Goal: Task Accomplishment & Management: Complete application form

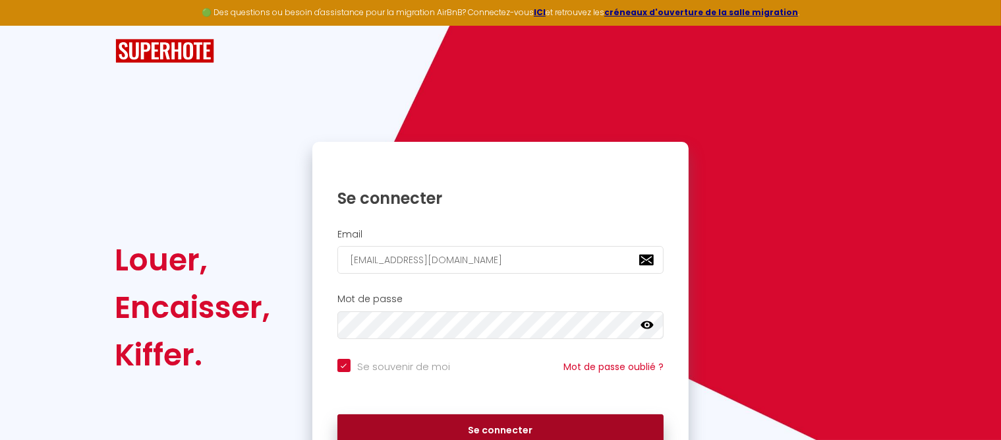
click at [487, 432] on button "Se connecter" at bounding box center [501, 430] width 327 height 33
checkbox input "true"
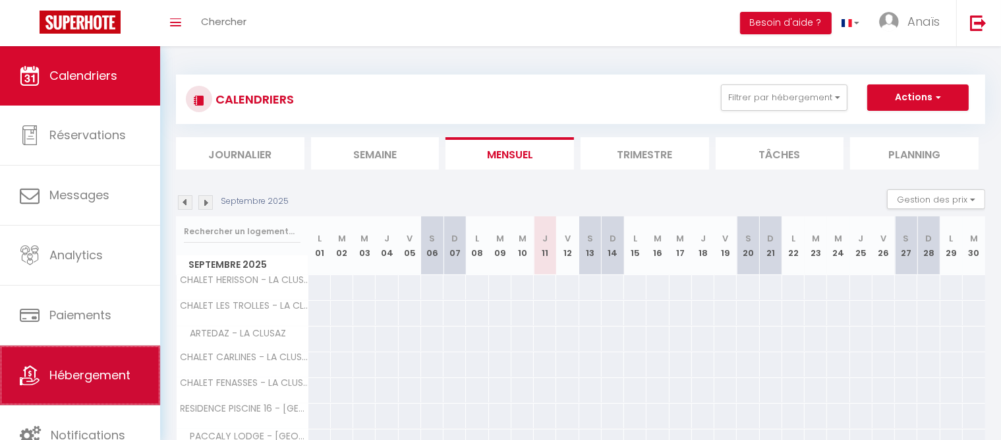
click at [46, 367] on link "Hébergement" at bounding box center [80, 374] width 160 height 59
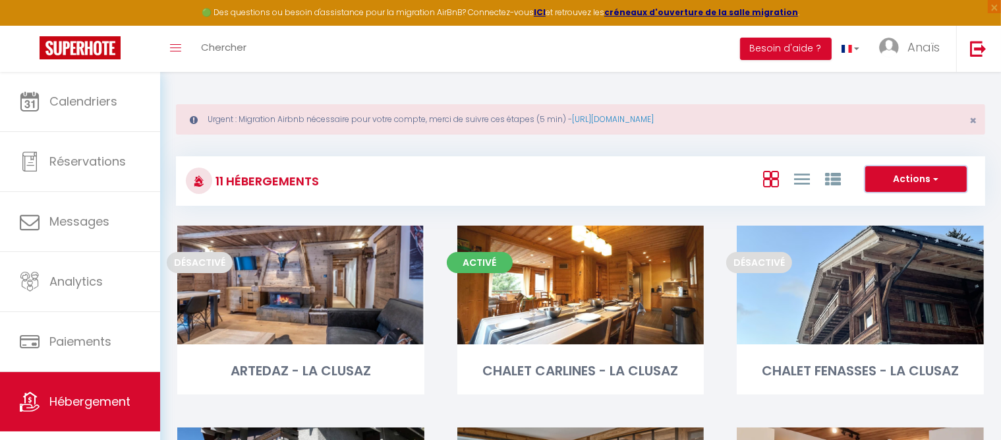
click at [909, 189] on button "Actions" at bounding box center [917, 179] width 102 height 26
click at [882, 206] on li "Créer un Hébergement" at bounding box center [906, 206] width 121 height 15
select select "3"
select select "2"
select select "1"
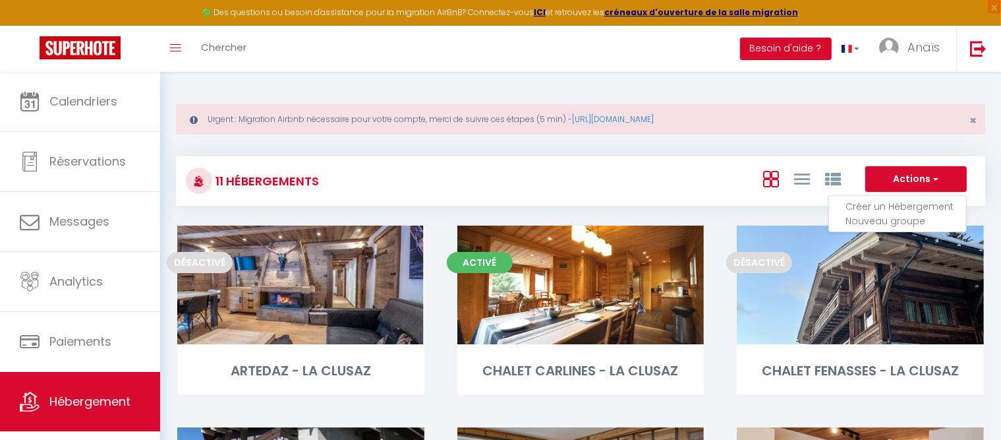
select select "1"
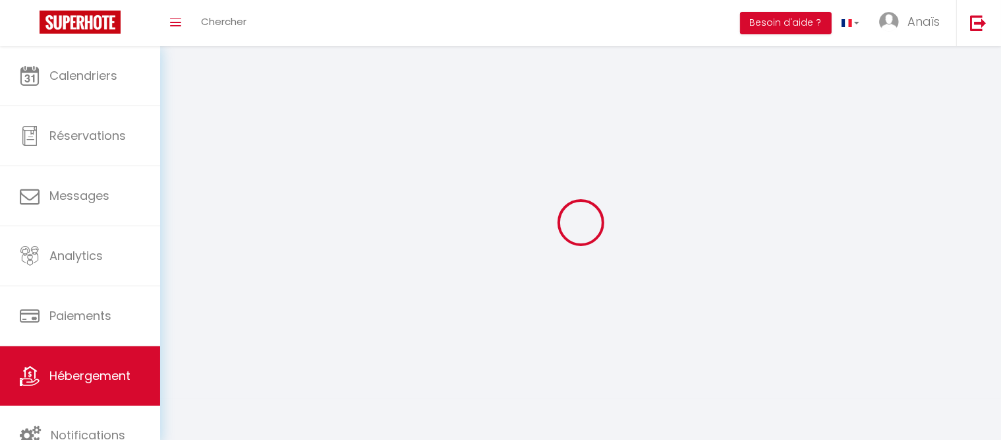
select select
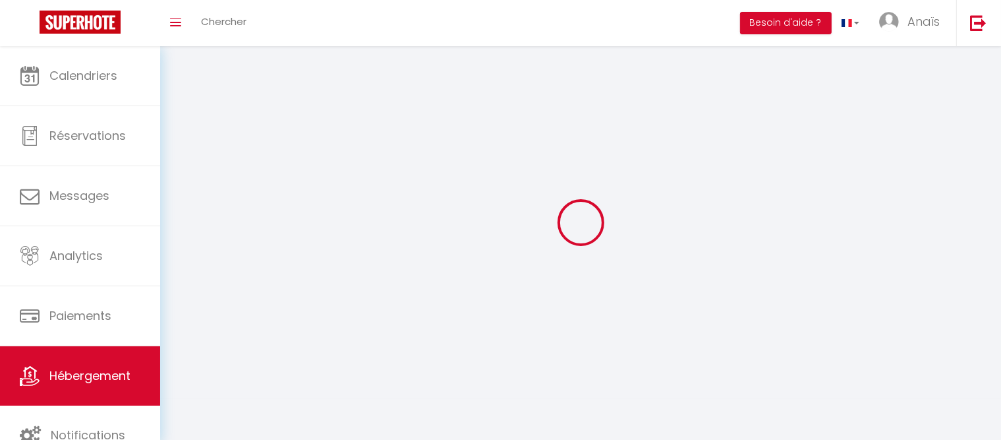
select select
checkbox input "false"
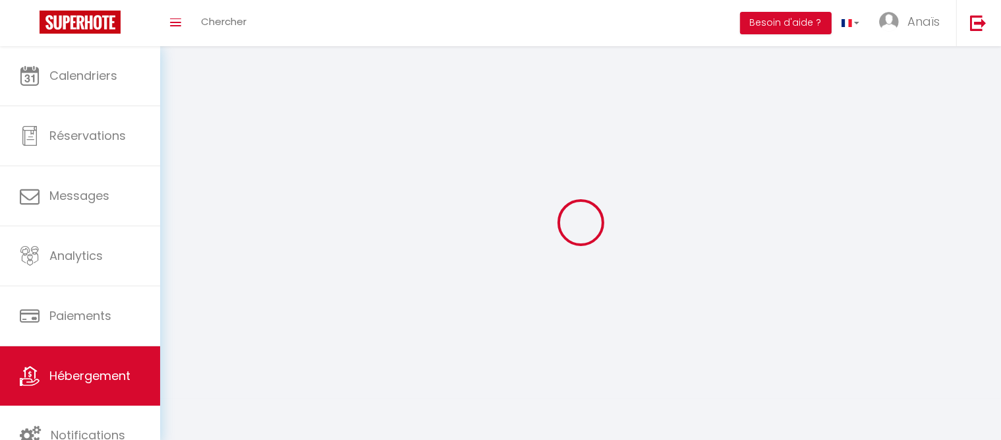
select select
select select "28"
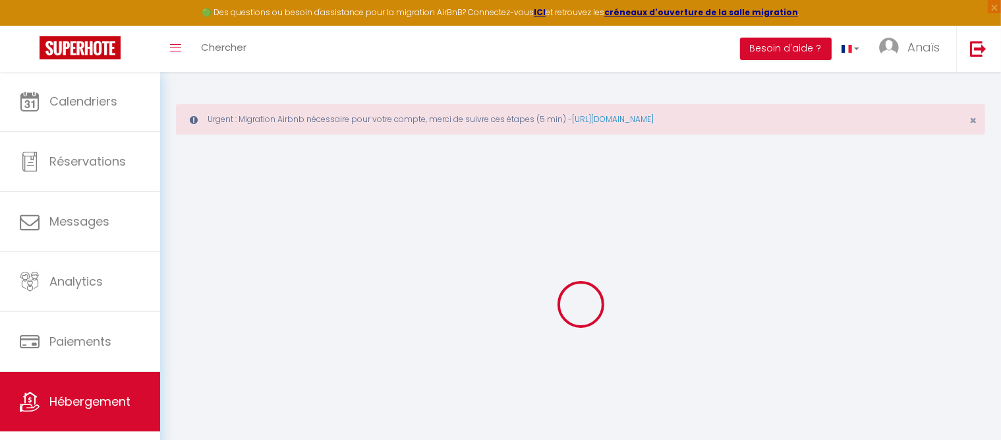
select select
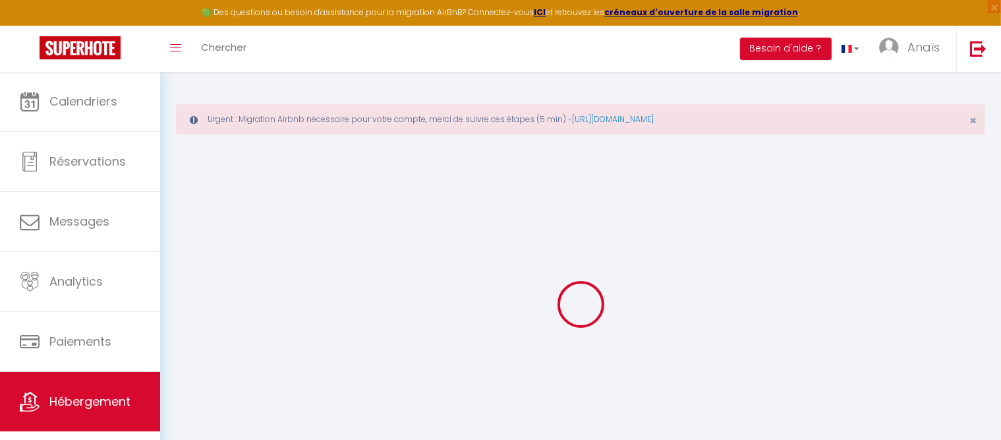
select select
checkbox input "false"
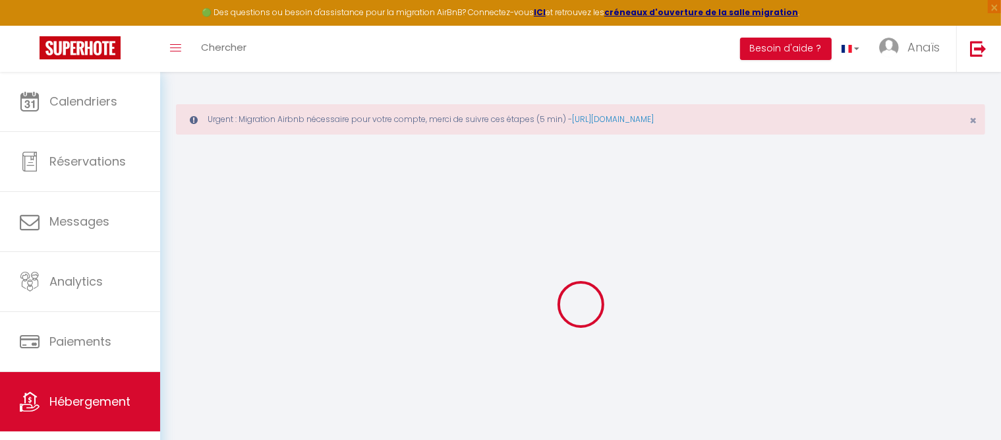
select select
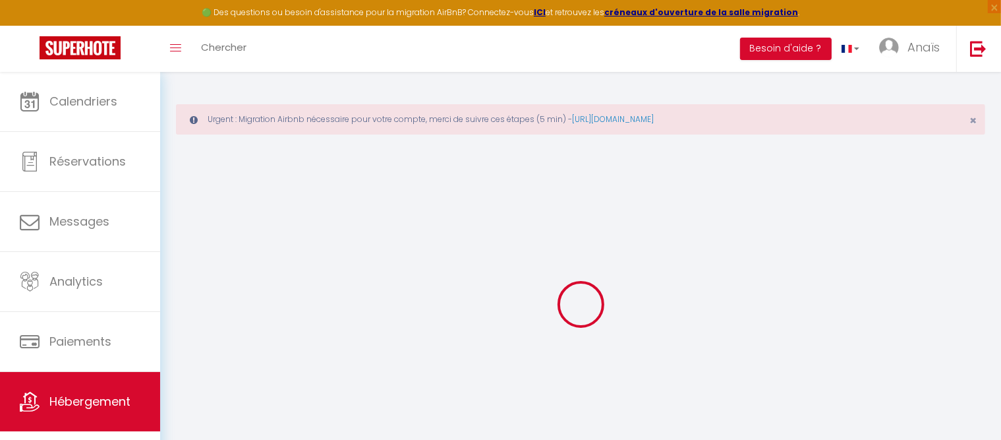
select select
checkbox input "false"
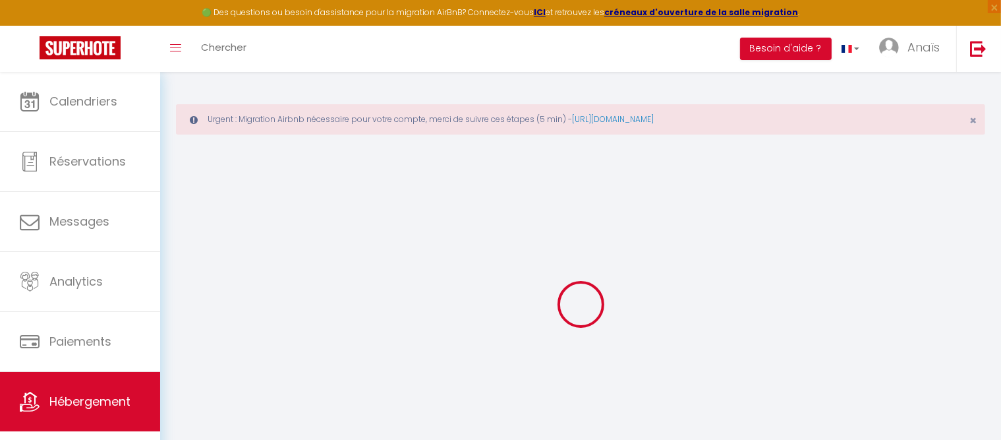
checkbox input "false"
select select
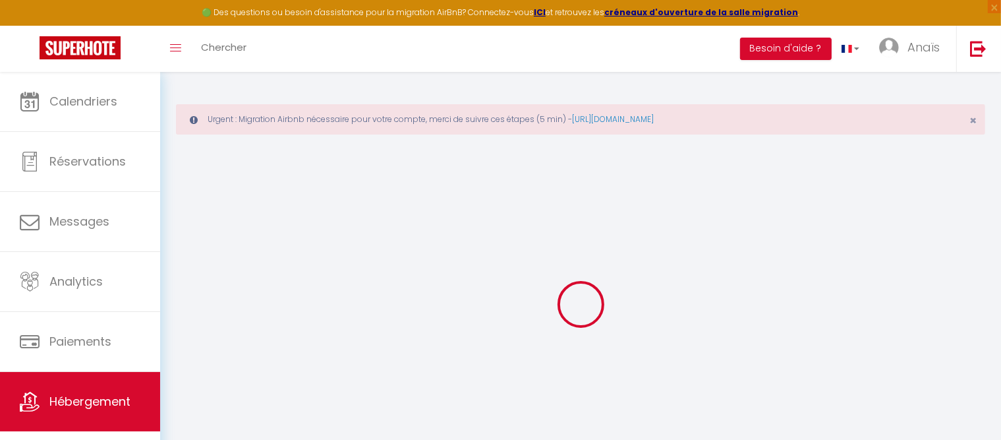
checkbox input "false"
select select
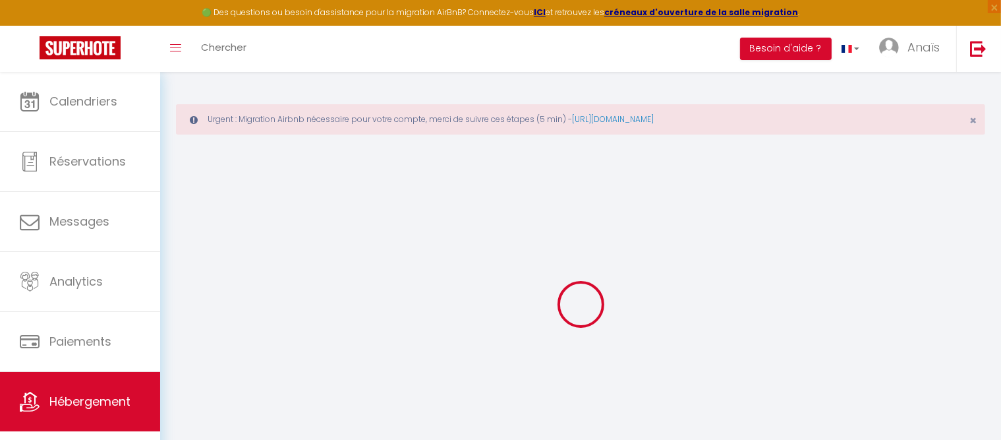
select select
select select "15:00"
select select "23:45"
select select "11:00"
select select "30"
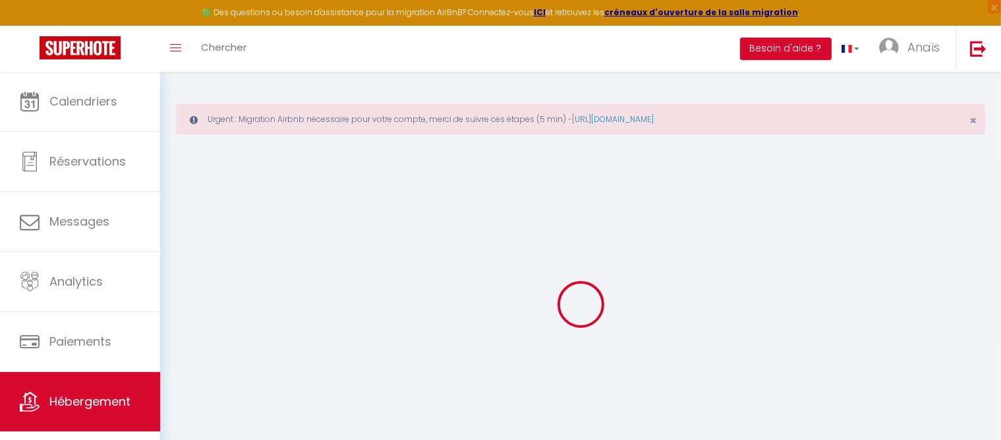
select select "120"
select select
checkbox input "false"
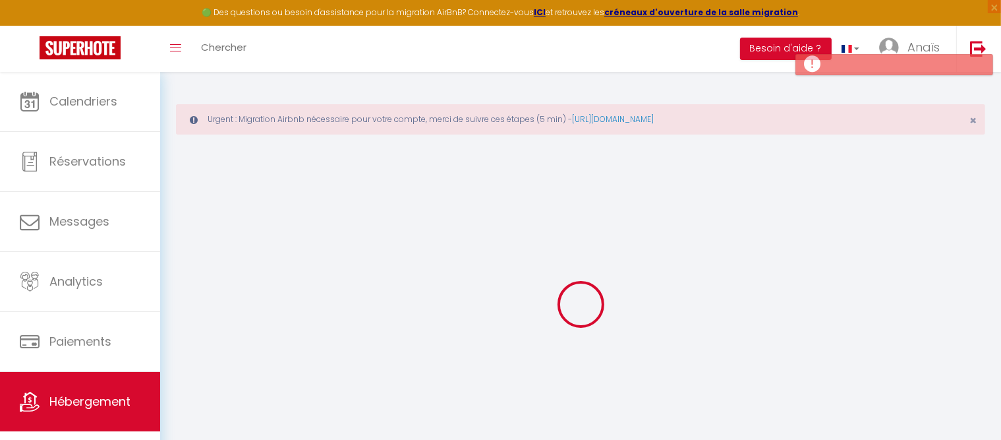
checkbox input "false"
select select
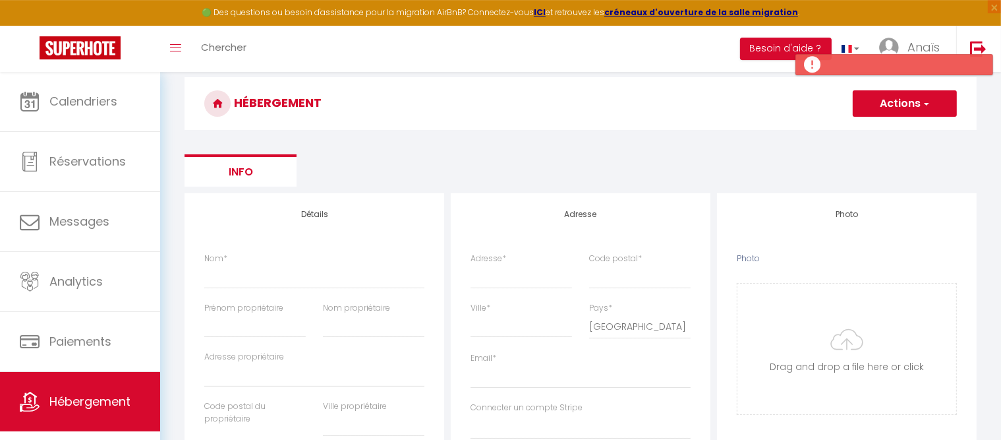
scroll to position [105, 0]
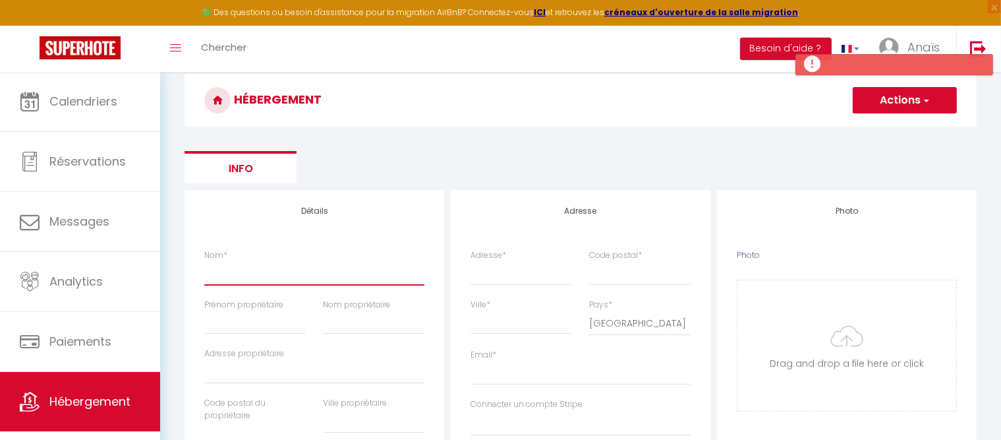
click at [220, 278] on input "Nom *" at bounding box center [314, 273] width 220 height 24
type input "C"
select select
checkbox input "false"
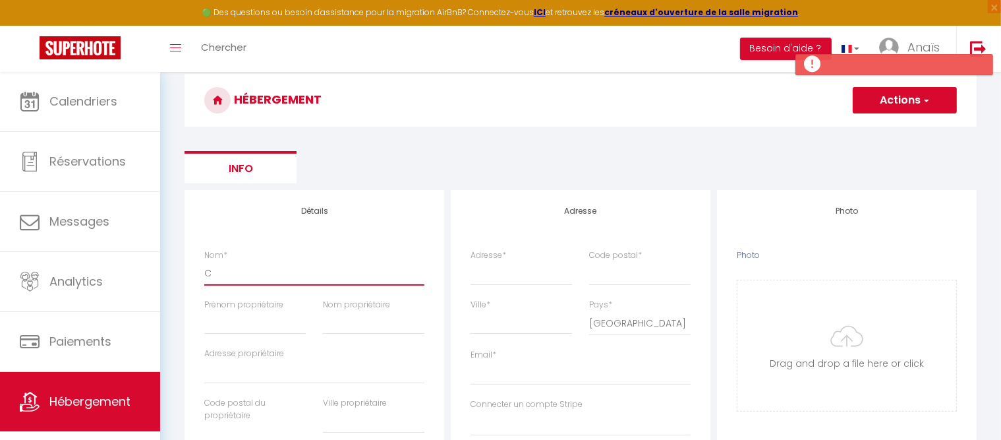
checkbox input "false"
select select
type input "Ch"
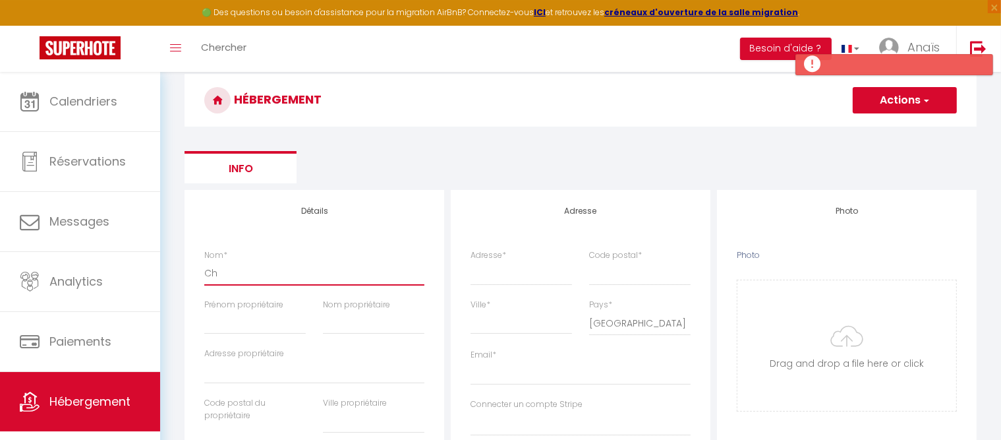
select select
checkbox input "false"
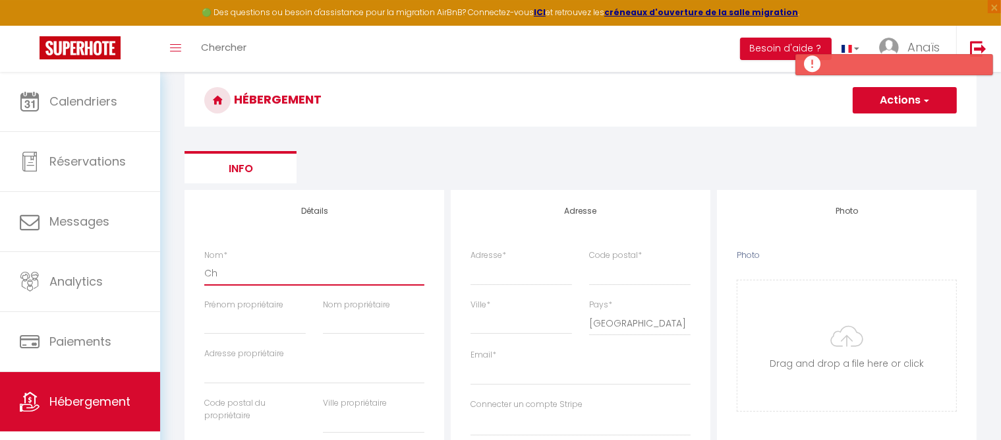
select select
type input "Cha"
select select
checkbox input "false"
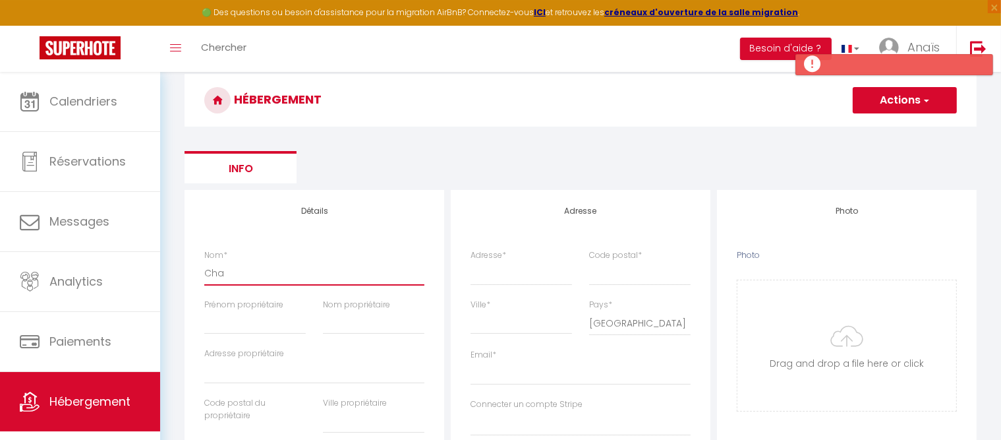
checkbox input "false"
select select
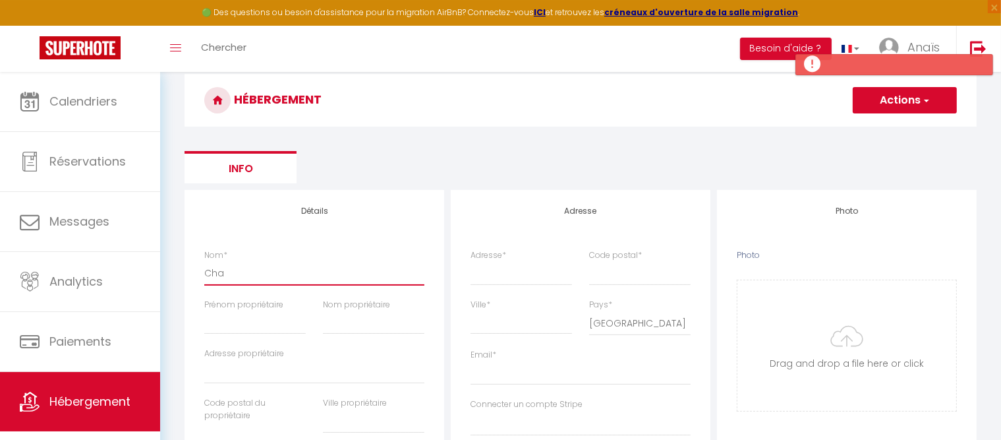
type input "Chal"
select select
checkbox input "false"
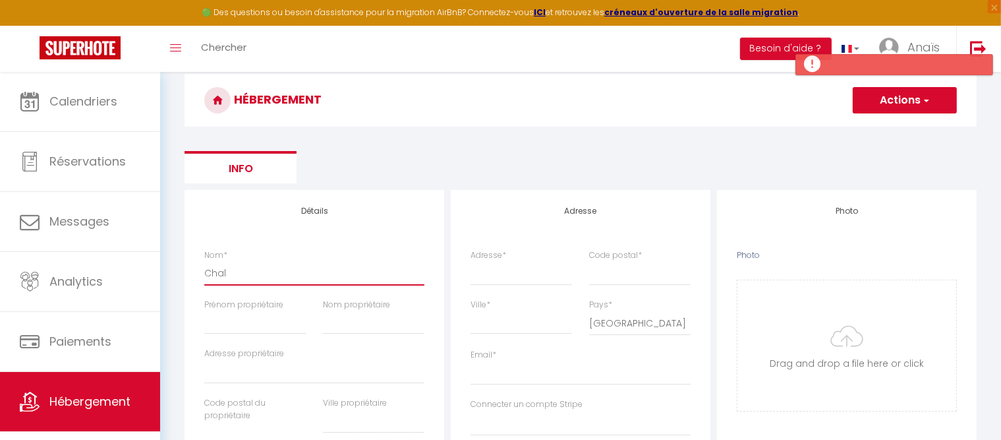
checkbox input "false"
select select
type input "Chale"
select select
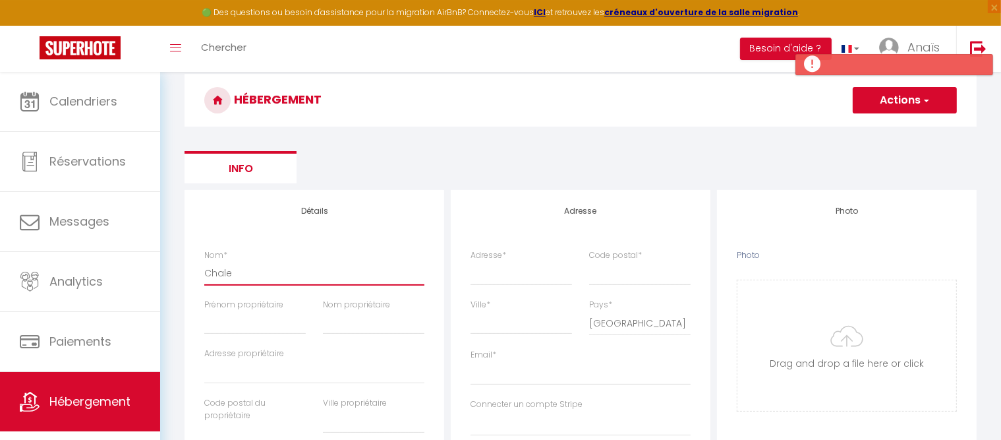
checkbox input "false"
select select
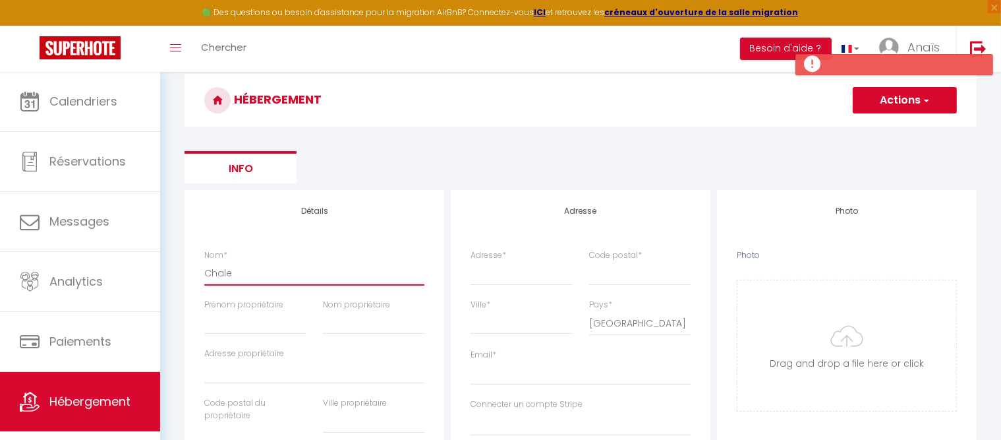
select select
type input "Chalet"
select select
checkbox input "false"
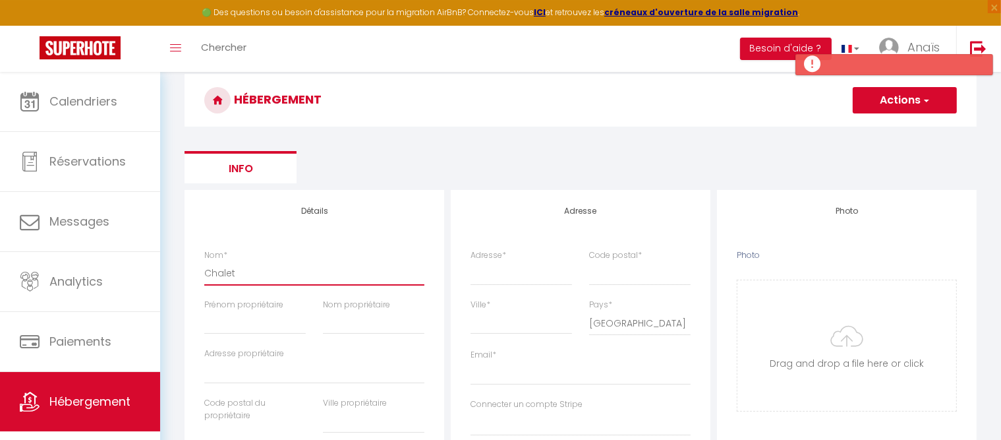
checkbox input "false"
select select
type input "Chalet"
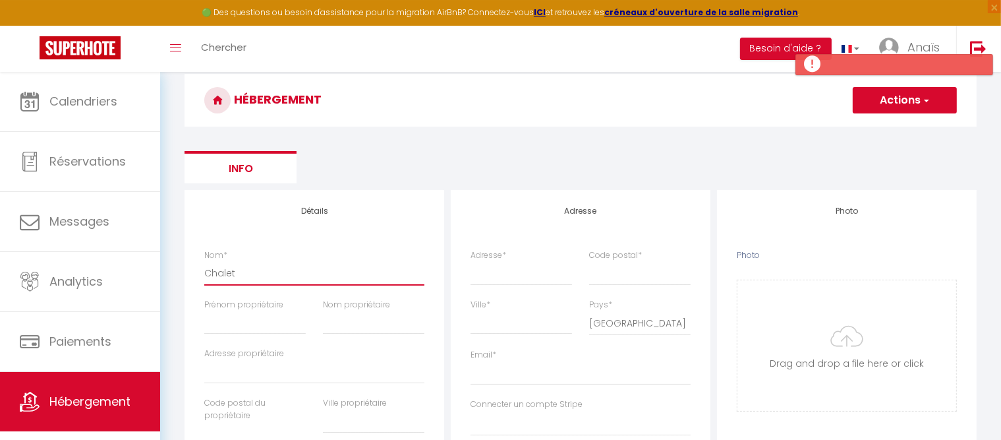
select select
checkbox input "false"
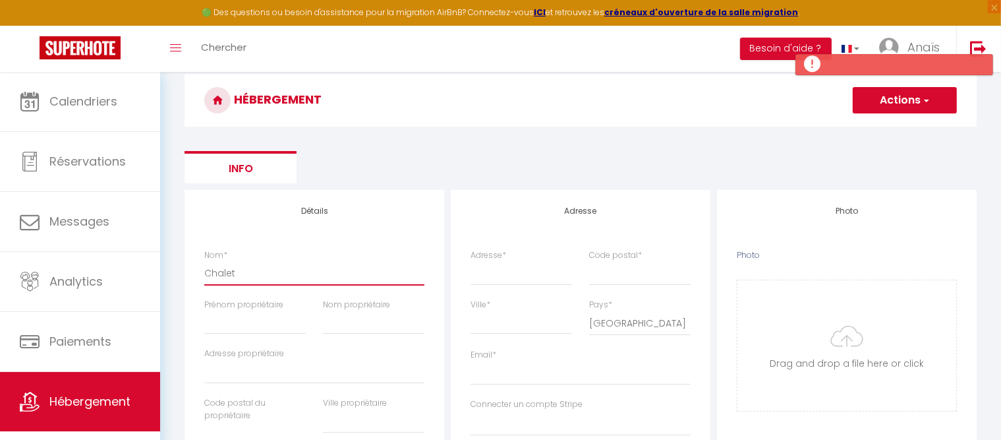
select select
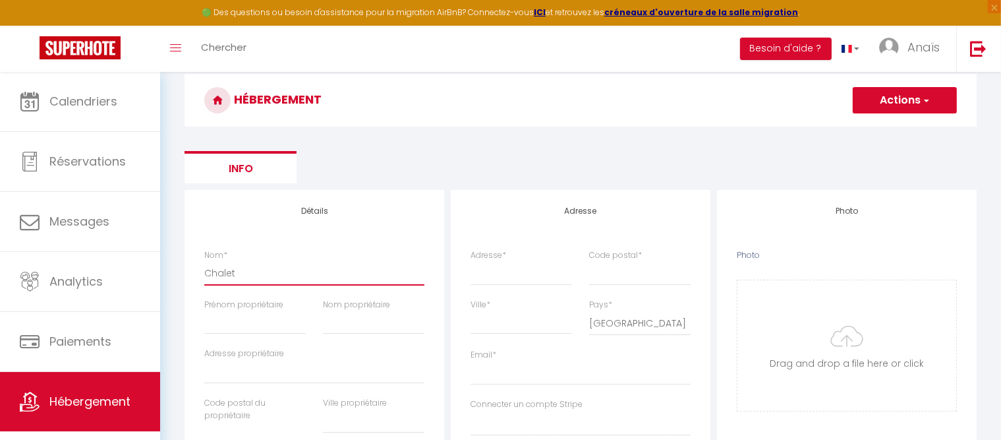
type input "Chalet L"
select select
checkbox input "false"
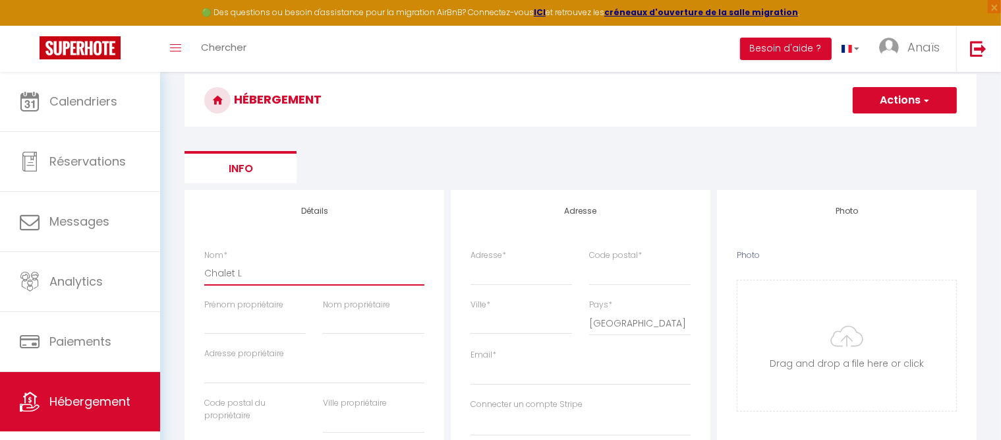
checkbox input "false"
select select
type input "Chalet Le"
select select
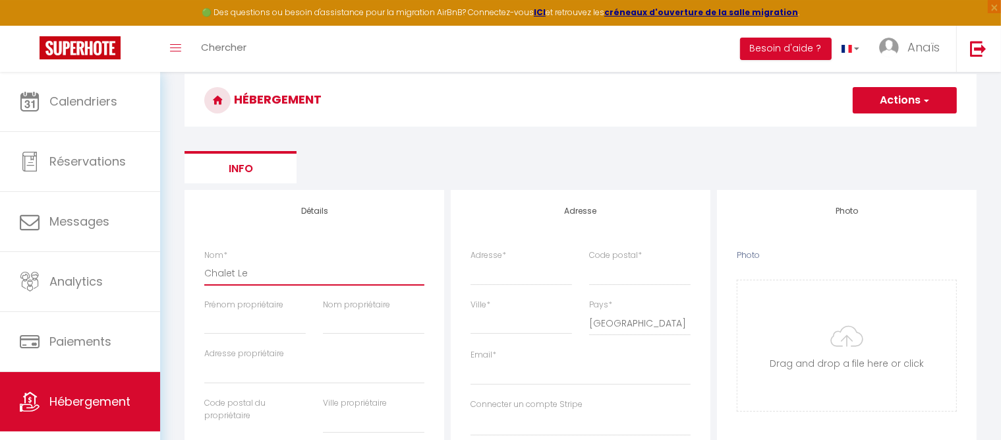
checkbox input "false"
select select
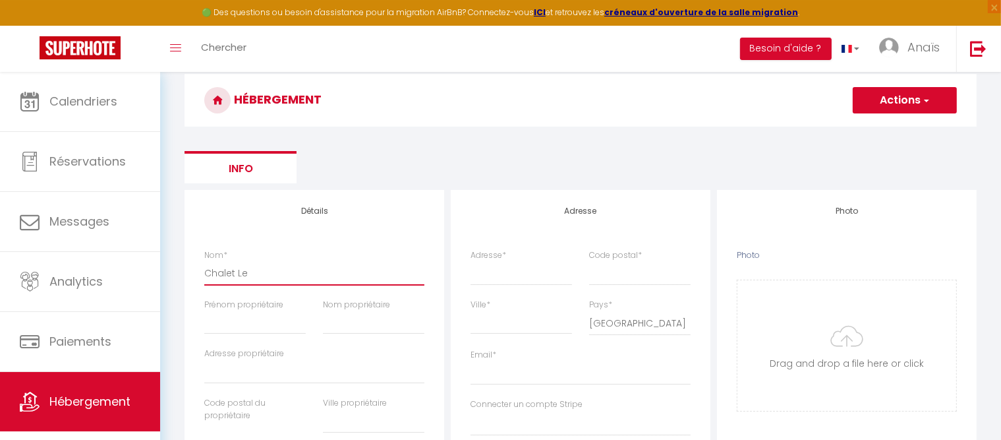
select select
type input "Chalet Les"
select select
checkbox input "false"
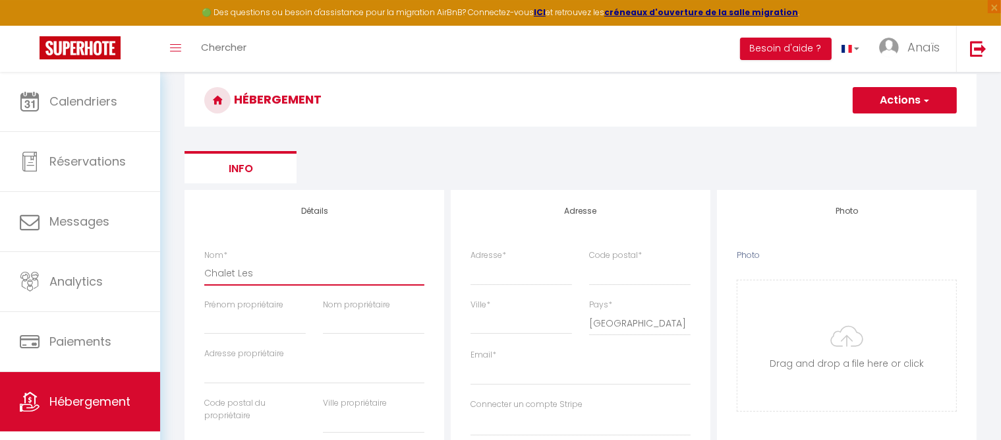
checkbox input "false"
select select
type input "Chalet Les"
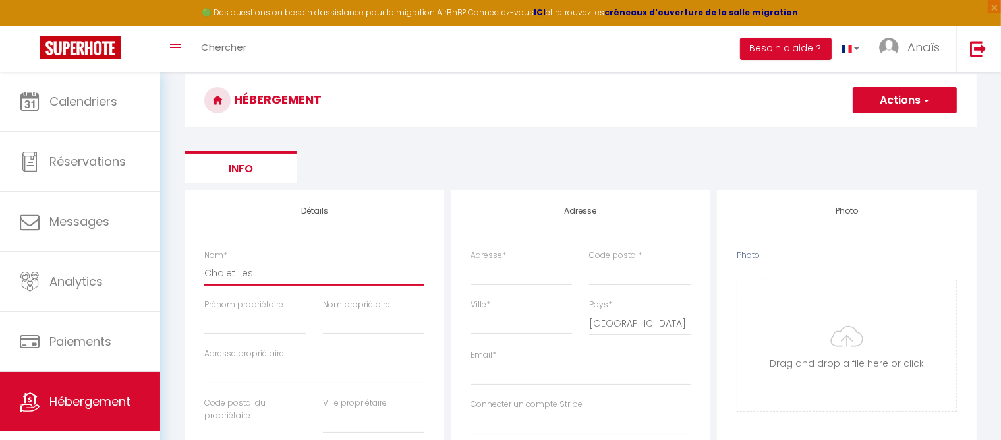
select select
checkbox input "false"
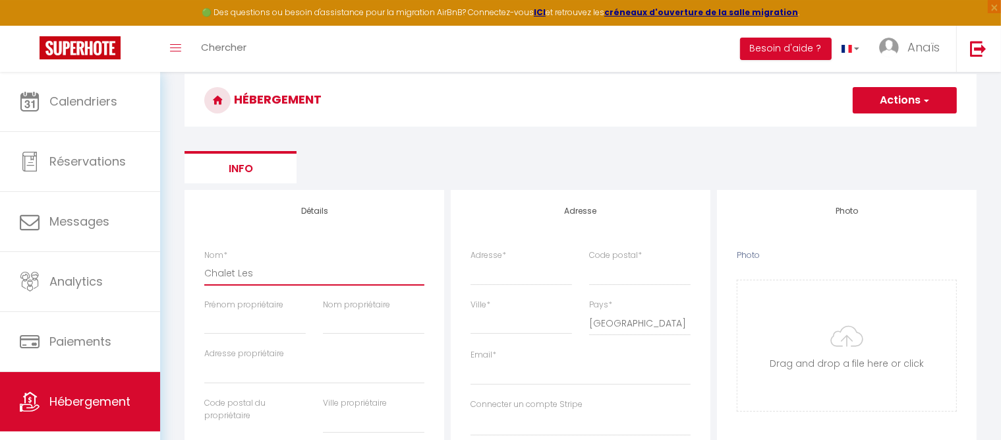
select select
type input "Chalet Les R"
select select
checkbox input "false"
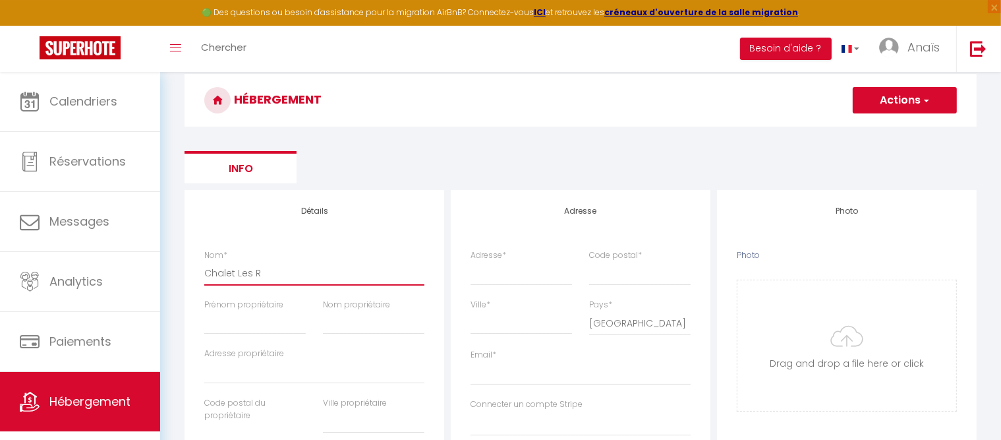
checkbox input "false"
select select
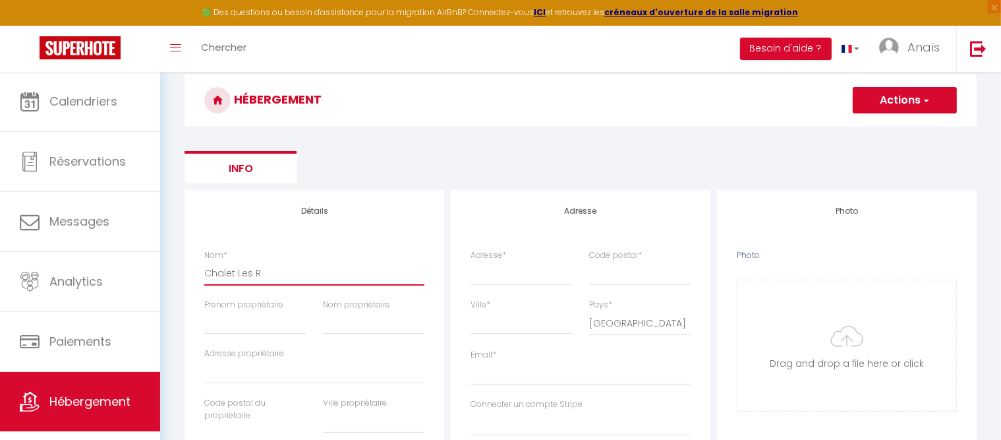
type input "Chalet Les Re"
select select
checkbox input "false"
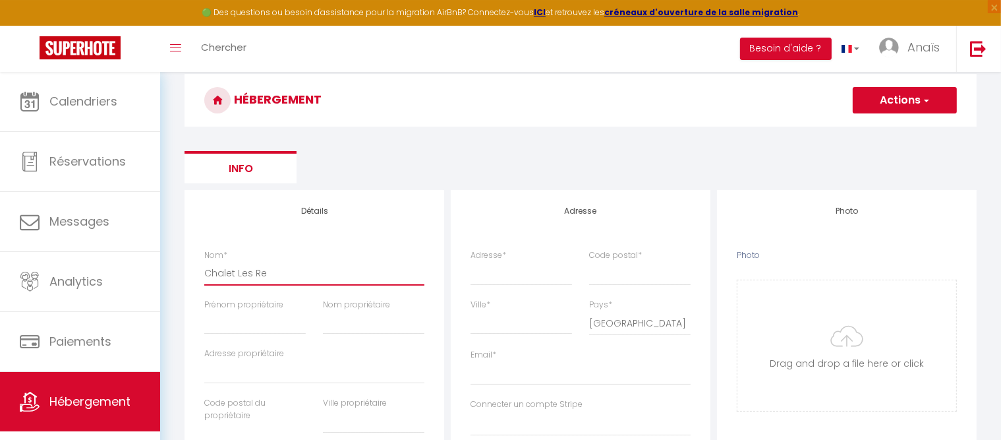
checkbox input "false"
select select
type input "Chalet Les Rec"
select select
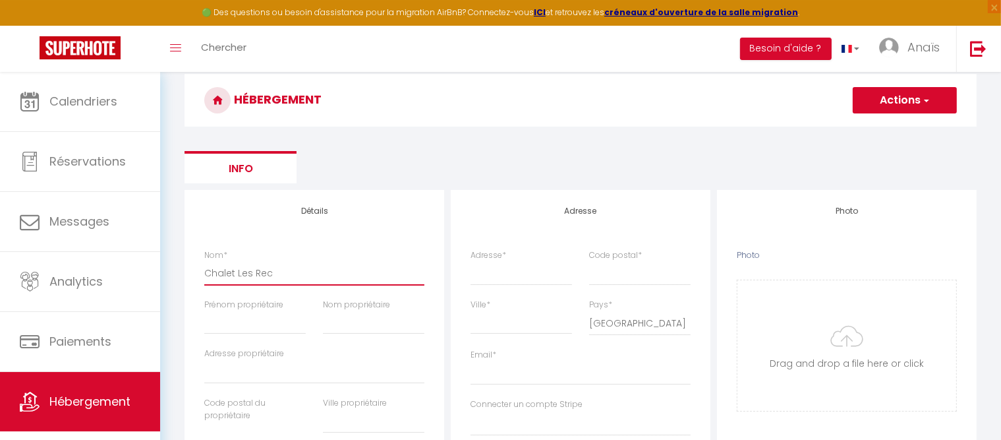
checkbox input "false"
select select
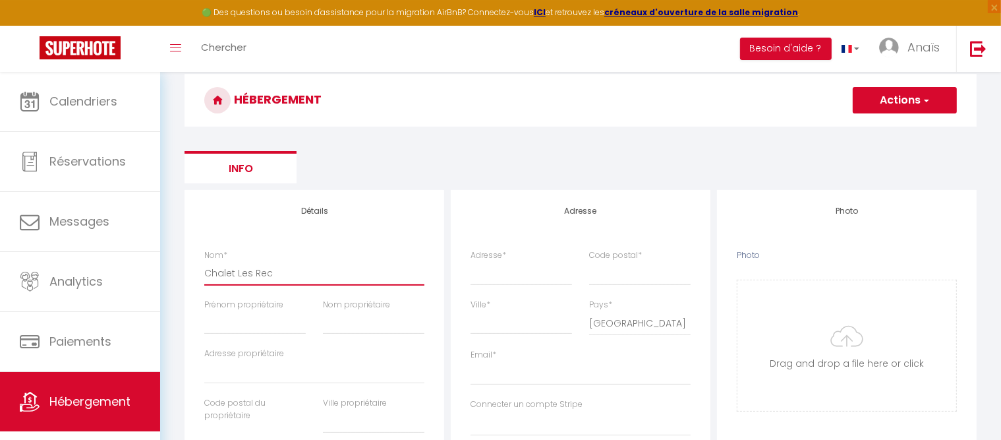
select select
type input "Chalet Les Reco"
select select
checkbox input "false"
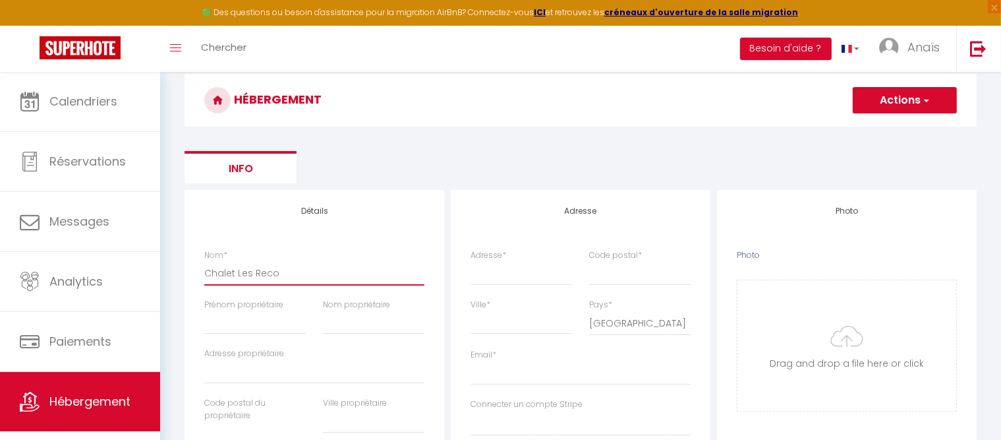
checkbox input "false"
select select
type input "Chalet Les Recor"
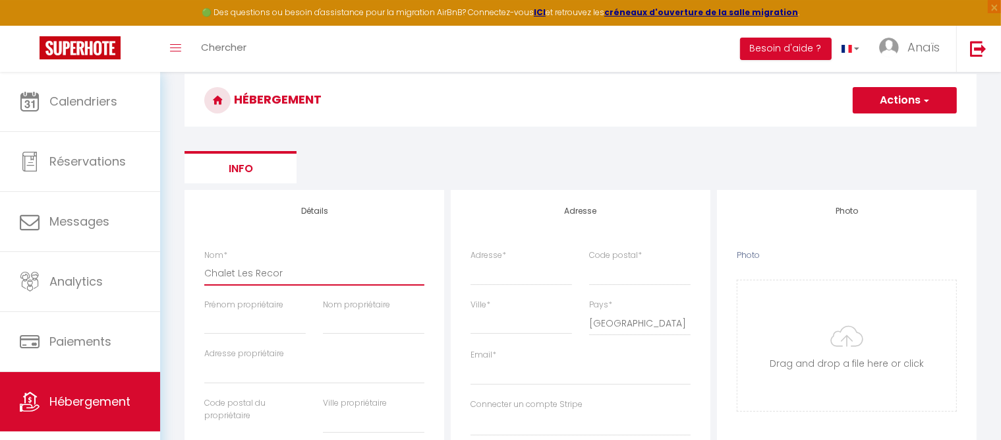
select select
checkbox input "false"
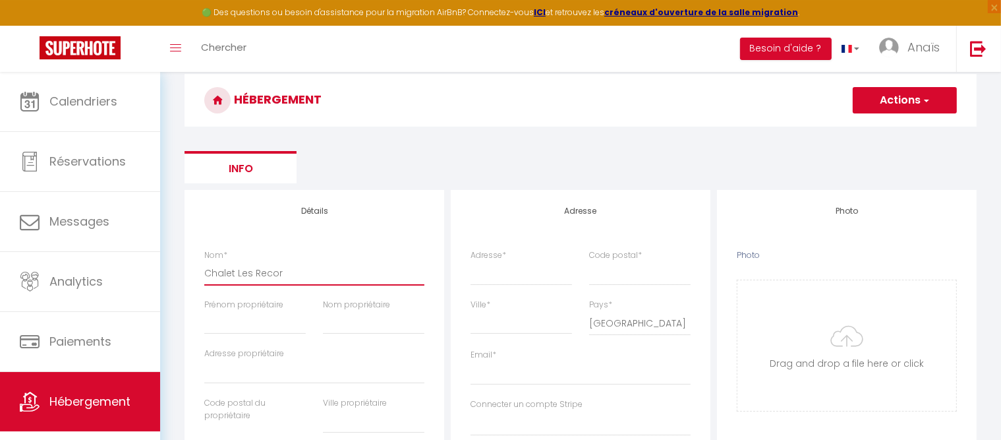
select select
type input "Chalet Les Recorb"
select select
checkbox input "false"
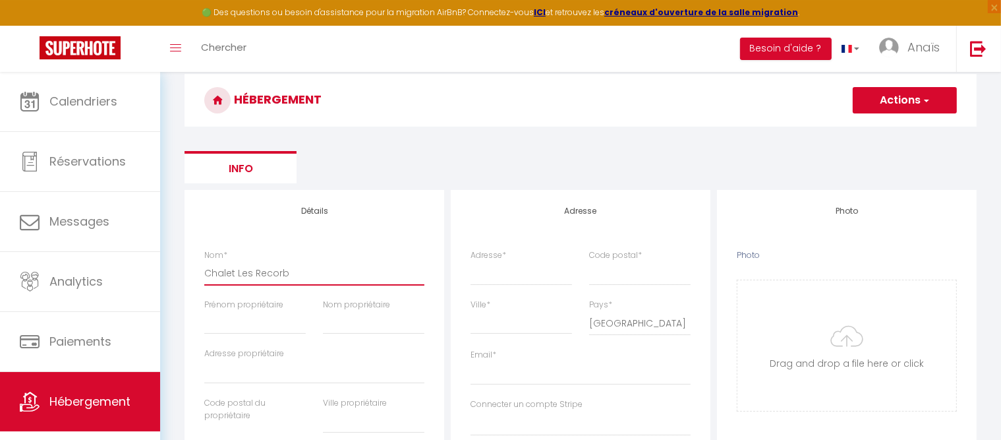
checkbox input "false"
select select
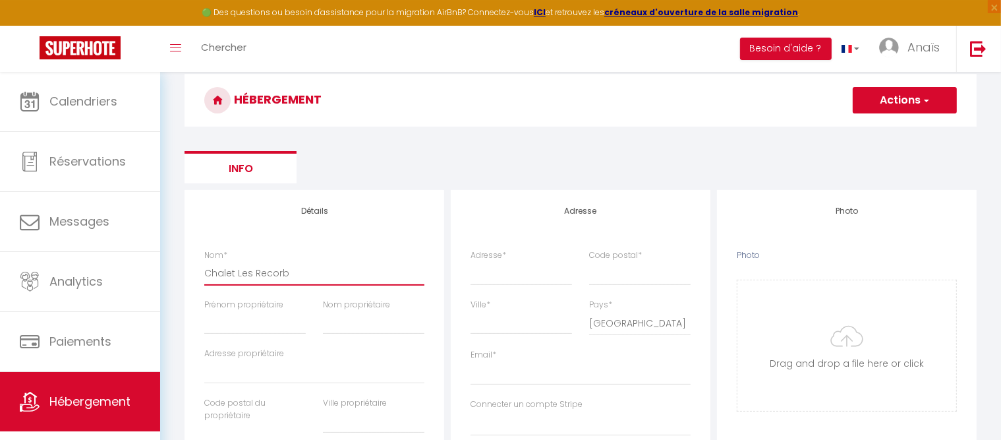
type input "Chalet Les Recorba"
select select
checkbox input "false"
click at [251, 278] on input "Chalet Les Recorbaz" at bounding box center [314, 273] width 220 height 24
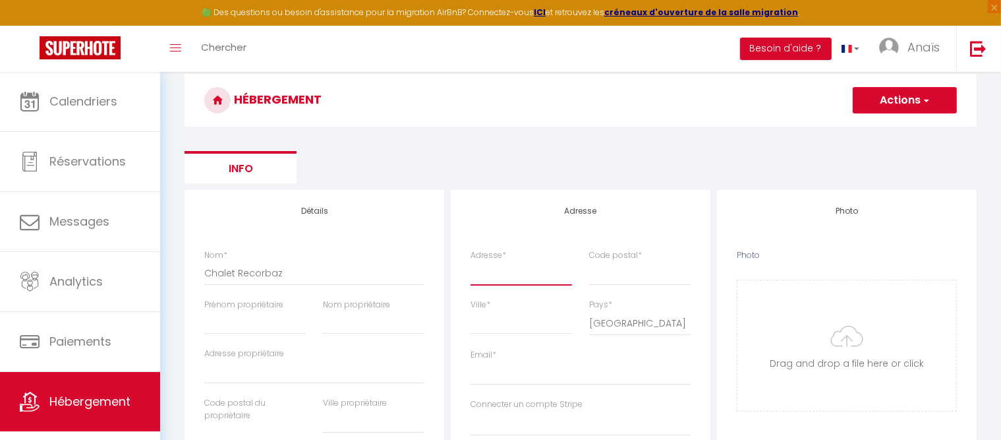
click at [513, 278] on input "Adresse *" at bounding box center [522, 273] width 102 height 24
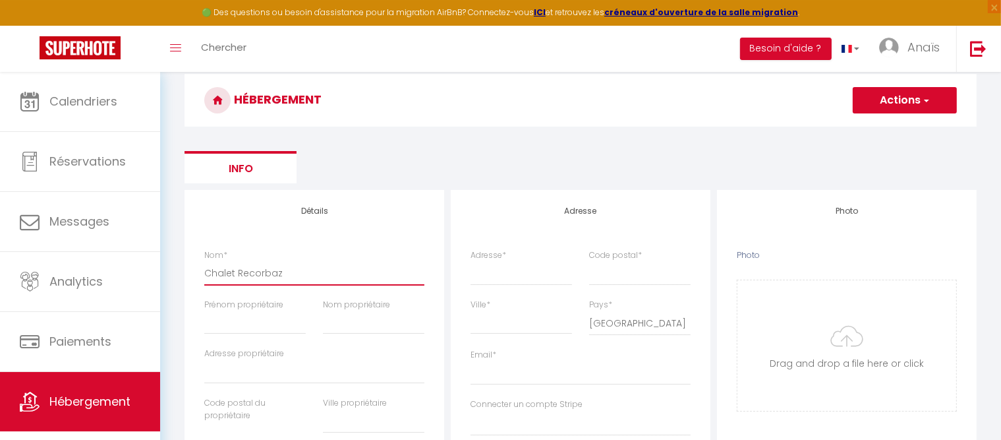
click at [321, 272] on input "Chalet Recorbaz" at bounding box center [314, 273] width 220 height 24
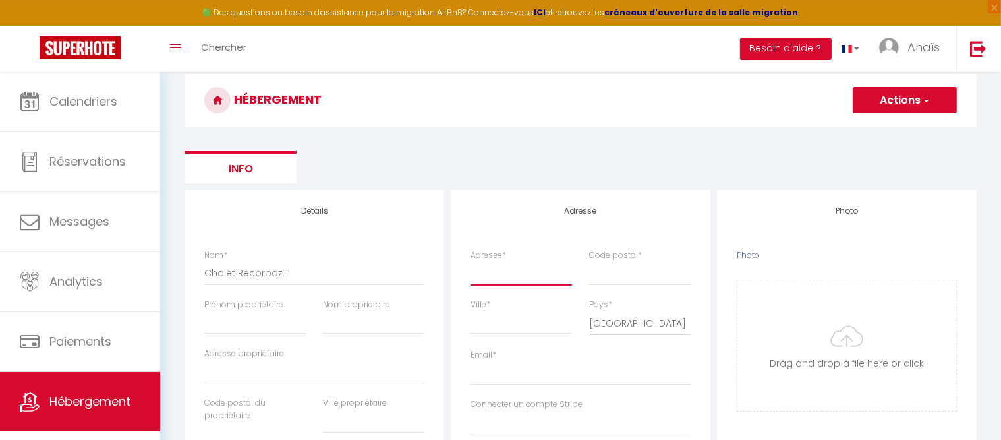
click at [481, 277] on input "Adresse *" at bounding box center [522, 273] width 102 height 24
click at [597, 276] on input "Code postal *" at bounding box center [640, 273] width 102 height 24
click at [518, 320] on input "Ville *" at bounding box center [522, 323] width 102 height 24
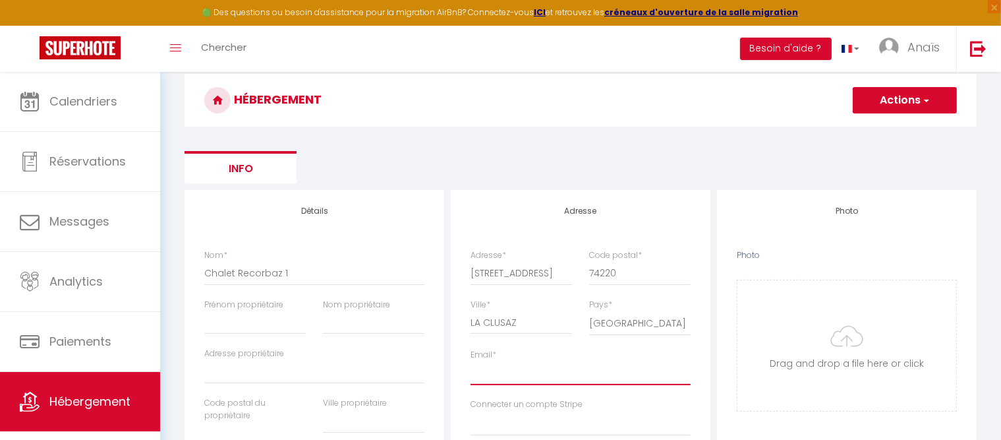
click at [502, 381] on input "Email *" at bounding box center [581, 373] width 220 height 24
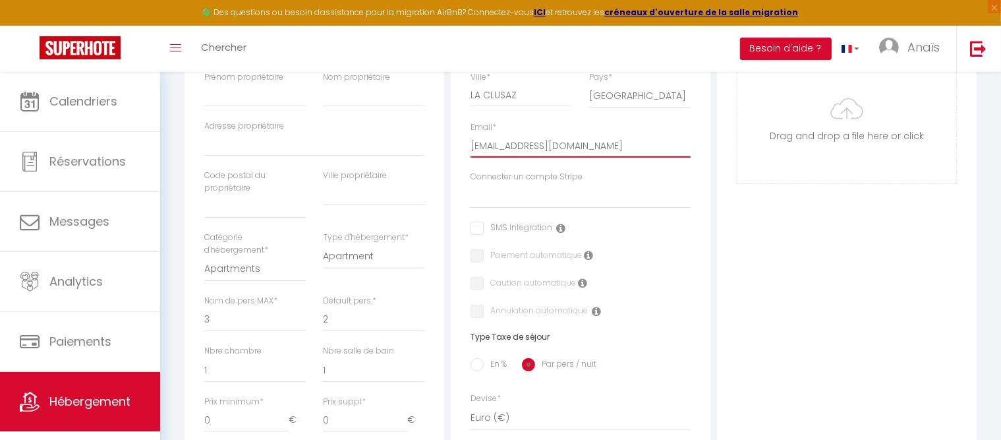
scroll to position [334, 0]
click at [204, 255] on select "Apartments Houses Secondary units Unique Homes BNB Others" at bounding box center [255, 267] width 102 height 25
click option "Houses" at bounding box center [0, 0] width 0 height 0
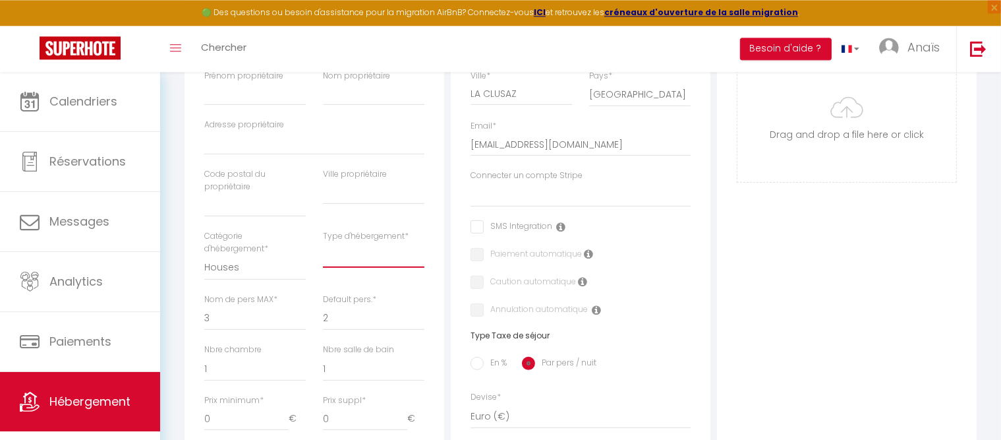
click at [323, 243] on select "House [GEOGRAPHIC_DATA] Villa [GEOGRAPHIC_DATA] Cottage [GEOGRAPHIC_DATA] Earth…" at bounding box center [374, 255] width 102 height 25
click option "House" at bounding box center [0, 0] width 0 height 0
click at [204, 305] on select "1 2 3 4 5 6 7 8 9 10 11 12 13 14" at bounding box center [255, 317] width 102 height 25
click option "10" at bounding box center [0, 0] width 0 height 0
click at [323, 305] on select "1 2 3 4 5 6 7 8 9 10 11 12 13 14" at bounding box center [374, 317] width 102 height 25
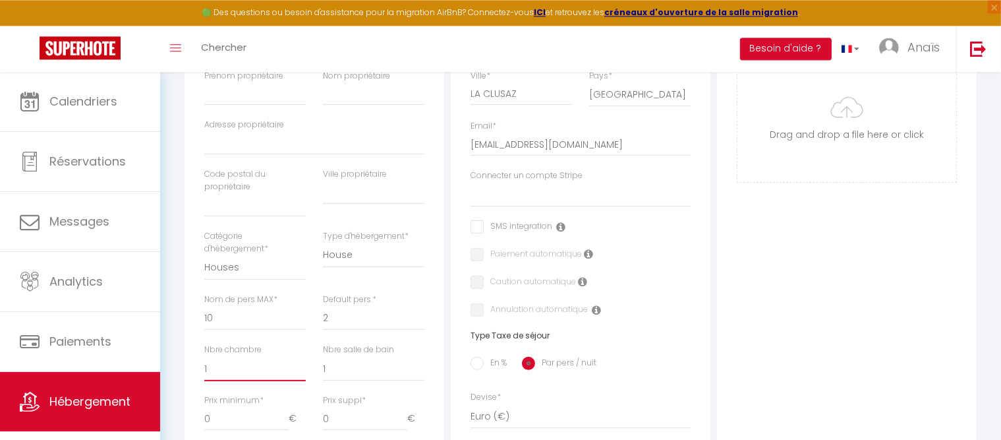
click at [204, 356] on select "0 1 2 3 4 5 6 7 8 9 10 11 12 13" at bounding box center [255, 368] width 102 height 25
click option "4" at bounding box center [0, 0] width 0 height 0
click at [323, 356] on select "0 1 2 3 4 5 6 7 8 9 10 11 12 13" at bounding box center [374, 368] width 102 height 25
click option "3" at bounding box center [0, 0] width 0 height 0
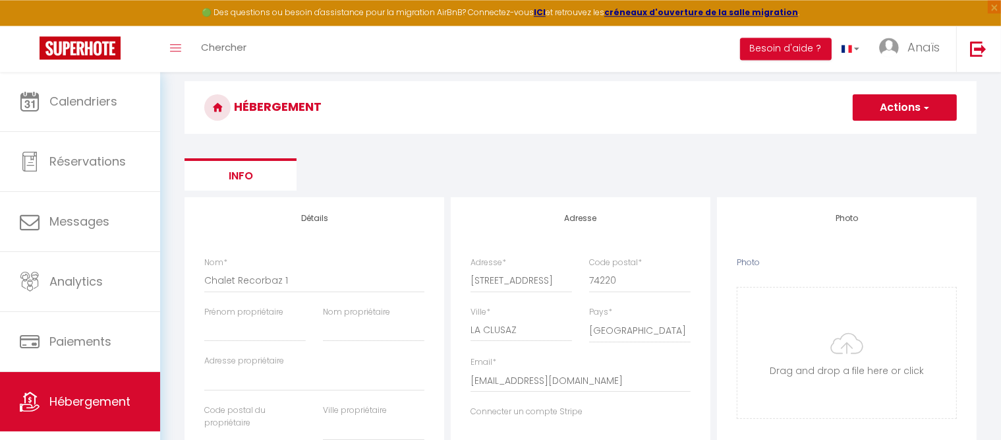
scroll to position [96, 0]
click at [862, 361] on input "Photo" at bounding box center [847, 354] width 219 height 131
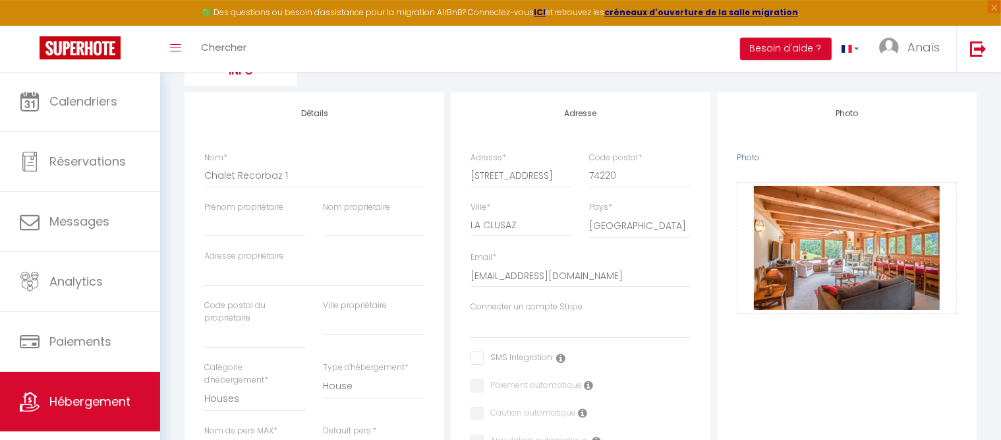
scroll to position [0, 0]
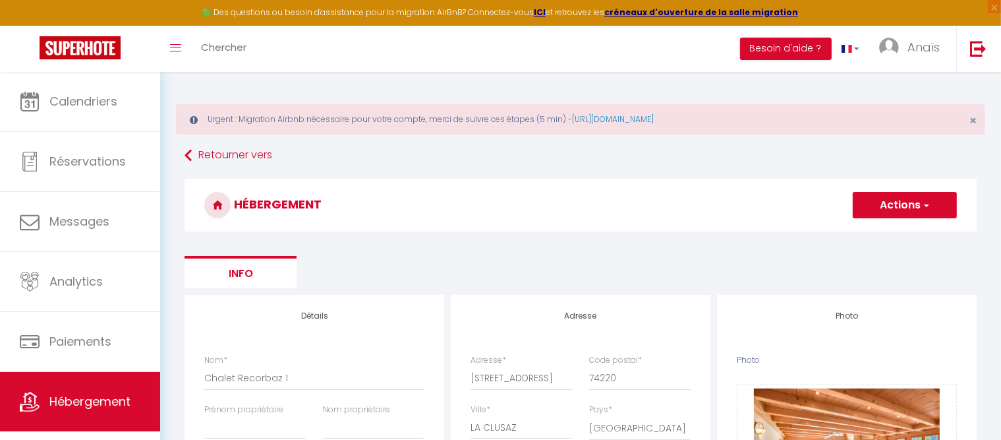
click at [877, 207] on button "Actions" at bounding box center [905, 205] width 104 height 26
click at [872, 230] on input "Enregistrer" at bounding box center [890, 233] width 49 height 13
click at [882, 237] on input "Enregistrer" at bounding box center [890, 233] width 49 height 13
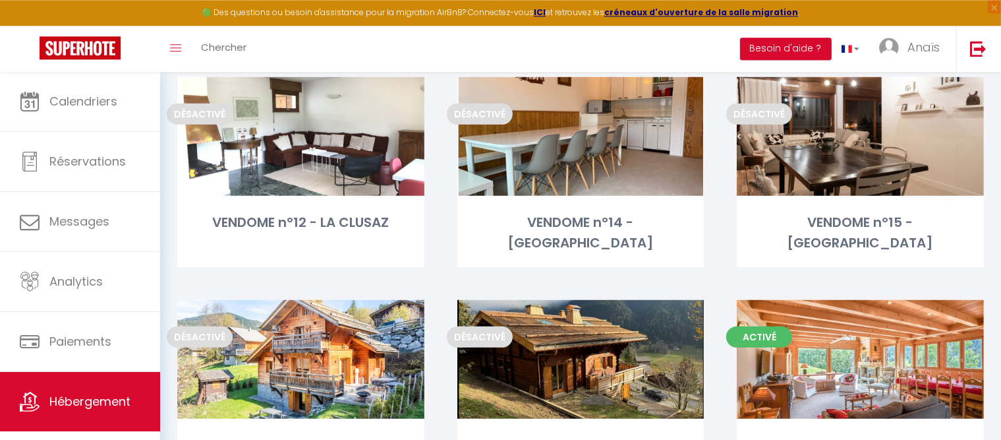
scroll to position [622, 0]
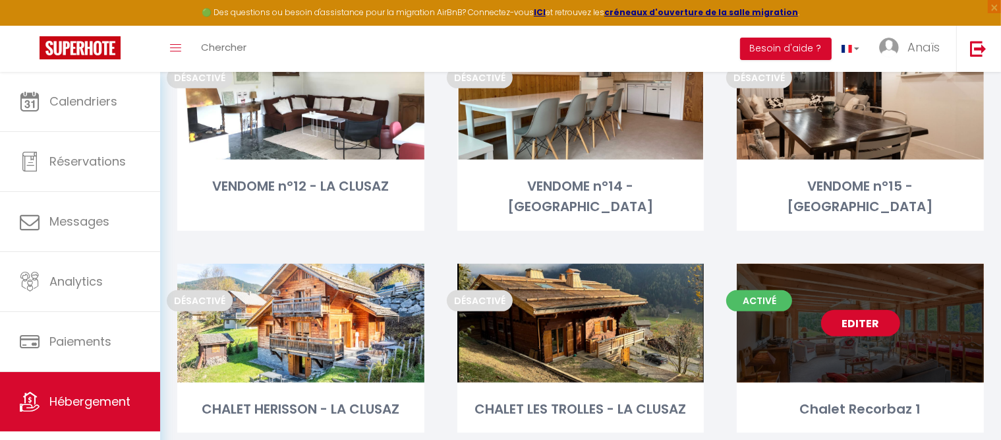
click at [862, 310] on link "Editer" at bounding box center [860, 323] width 79 height 26
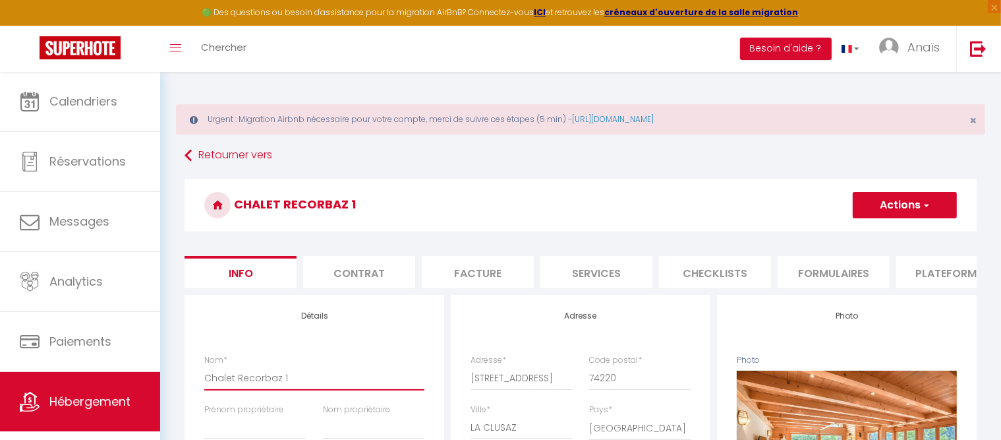
drag, startPoint x: 287, startPoint y: 390, endPoint x: 42, endPoint y: 376, distance: 245.6
click at [204, 376] on input "Chalet Recorbaz 1" at bounding box center [314, 378] width 220 height 24
click at [897, 206] on button "Actions" at bounding box center [905, 205] width 104 height 26
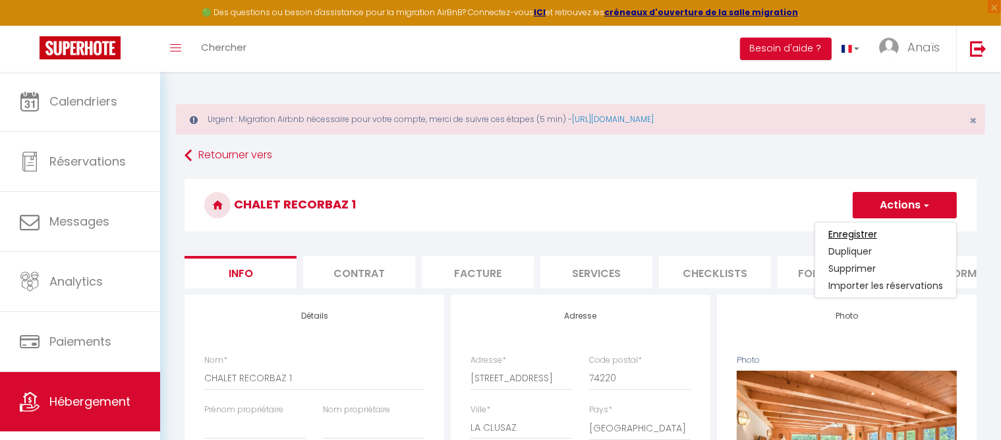
click at [853, 235] on input "Enregistrer" at bounding box center [853, 233] width 49 height 13
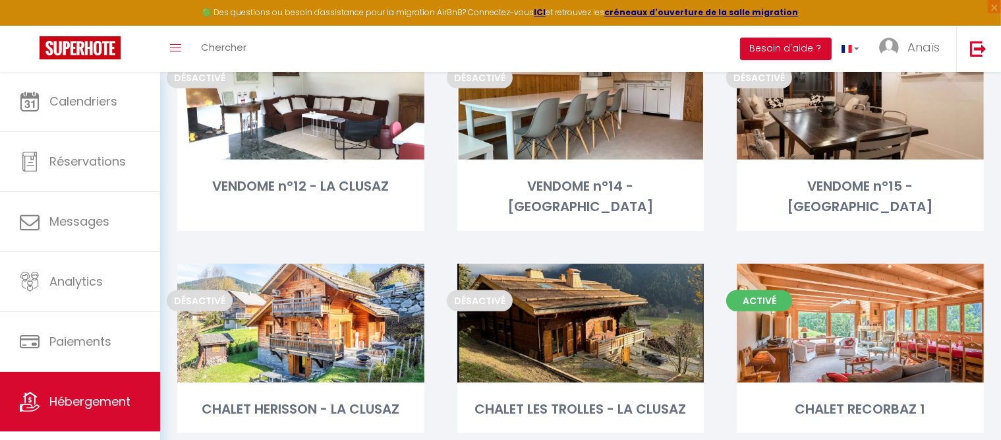
scroll to position [24, 0]
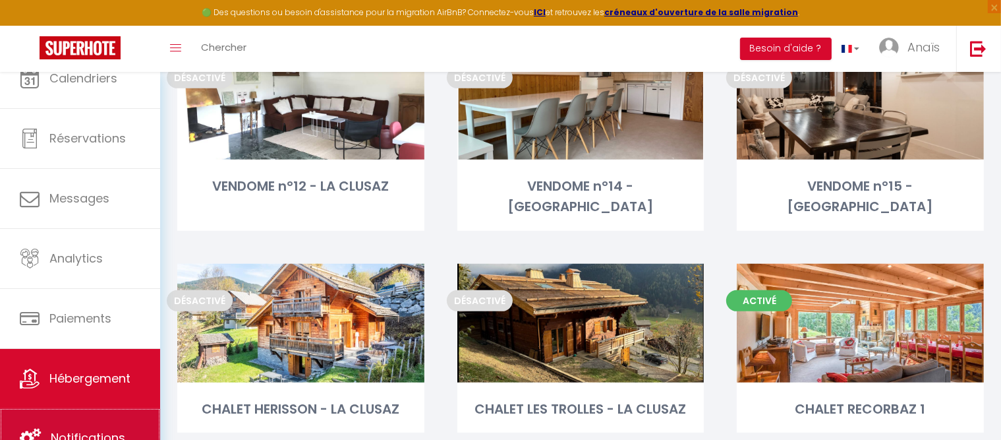
click at [93, 421] on link "Notifications" at bounding box center [80, 437] width 160 height 59
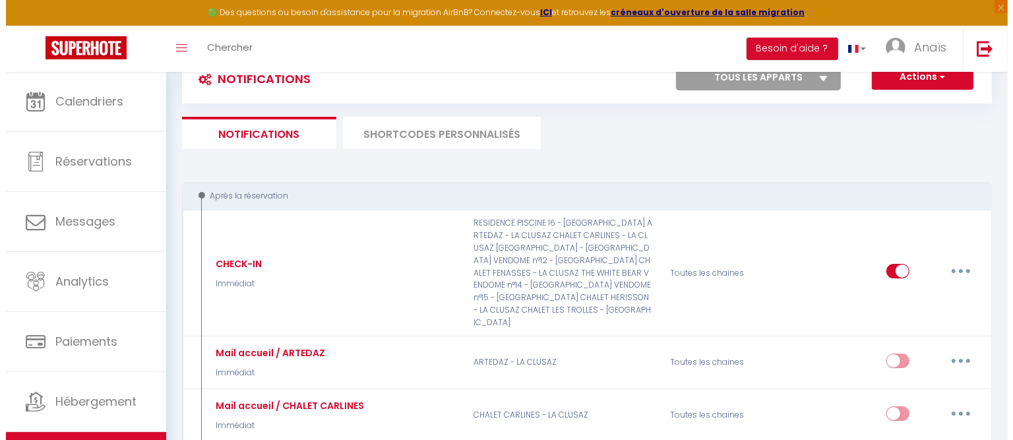
scroll to position [113, 0]
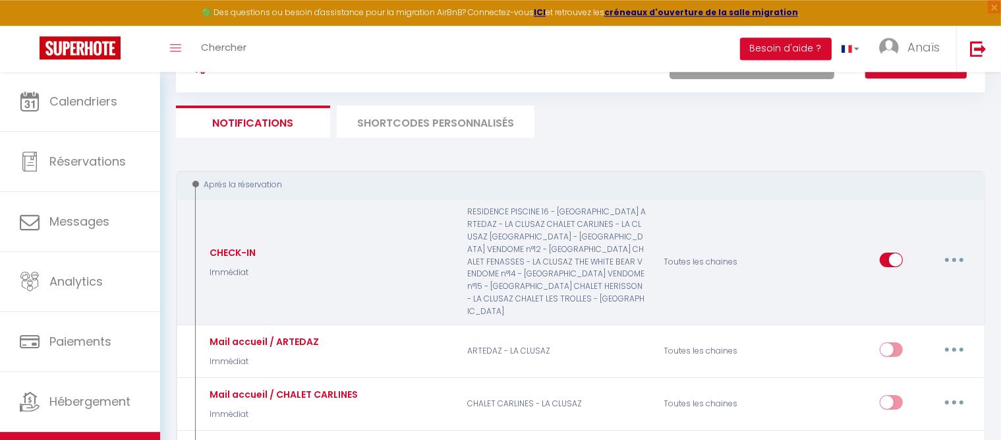
click at [887, 253] on input "checkbox" at bounding box center [891, 263] width 23 height 20
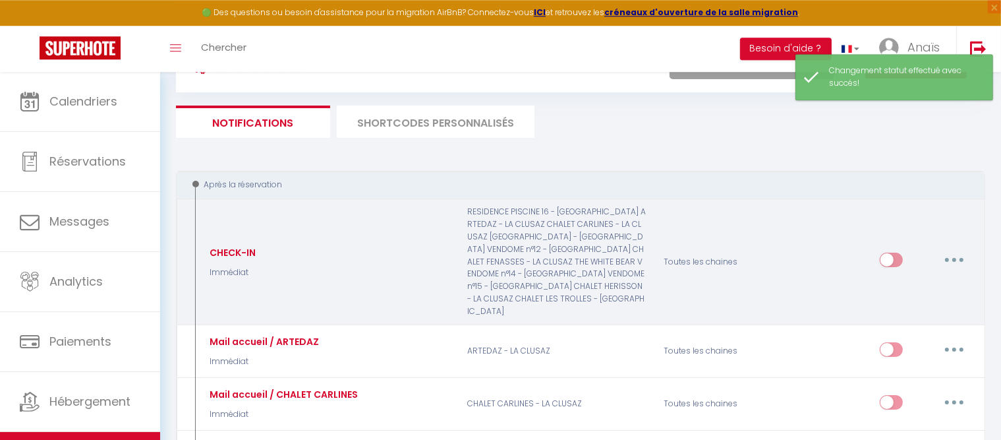
click at [887, 253] on input "checkbox" at bounding box center [891, 263] width 23 height 20
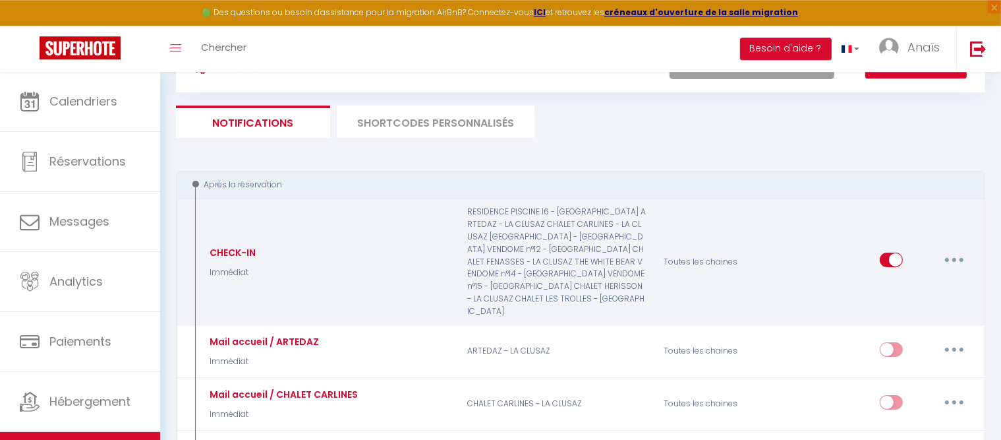
click at [956, 258] on icon "button" at bounding box center [955, 260] width 4 height 4
click at [901, 282] on link "Editer" at bounding box center [921, 290] width 98 height 22
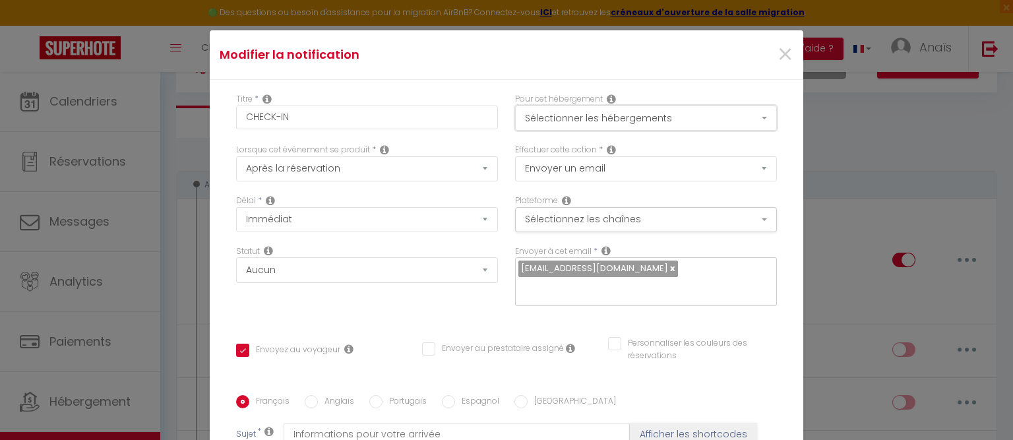
click at [629, 115] on button "Sélectionner les hébergements" at bounding box center [646, 117] width 262 height 25
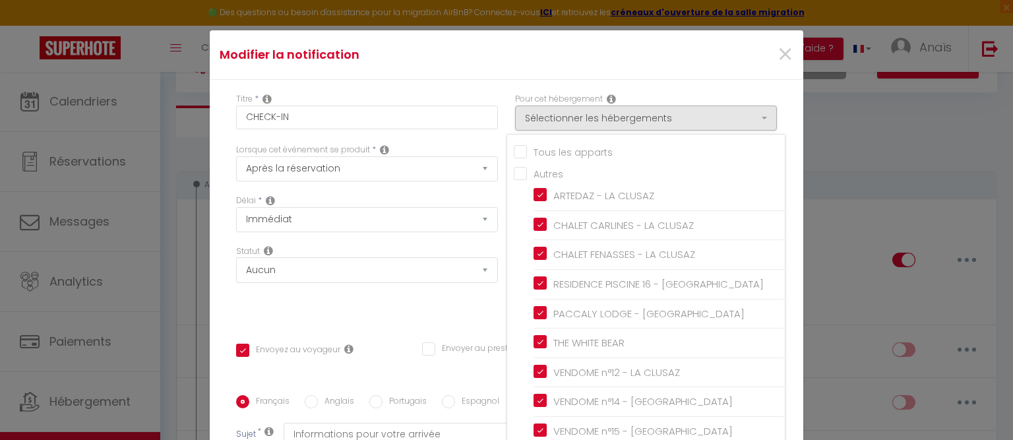
click at [514, 152] on input "Tous les apparts" at bounding box center [649, 150] width 271 height 13
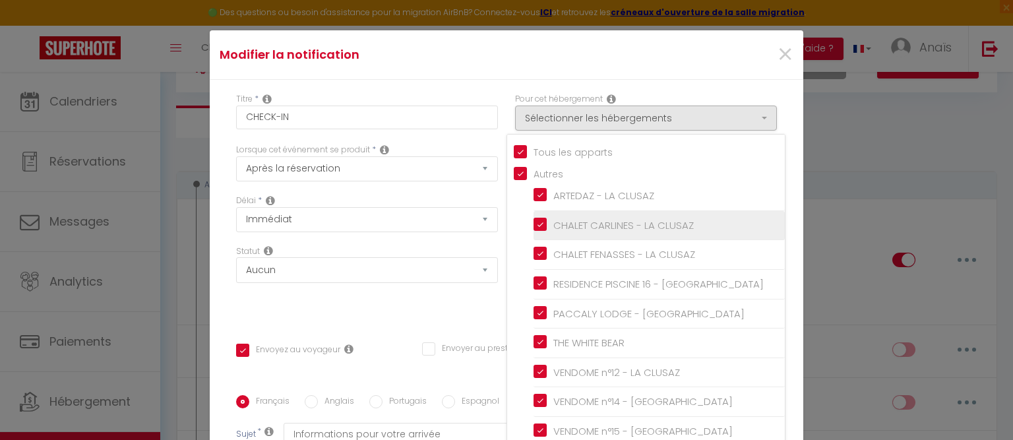
scroll to position [79, 0]
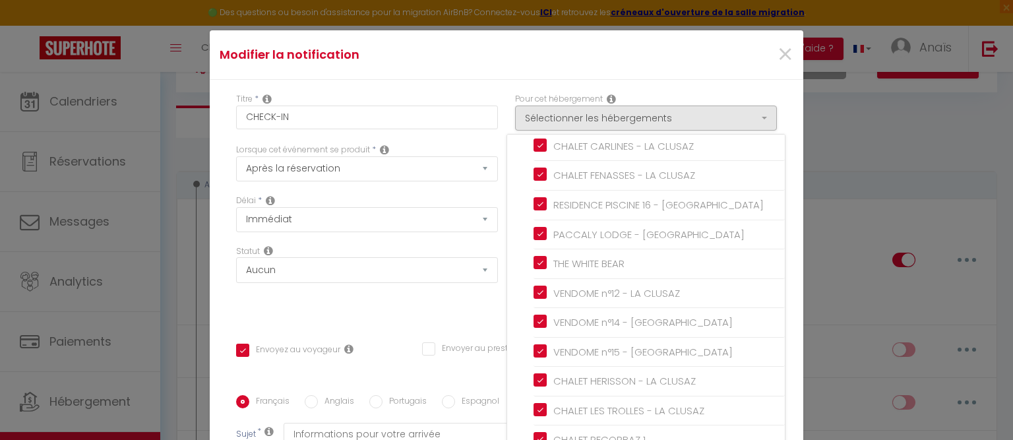
click at [462, 318] on div "Statut Aucun Si la réservation est payée Si réservation non payée Si la caution…" at bounding box center [366, 282] width 279 height 75
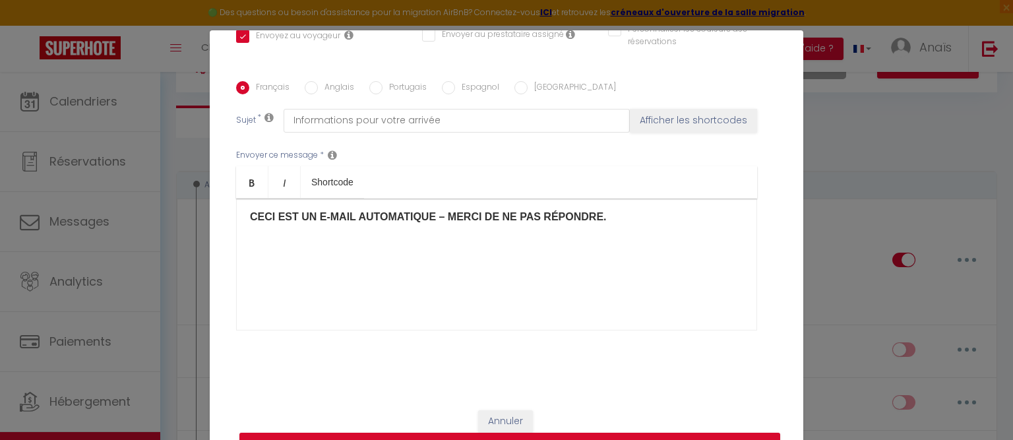
scroll to position [60, 0]
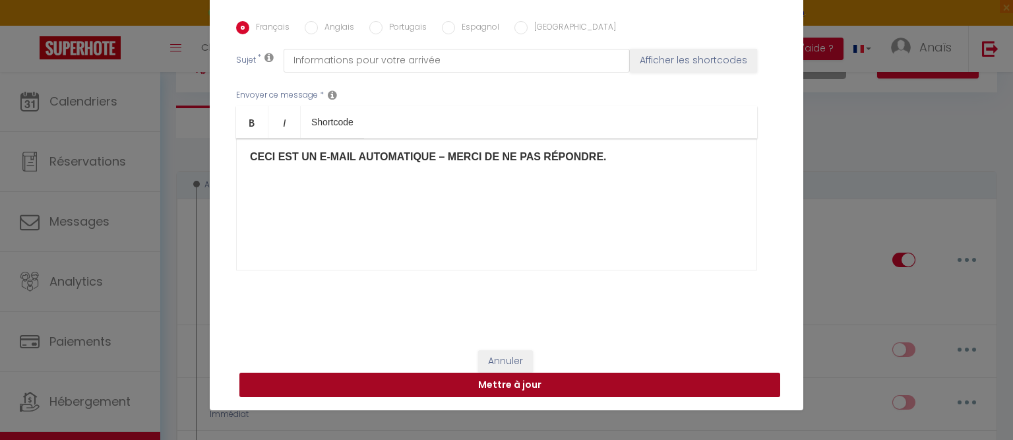
click at [558, 389] on button "Mettre à jour" at bounding box center [509, 385] width 541 height 25
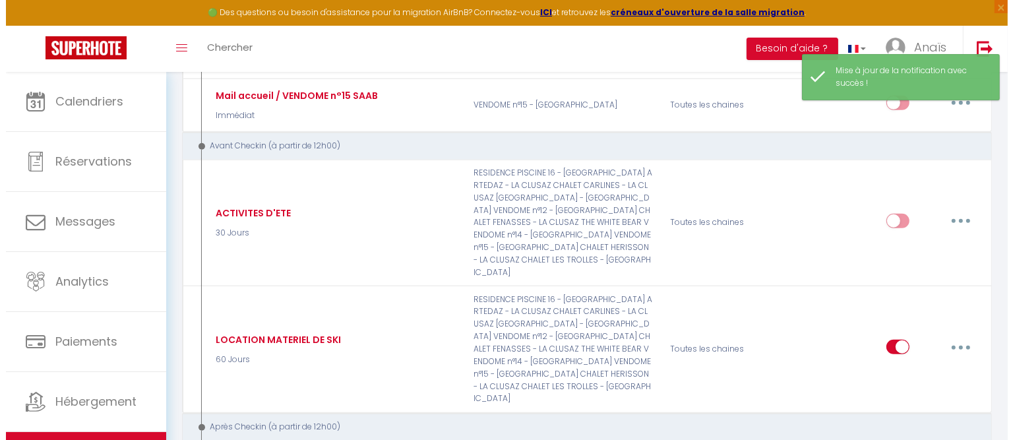
scroll to position [867, 0]
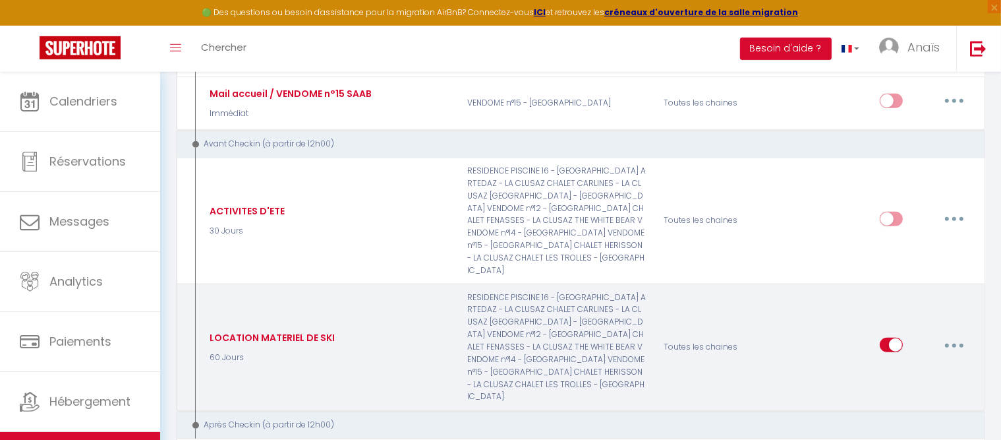
click at [953, 334] on button "button" at bounding box center [954, 344] width 37 height 21
click at [900, 364] on link "Editer" at bounding box center [921, 375] width 98 height 22
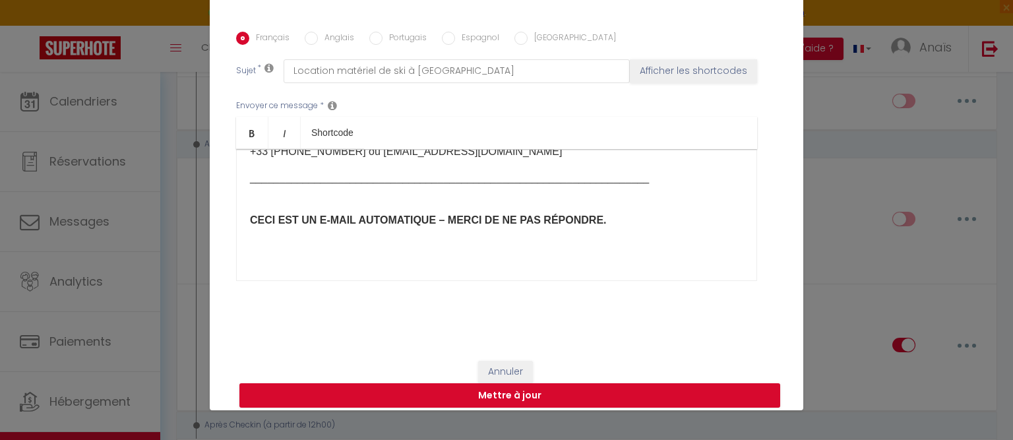
scroll to position [0, 0]
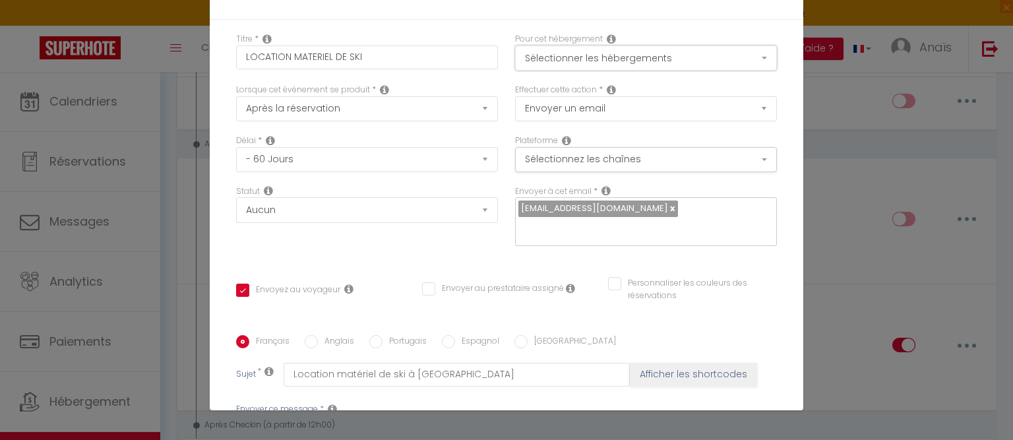
click at [611, 63] on button "Sélectionner les hébergements" at bounding box center [646, 57] width 262 height 25
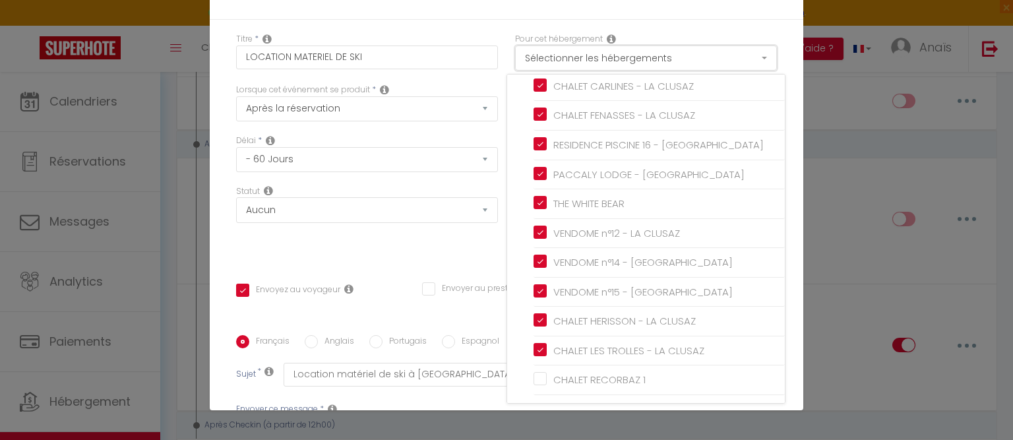
scroll to position [79, 0]
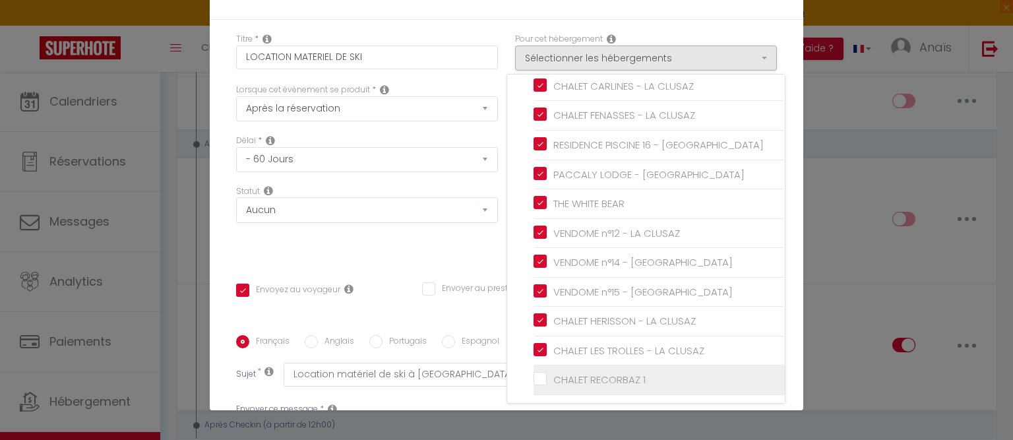
click at [533, 374] on input "CHALET RECORBAZ 1" at bounding box center [658, 379] width 251 height 13
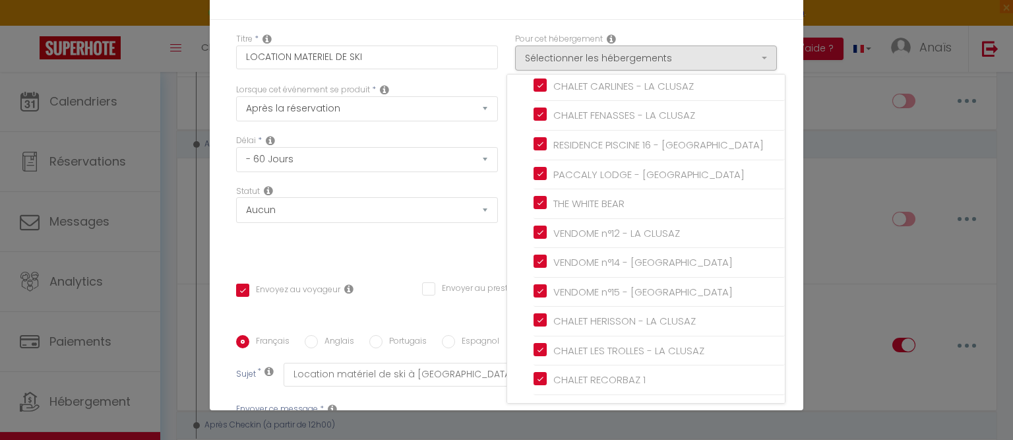
click at [465, 257] on div "Statut Aucun Si la réservation est payée Si réservation non payée Si la caution…" at bounding box center [366, 222] width 279 height 75
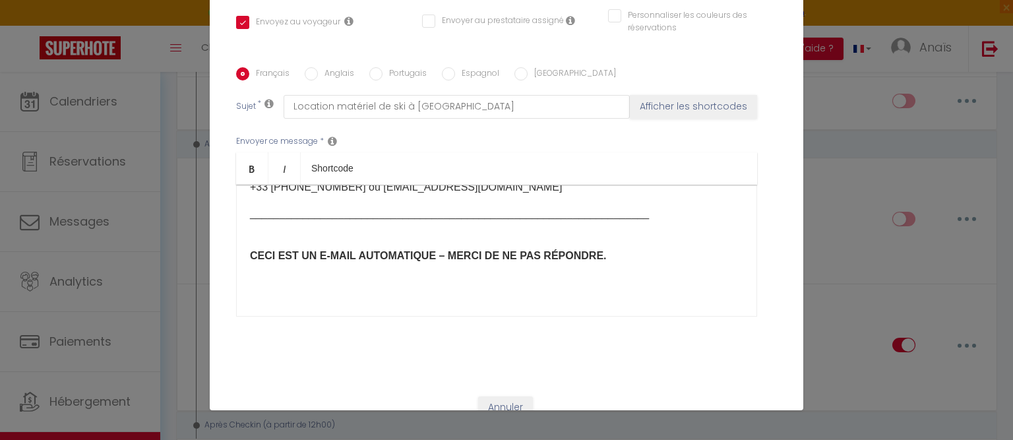
scroll to position [316, 0]
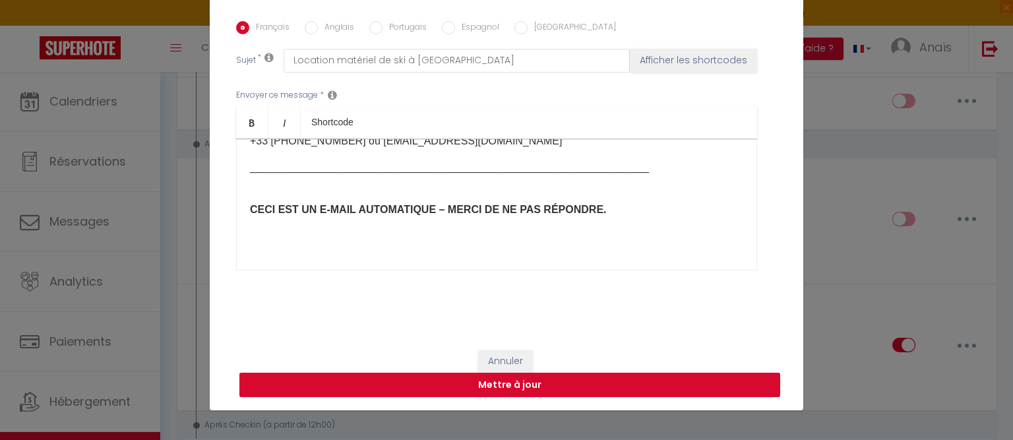
click at [496, 384] on button "Mettre à jour" at bounding box center [509, 385] width 541 height 25
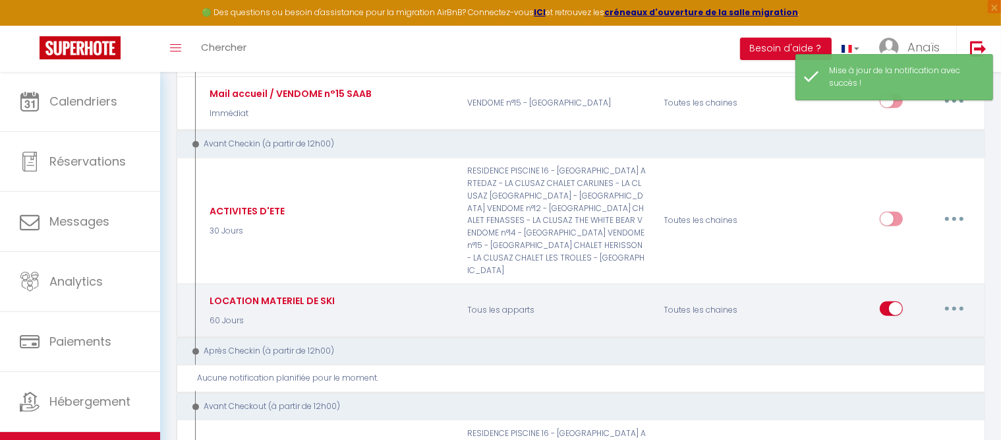
click at [957, 307] on icon "button" at bounding box center [955, 309] width 4 height 4
click at [895, 327] on link "Editer" at bounding box center [921, 338] width 98 height 22
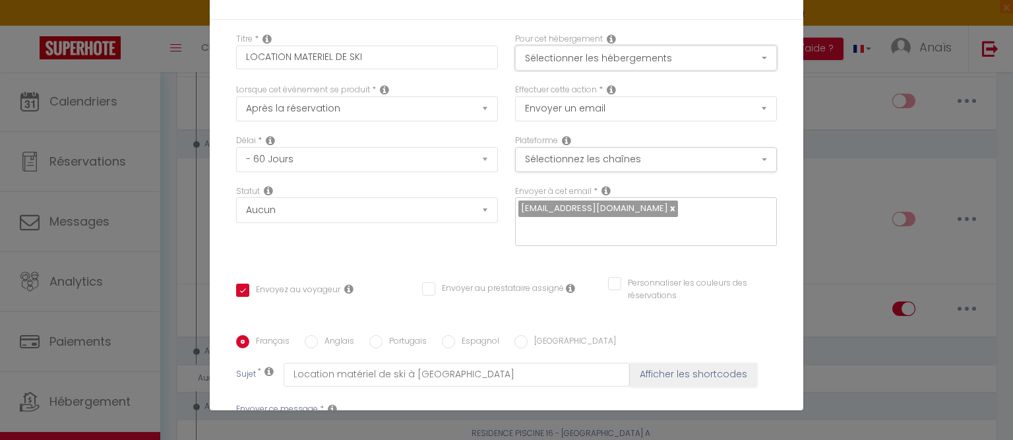
click at [656, 65] on button "Sélectionner les hébergements" at bounding box center [646, 57] width 262 height 25
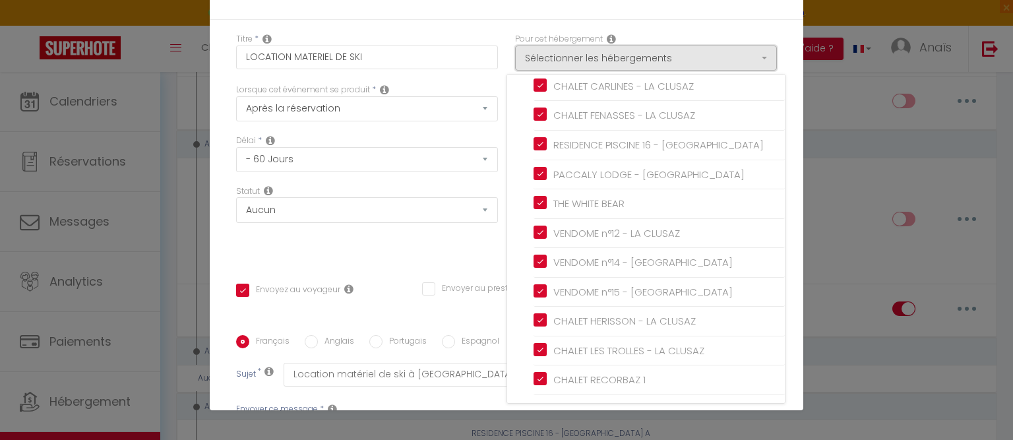
scroll to position [316, 0]
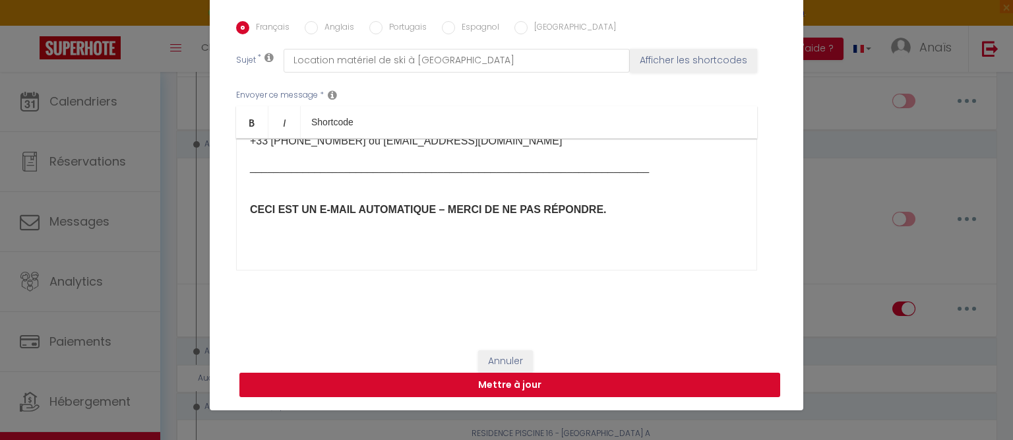
click at [562, 381] on button "Mettre à jour" at bounding box center [509, 385] width 541 height 25
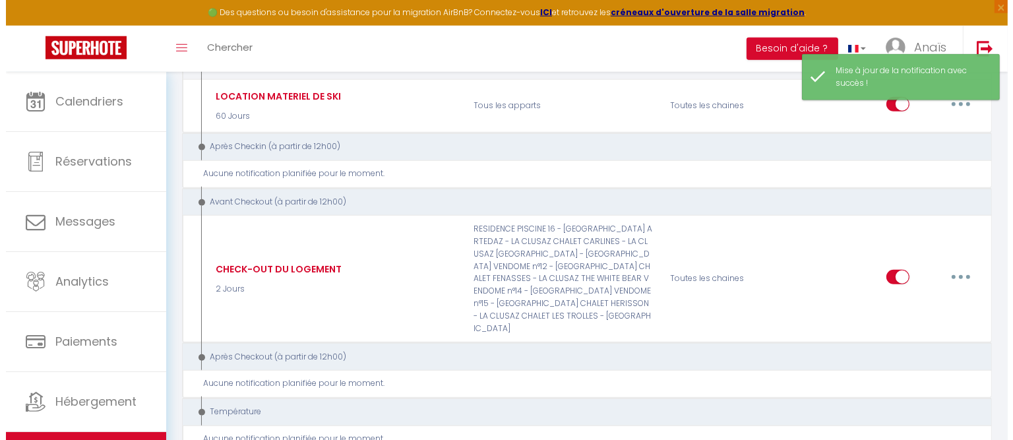
scroll to position [1072, 0]
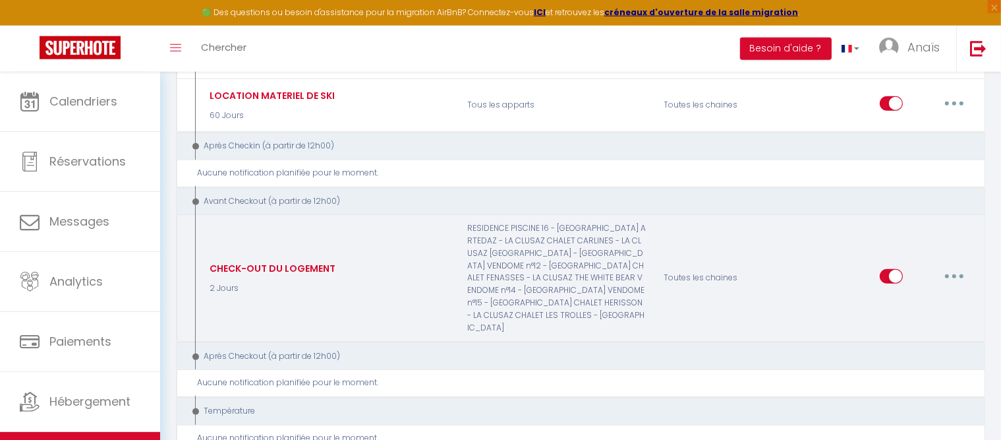
click at [963, 266] on button "button" at bounding box center [954, 276] width 37 height 21
click at [894, 295] on link "Editer" at bounding box center [921, 306] width 98 height 22
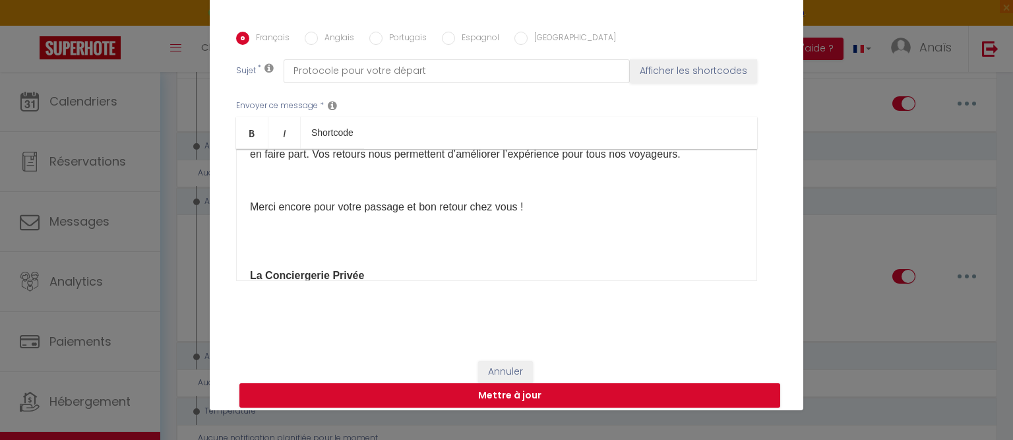
scroll to position [0, 0]
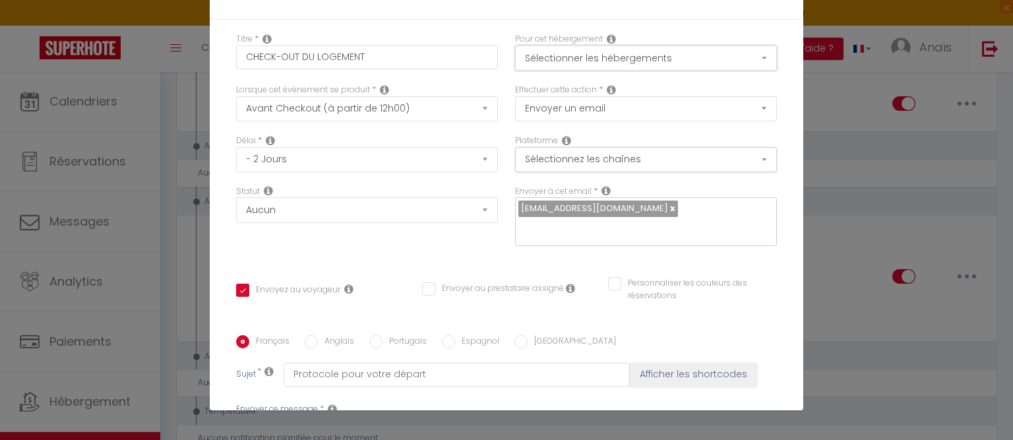
click at [627, 59] on button "Sélectionner les hébergements" at bounding box center [646, 57] width 262 height 25
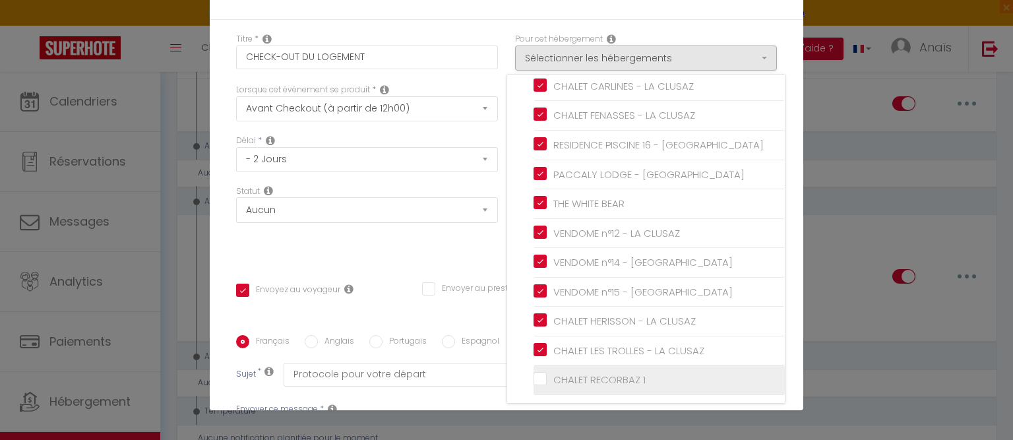
click at [533, 373] on input "CHALET RECORBAZ 1" at bounding box center [658, 379] width 251 height 13
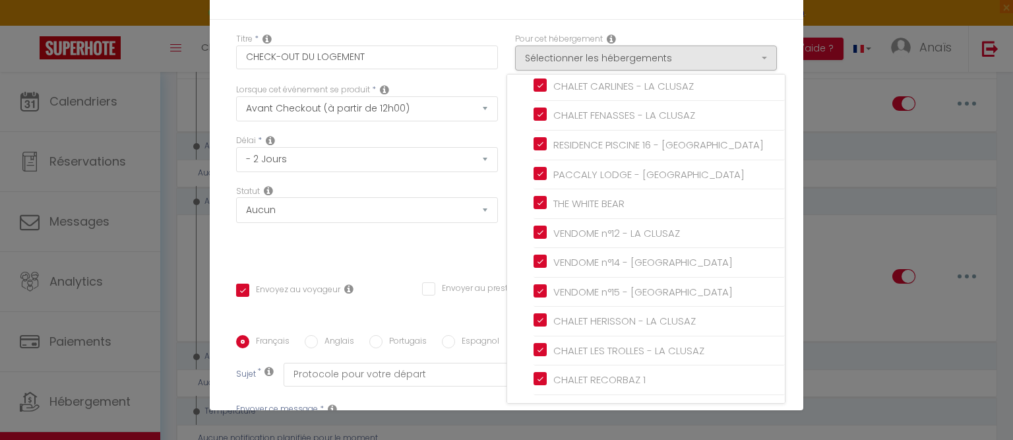
click at [475, 264] on div "Titre * CHECK-OUT DU LOGEMENT Pour cet hébergement Sélectionner les hébergement…" at bounding box center [506, 335] width 593 height 631
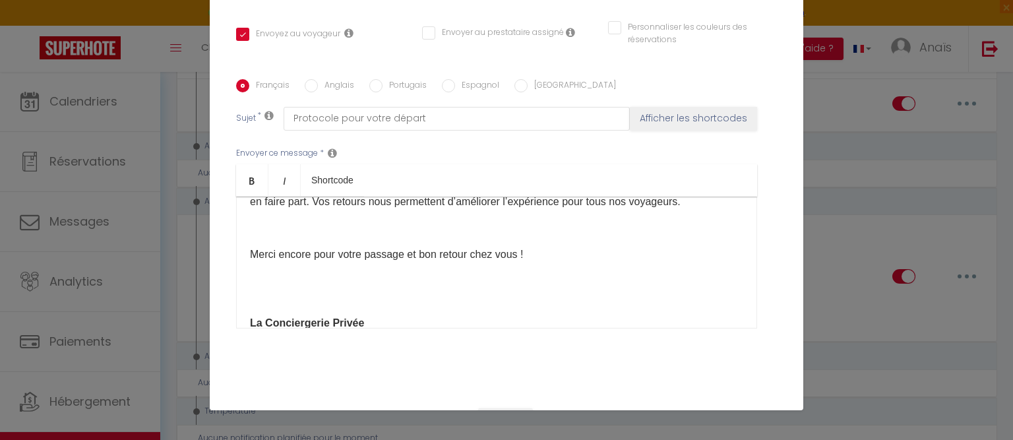
scroll to position [0, 0]
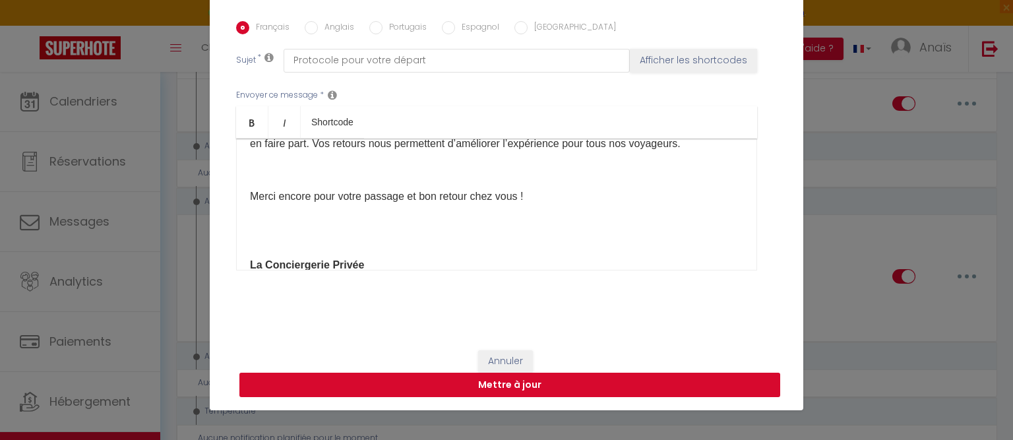
click at [518, 387] on button "Mettre à jour" at bounding box center [509, 385] width 541 height 25
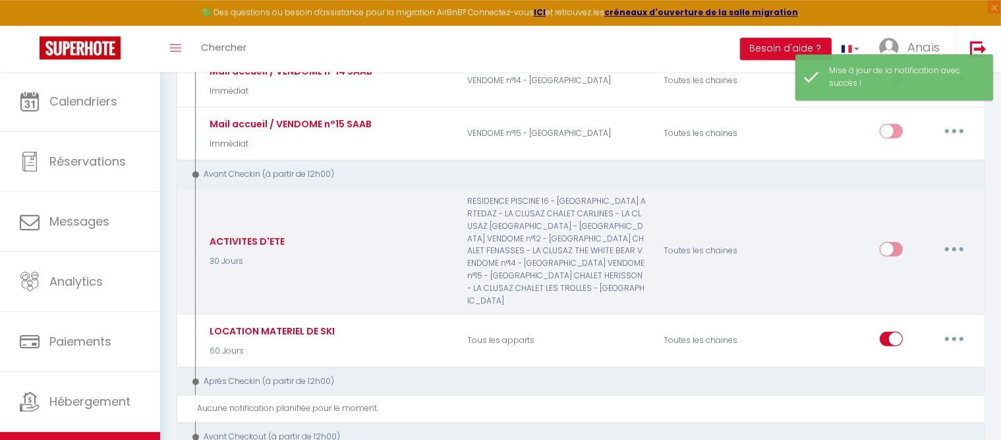
click at [953, 239] on button "button" at bounding box center [954, 249] width 37 height 21
click at [909, 268] on link "Editer" at bounding box center [921, 279] width 98 height 22
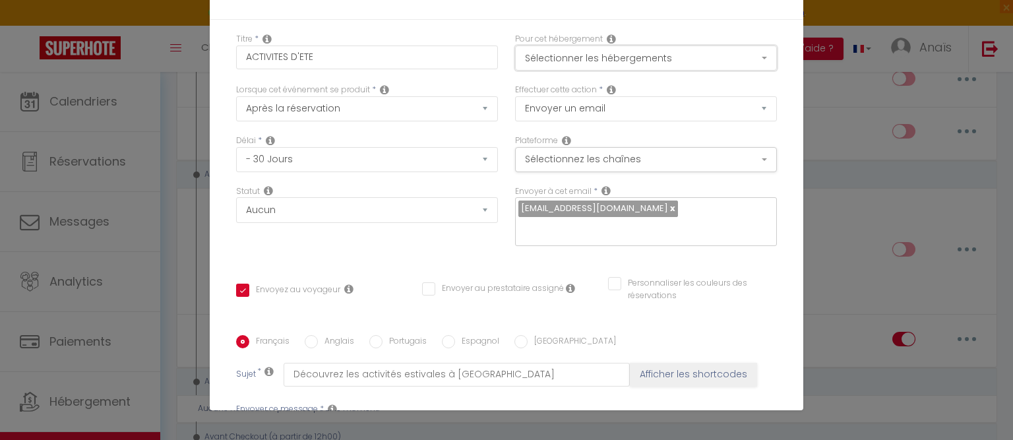
click at [655, 59] on button "Sélectionner les hébergements" at bounding box center [646, 57] width 262 height 25
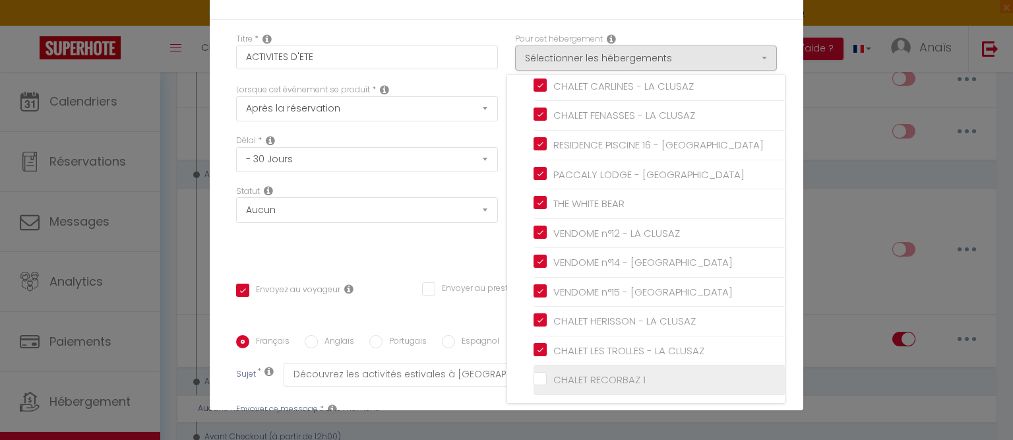
click at [533, 373] on input "CHALET RECORBAZ 1" at bounding box center [658, 379] width 251 height 13
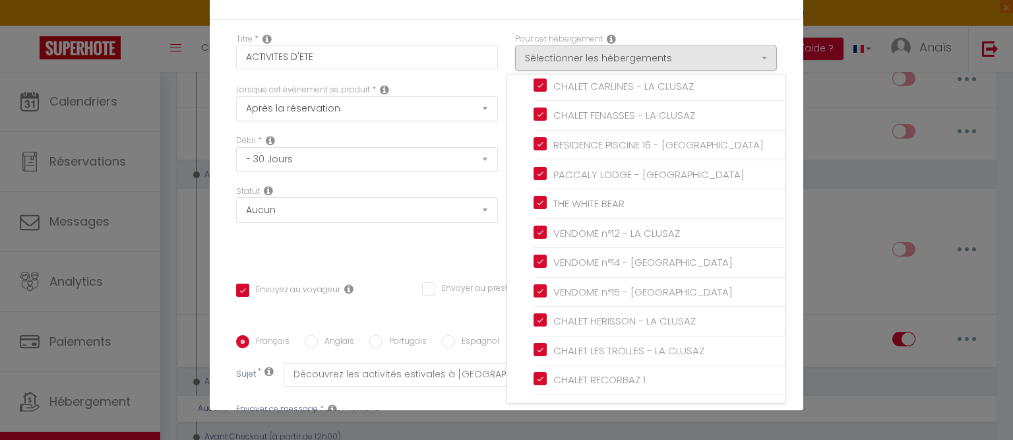
click at [771, 279] on div "Titre * ACTIVITES D'ETE Pour cet hébergement Sélectionner les hébergements Tous…" at bounding box center [506, 335] width 593 height 631
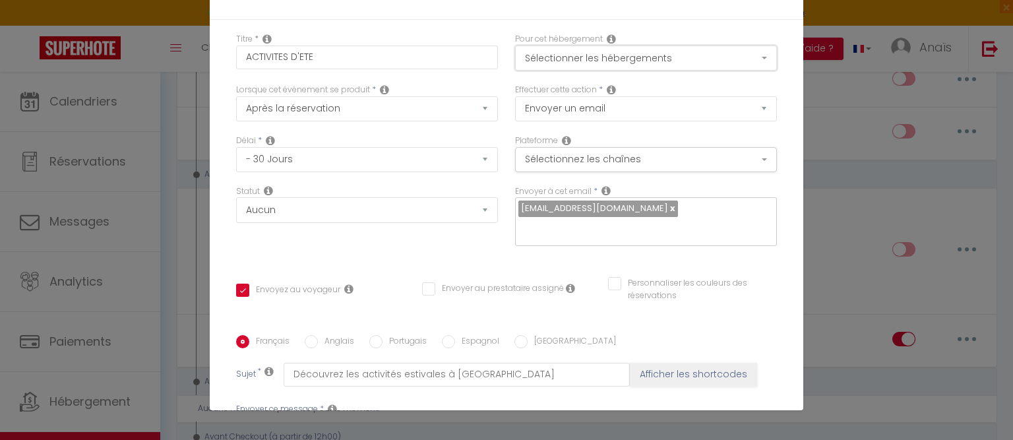
click at [629, 59] on button "Sélectionner les hébergements" at bounding box center [646, 57] width 262 height 25
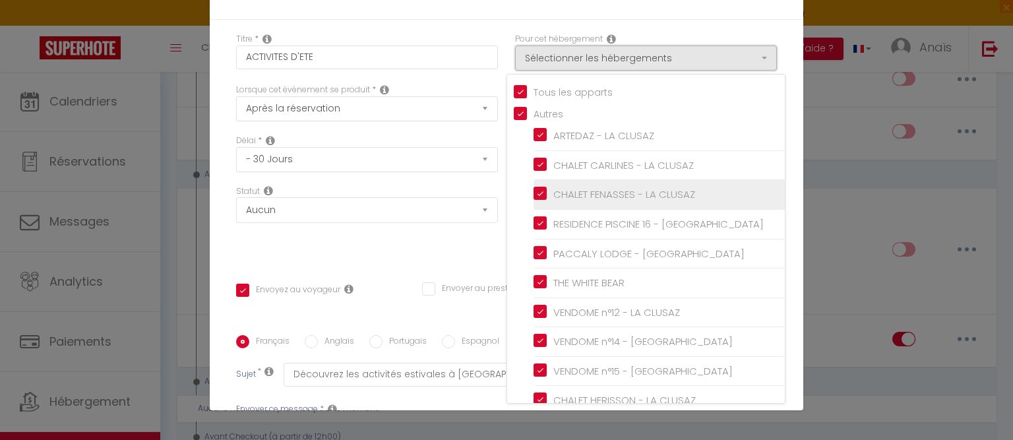
scroll to position [79, 0]
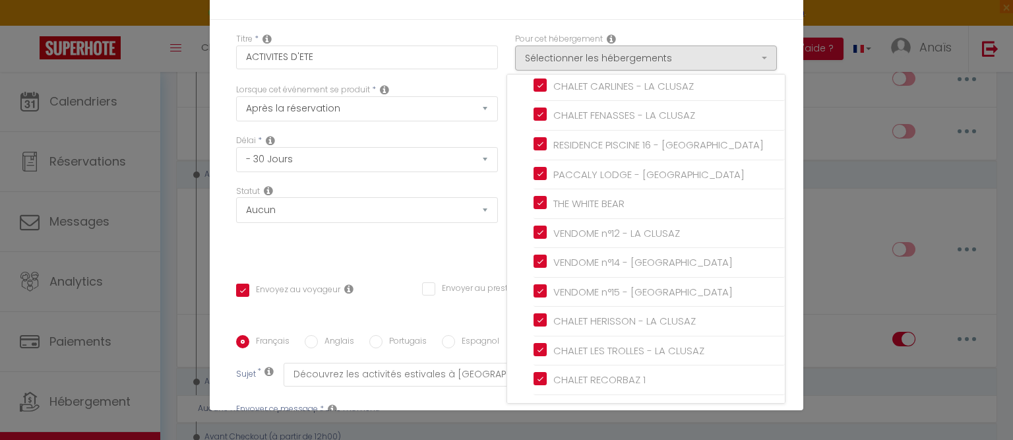
click at [774, 179] on div "Titre * ACTIVITES D'ETE Pour cet hébergement Sélectionner les hébergements Tous…" at bounding box center [506, 335] width 593 height 631
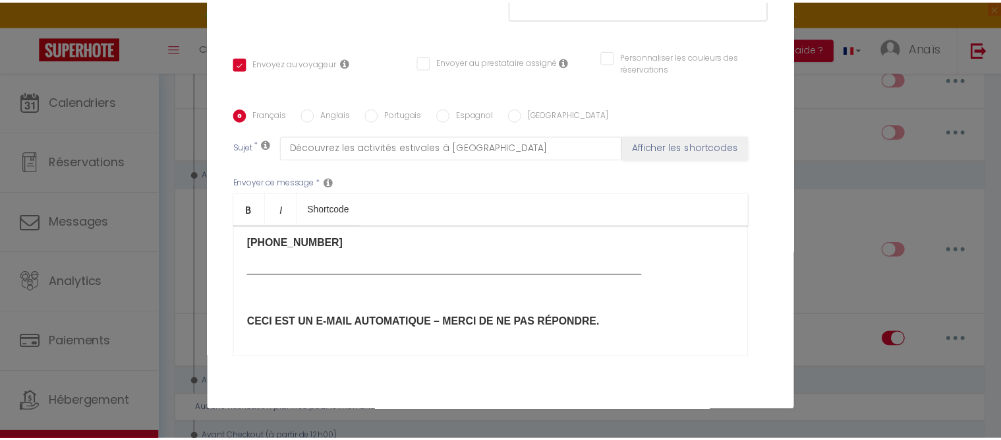
scroll to position [316, 0]
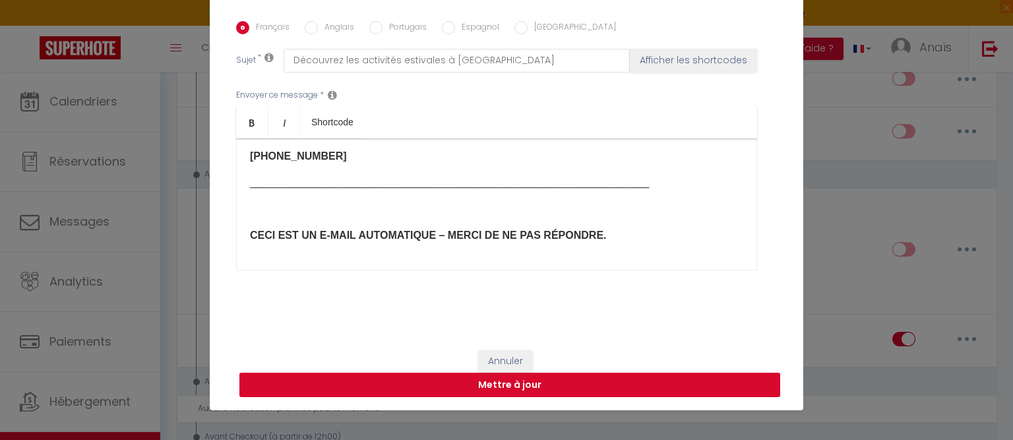
click at [520, 381] on button "Mettre à jour" at bounding box center [509, 385] width 541 height 25
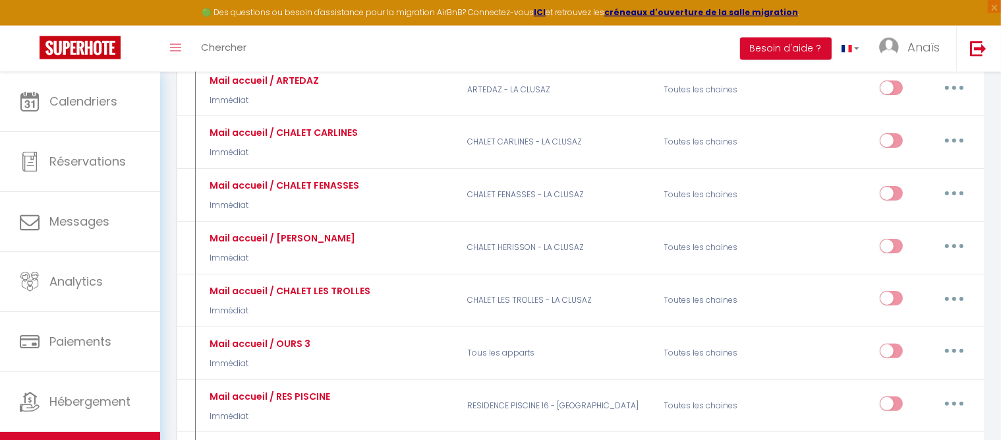
scroll to position [0, 0]
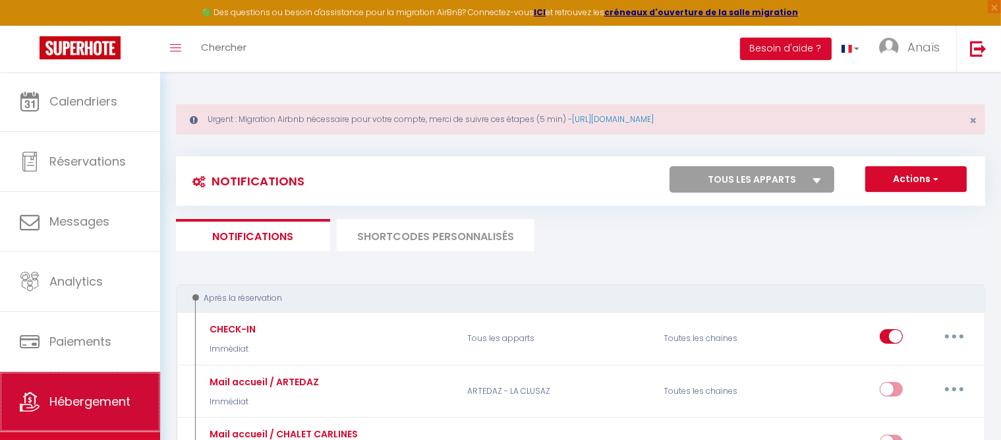
click at [99, 396] on span "Hébergement" at bounding box center [89, 401] width 81 height 16
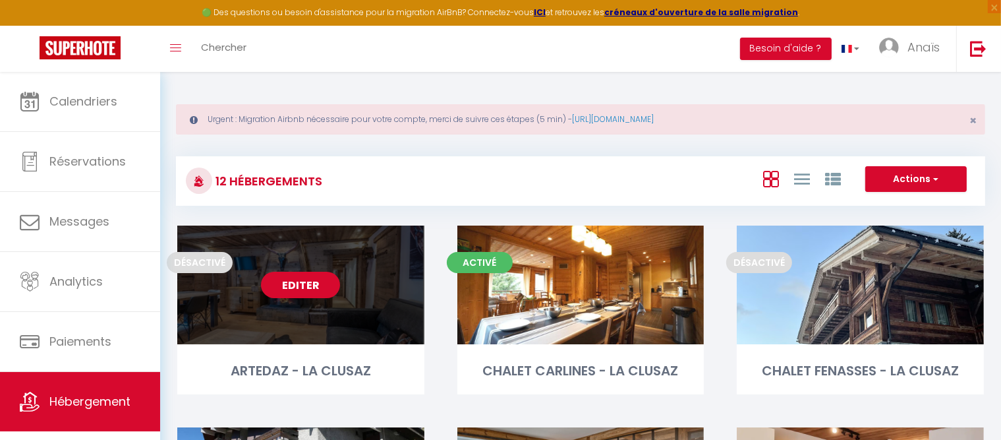
click at [328, 282] on link "Editer" at bounding box center [300, 285] width 79 height 26
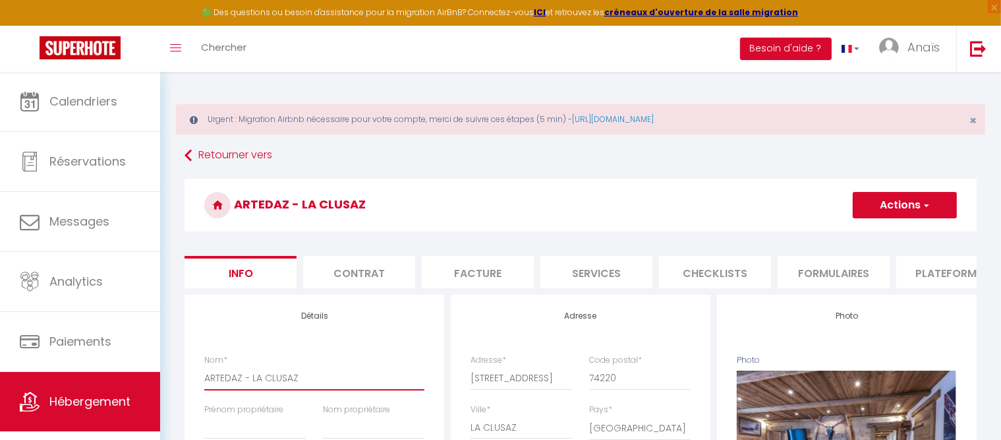
click at [316, 386] on input "ARTEDAZ - LA CLUSAZ" at bounding box center [314, 378] width 220 height 24
click at [899, 210] on button "Actions" at bounding box center [905, 205] width 104 height 26
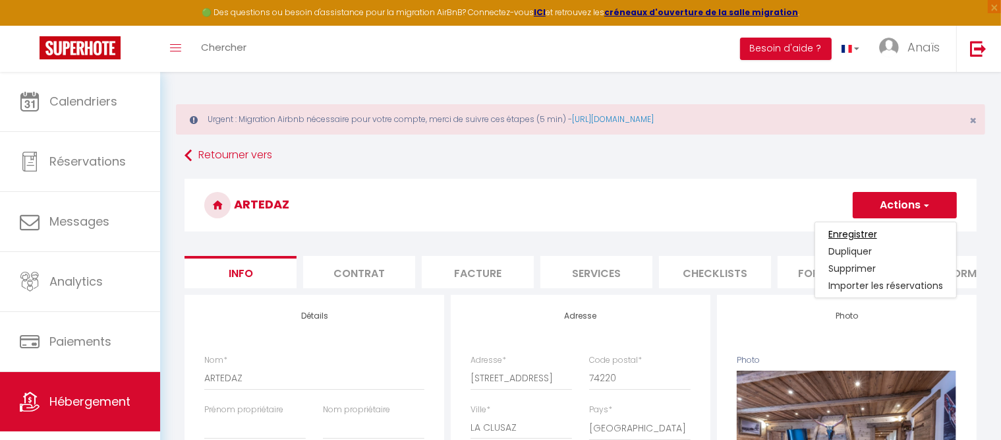
click at [855, 237] on input "Enregistrer" at bounding box center [853, 233] width 49 height 13
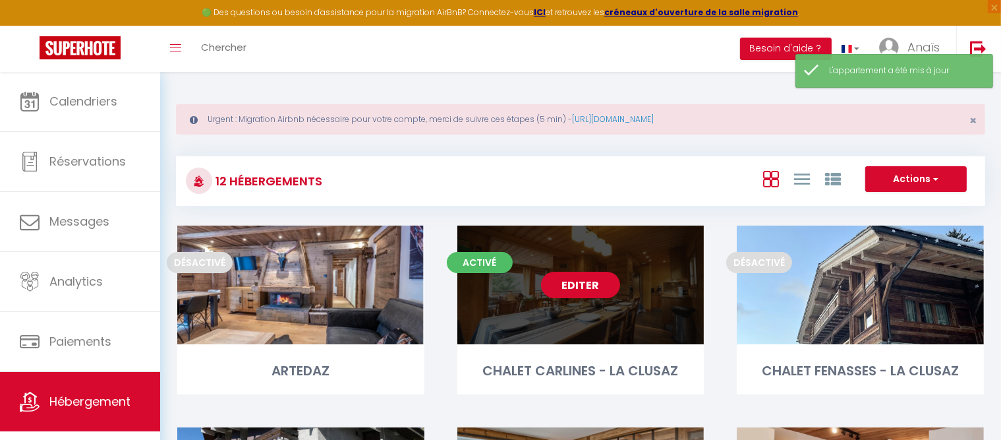
click at [577, 289] on link "Editer" at bounding box center [580, 285] width 79 height 26
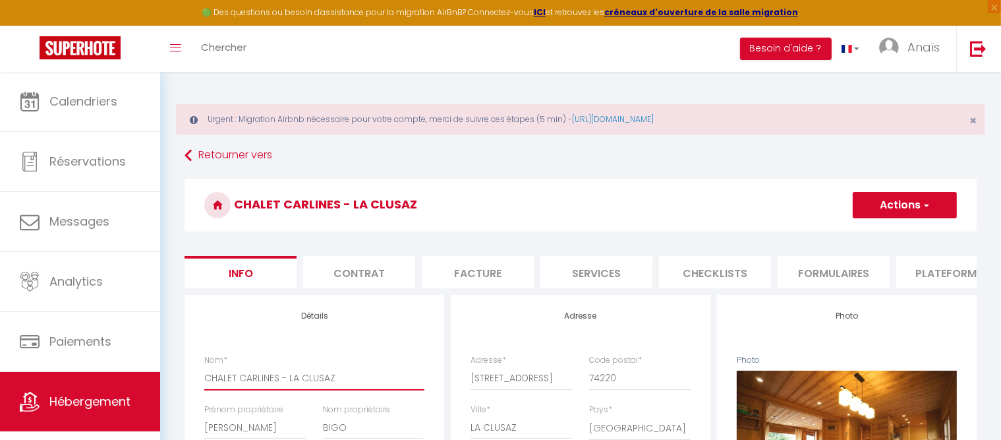
drag, startPoint x: 340, startPoint y: 394, endPoint x: 282, endPoint y: 392, distance: 57.4
click at [282, 390] on input "CHALET CARLINES - LA CLUSAZ" at bounding box center [314, 378] width 220 height 24
click at [906, 204] on button "Actions" at bounding box center [905, 205] width 104 height 26
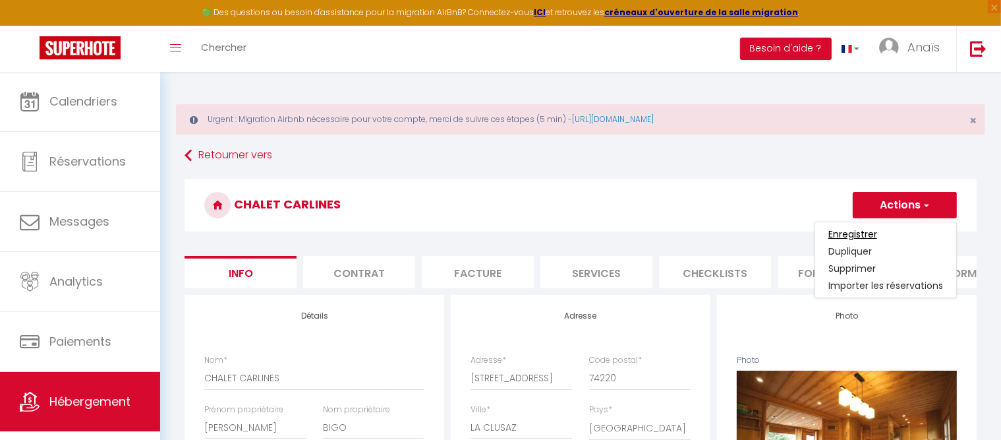
click at [858, 234] on input "Enregistrer" at bounding box center [853, 233] width 49 height 13
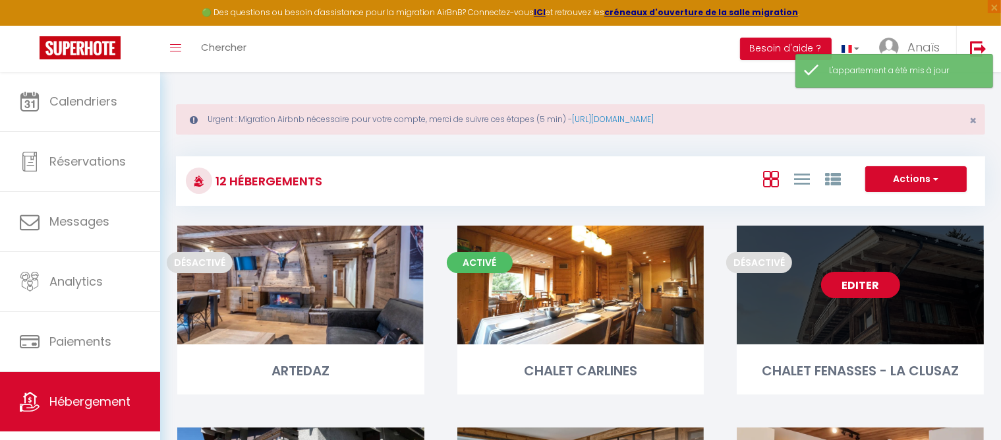
click at [877, 294] on link "Editer" at bounding box center [860, 285] width 79 height 26
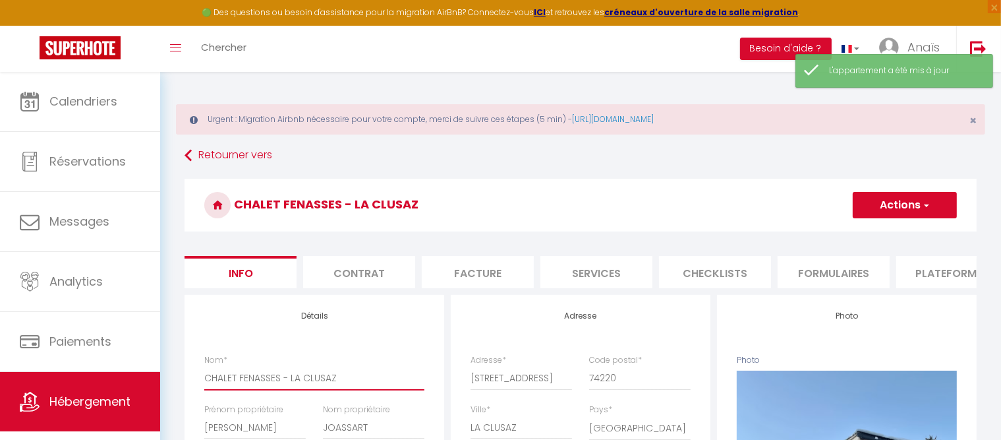
drag, startPoint x: 356, startPoint y: 386, endPoint x: 282, endPoint y: 392, distance: 74.1
click at [282, 390] on input "CHALET FENASSES - LA CLUSAZ" at bounding box center [314, 378] width 220 height 24
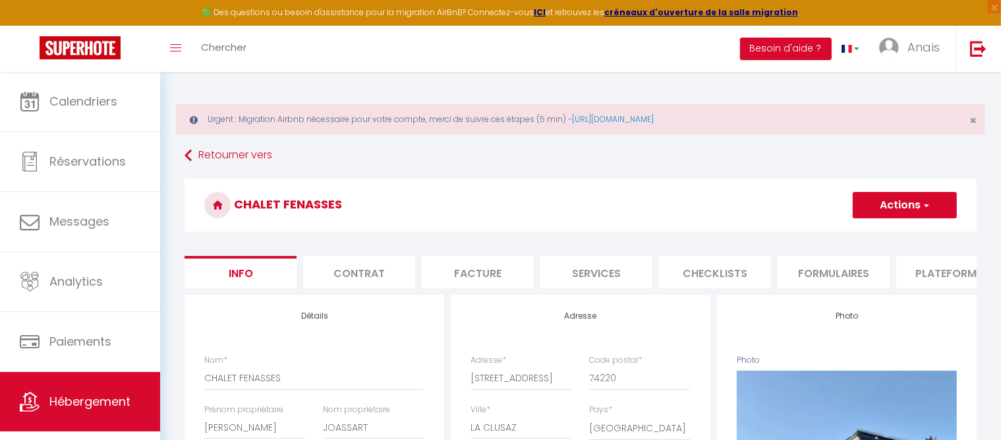
click at [915, 198] on button "Actions" at bounding box center [905, 205] width 104 height 26
click at [859, 237] on input "Enregistrer" at bounding box center [853, 233] width 49 height 13
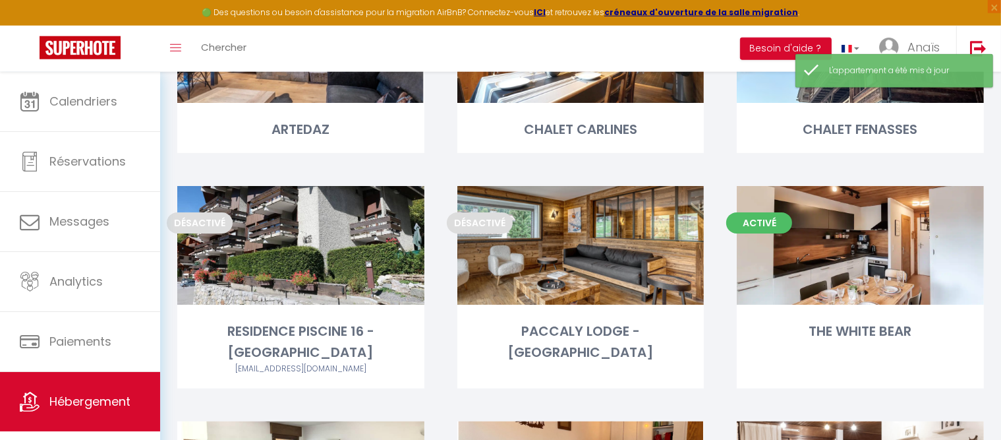
scroll to position [243, 0]
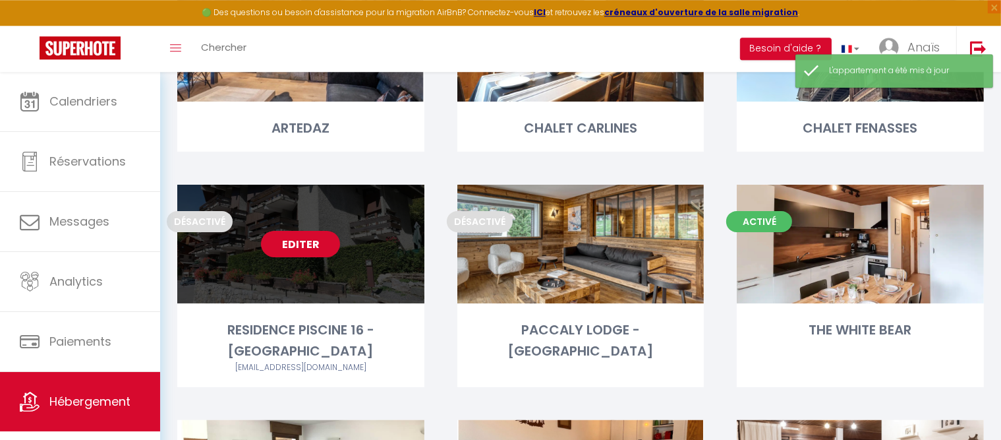
click at [328, 241] on link "Editer" at bounding box center [300, 244] width 79 height 26
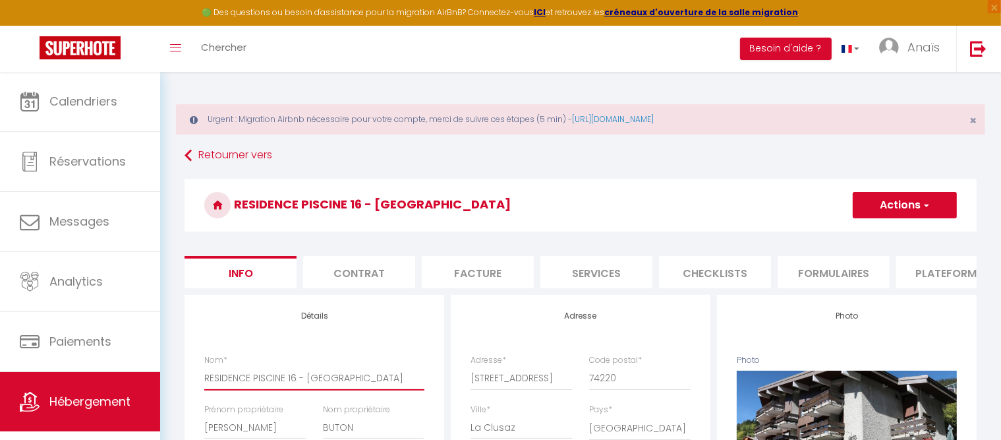
drag, startPoint x: 371, startPoint y: 384, endPoint x: 302, endPoint y: 387, distance: 69.3
click at [302, 387] on input "RESIDENCE PISCINE 16 - [GEOGRAPHIC_DATA]" at bounding box center [314, 378] width 220 height 24
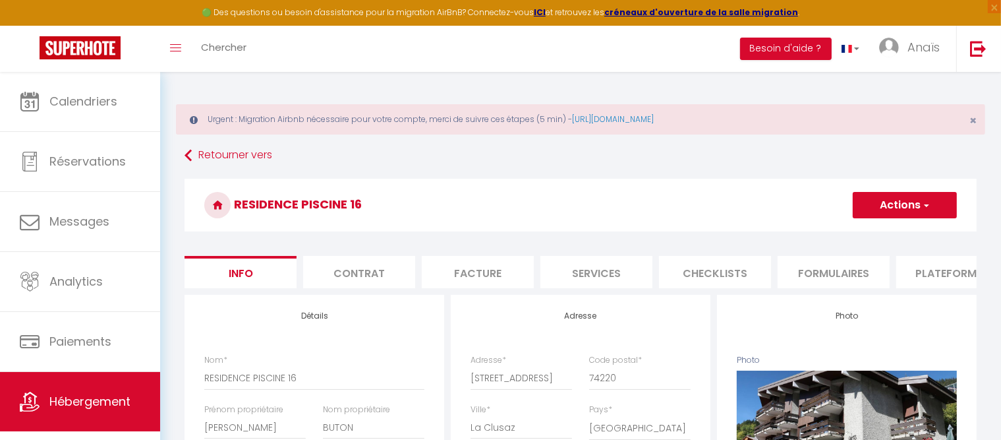
click at [886, 214] on button "Actions" at bounding box center [905, 205] width 104 height 26
click at [872, 233] on input "Enregistrer" at bounding box center [853, 233] width 49 height 13
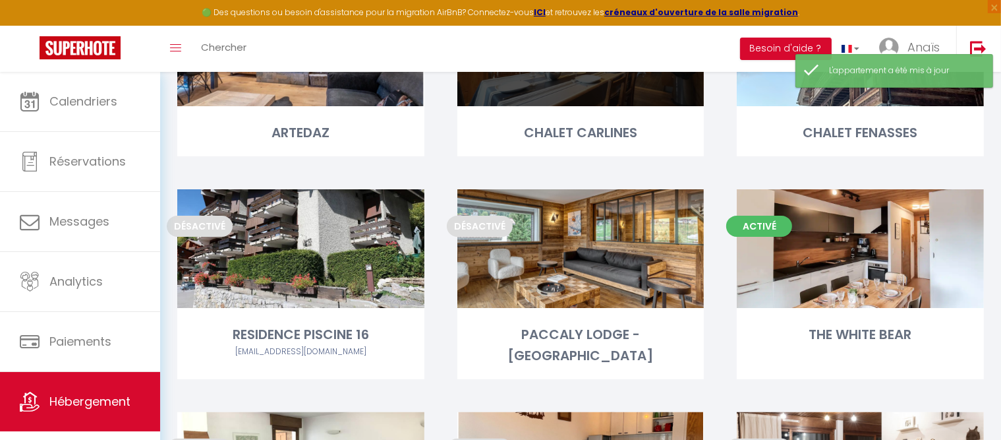
scroll to position [240, 0]
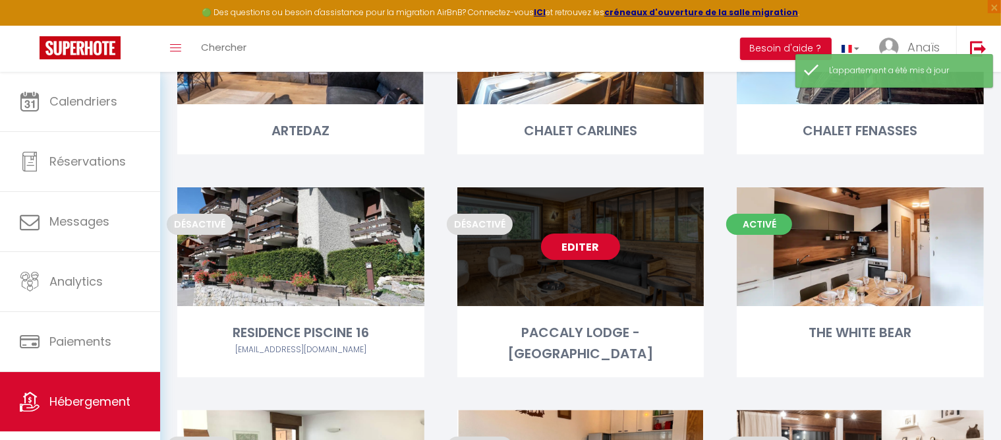
click at [587, 236] on link "Editer" at bounding box center [580, 246] width 79 height 26
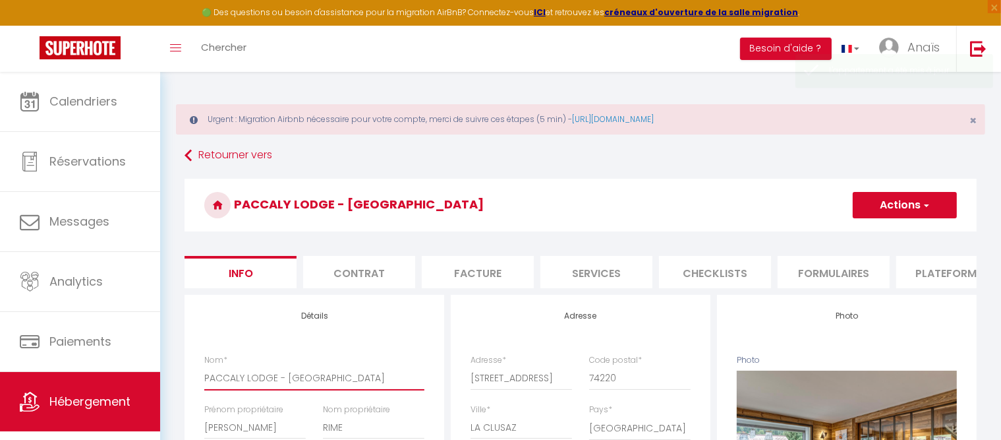
click at [343, 388] on input "PACCALY LODGE - [GEOGRAPHIC_DATA]" at bounding box center [314, 378] width 220 height 24
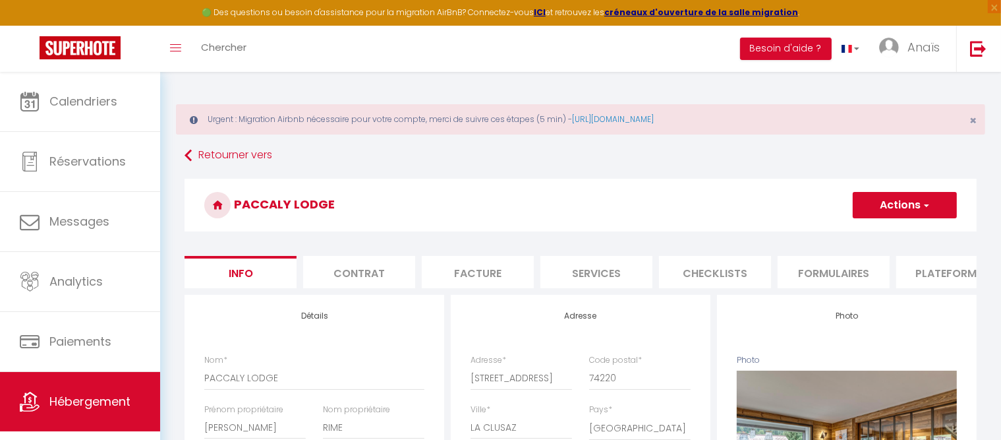
click at [876, 214] on button "Actions" at bounding box center [905, 205] width 104 height 26
click at [864, 235] on input "Enregistrer" at bounding box center [853, 233] width 49 height 13
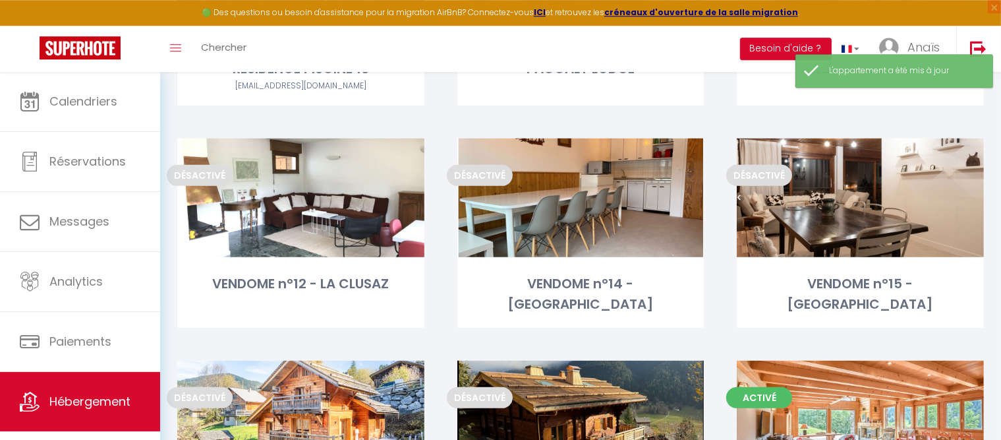
scroll to position [510, 0]
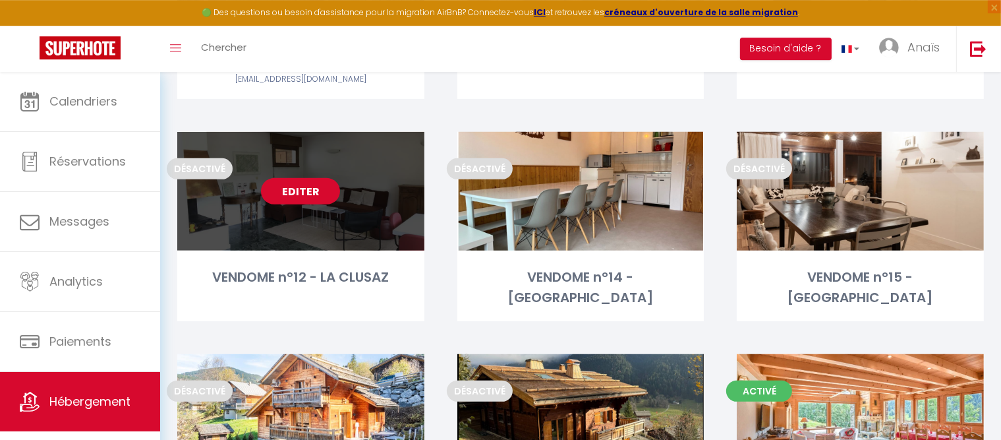
click at [326, 194] on link "Editer" at bounding box center [300, 191] width 79 height 26
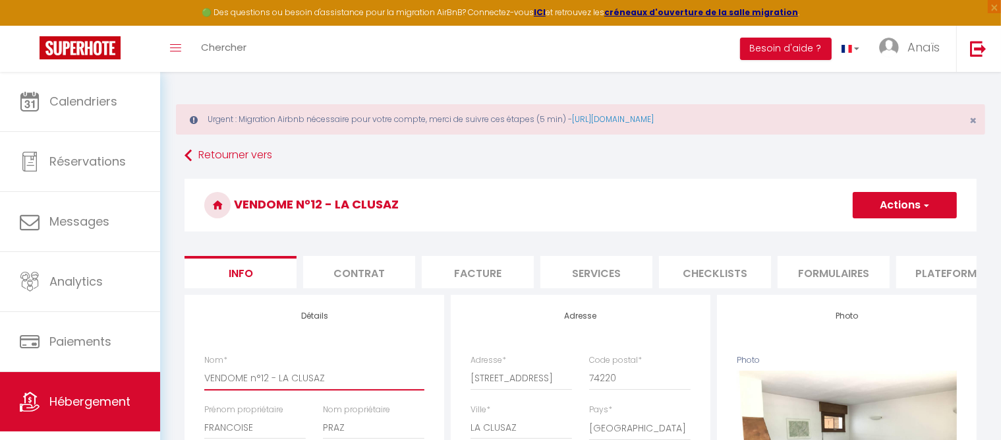
drag, startPoint x: 328, startPoint y: 390, endPoint x: 268, endPoint y: 390, distance: 60.7
click at [268, 390] on input "VENDOME n°12 - LA CLUSAZ" at bounding box center [314, 378] width 220 height 24
click at [929, 209] on span "button" at bounding box center [926, 204] width 9 height 13
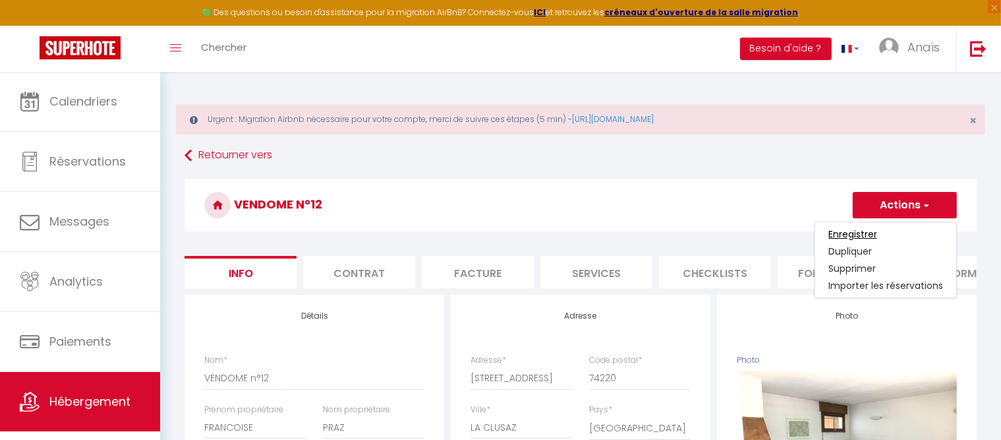
click at [864, 234] on input "Enregistrer" at bounding box center [853, 233] width 49 height 13
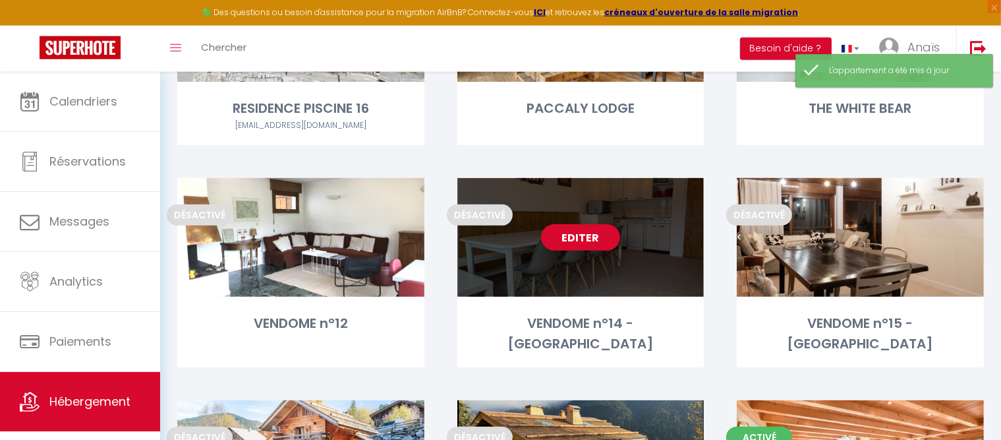
scroll to position [465, 0]
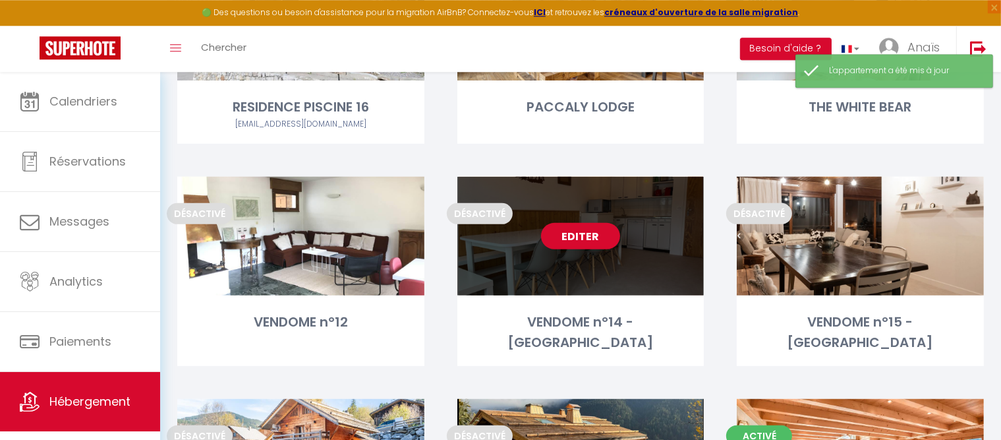
click at [595, 237] on link "Editer" at bounding box center [580, 236] width 79 height 26
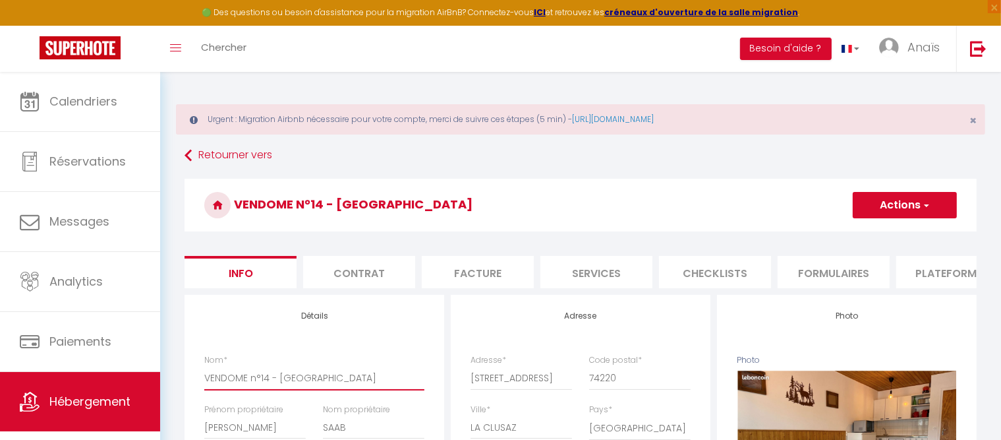
drag, startPoint x: 325, startPoint y: 388, endPoint x: 266, endPoint y: 388, distance: 59.3
click at [266, 388] on input "VENDOME n°14 - [GEOGRAPHIC_DATA]" at bounding box center [314, 378] width 220 height 24
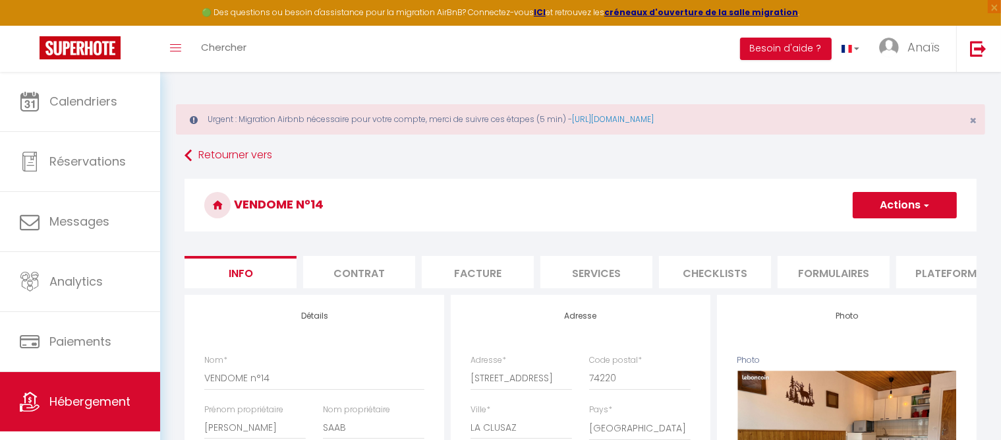
click at [903, 200] on button "Actions" at bounding box center [905, 205] width 104 height 26
click at [859, 233] on input "Enregistrer" at bounding box center [853, 233] width 49 height 13
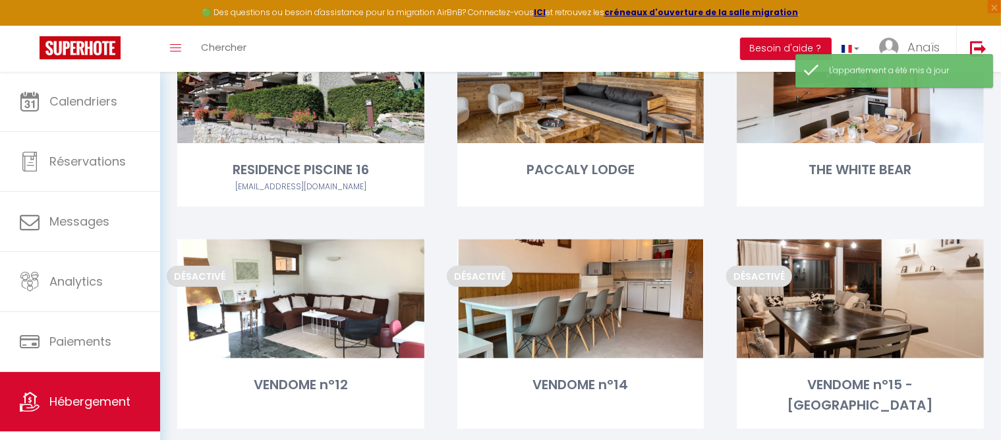
scroll to position [407, 0]
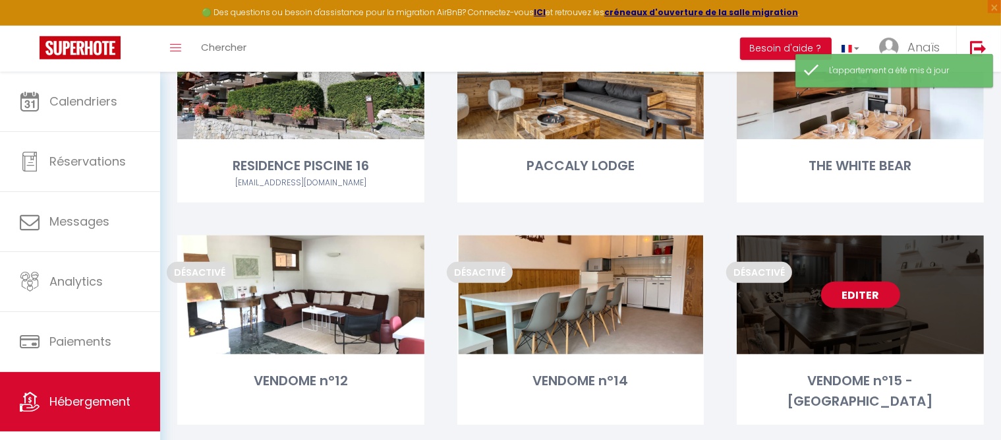
click at [868, 291] on link "Editer" at bounding box center [860, 295] width 79 height 26
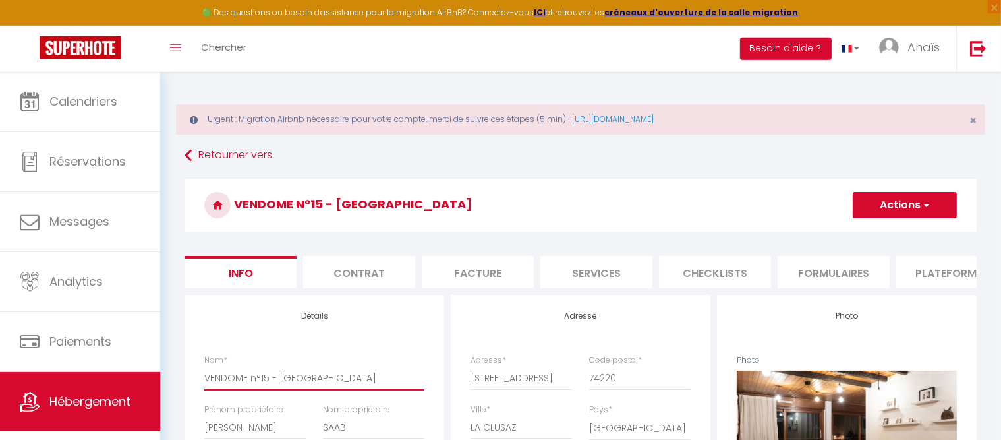
drag, startPoint x: 338, startPoint y: 388, endPoint x: 272, endPoint y: 392, distance: 65.4
click at [272, 390] on input "VENDOME n°15 - [GEOGRAPHIC_DATA]" at bounding box center [314, 378] width 220 height 24
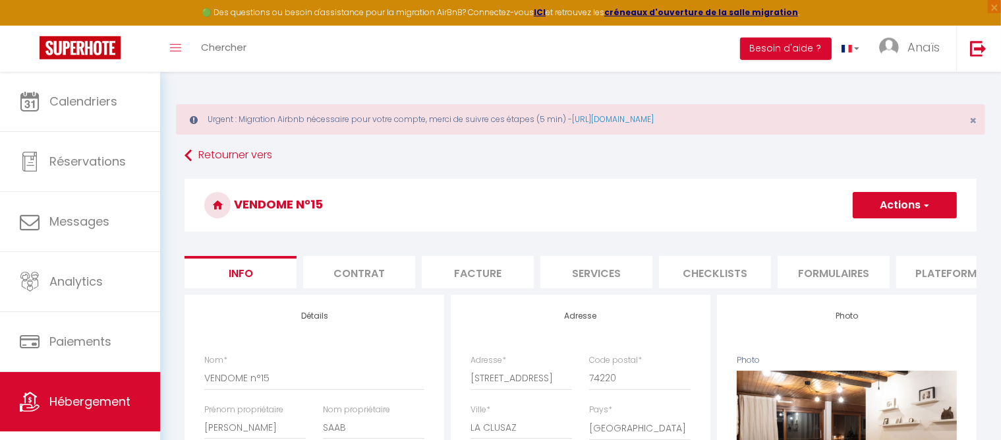
click at [883, 210] on button "Actions" at bounding box center [905, 205] width 104 height 26
click at [858, 233] on input "Enregistrer" at bounding box center [853, 233] width 49 height 13
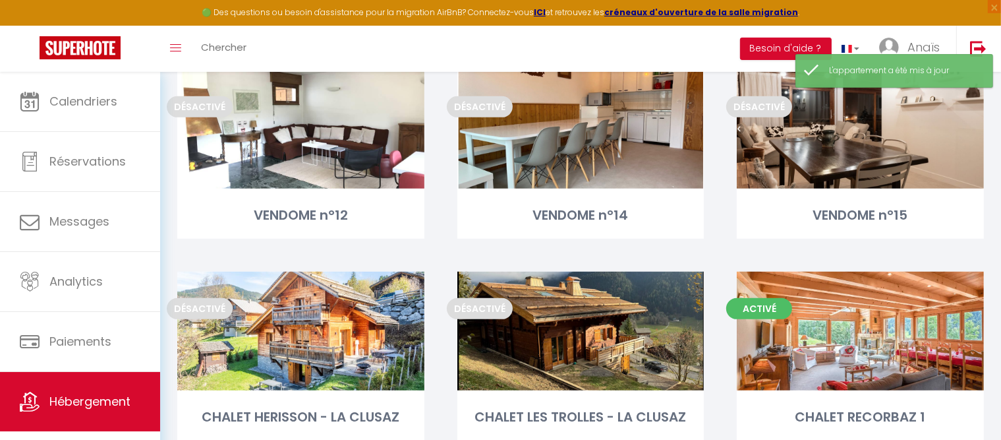
scroll to position [622, 0]
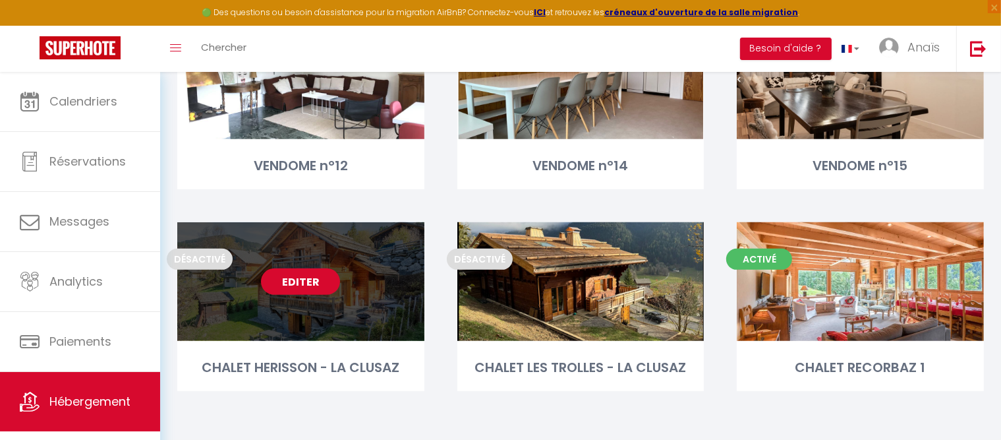
click at [318, 285] on link "Editer" at bounding box center [300, 281] width 79 height 26
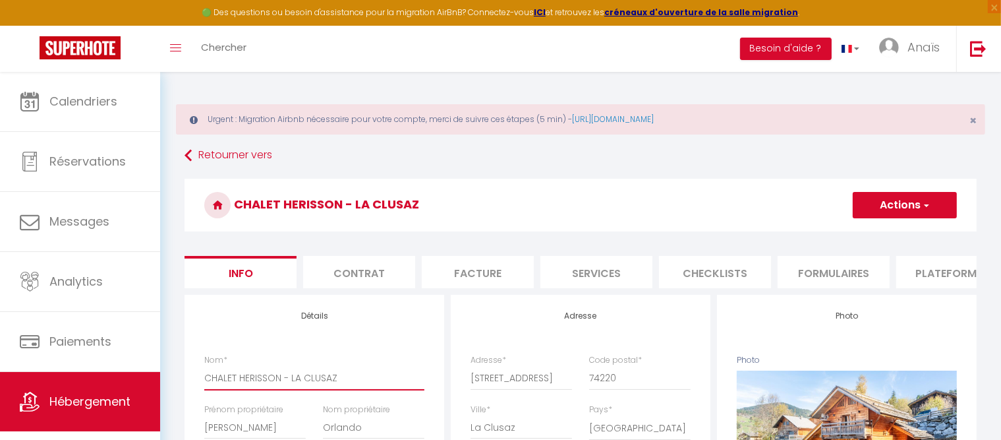
drag, startPoint x: 355, startPoint y: 392, endPoint x: 285, endPoint y: 378, distance: 71.1
click at [285, 378] on input "CHALET HERISSON - LA CLUSAZ" at bounding box center [314, 378] width 220 height 24
click at [878, 210] on button "Actions" at bounding box center [905, 205] width 104 height 26
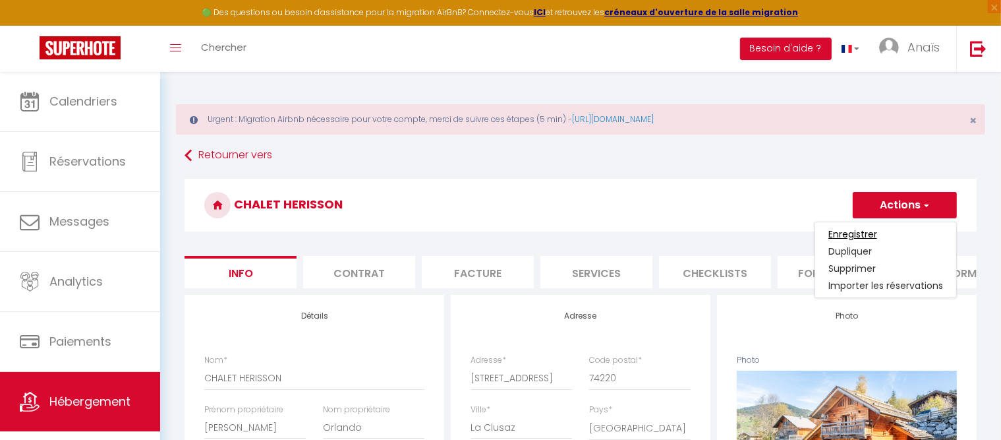
click at [867, 233] on input "Enregistrer" at bounding box center [853, 233] width 49 height 13
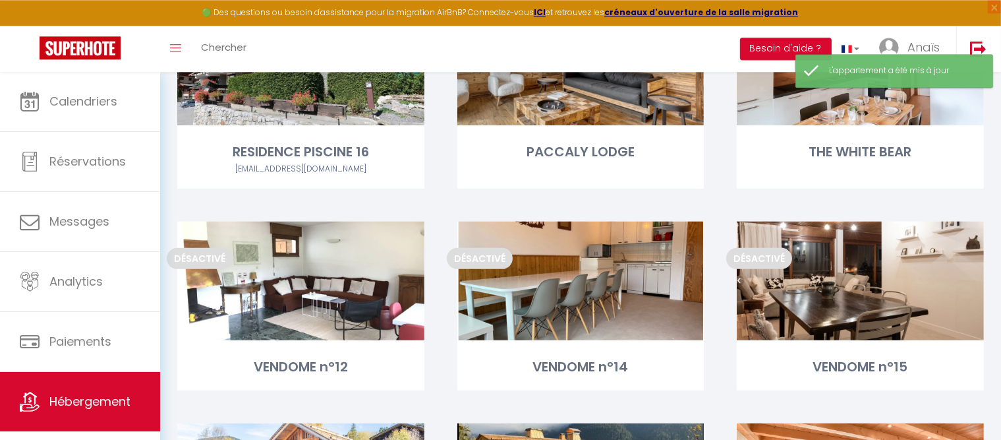
scroll to position [622, 0]
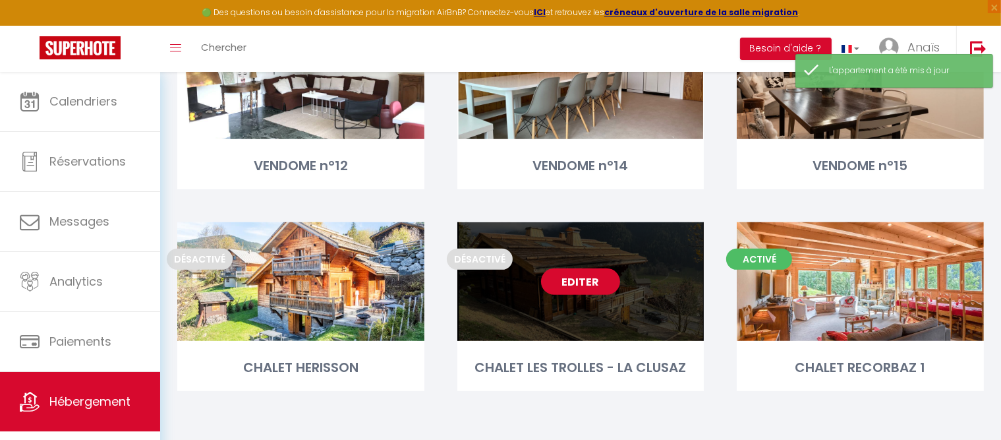
click at [601, 283] on link "Editer" at bounding box center [580, 281] width 79 height 26
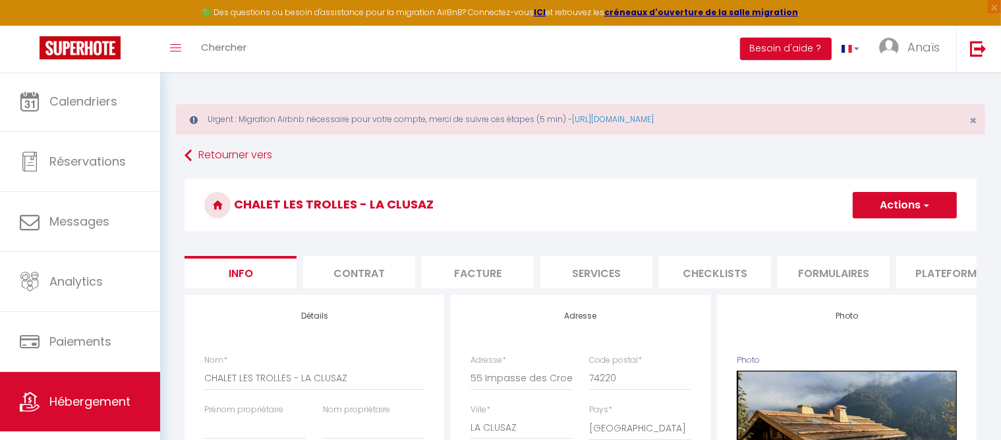
click at [877, 202] on button "Actions" at bounding box center [905, 205] width 104 height 26
drag, startPoint x: 368, startPoint y: 387, endPoint x: 293, endPoint y: 381, distance: 75.4
click at [293, 381] on input "CHALET LES TROLLES - LA CLUSAZ" at bounding box center [314, 378] width 220 height 24
click at [885, 206] on button "Actions" at bounding box center [905, 205] width 104 height 26
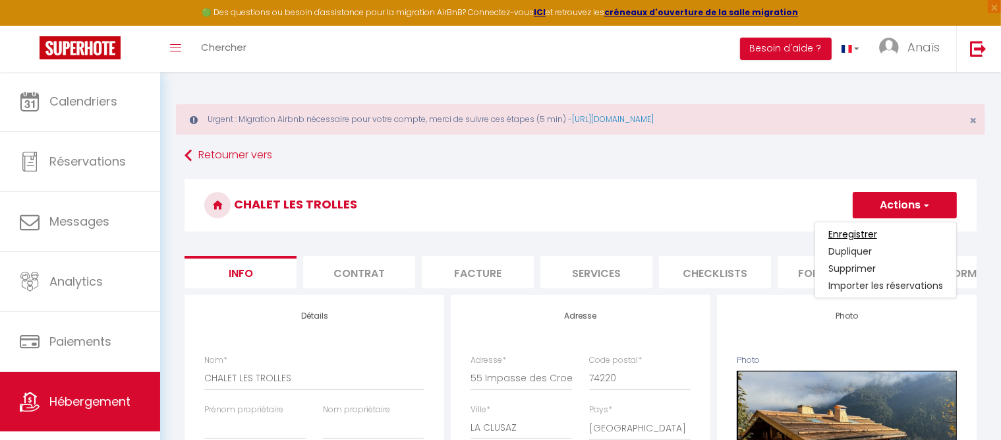
click at [863, 233] on input "Enregistrer" at bounding box center [853, 233] width 49 height 13
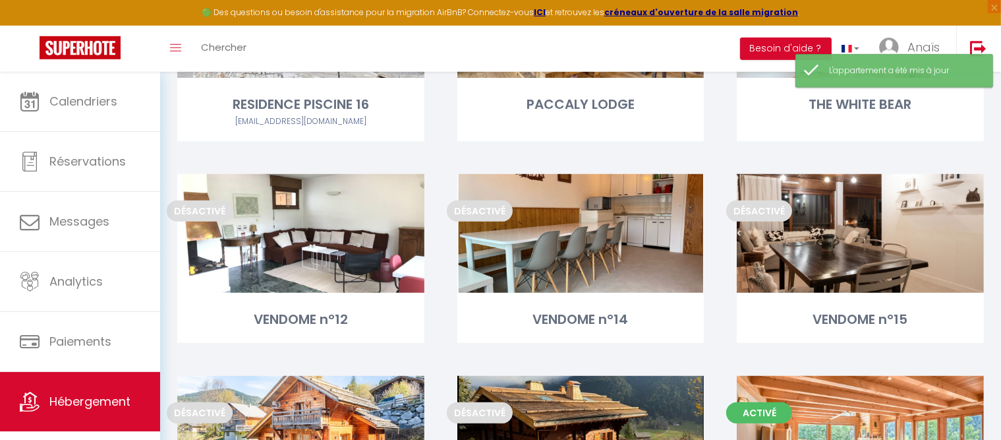
scroll to position [622, 0]
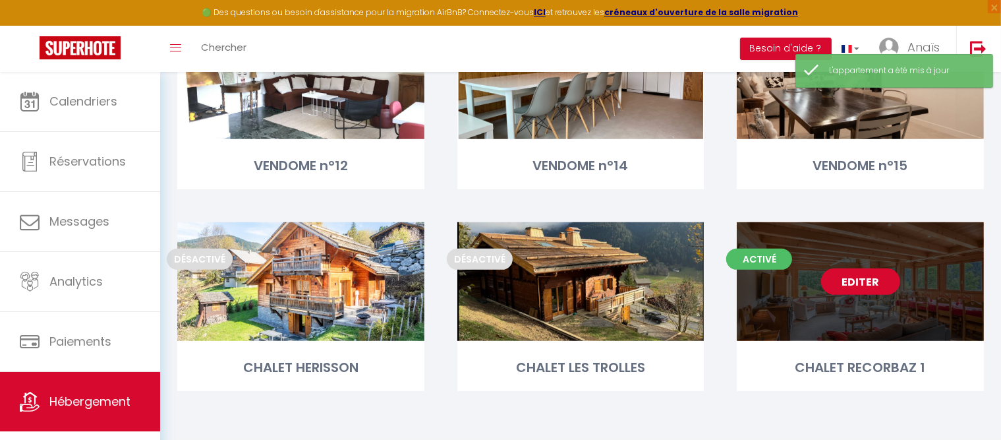
click at [883, 282] on link "Editer" at bounding box center [860, 281] width 79 height 26
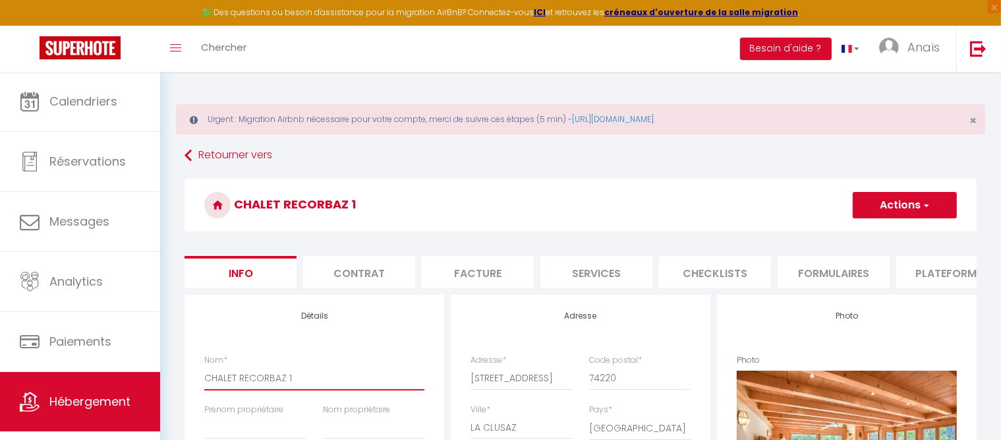
click at [239, 389] on input "CHALET RECORBAZ 1" at bounding box center [314, 378] width 220 height 24
click at [923, 196] on button "Actions" at bounding box center [905, 205] width 104 height 26
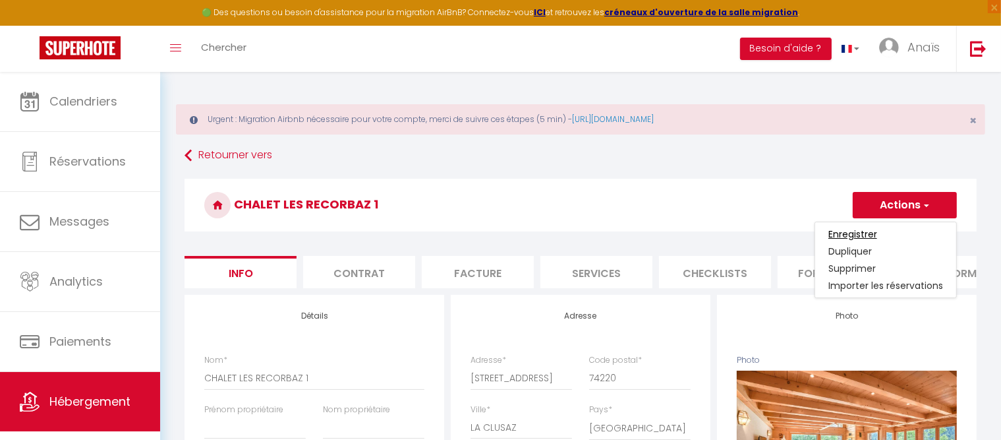
click at [846, 235] on input "Enregistrer" at bounding box center [853, 233] width 49 height 13
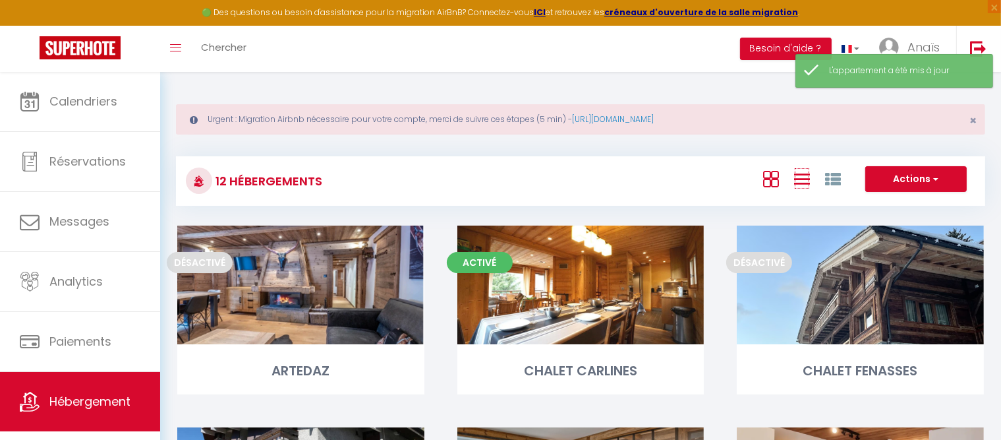
click at [806, 169] on link at bounding box center [802, 178] width 16 height 22
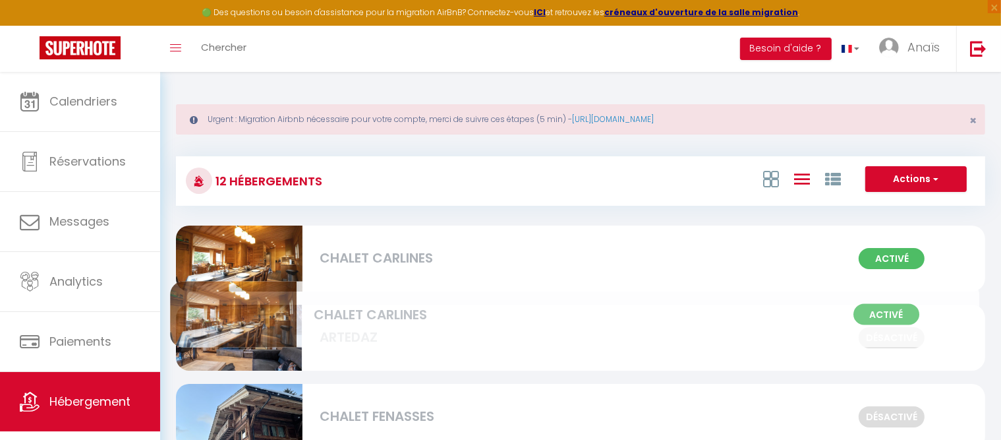
drag, startPoint x: 777, startPoint y: 328, endPoint x: 771, endPoint y: 309, distance: 20.6
click at [771, 291] on div "Activé CHALET CARLINES" at bounding box center [581, 258] width 810 height 66
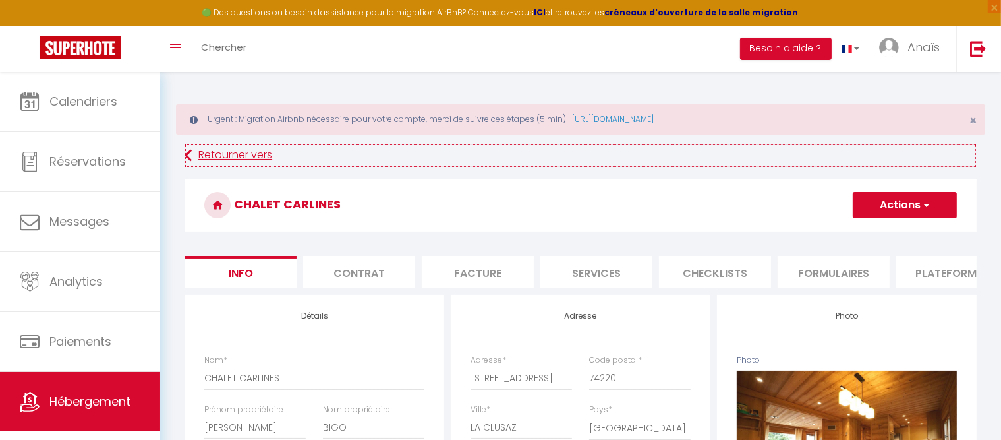
click at [199, 160] on link "Retourner vers" at bounding box center [581, 156] width 792 height 24
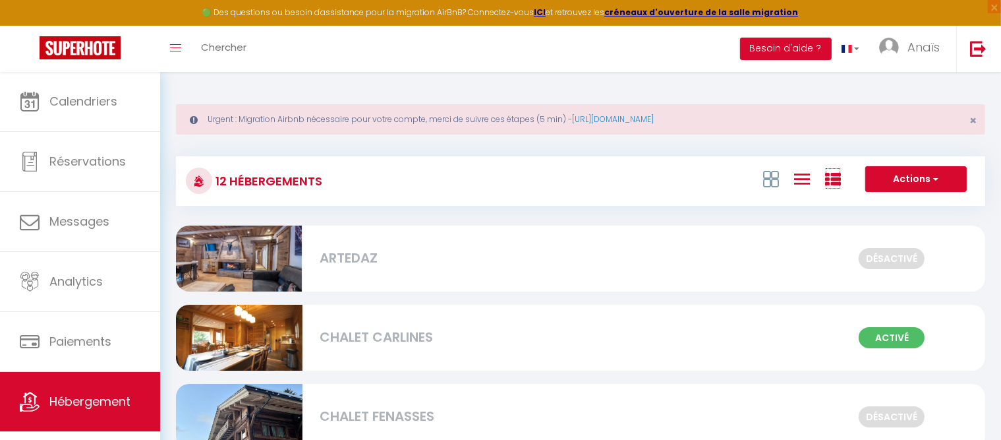
click at [839, 175] on icon at bounding box center [833, 179] width 16 height 16
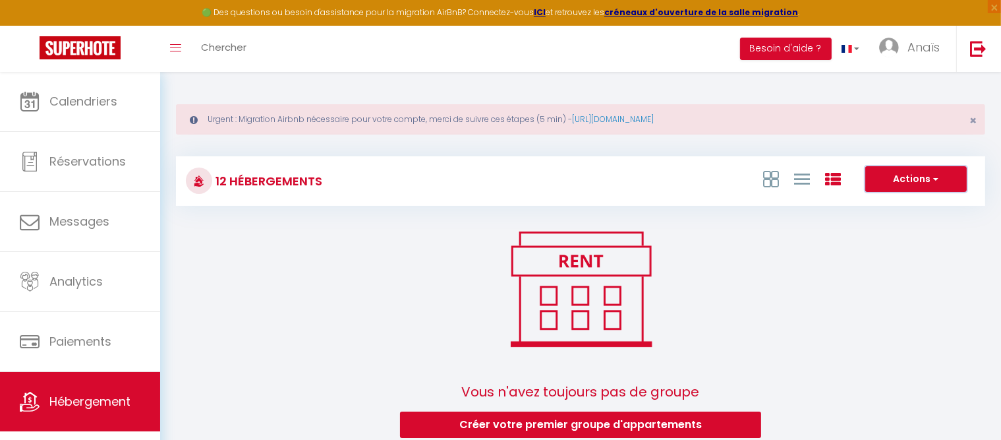
click at [903, 186] on button "Actions" at bounding box center [917, 179] width 102 height 26
click at [805, 181] on icon at bounding box center [802, 179] width 16 height 16
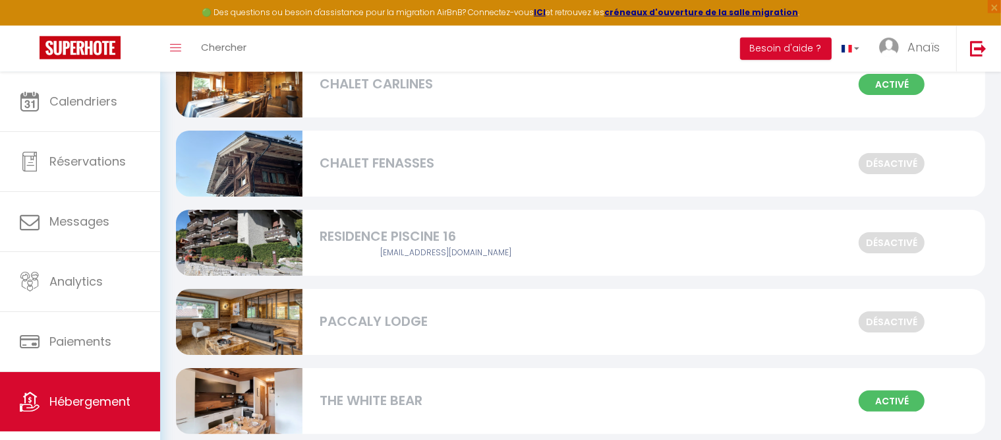
scroll to position [257, 0]
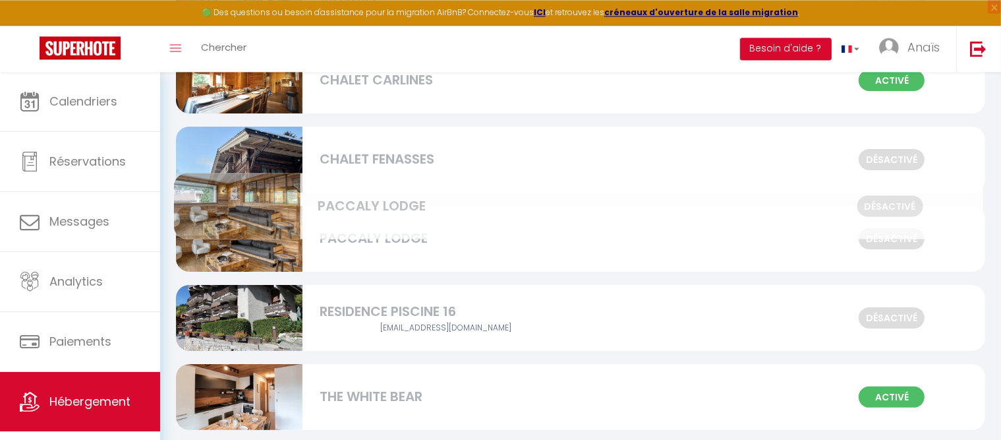
drag, startPoint x: 351, startPoint y: 326, endPoint x: 349, endPoint y: 214, distance: 111.4
click at [349, 214] on div "Désactivé [GEOGRAPHIC_DATA]" at bounding box center [581, 239] width 810 height 66
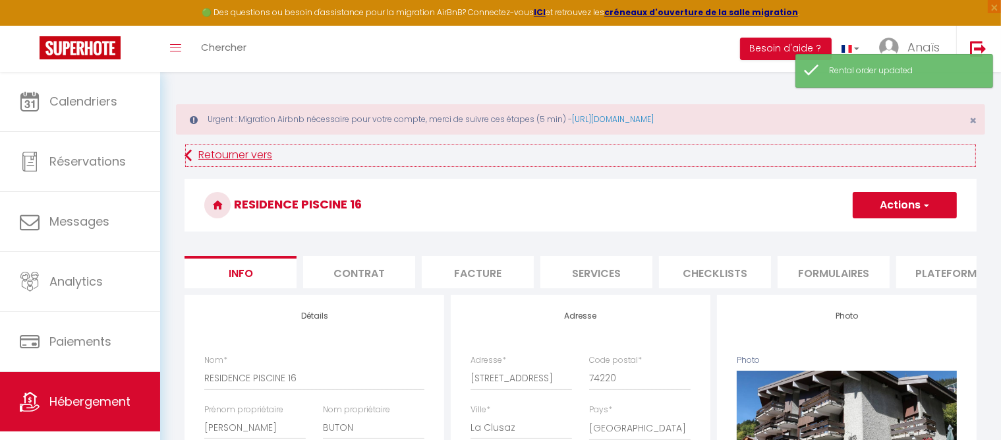
click at [206, 157] on link "Retourner vers" at bounding box center [581, 156] width 792 height 24
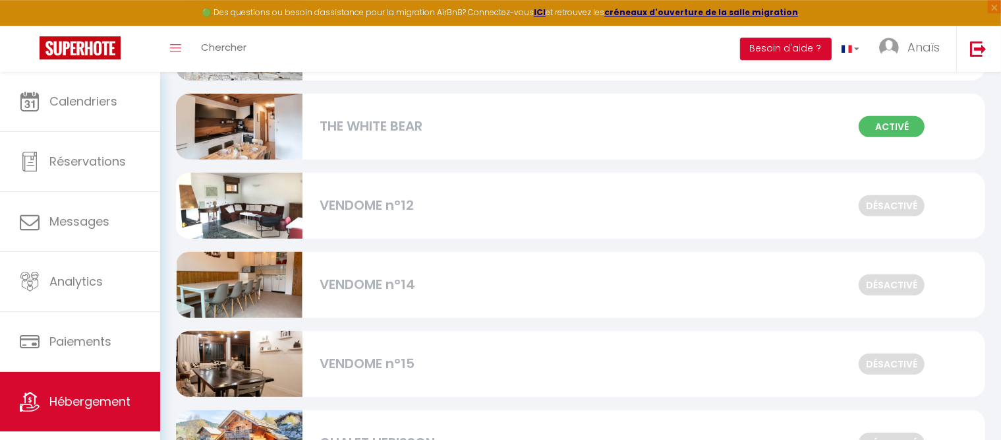
scroll to position [527, 0]
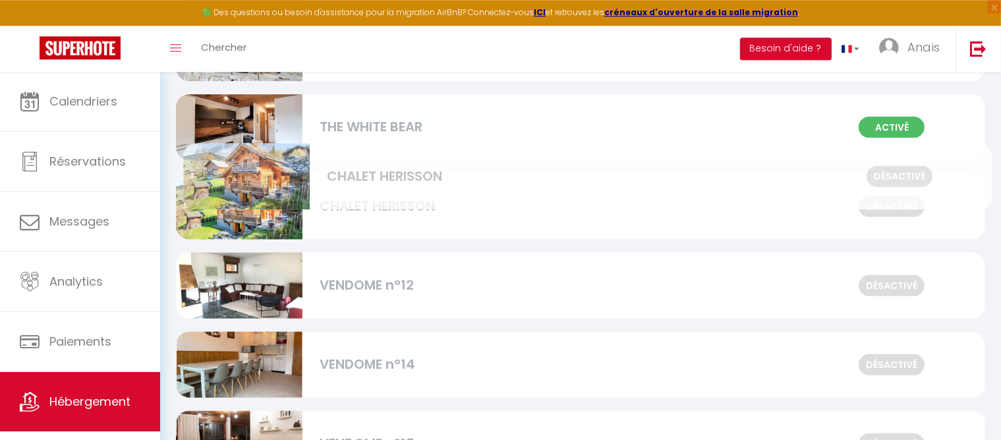
drag, startPoint x: 376, startPoint y: 431, endPoint x: 383, endPoint y: 142, distance: 288.9
click at [383, 173] on div "Désactivé CHALET HERISSON" at bounding box center [581, 206] width 810 height 66
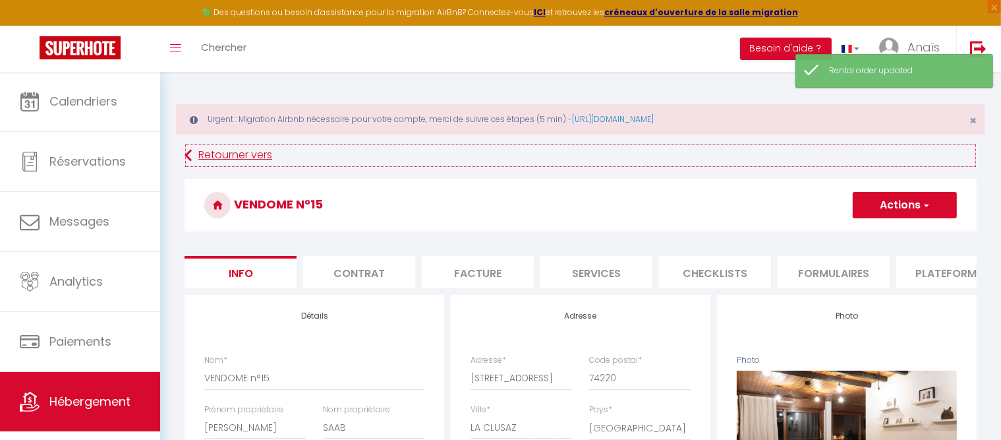
click at [189, 157] on icon at bounding box center [188, 156] width 7 height 24
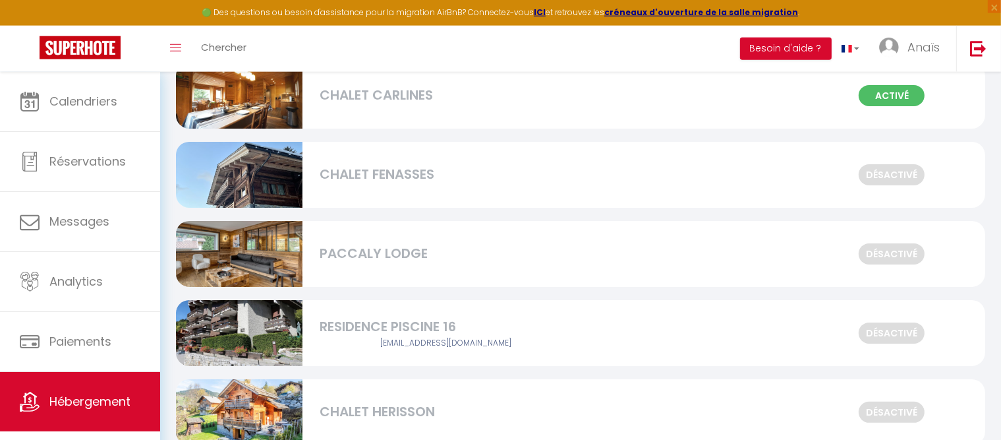
scroll to position [232, 0]
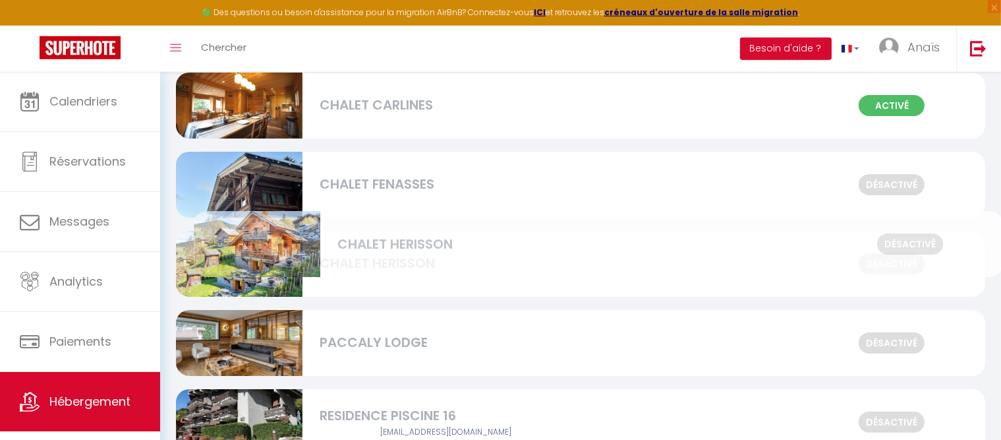
drag, startPoint x: 322, startPoint y: 431, endPoint x: 340, endPoint y: 251, distance: 180.9
click at [340, 251] on div "Désactivé CHALET HERISSON" at bounding box center [581, 264] width 810 height 66
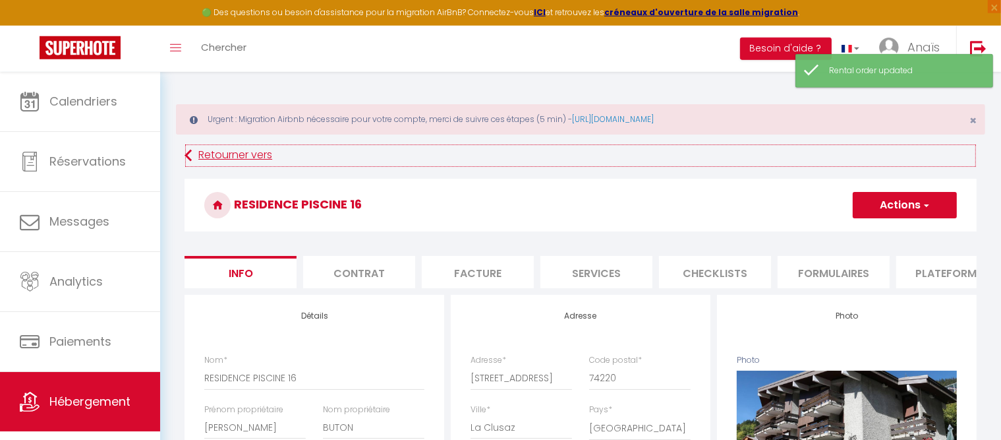
click at [193, 160] on link "Retourner vers" at bounding box center [581, 156] width 792 height 24
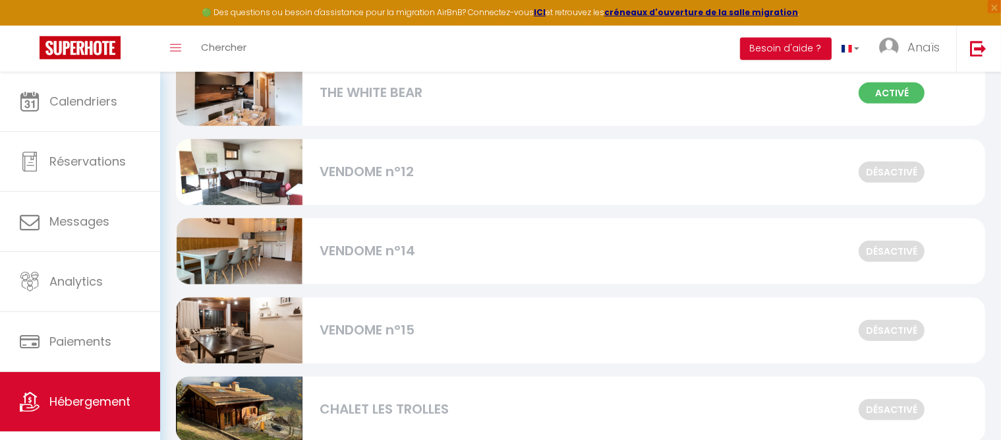
scroll to position [639, 0]
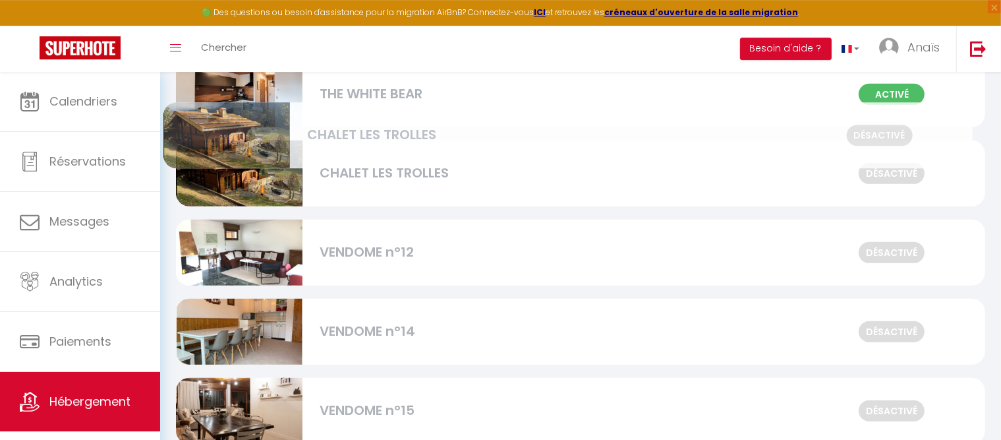
drag, startPoint x: 367, startPoint y: 414, endPoint x: 354, endPoint y: 138, distance: 275.9
click at [354, 140] on div "Désactivé CHALET LES TROLLES" at bounding box center [581, 179] width 810 height 79
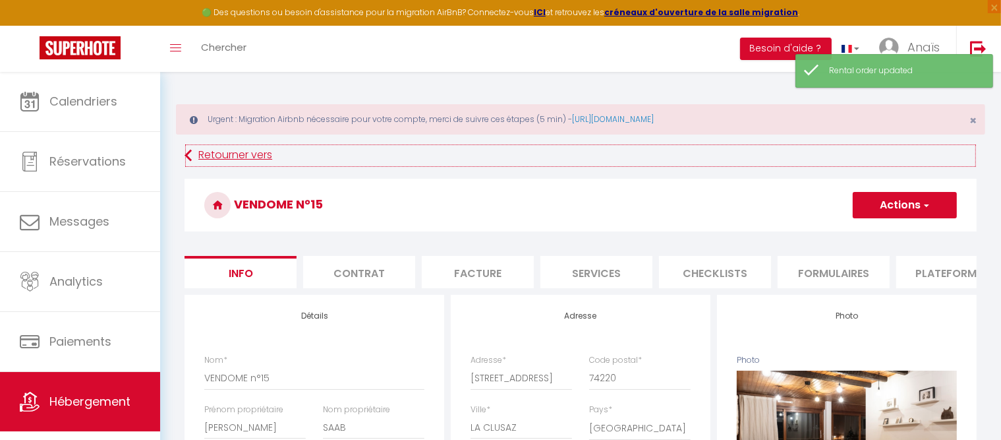
click at [206, 164] on link "Retourner vers" at bounding box center [581, 156] width 792 height 24
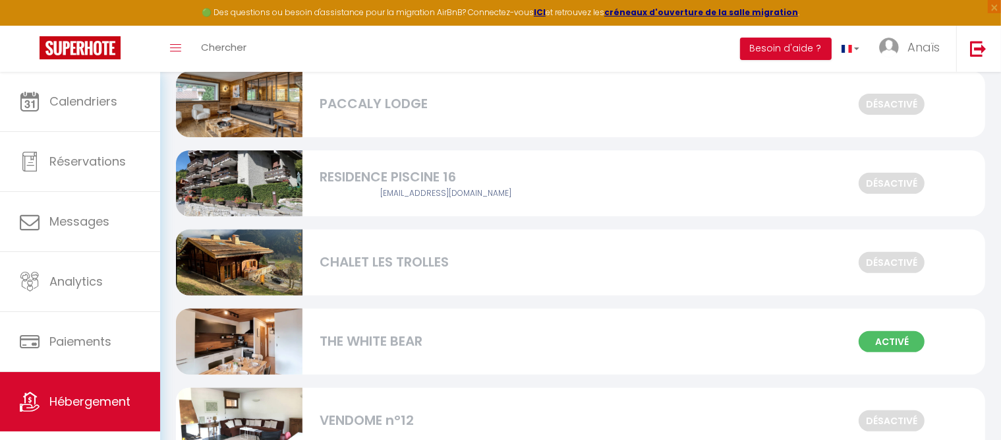
scroll to position [481, 0]
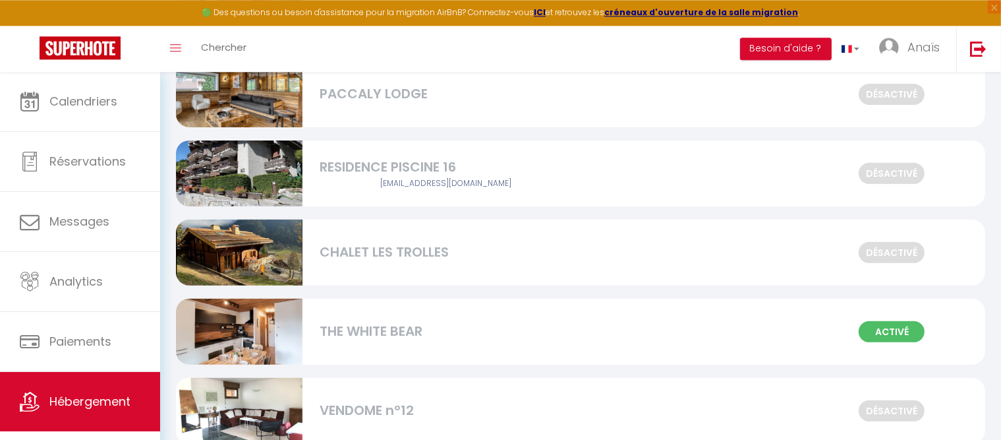
click at [620, 171] on div "Désactivé RESIDENCE PISCINE 16 [EMAIL_ADDRESS][DOMAIN_NAME]" at bounding box center [581, 173] width 810 height 66
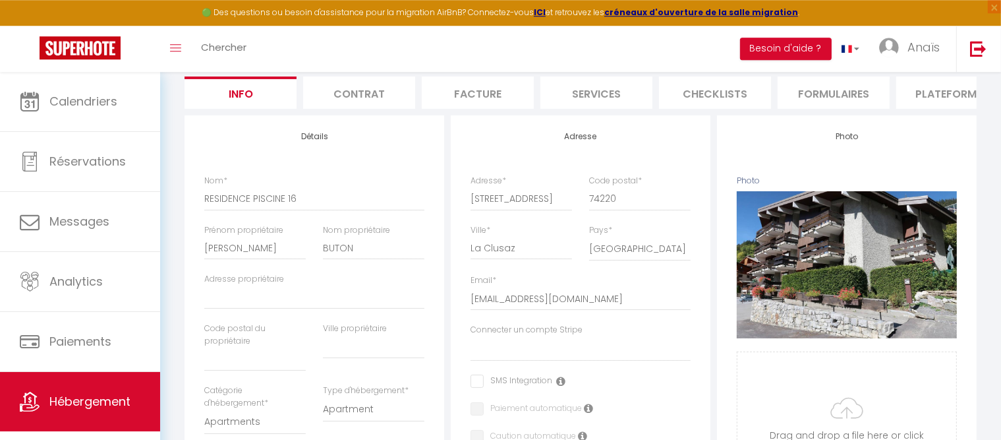
scroll to position [185, 0]
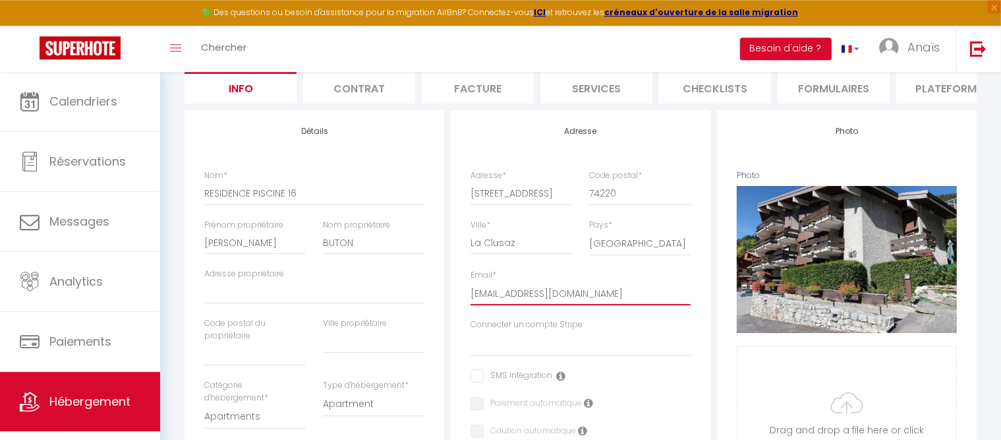
drag, startPoint x: 665, startPoint y: 305, endPoint x: 455, endPoint y: 285, distance: 211.3
click at [471, 285] on input "[EMAIL_ADDRESS][DOMAIN_NAME]" at bounding box center [581, 294] width 220 height 24
click at [455, 314] on div "Adresse Adresse * [STREET_ADDRESS] [GEOGRAPHIC_DATA] [GEOGRAPHIC_DATA] [GEOGRAP…" at bounding box center [581, 434] width 260 height 648
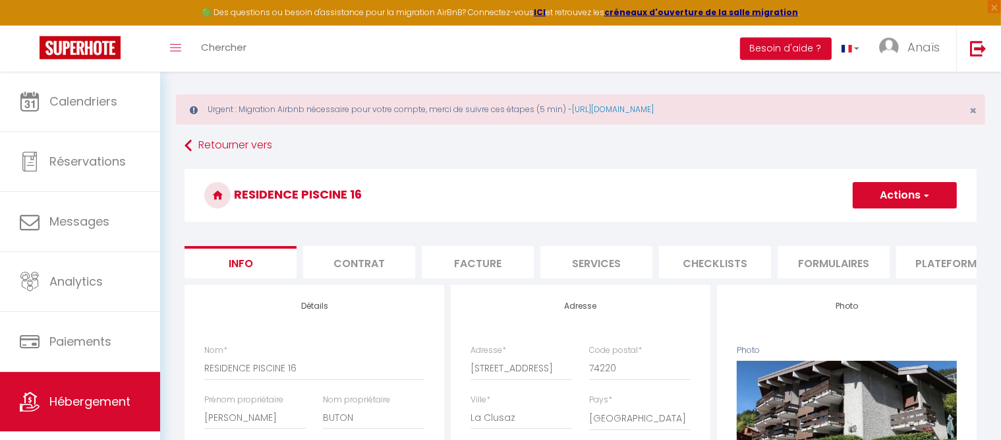
scroll to position [0, 0]
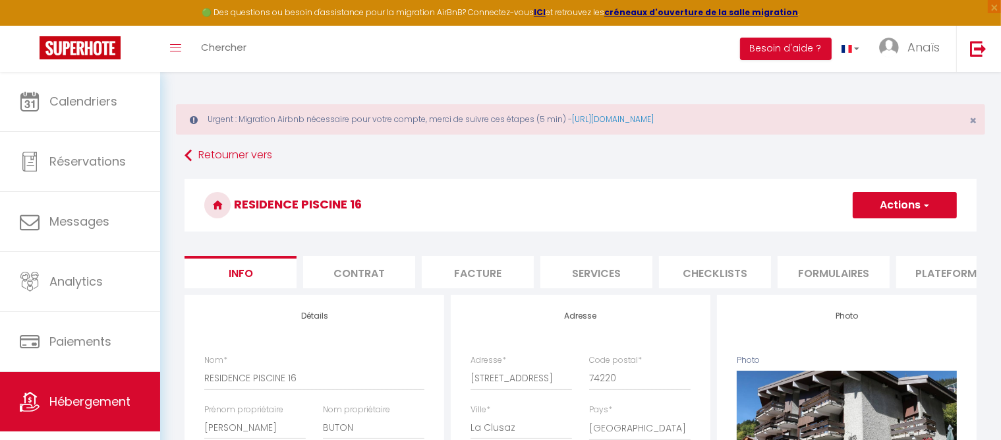
click at [402, 273] on li "Contrat" at bounding box center [359, 272] width 112 height 32
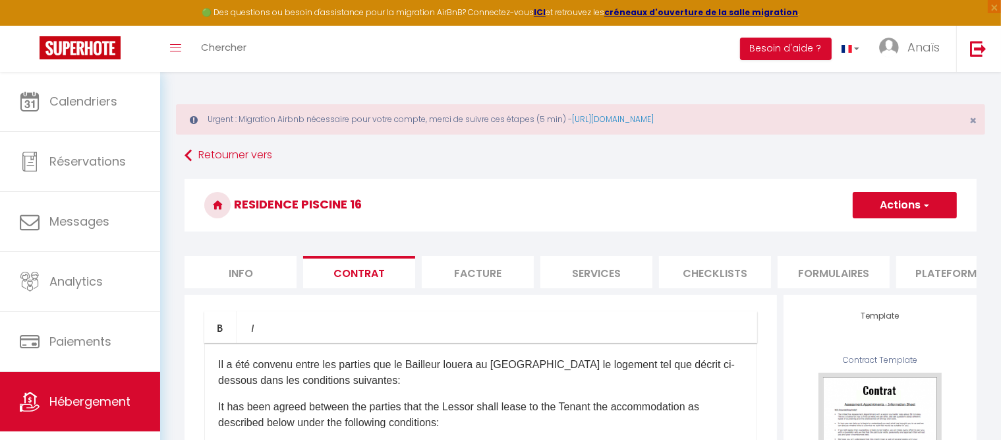
click at [464, 278] on li "Facture" at bounding box center [478, 272] width 112 height 32
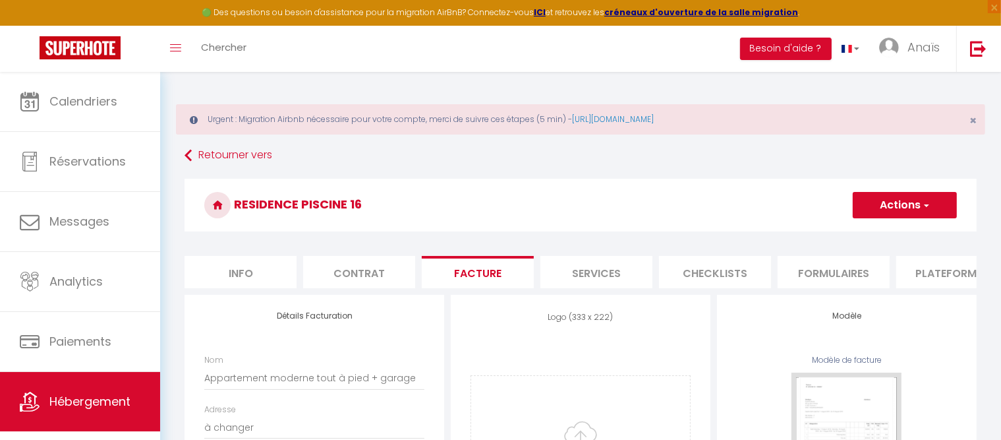
click at [612, 273] on li "Services" at bounding box center [597, 272] width 112 height 32
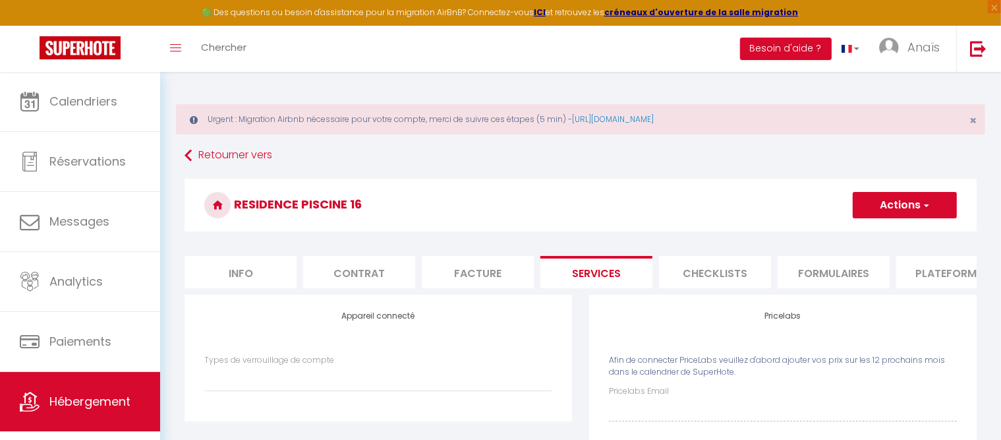
click at [898, 210] on button "Actions" at bounding box center [905, 205] width 104 height 26
click at [883, 232] on link "Enregistrer" at bounding box center [904, 233] width 104 height 17
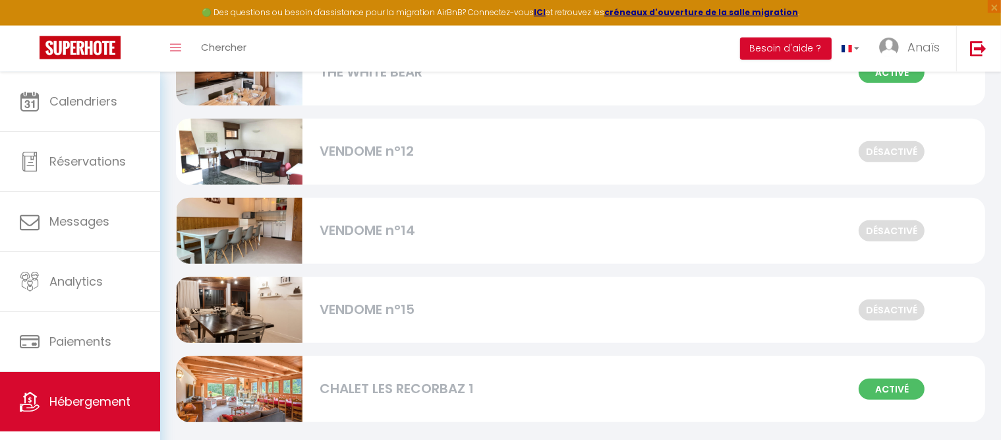
scroll to position [738, 0]
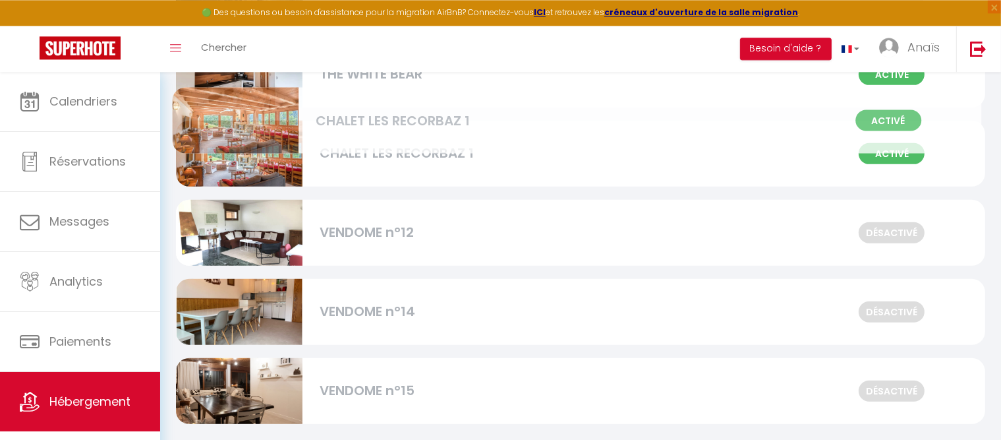
drag, startPoint x: 417, startPoint y: 398, endPoint x: 413, endPoint y: 127, distance: 271.0
click at [413, 127] on div "Activé CHALET LES RECORBAZ 1" at bounding box center [581, 153] width 810 height 66
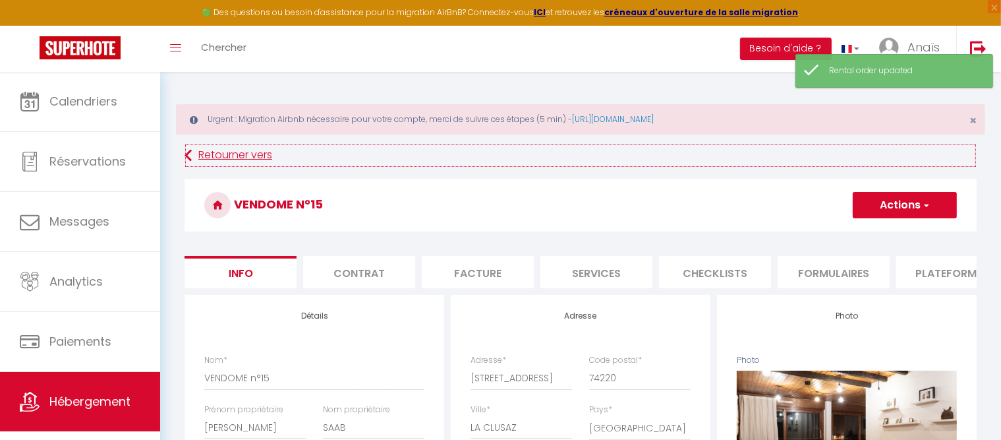
click at [216, 157] on link "Retourner vers" at bounding box center [581, 156] width 792 height 24
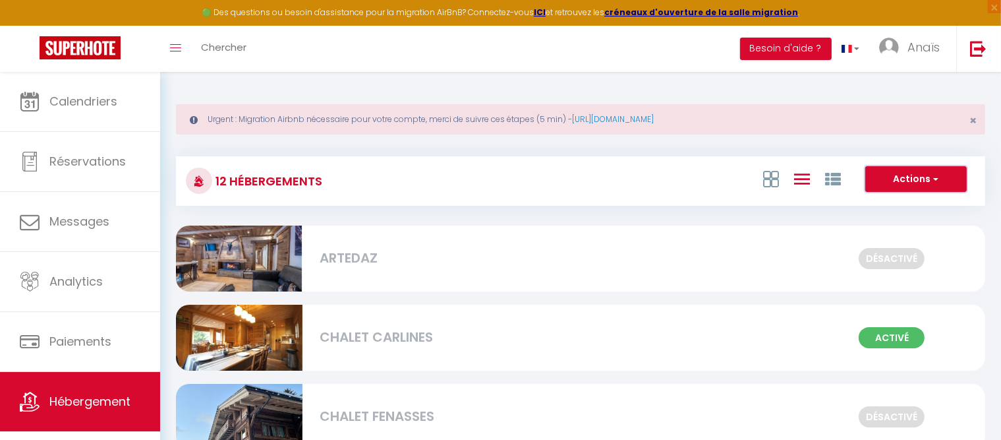
click at [910, 173] on button "Actions" at bounding box center [917, 179] width 102 height 26
click at [887, 208] on li "Créer un Hébergement" at bounding box center [906, 206] width 121 height 15
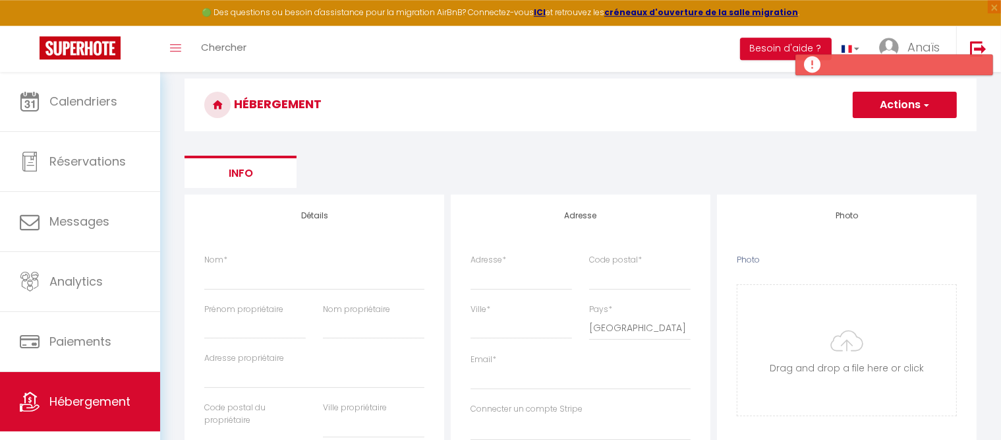
scroll to position [101, 0]
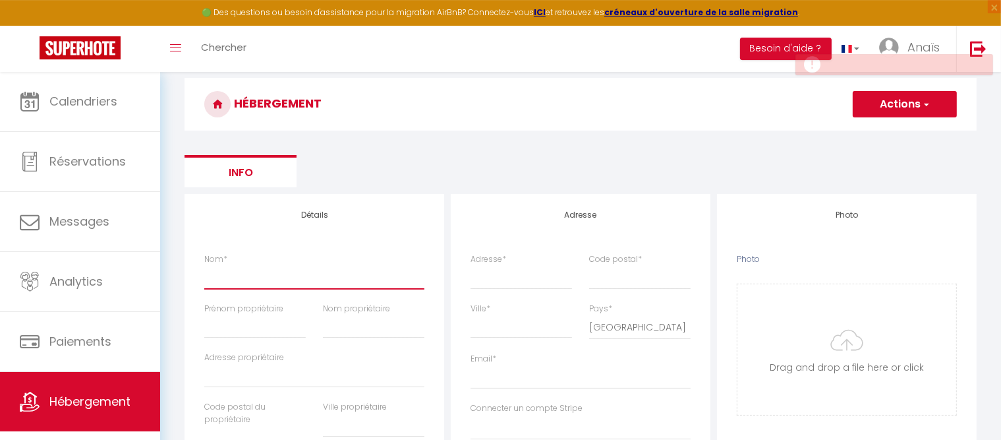
click at [249, 282] on input "Nom *" at bounding box center [314, 277] width 220 height 24
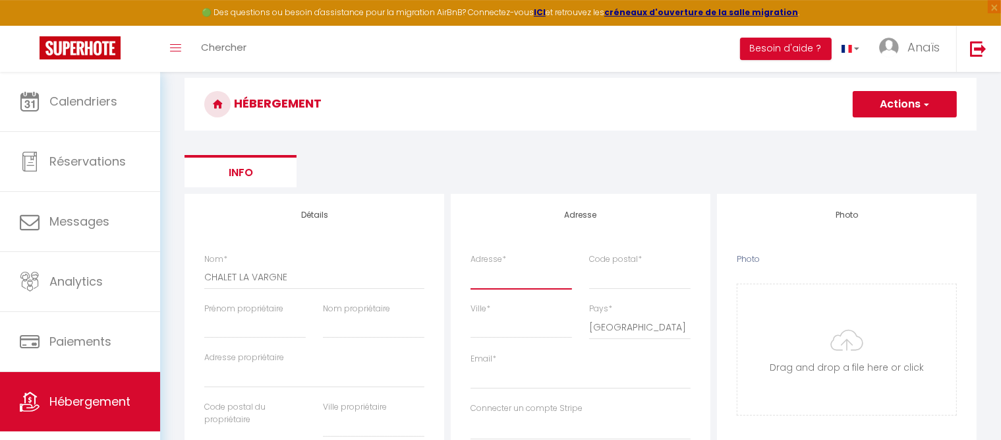
click at [505, 282] on input "Adresse *" at bounding box center [522, 277] width 102 height 24
click at [250, 273] on input "CHALET LA VARGNE" at bounding box center [314, 277] width 220 height 24
click at [471, 274] on div "Adresse *" at bounding box center [521, 277] width 119 height 49
click at [480, 280] on input "Adresse *" at bounding box center [522, 277] width 102 height 24
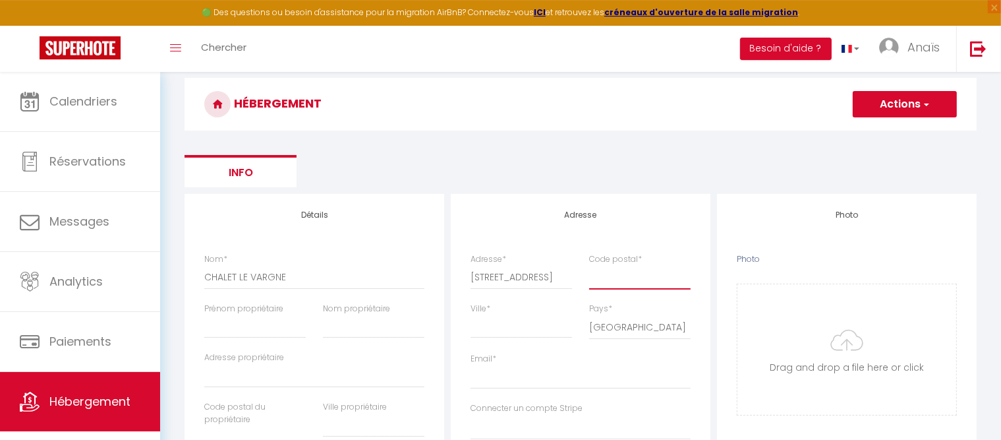
click at [609, 280] on input "Code postal *" at bounding box center [640, 277] width 102 height 24
click at [514, 335] on input "Ville *" at bounding box center [522, 326] width 102 height 24
click at [517, 376] on input "Email *" at bounding box center [581, 377] width 220 height 24
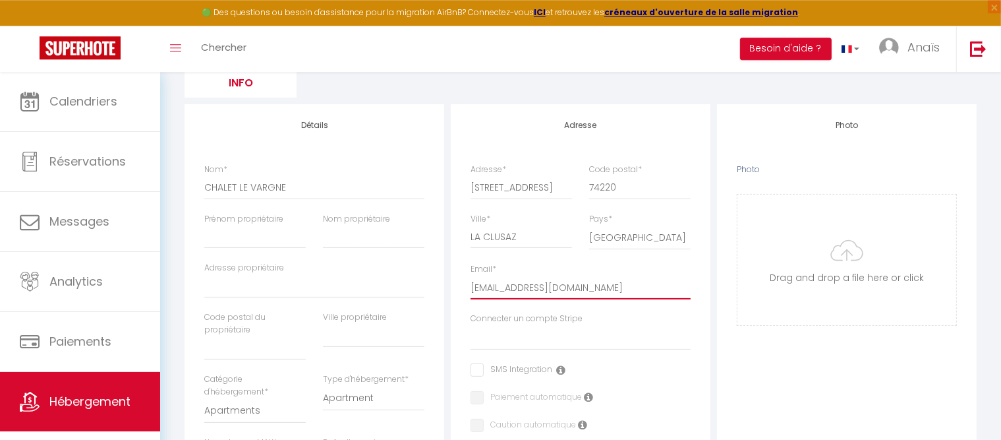
scroll to position [216, 0]
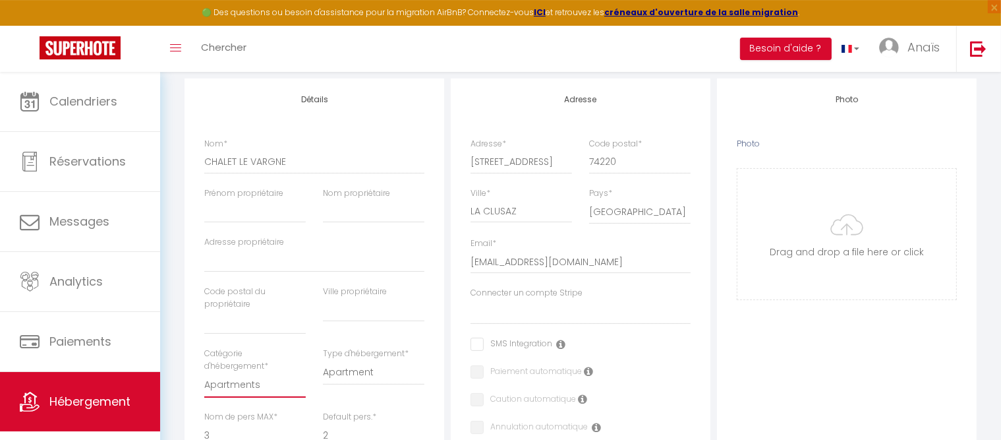
click option "Houses" at bounding box center [0, 0] width 0 height 0
click option "House" at bounding box center [0, 0] width 0 height 0
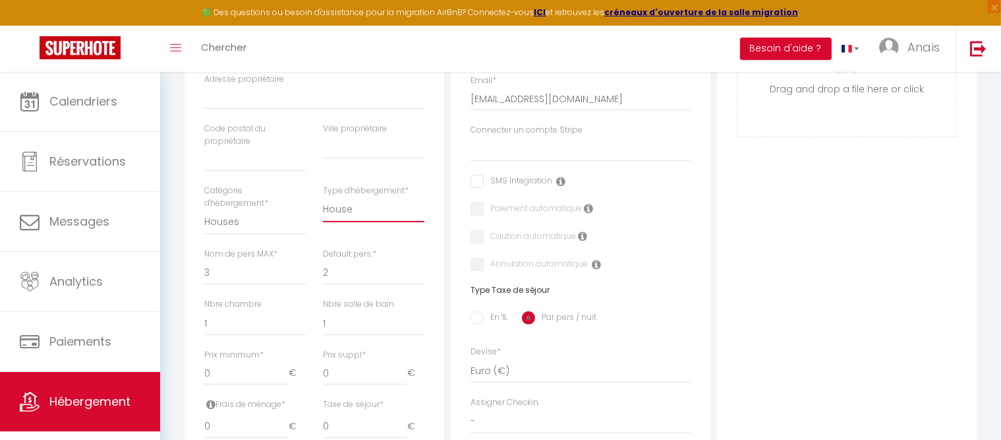
scroll to position [380, 0]
click at [204, 259] on select "1 2 3 4 5 6 7 8 9 10 11 12 13 14" at bounding box center [255, 271] width 102 height 25
click option "10" at bounding box center [0, 0] width 0 height 0
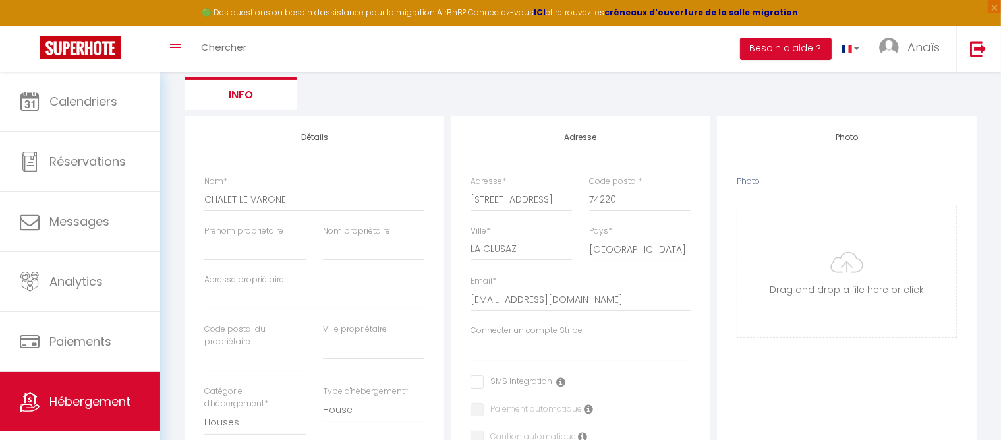
scroll to position [0, 0]
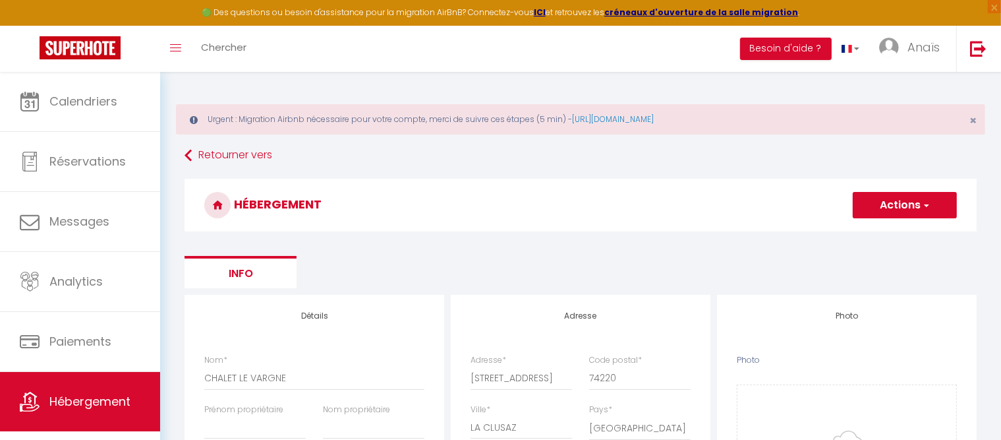
click at [887, 216] on button "Actions" at bounding box center [905, 205] width 104 height 26
click at [882, 235] on input "Enregistrer" at bounding box center [890, 233] width 49 height 13
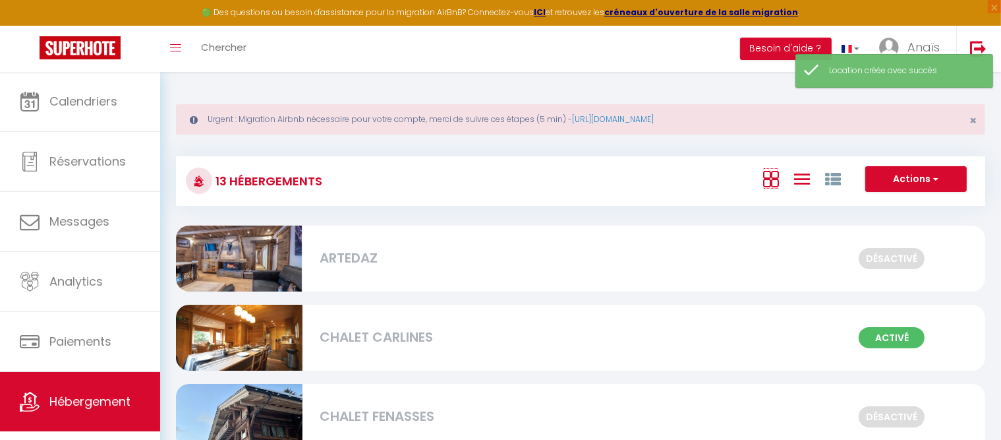
click at [774, 173] on icon at bounding box center [771, 179] width 16 height 16
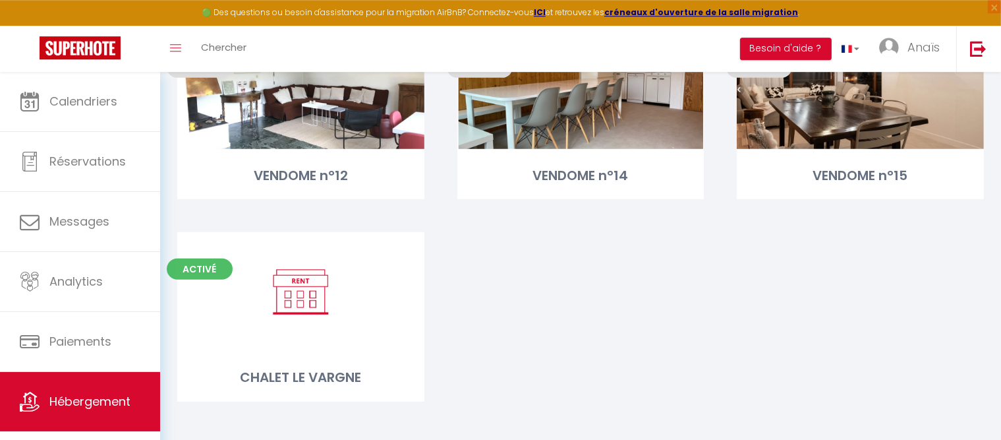
scroll to position [810, 0]
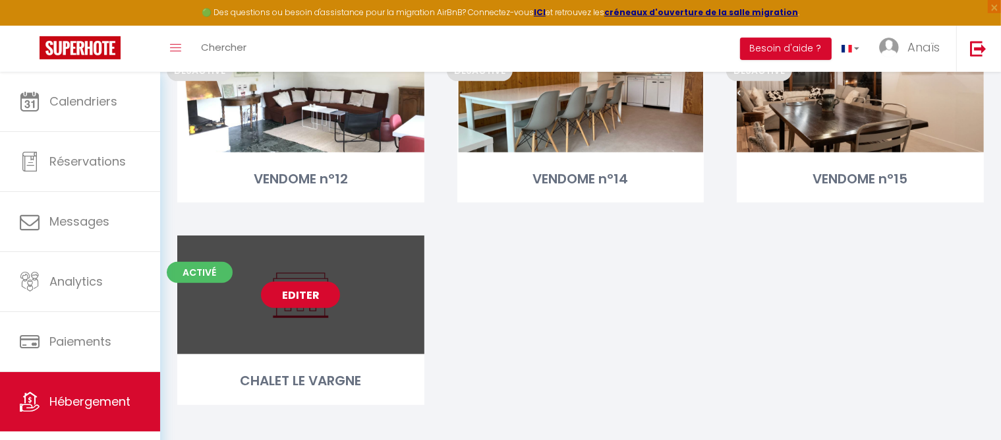
click at [290, 297] on link "Editer" at bounding box center [300, 295] width 79 height 26
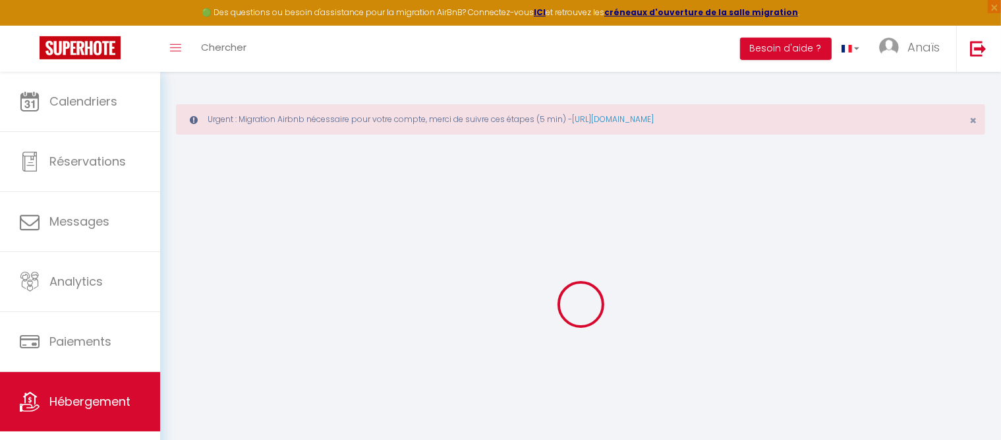
select select
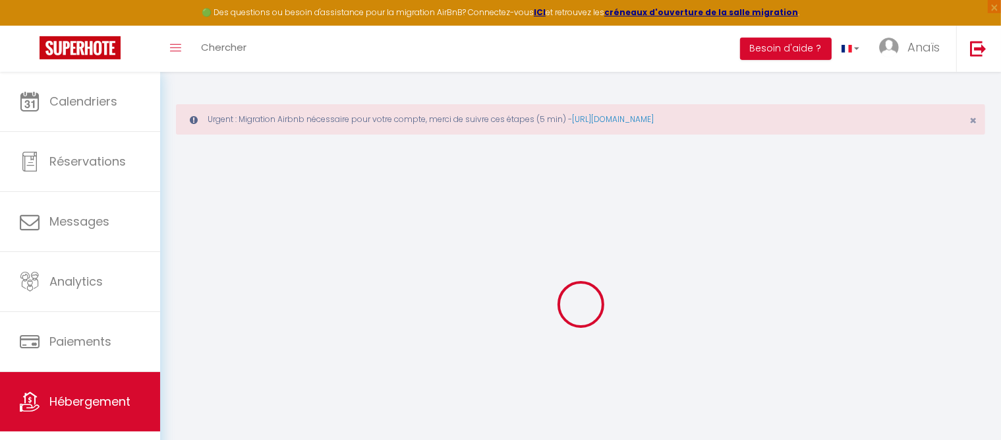
select select
checkbox input "false"
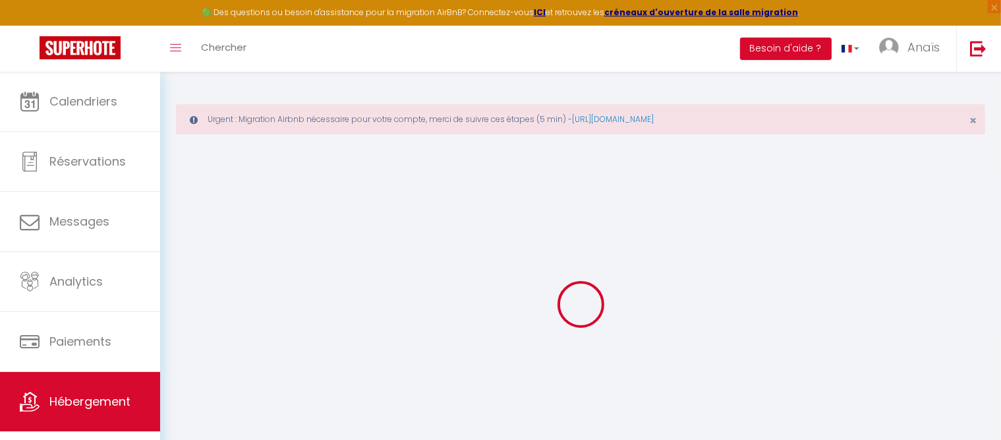
select select
checkbox input "false"
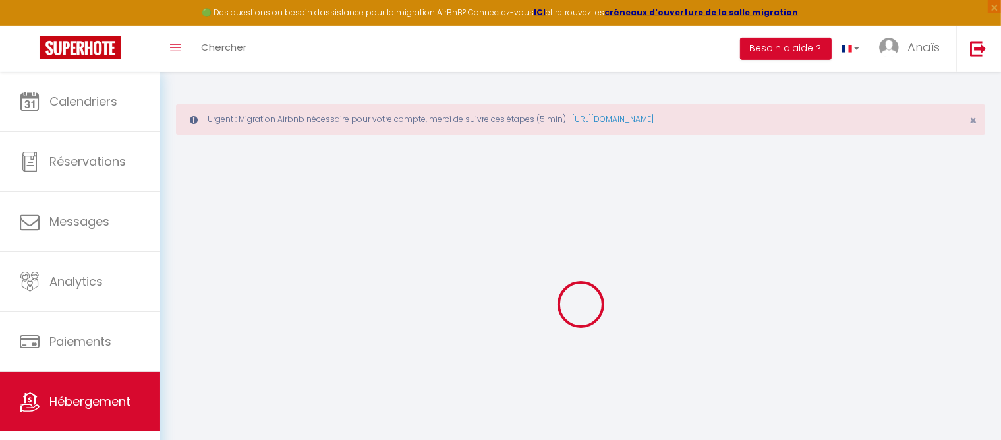
select select
checkbox input "false"
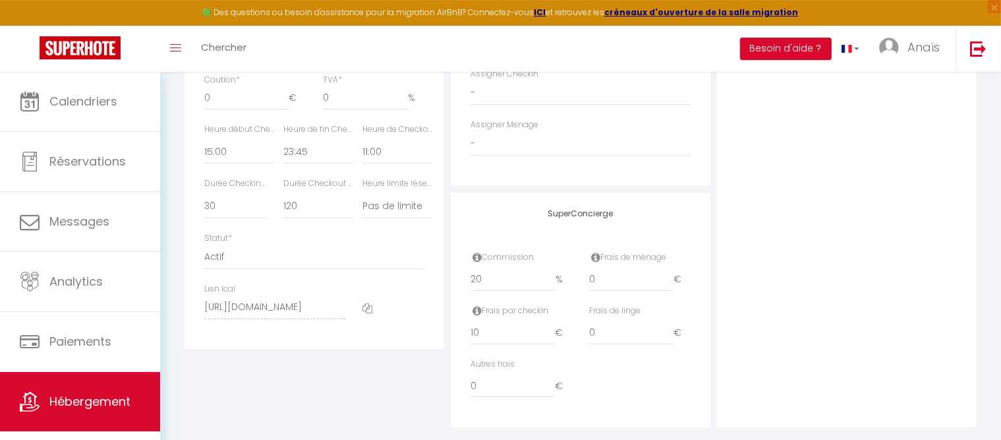
scroll to position [787, 0]
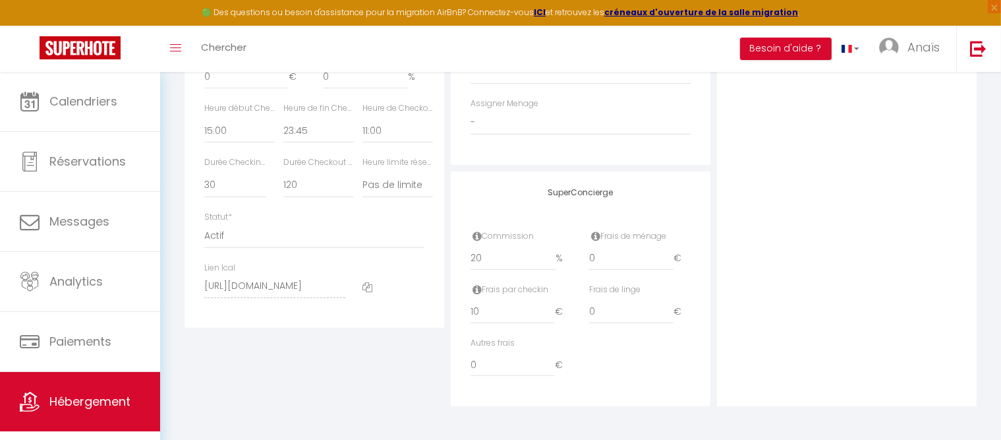
select select
checkbox input "false"
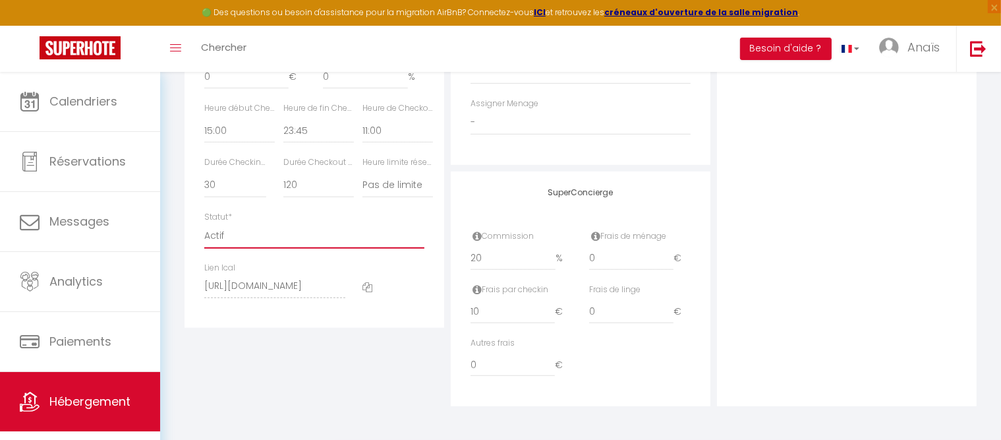
click at [204, 224] on select "Actif Pas actif" at bounding box center [314, 236] width 220 height 25
select select "0"
click option "Pas actif" at bounding box center [0, 0] width 0 height 0
select select
checkbox input "false"
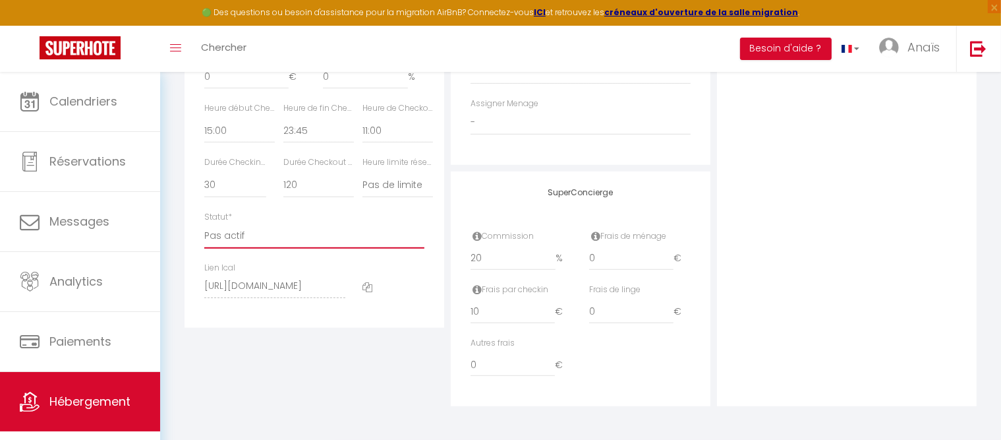
checkbox input "false"
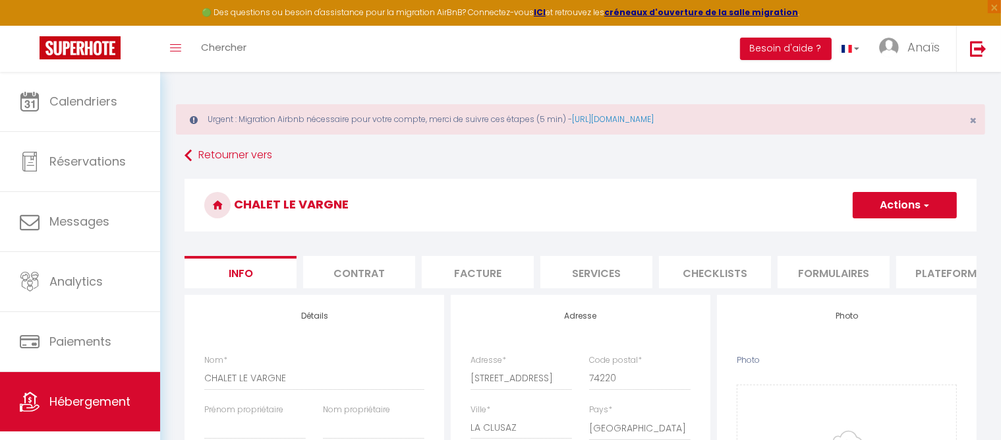
click at [908, 211] on button "Actions" at bounding box center [905, 205] width 104 height 26
click at [861, 231] on input "Enregistrer" at bounding box center [853, 233] width 49 height 13
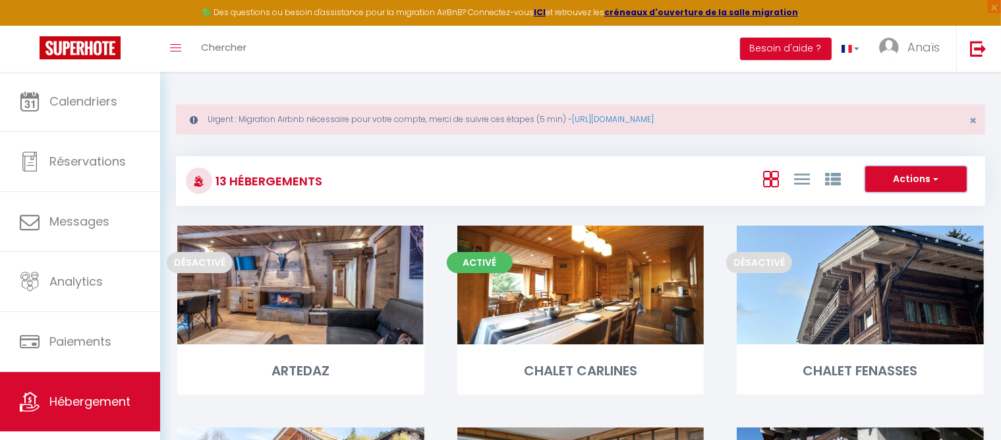
click at [911, 183] on button "Actions" at bounding box center [917, 179] width 102 height 26
click at [880, 208] on li "Créer un Hébergement" at bounding box center [906, 206] width 121 height 15
select select "3"
select select "2"
select select "1"
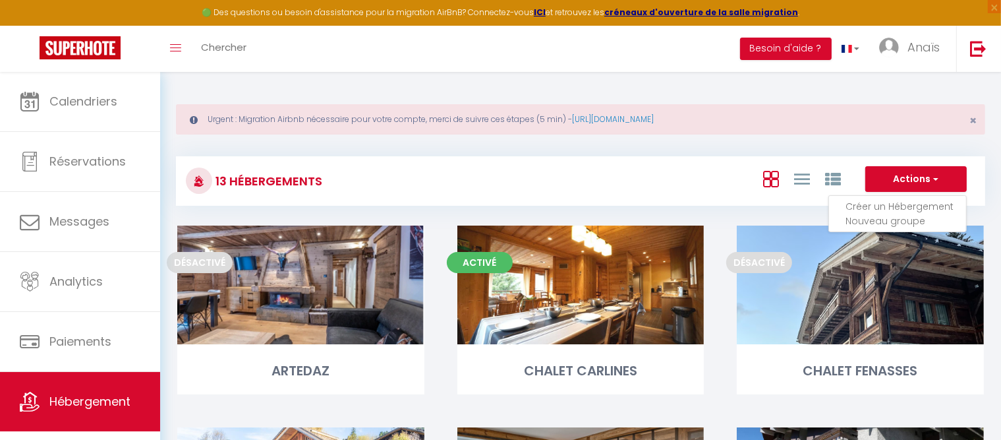
select select "1"
select select "28"
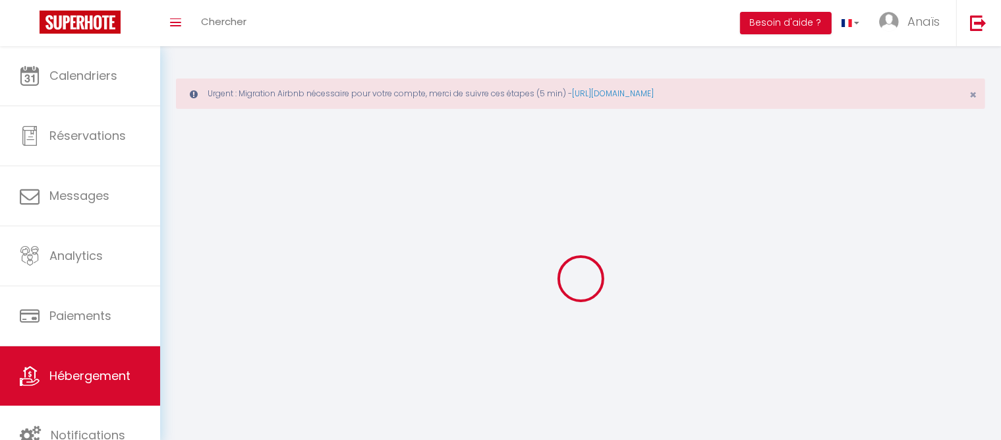
select select
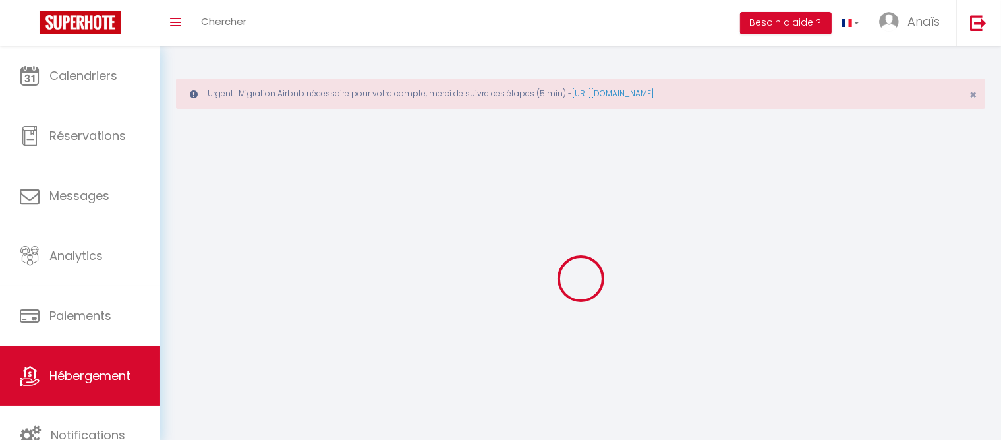
select select
checkbox input "false"
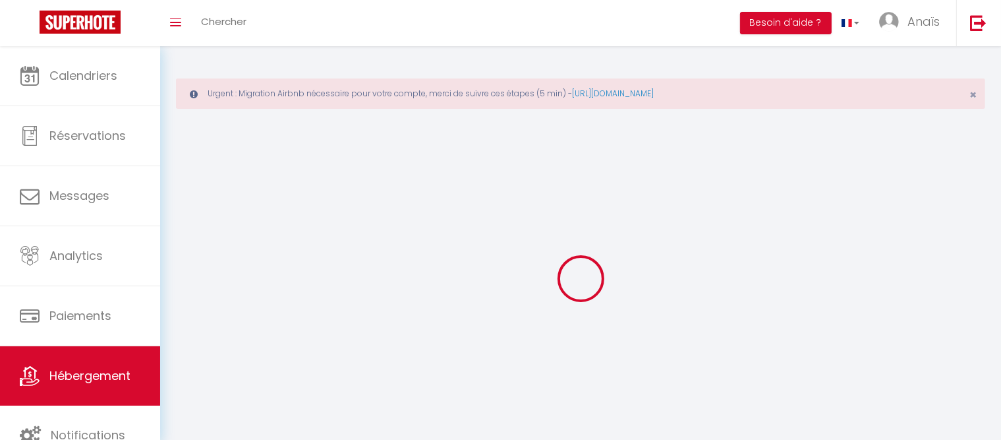
select select
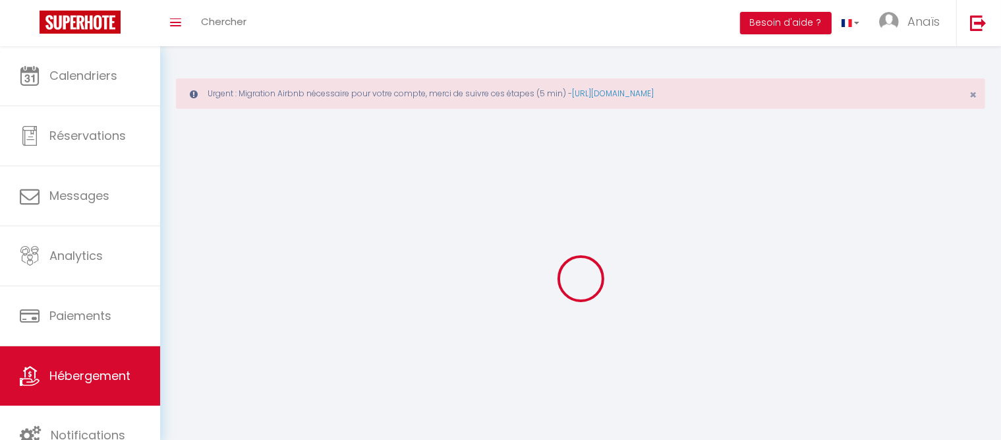
select select
checkbox input "false"
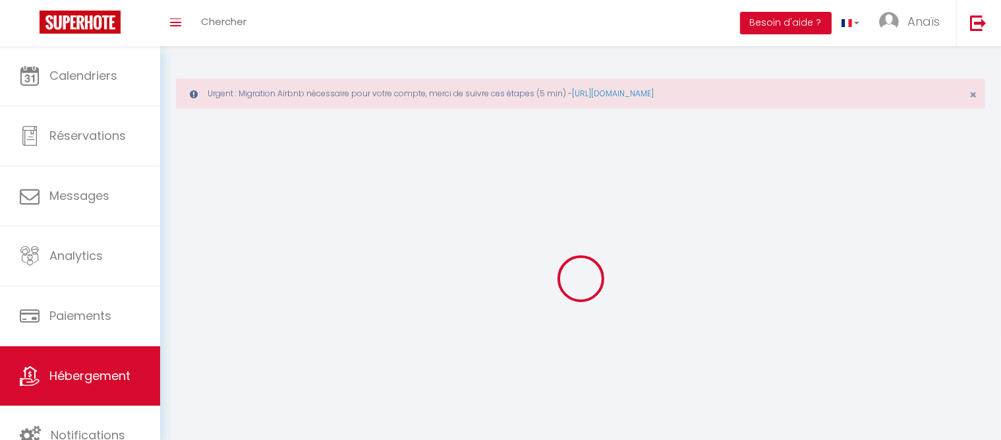
checkbox input "false"
select select
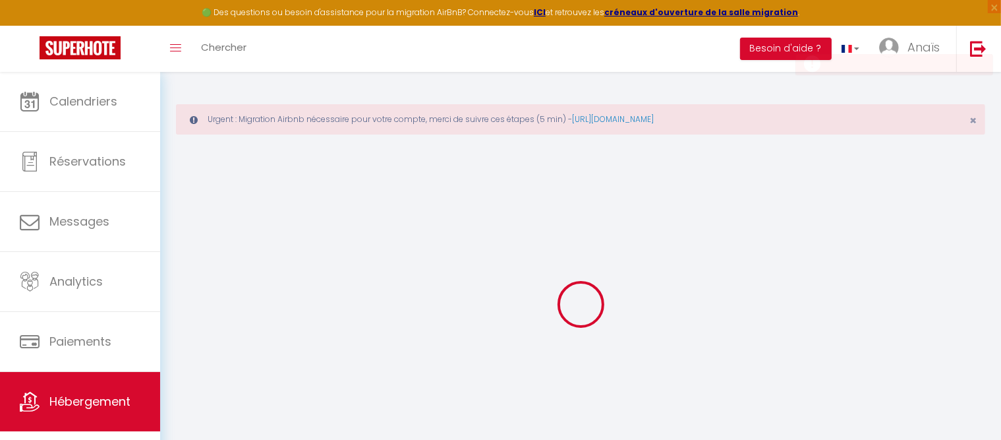
select select
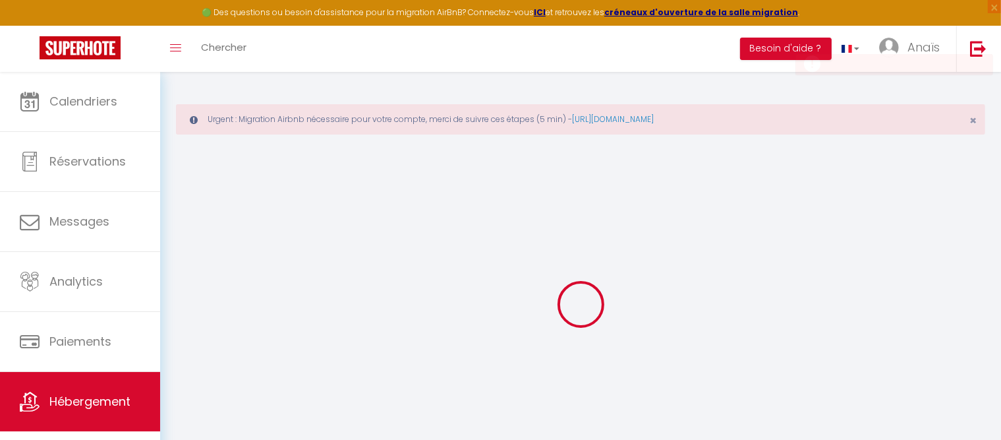
select select
checkbox input "false"
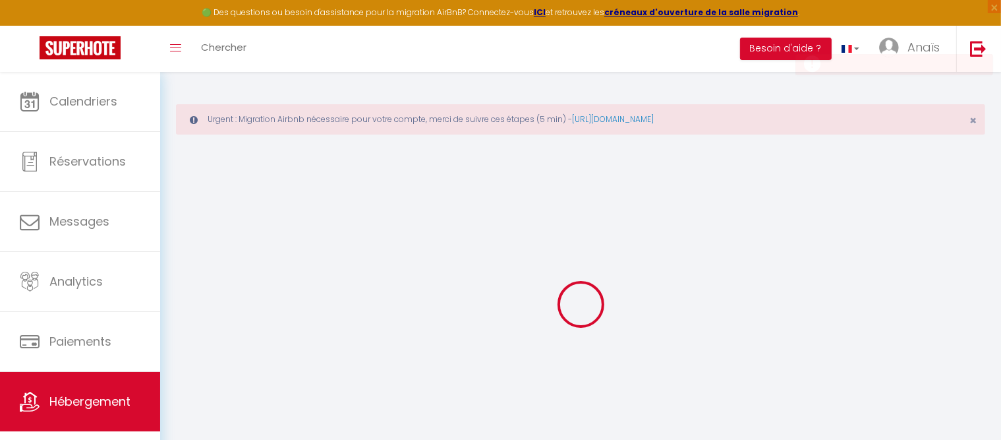
select select
checkbox input "false"
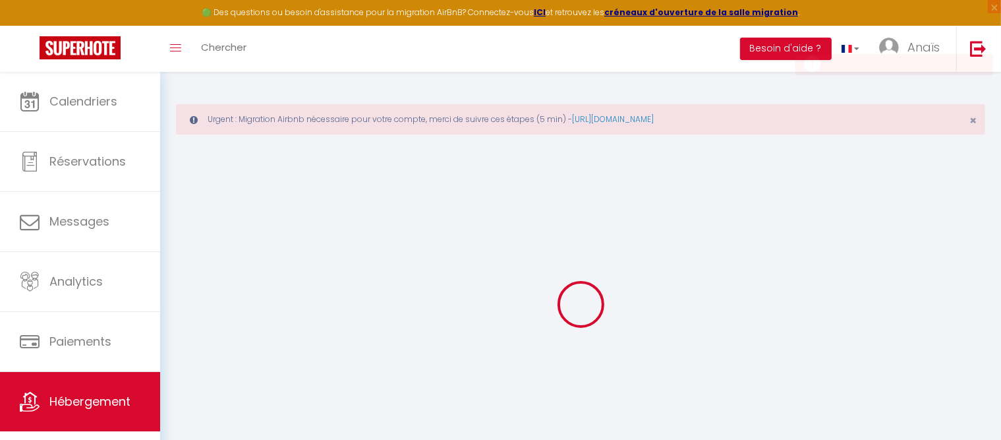
checkbox input "false"
select select
select select "15:00"
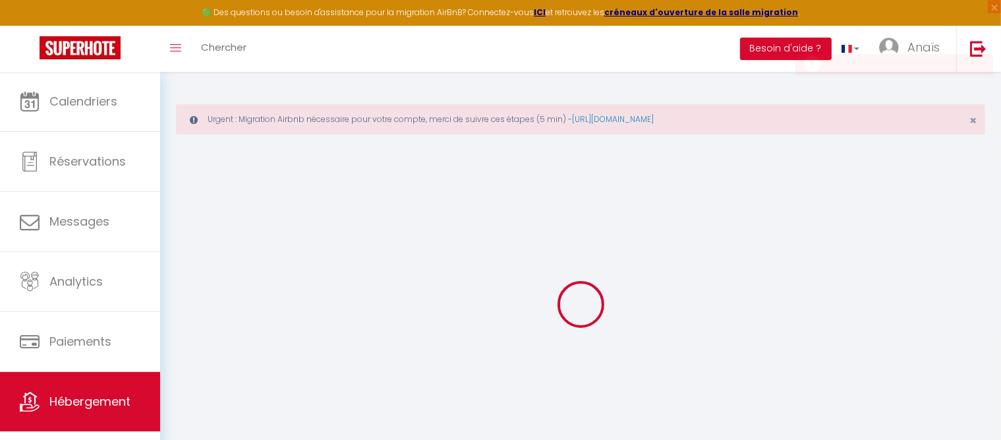
select select "23:45"
select select "11:00"
select select "30"
select select "120"
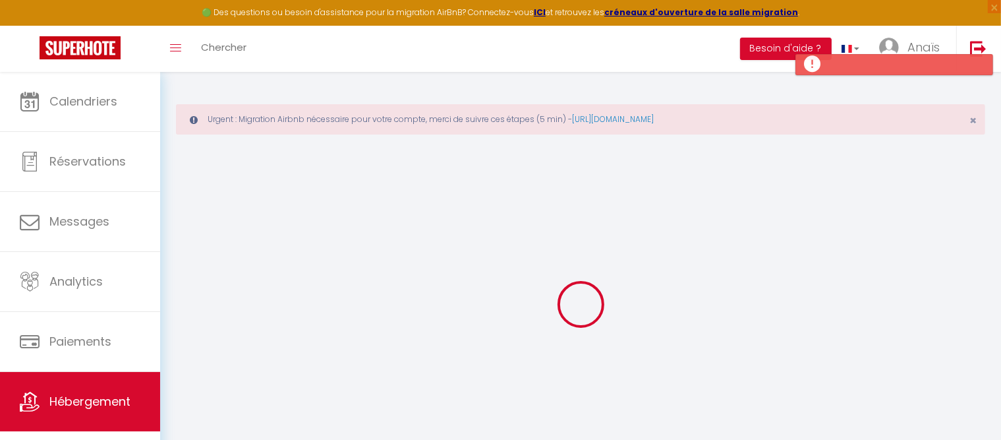
select select
checkbox input "false"
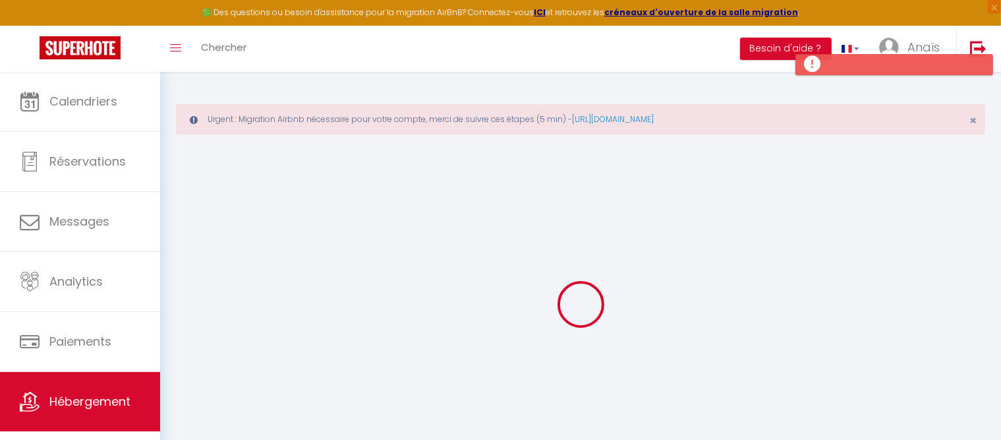
select select
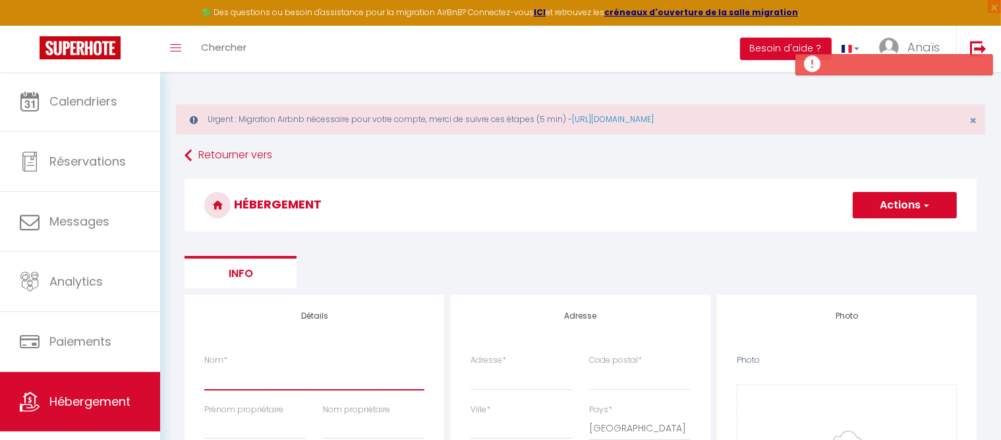
click at [243, 375] on input "Nom *" at bounding box center [314, 378] width 220 height 24
type input "C"
select select
checkbox input "false"
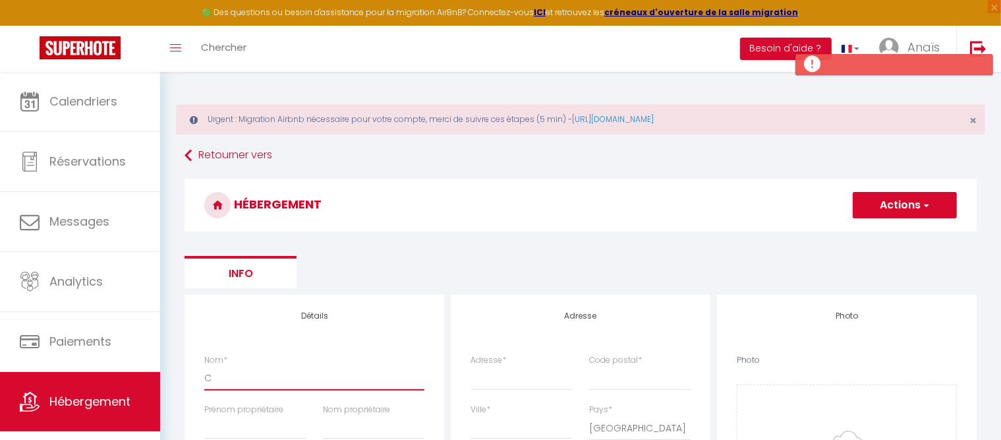
checkbox input "false"
select select
type input "CH"
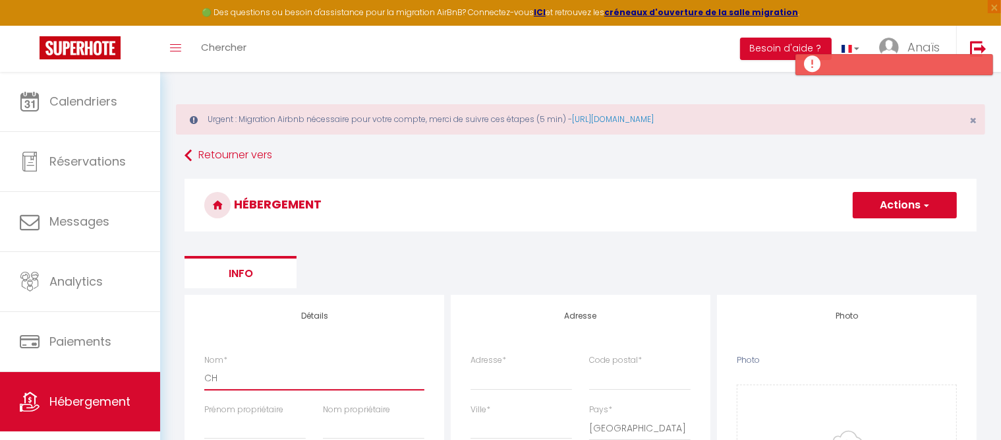
select select
checkbox input "false"
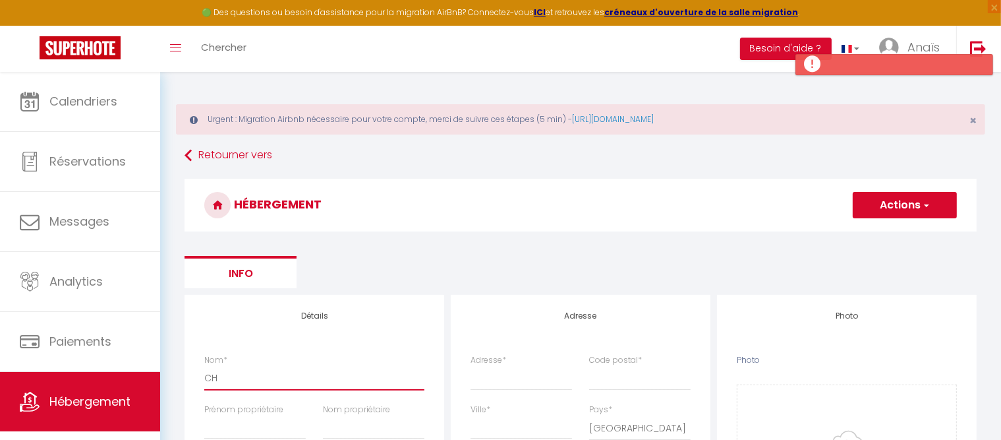
select select
type input "CHA"
select select
checkbox input "false"
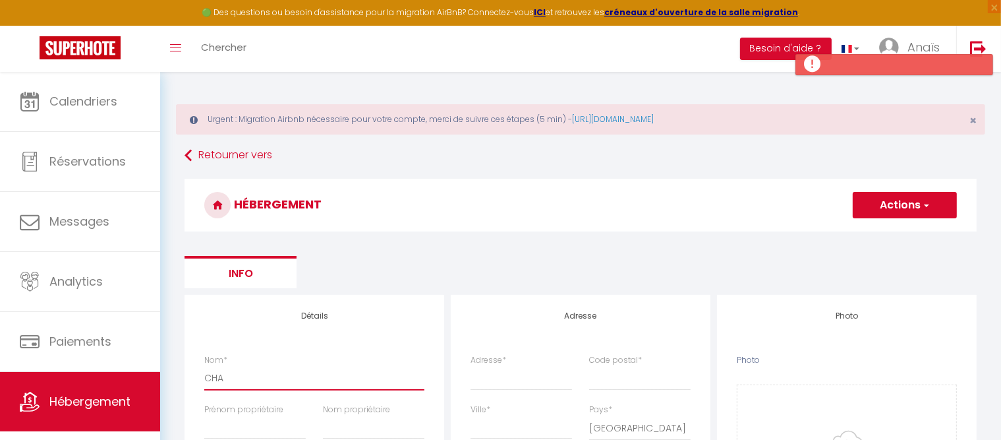
checkbox input "false"
select select
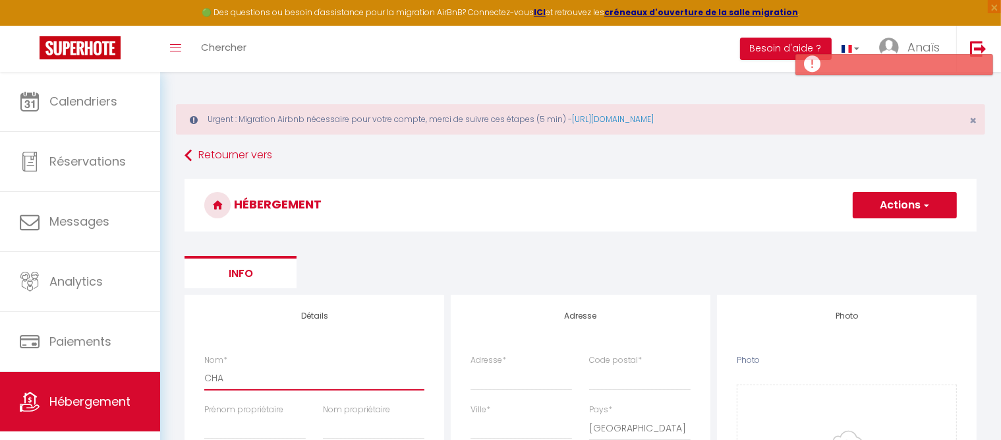
type input "CHAL"
select select
checkbox input "false"
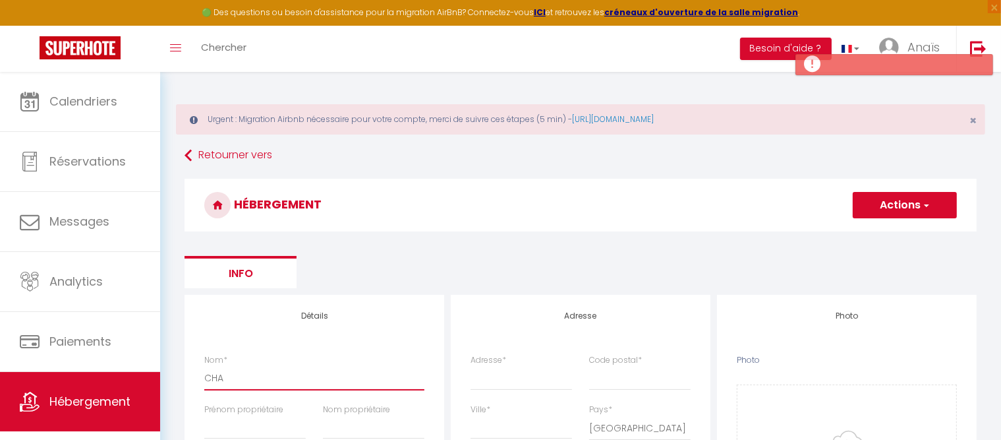
checkbox input "false"
select select
type input "CHALE"
select select
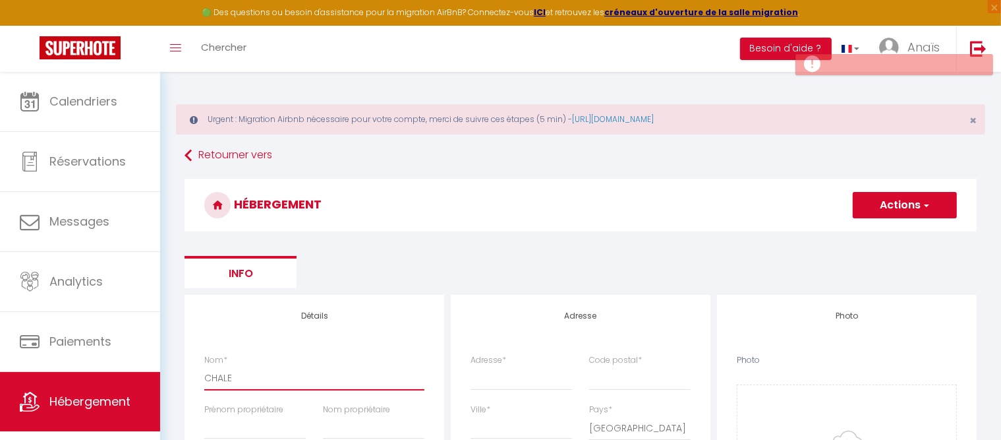
checkbox input "false"
select select
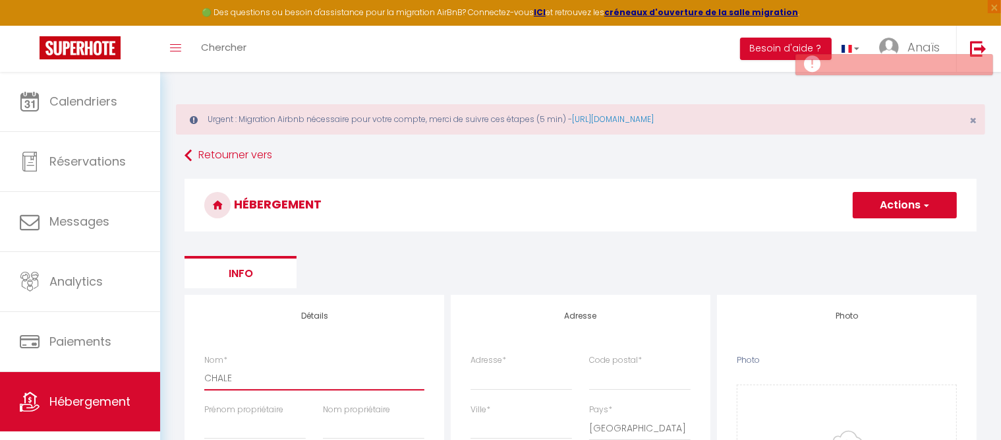
select select
type input "CHALET"
select select
checkbox input "false"
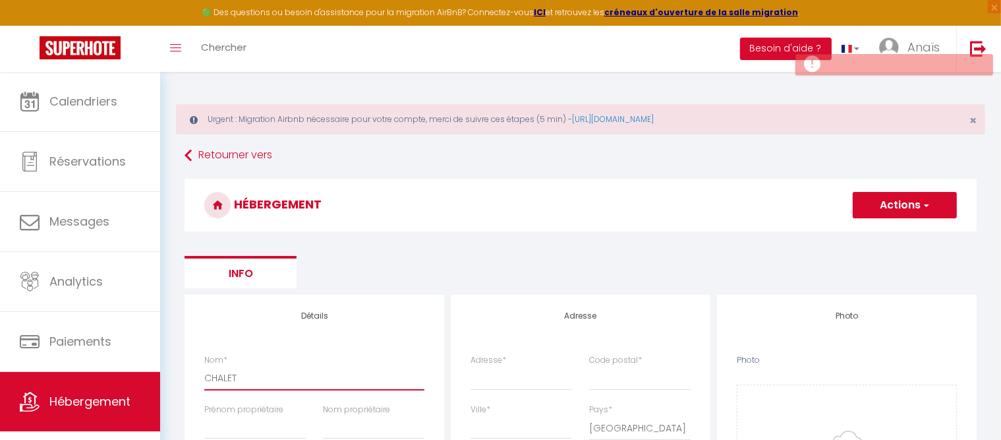
checkbox input "false"
select select
type input "CHALET"
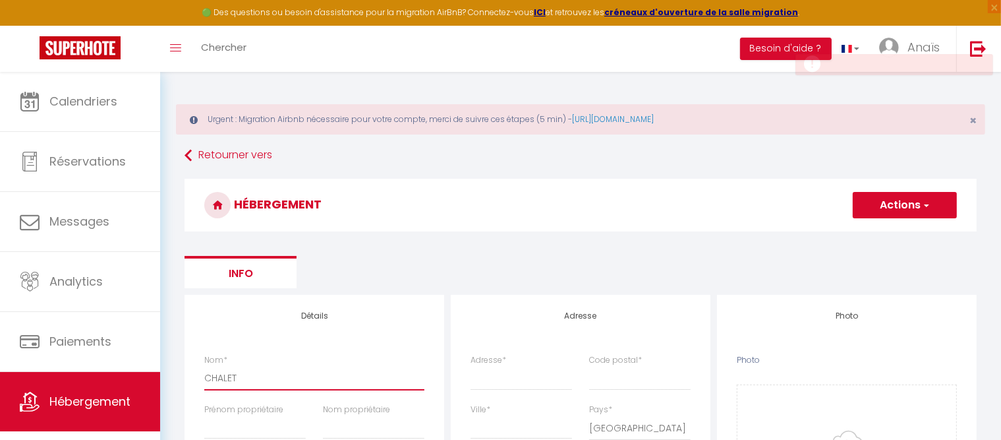
select select
checkbox input "false"
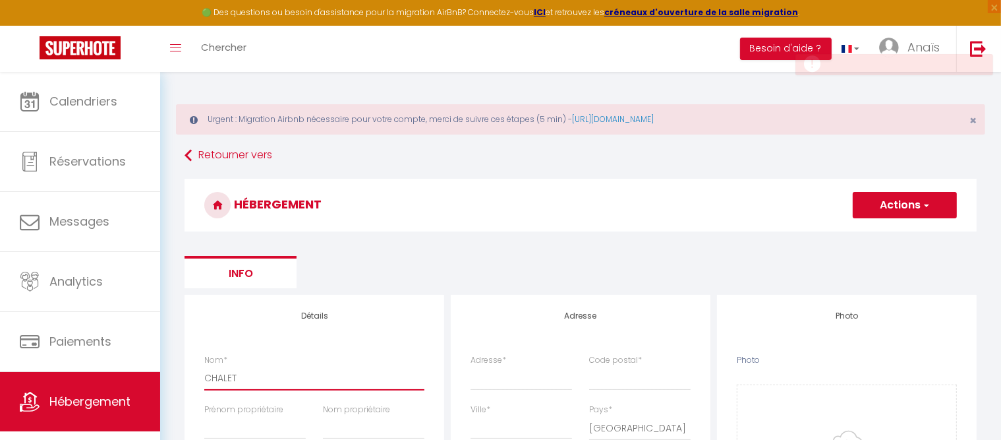
select select
type input "CHALET A"
select select
checkbox input "false"
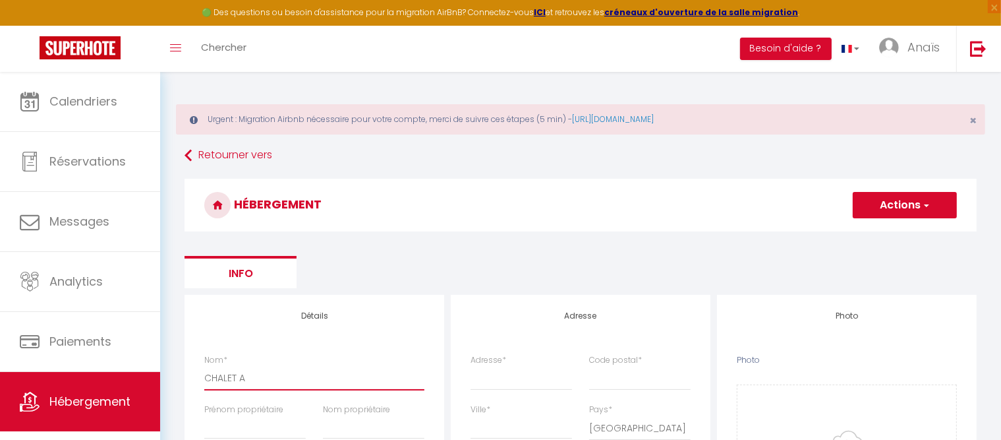
checkbox input "false"
select select
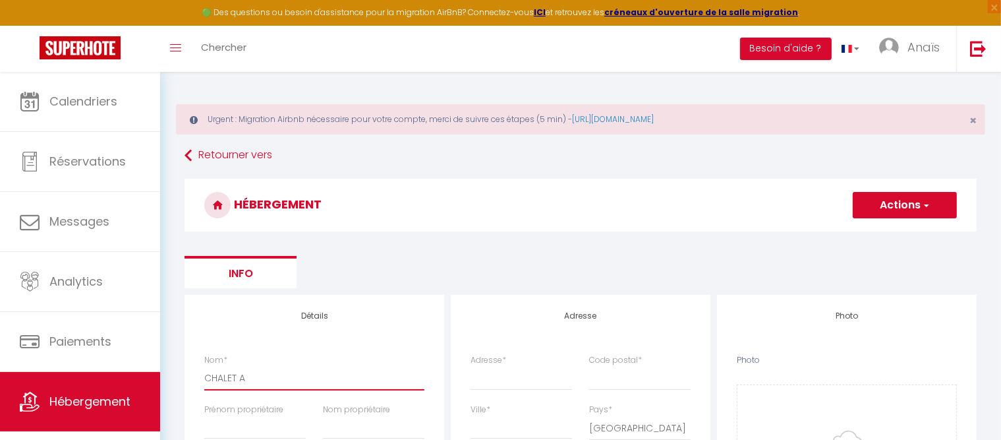
type input "CHALET AN"
select select
checkbox input "false"
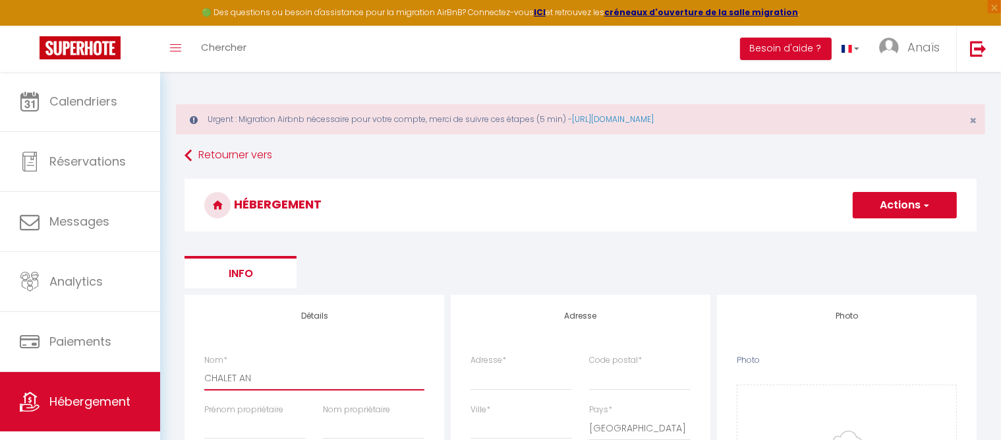
checkbox input "false"
select select
type input "CHALET ANT"
select select
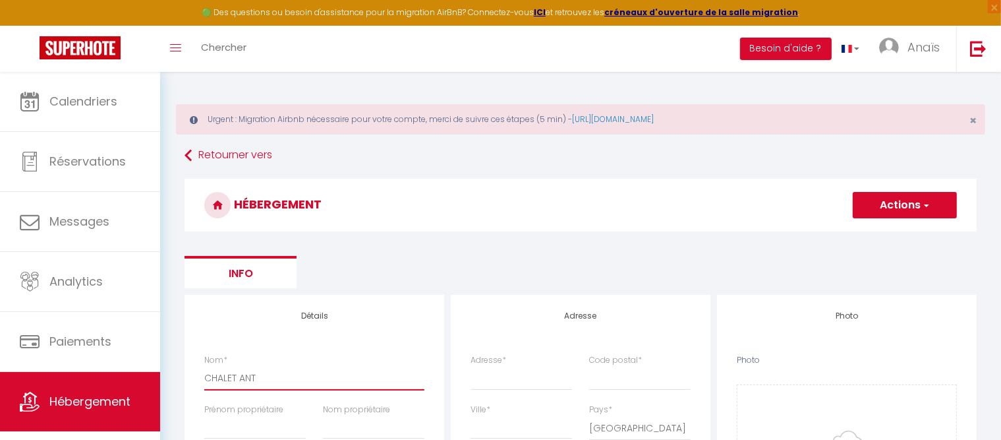
checkbox input "false"
select select
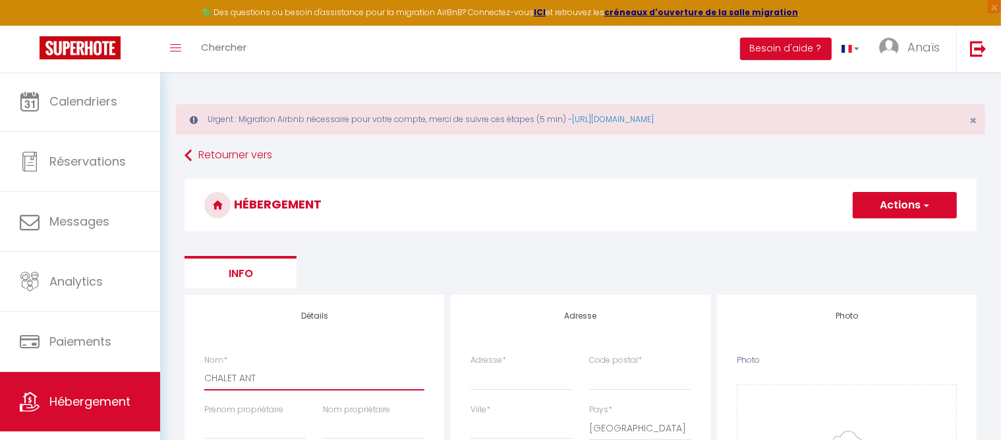
select select
type input "CHALET ANTH"
select select
checkbox input "false"
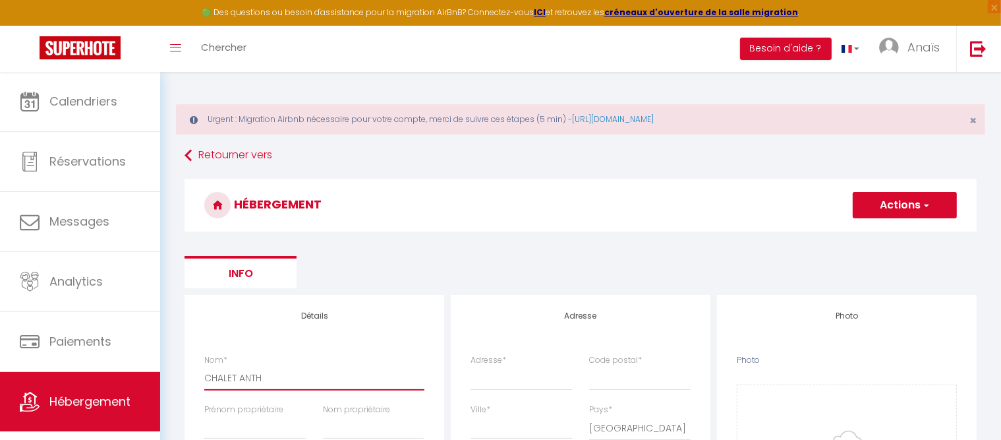
checkbox input "false"
select select
type input "CHALET ANTHO"
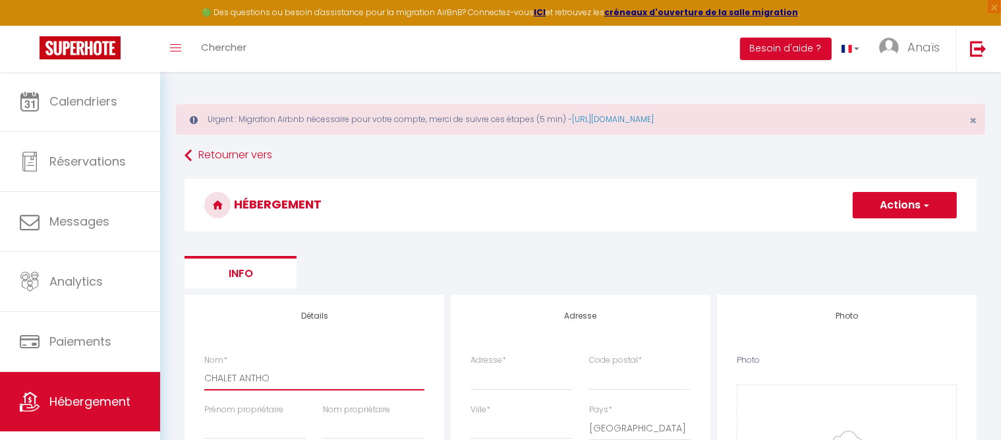
select select
checkbox input "false"
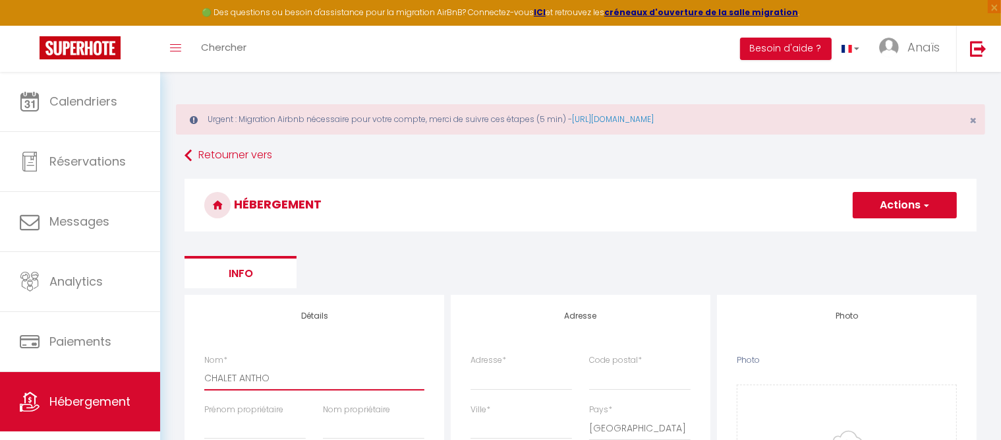
select select
type input "CHALET ANTHOC"
select select
checkbox input "false"
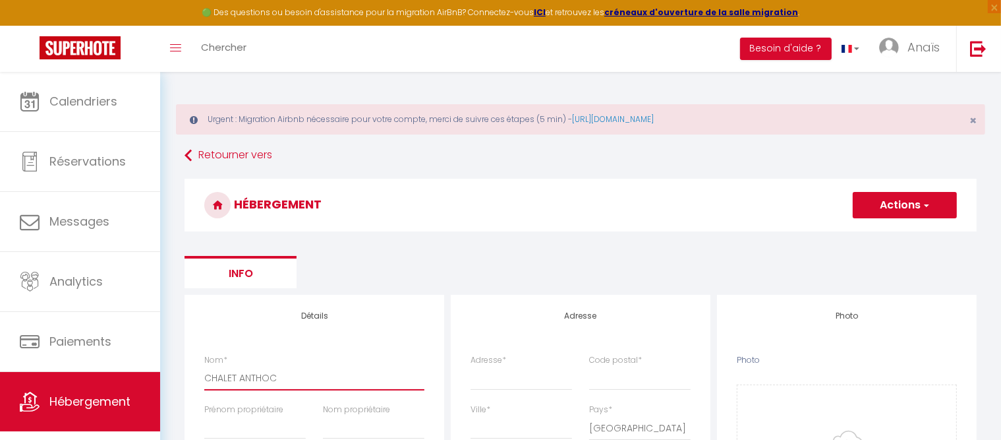
checkbox input "false"
select select
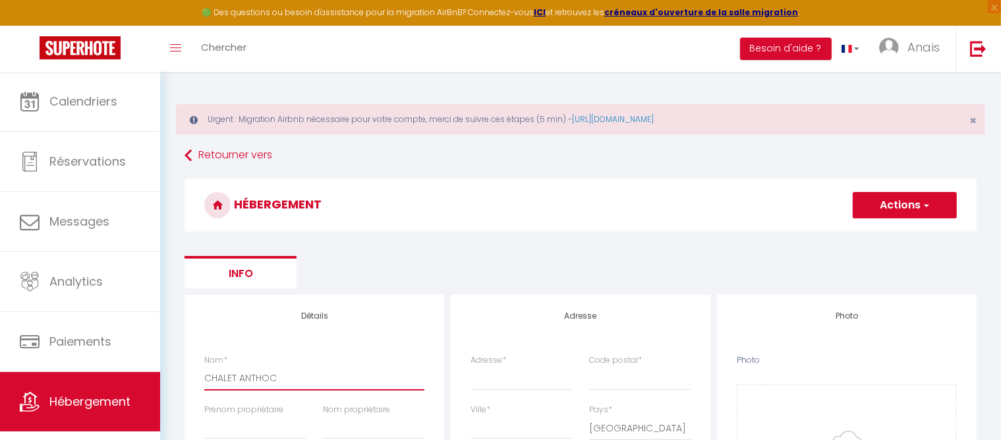
type input "CHALET ANTHOCY"
select select
checkbox input "false"
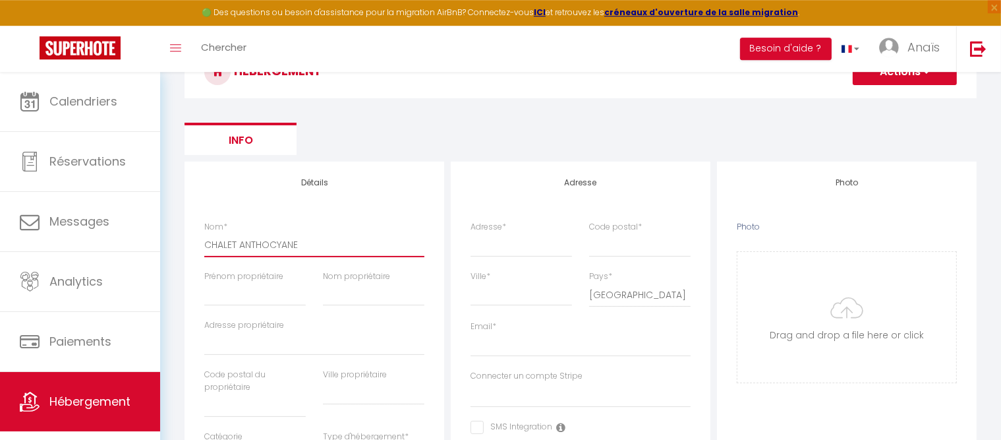
scroll to position [142, 0]
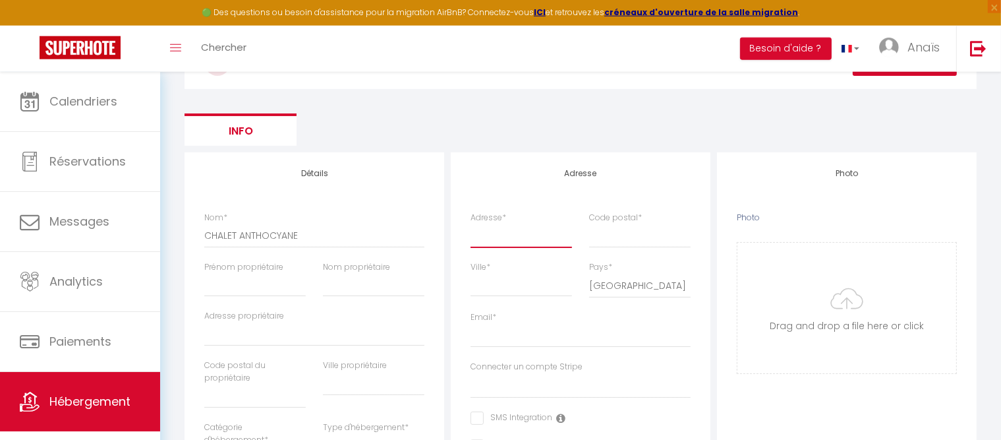
click at [490, 237] on input "Adresse *" at bounding box center [522, 236] width 102 height 24
click at [613, 233] on input "Code postal *" at bounding box center [640, 236] width 102 height 24
click at [495, 289] on input "Ville *" at bounding box center [522, 285] width 102 height 24
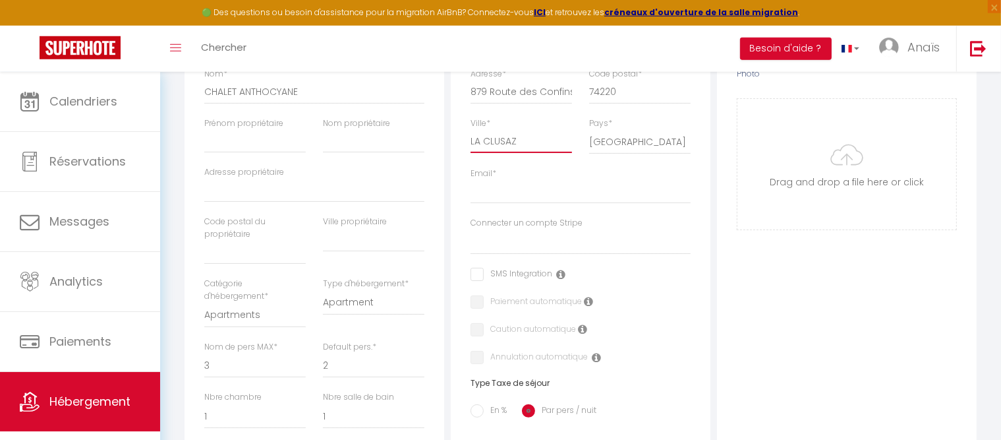
scroll to position [294, 0]
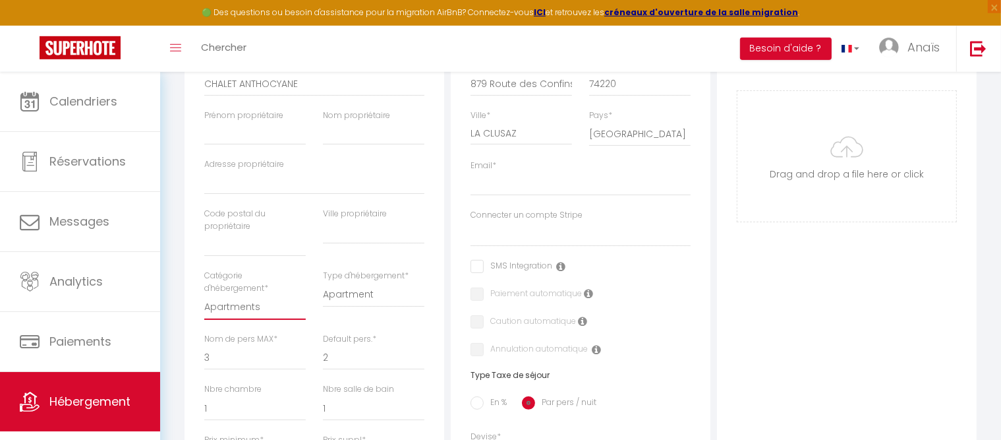
click at [204, 295] on select "Apartments Houses Secondary units Unique Homes BNB Others" at bounding box center [255, 307] width 102 height 25
click option "Houses" at bounding box center [0, 0] width 0 height 0
click at [323, 282] on select "House [GEOGRAPHIC_DATA] Villa [GEOGRAPHIC_DATA] Cottage [GEOGRAPHIC_DATA] Earth…" at bounding box center [374, 294] width 102 height 25
click option "House" at bounding box center [0, 0] width 0 height 0
click option "14" at bounding box center [0, 0] width 0 height 0
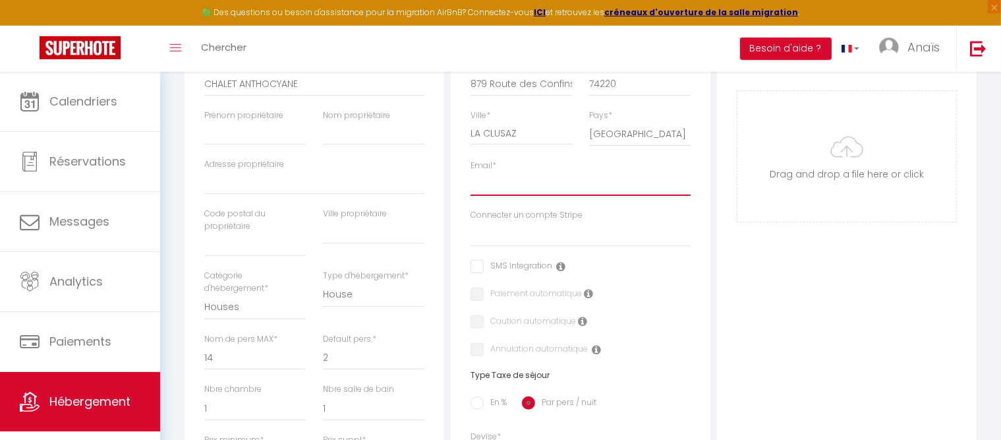
click at [562, 179] on input "Email *" at bounding box center [581, 184] width 220 height 24
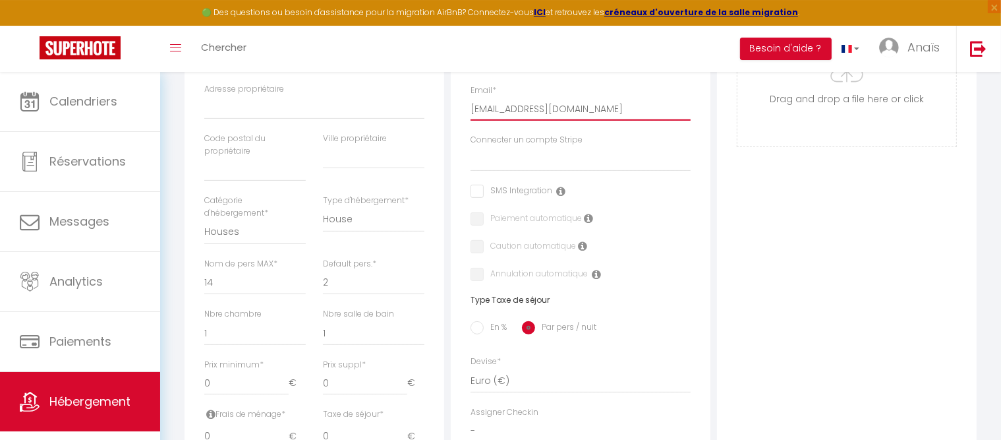
scroll to position [0, 0]
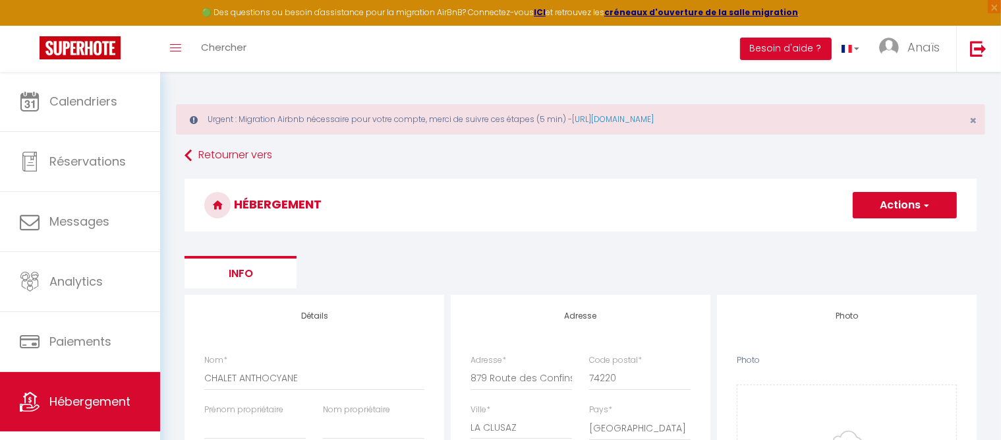
click at [868, 204] on button "Actions" at bounding box center [905, 205] width 104 height 26
click at [874, 237] on input "Enregistrer" at bounding box center [890, 233] width 49 height 13
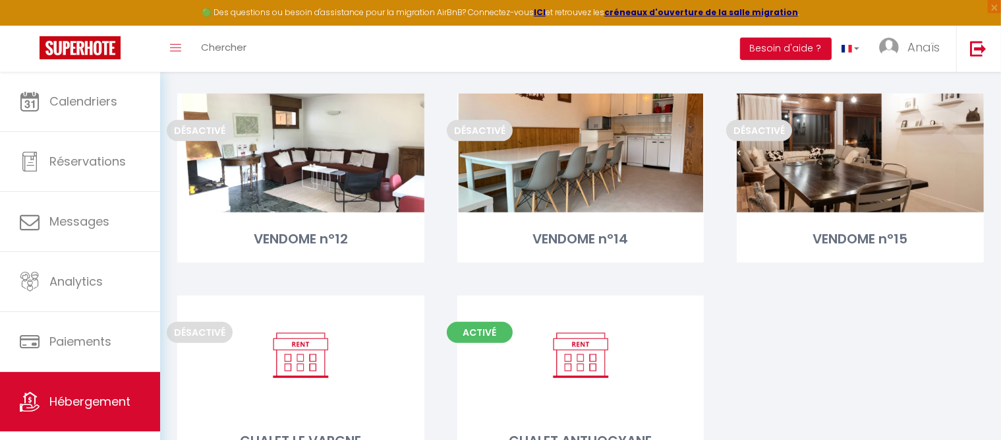
scroll to position [814, 0]
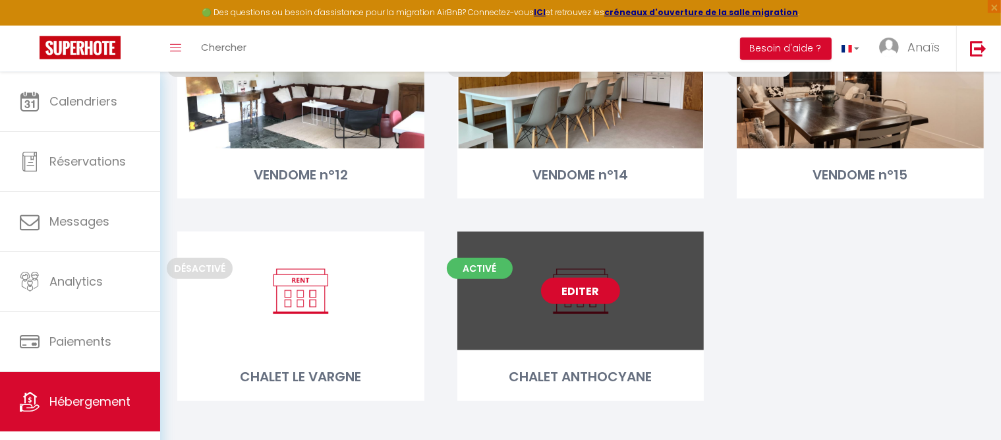
click at [581, 289] on link "Editer" at bounding box center [580, 291] width 79 height 26
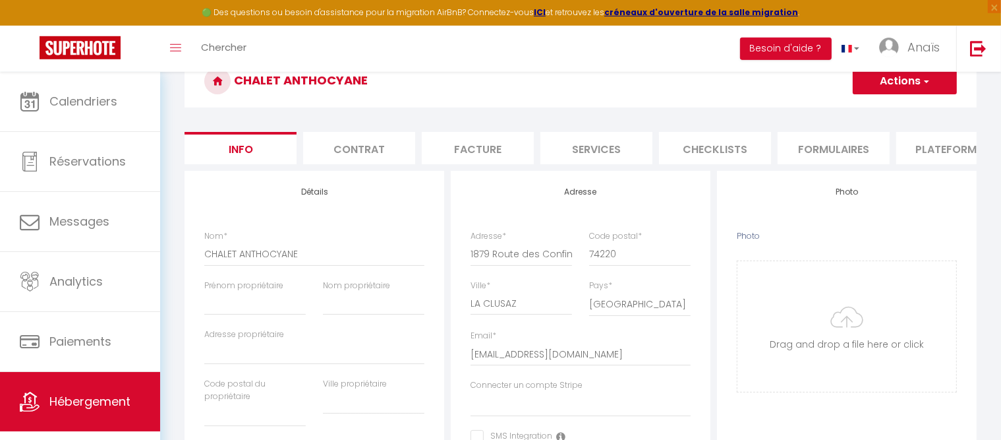
scroll to position [125, 0]
click at [837, 339] on input "Photo" at bounding box center [847, 325] width 219 height 131
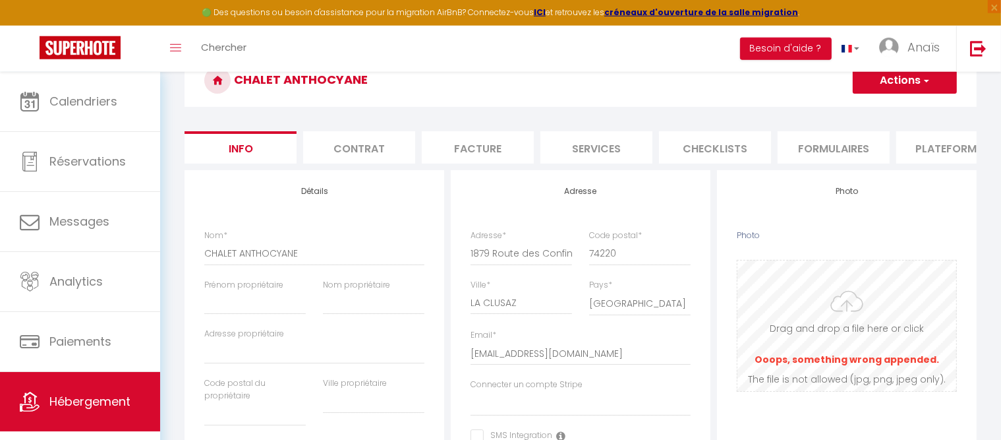
click at [831, 378] on input "Photo" at bounding box center [847, 325] width 219 height 131
click at [853, 333] on input "Photo" at bounding box center [847, 325] width 219 height 131
click at [864, 338] on input "Photo" at bounding box center [847, 325] width 219 height 131
click at [858, 351] on input "Photo" at bounding box center [847, 325] width 219 height 131
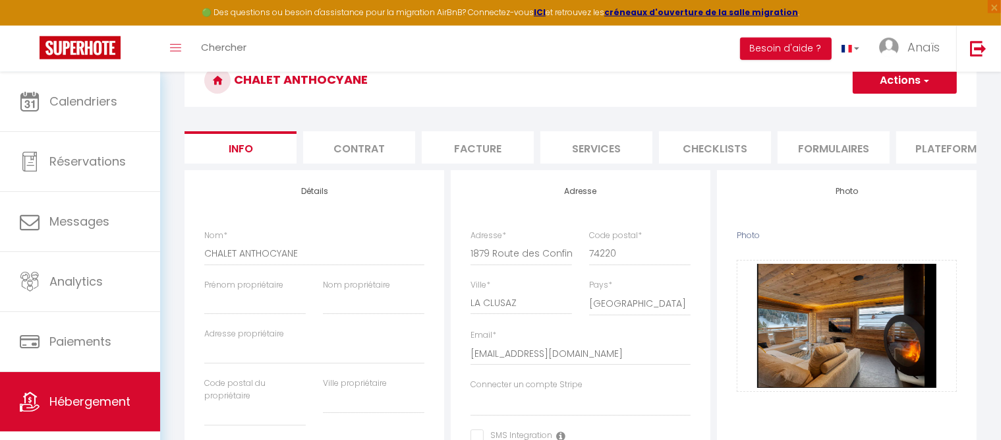
click at [893, 91] on button "Actions" at bounding box center [905, 80] width 104 height 26
click at [861, 105] on input "Enregistrer" at bounding box center [853, 109] width 49 height 13
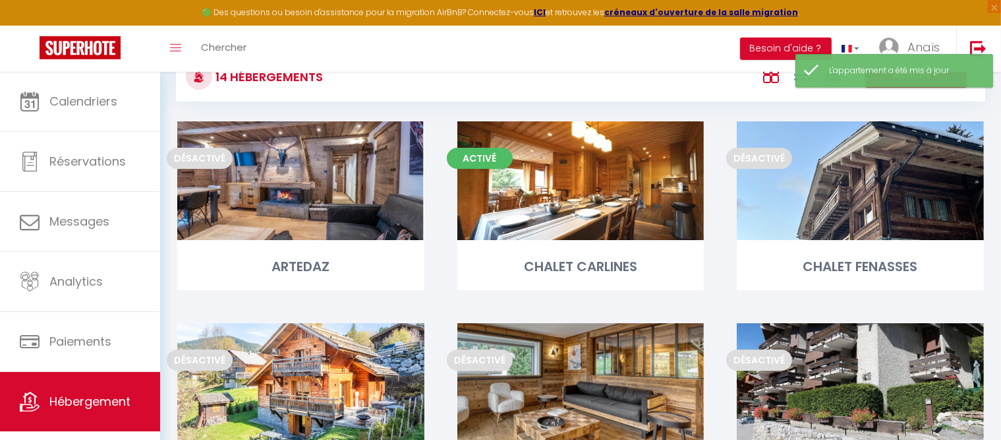
scroll to position [98, 0]
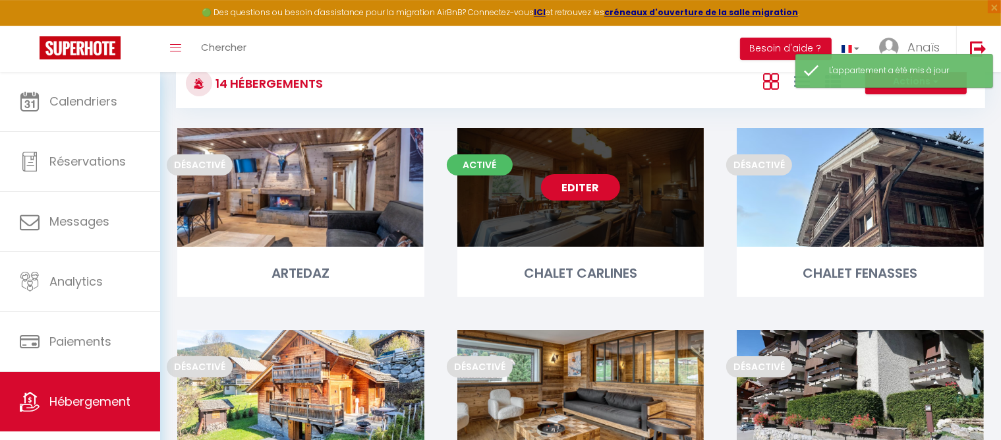
click at [578, 190] on link "Editer" at bounding box center [580, 187] width 79 height 26
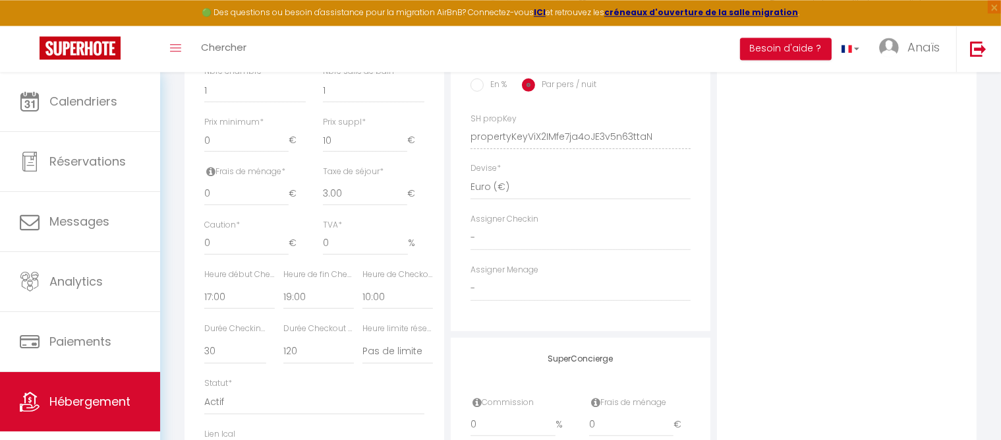
scroll to position [787, 0]
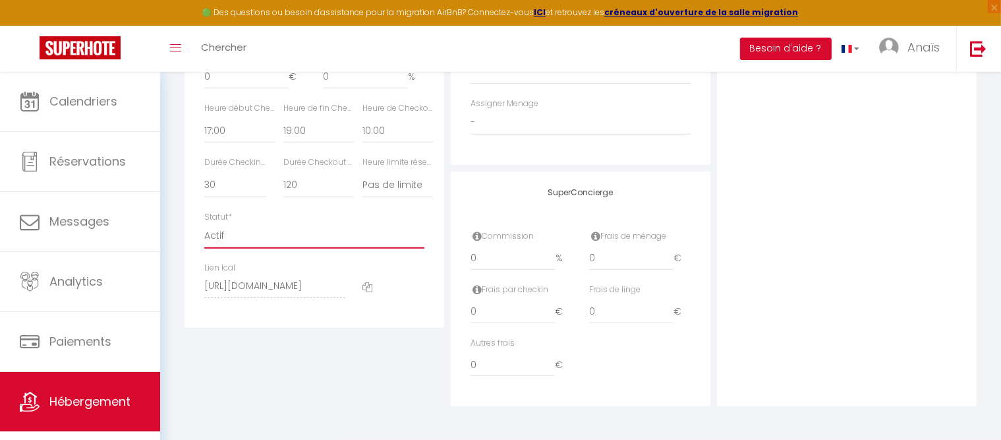
click at [204, 224] on select "Actif Pas actif" at bounding box center [314, 236] width 220 height 25
click option "Pas actif" at bounding box center [0, 0] width 0 height 0
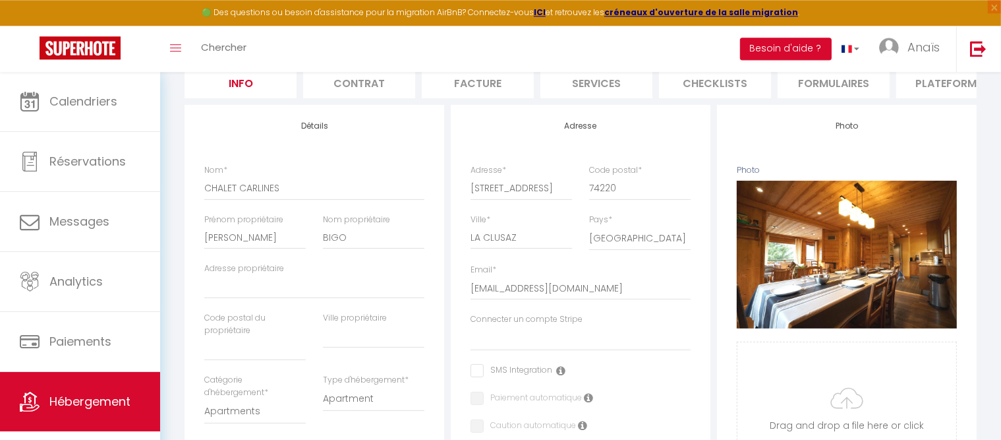
scroll to position [0, 0]
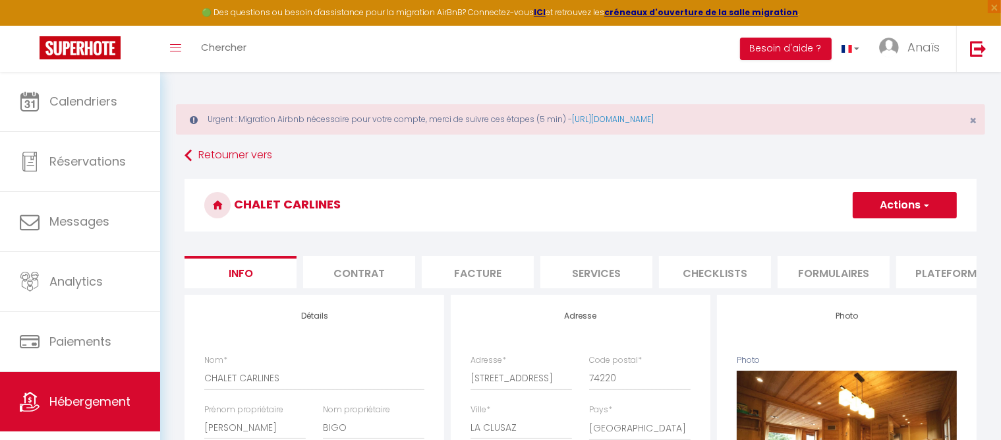
click at [905, 196] on button "Actions" at bounding box center [905, 205] width 104 height 26
click at [856, 235] on input "Enregistrer" at bounding box center [853, 233] width 49 height 13
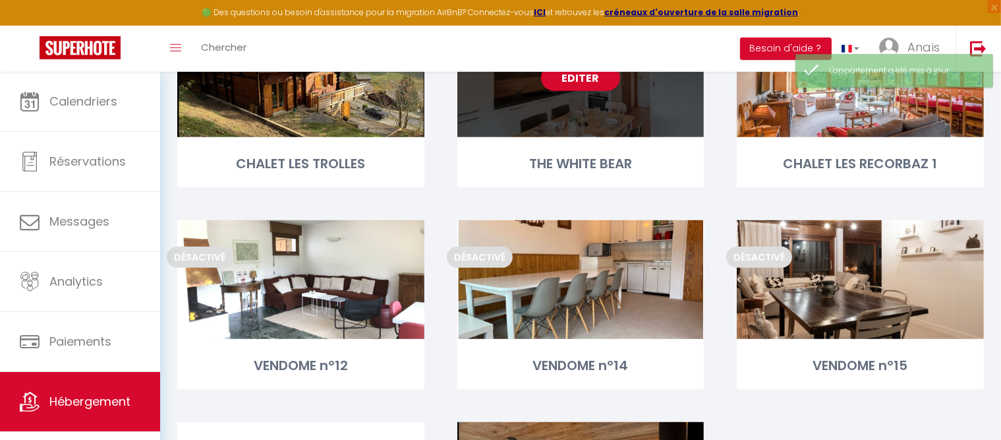
scroll to position [823, 0]
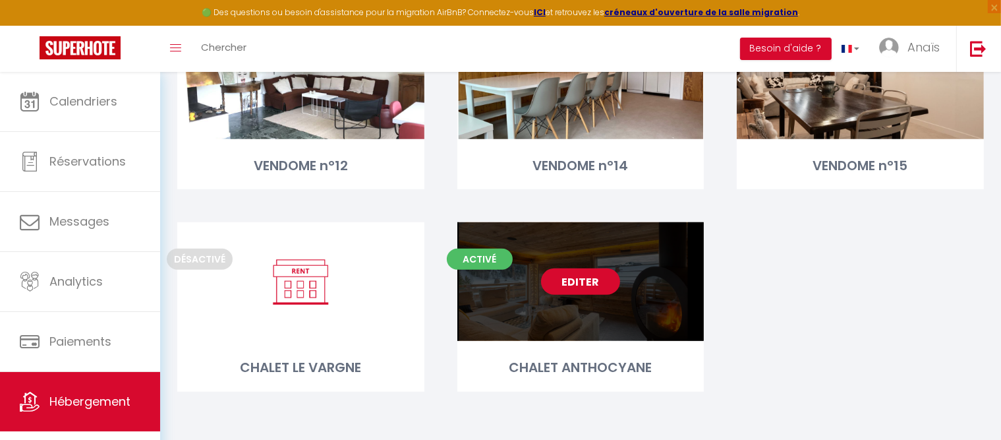
click at [566, 282] on link "Editer" at bounding box center [580, 281] width 79 height 26
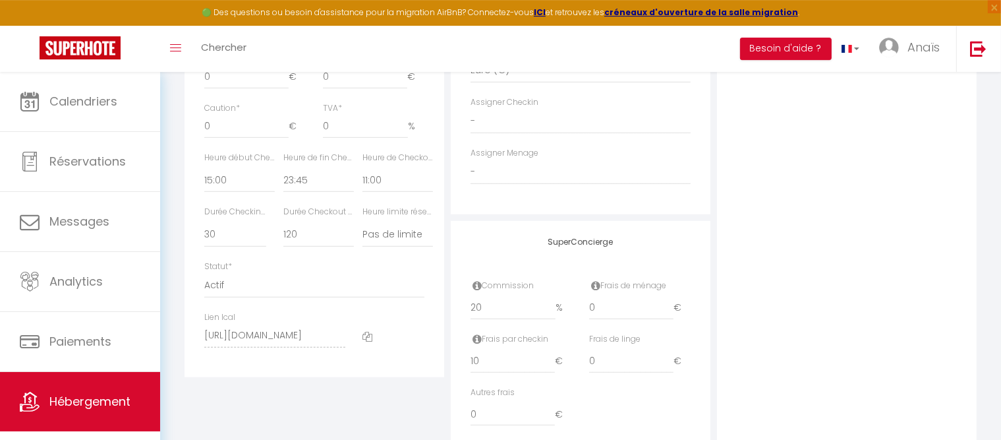
scroll to position [732, 0]
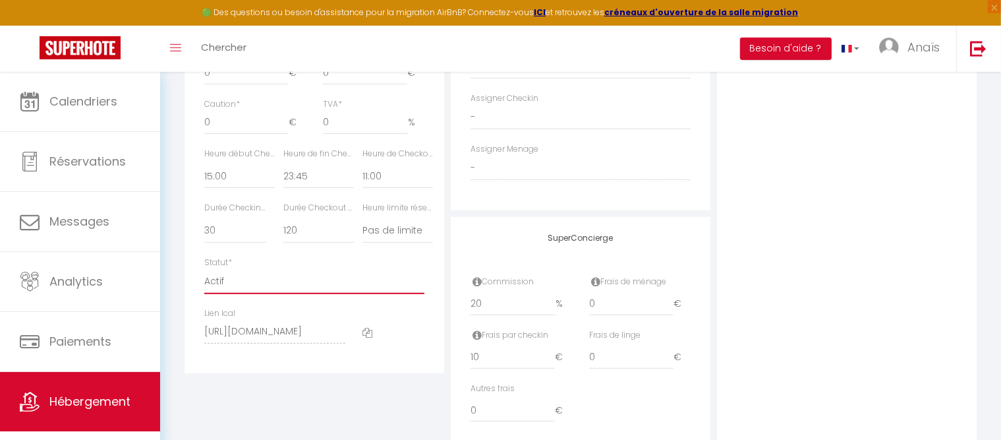
click at [204, 269] on select "Actif Pas actif" at bounding box center [314, 281] width 220 height 25
click option "Pas actif" at bounding box center [0, 0] width 0 height 0
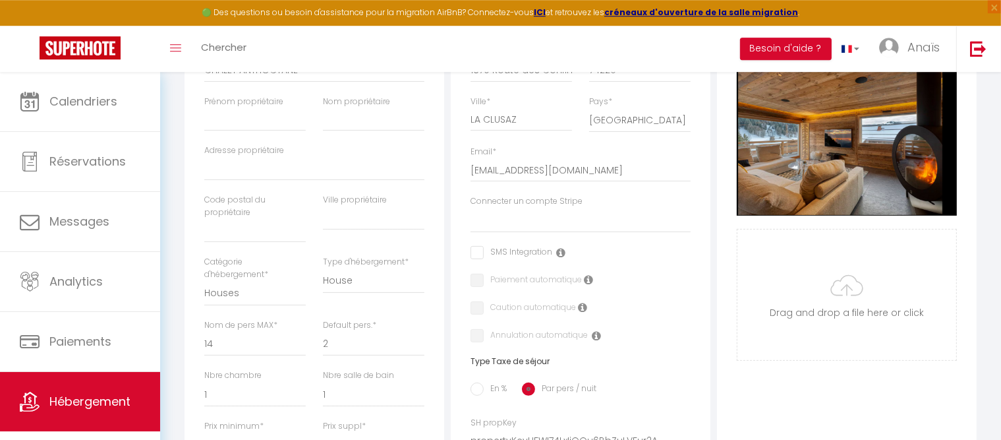
scroll to position [0, 0]
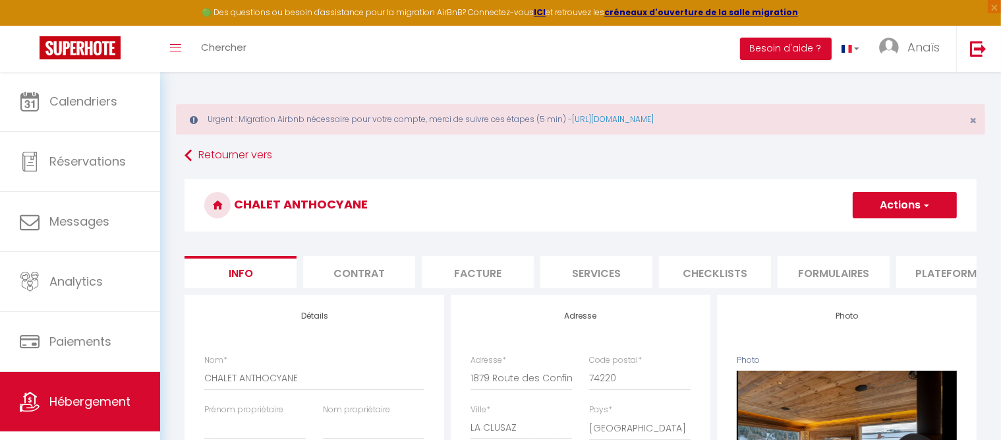
click at [898, 207] on button "Actions" at bounding box center [905, 205] width 104 height 26
click at [849, 231] on input "Enregistrer" at bounding box center [853, 233] width 49 height 13
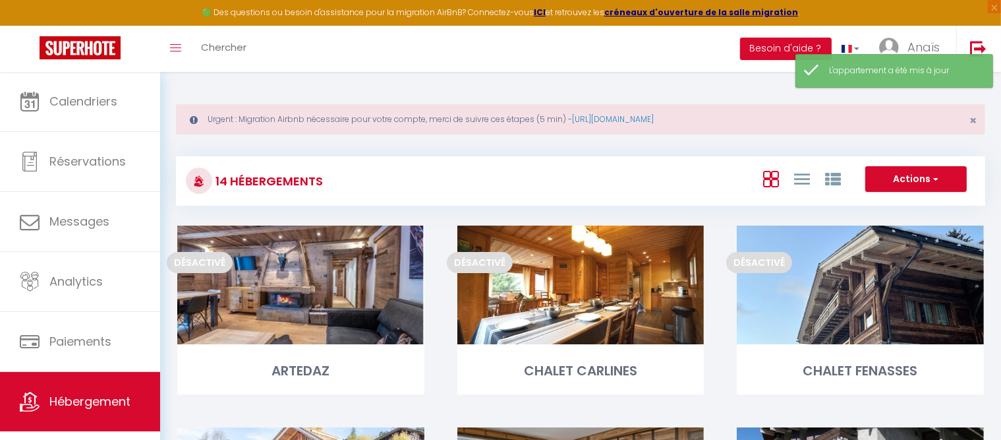
click at [206, 186] on div at bounding box center [199, 180] width 26 height 26
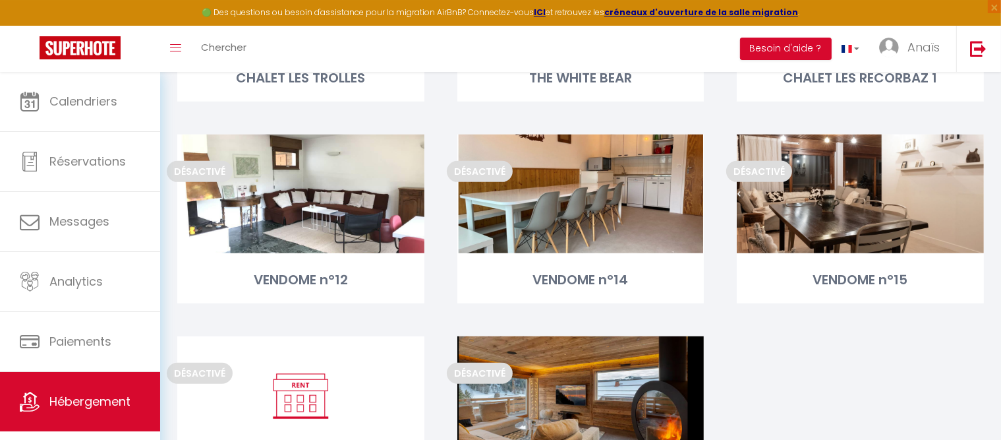
scroll to position [703, 0]
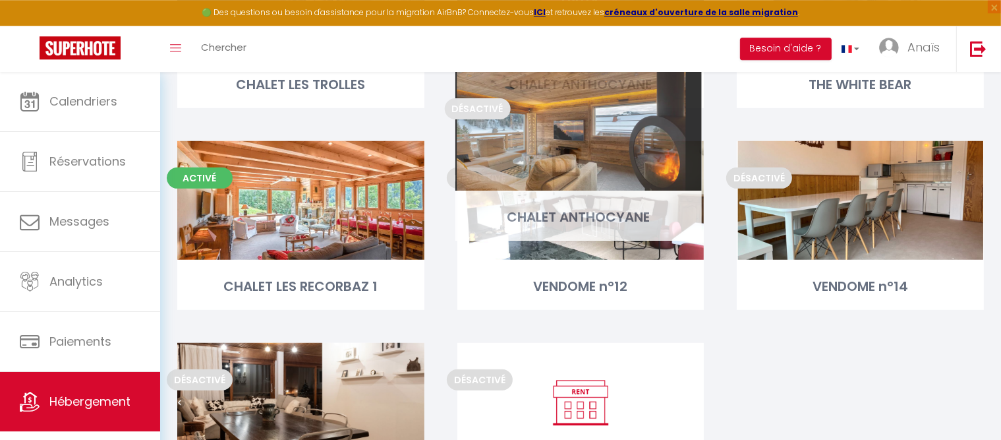
drag, startPoint x: 599, startPoint y: 370, endPoint x: 595, endPoint y: 93, distance: 276.9
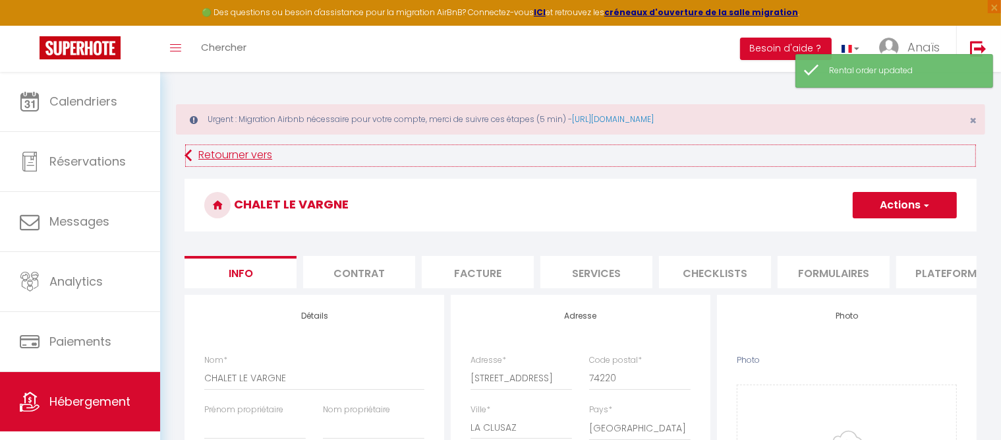
click at [220, 156] on link "Retourner vers" at bounding box center [581, 156] width 792 height 24
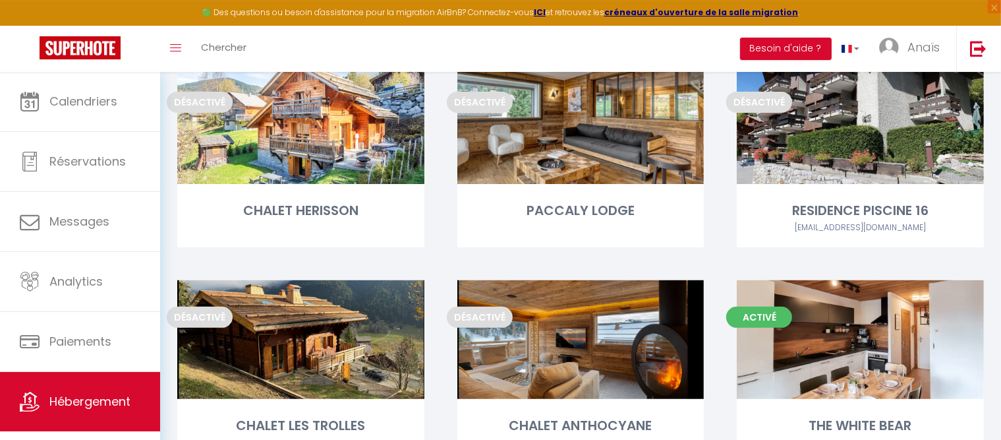
scroll to position [349, 0]
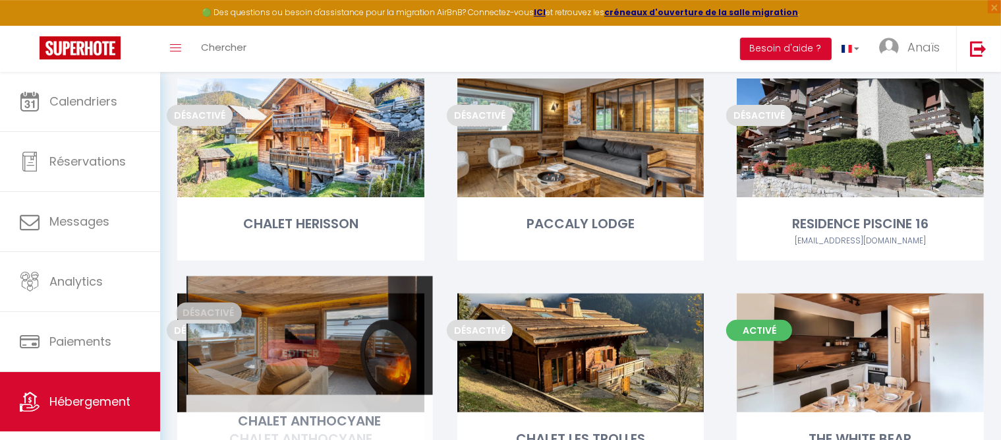
drag, startPoint x: 595, startPoint y: 316, endPoint x: 326, endPoint y: 301, distance: 268.7
click at [326, 301] on div "Editer" at bounding box center [300, 352] width 247 height 119
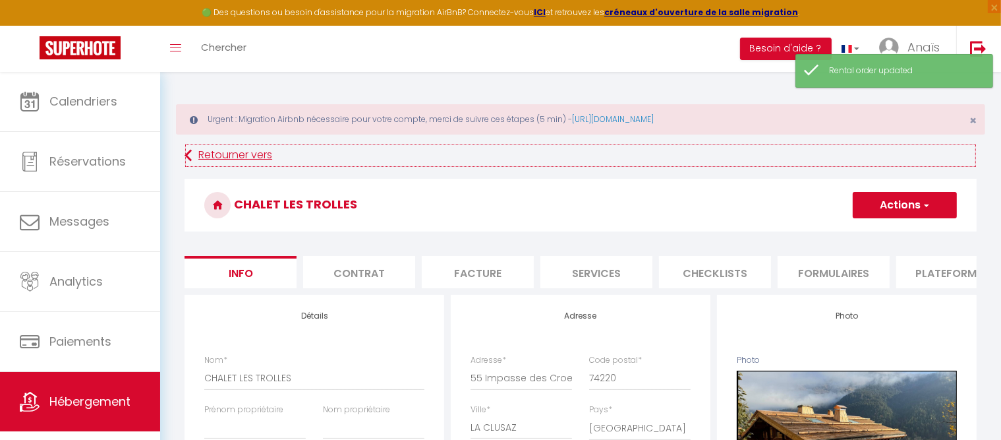
click at [210, 161] on link "Retourner vers" at bounding box center [581, 156] width 792 height 24
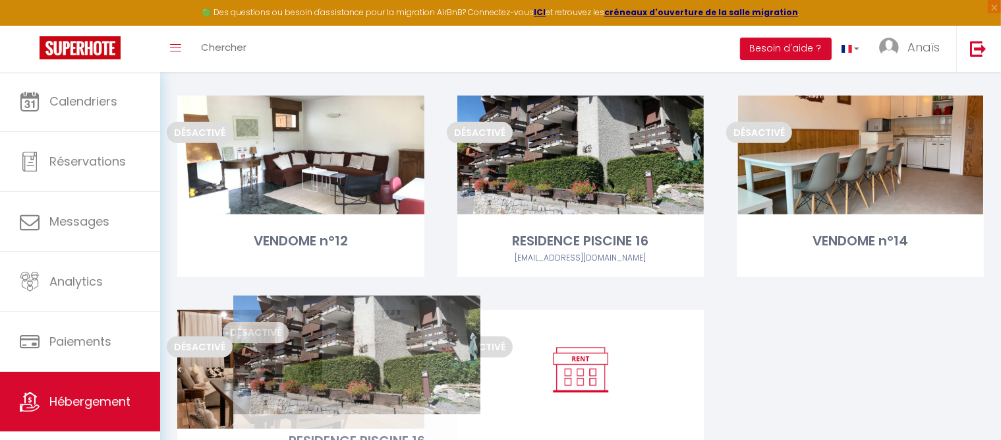
scroll to position [823, 0]
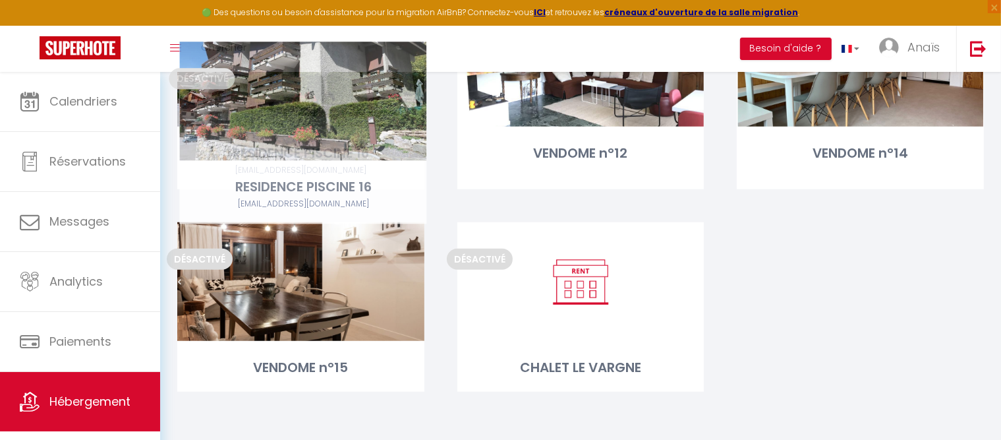
drag, startPoint x: 768, startPoint y: 99, endPoint x: 210, endPoint y: 200, distance: 566.8
click at [210, 200] on div "Désactivé Editer RESIDENCE PISCINE 16 contact@conciergerieprivee-laclusaz.com" at bounding box center [301, 115] width 280 height 214
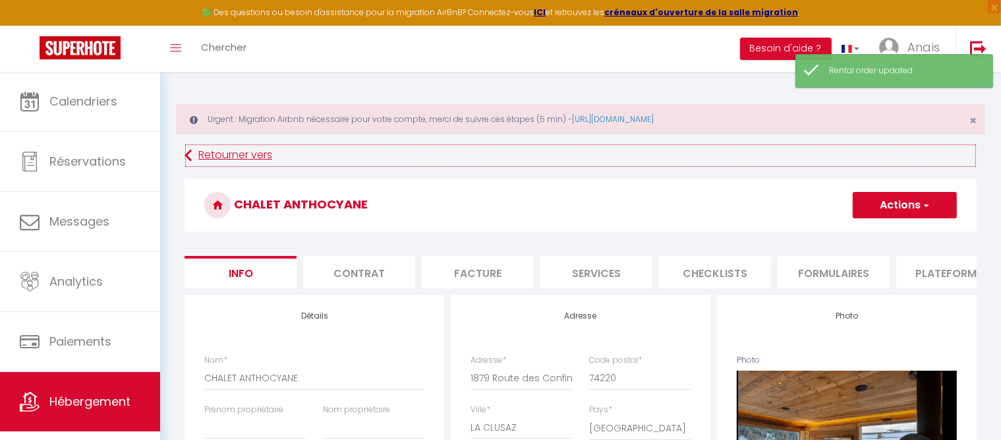
click at [213, 158] on link "Retourner vers" at bounding box center [581, 156] width 792 height 24
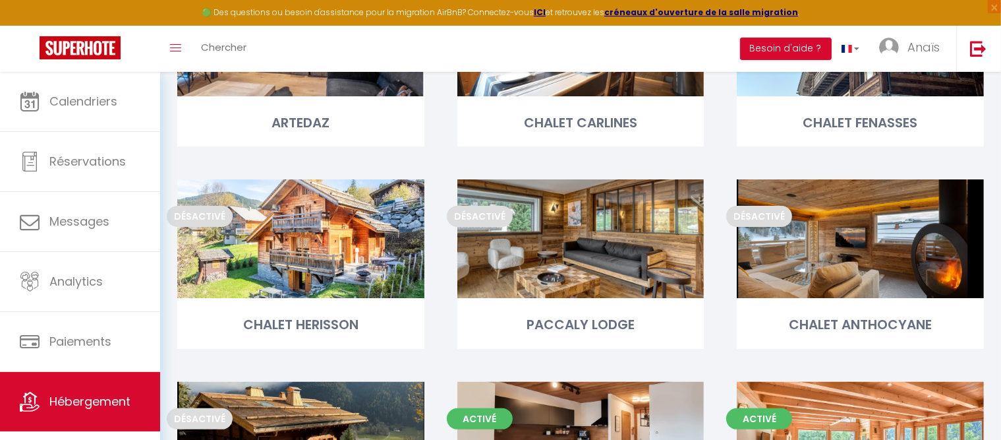
scroll to position [247, 0]
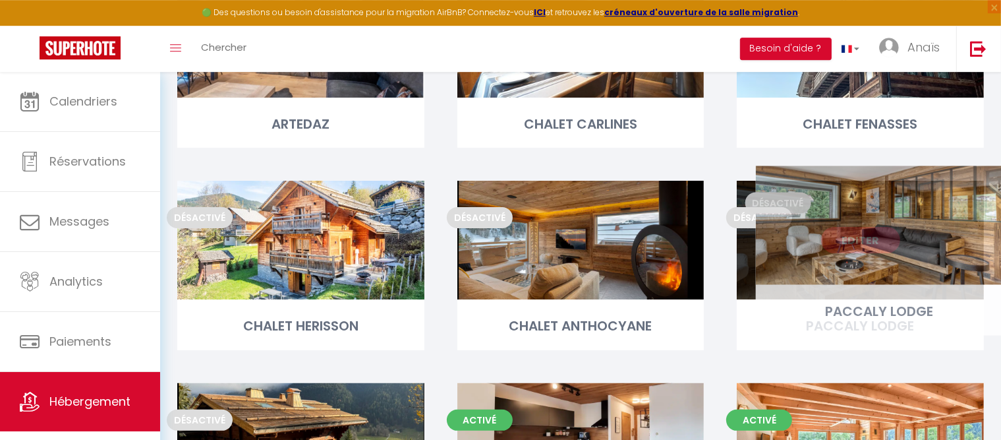
drag, startPoint x: 514, startPoint y: 309, endPoint x: 813, endPoint y: 294, distance: 299.0
click at [813, 294] on div "Désactivé Editer PACCALY LODGE" at bounding box center [860, 265] width 247 height 169
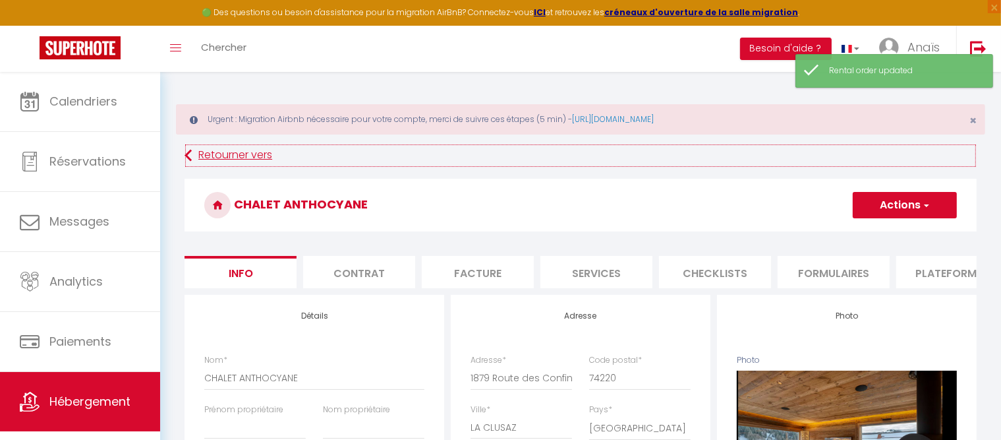
click at [215, 160] on link "Retourner vers" at bounding box center [581, 156] width 792 height 24
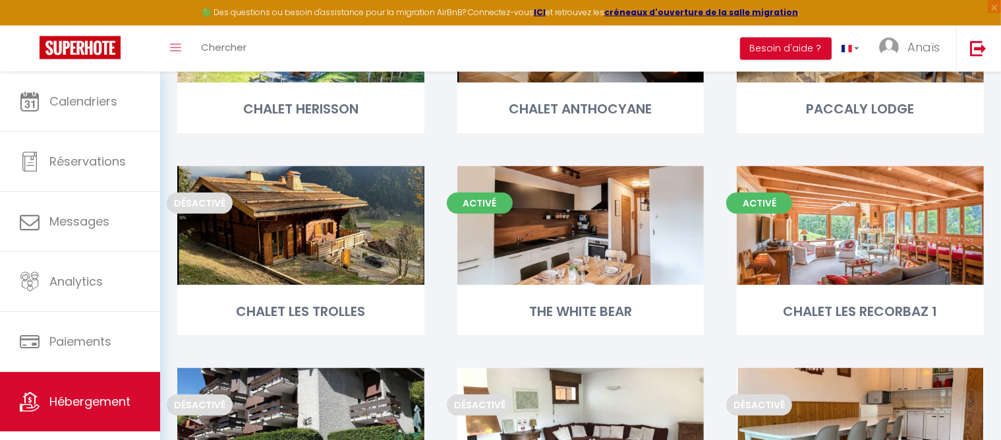
scroll to position [462, 0]
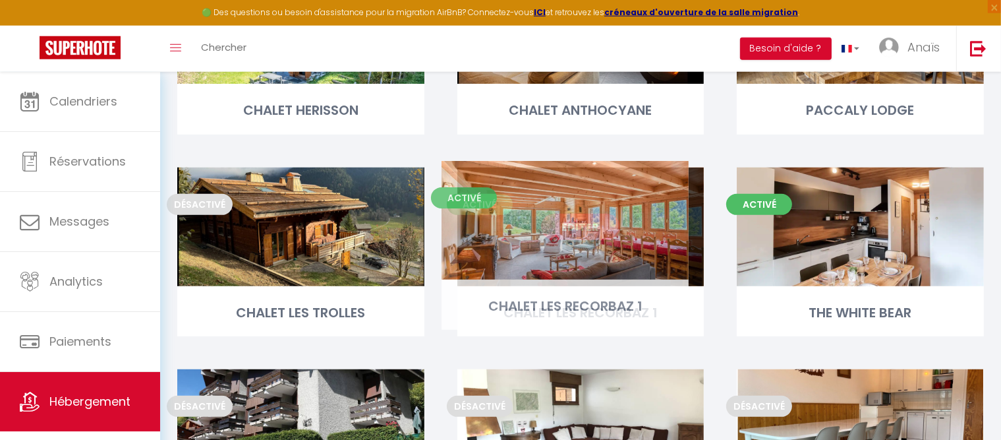
drag, startPoint x: 771, startPoint y: 292, endPoint x: 475, endPoint y: 286, distance: 295.4
click at [475, 286] on div "Activé Editer CHALET LES RECORBAZ 1" at bounding box center [581, 251] width 247 height 169
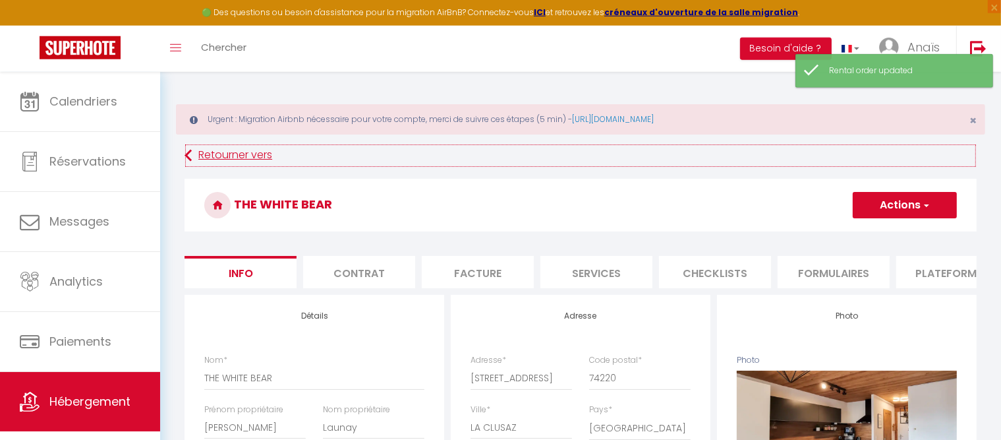
click at [216, 156] on link "Retourner vers" at bounding box center [581, 156] width 792 height 24
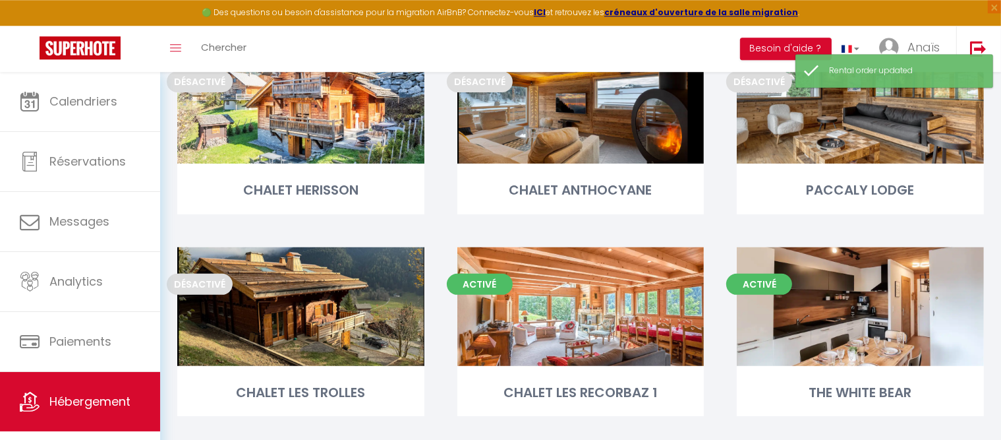
scroll to position [393, 0]
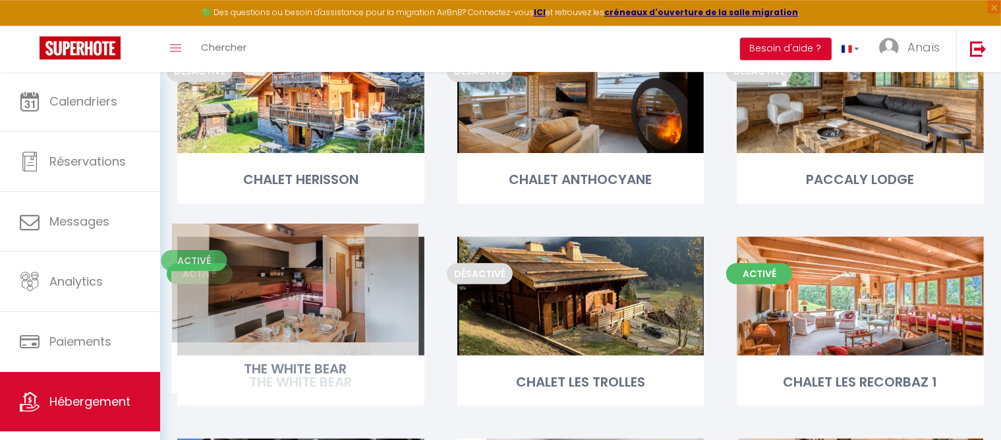
drag, startPoint x: 761, startPoint y: 343, endPoint x: 195, endPoint y: 330, distance: 565.8
click at [195, 330] on div "Editer" at bounding box center [300, 296] width 247 height 119
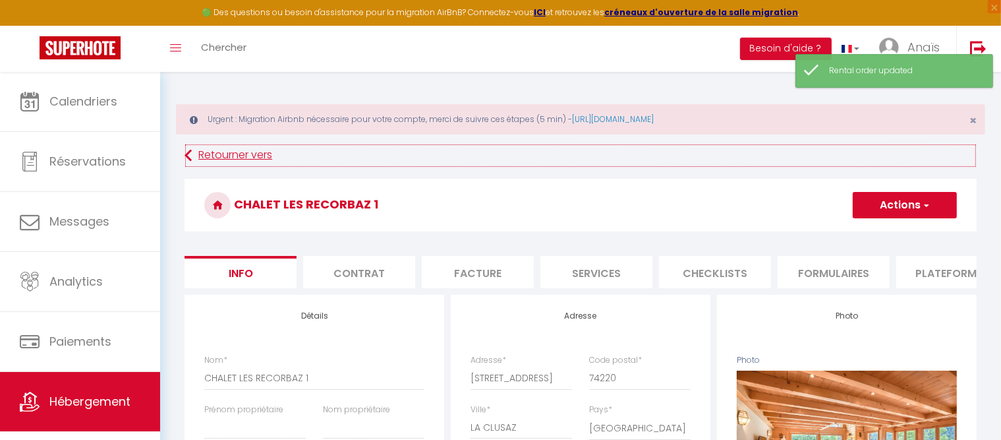
click at [235, 153] on link "Retourner vers" at bounding box center [581, 156] width 792 height 24
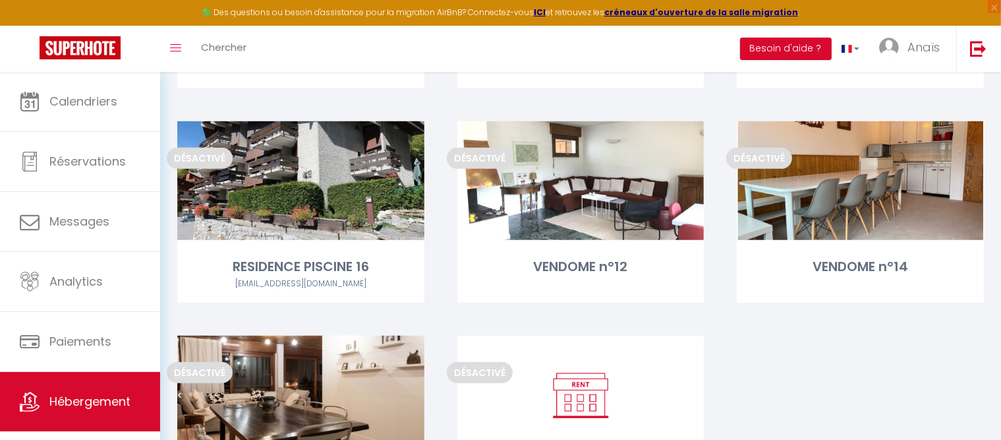
scroll to position [709, 0]
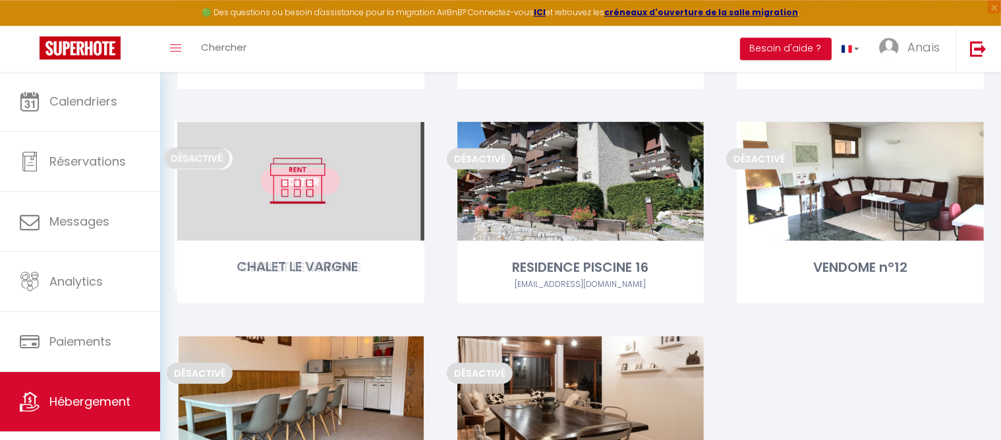
drag, startPoint x: 564, startPoint y: 394, endPoint x: 281, endPoint y: 179, distance: 355.8
click at [281, 179] on link "Editer" at bounding box center [300, 181] width 79 height 26
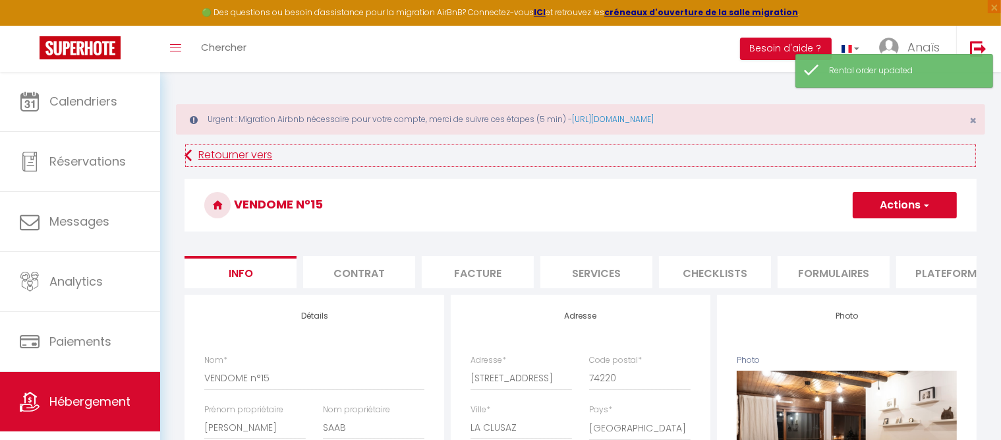
click at [233, 154] on link "Retourner vers" at bounding box center [581, 156] width 792 height 24
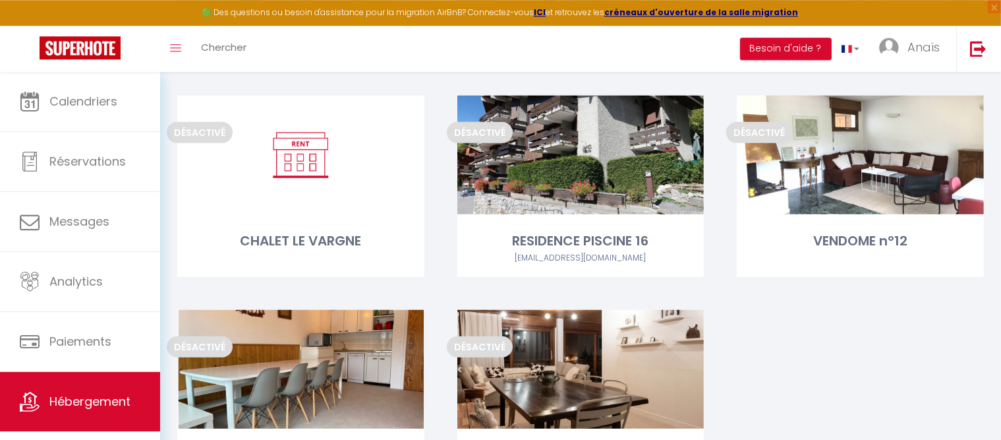
scroll to position [736, 0]
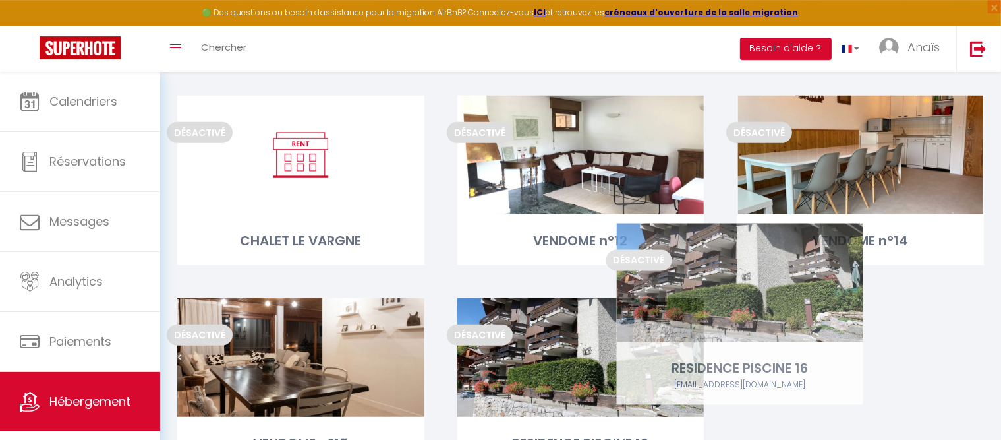
drag, startPoint x: 592, startPoint y: 253, endPoint x: 751, endPoint y: 380, distance: 204.0
click at [751, 380] on div "Désactivé Editer ARTEDAZ Désactivé Editer CHALET CARLINES Désactivé Editer CHAL…" at bounding box center [581, 1] width 840 height 1023
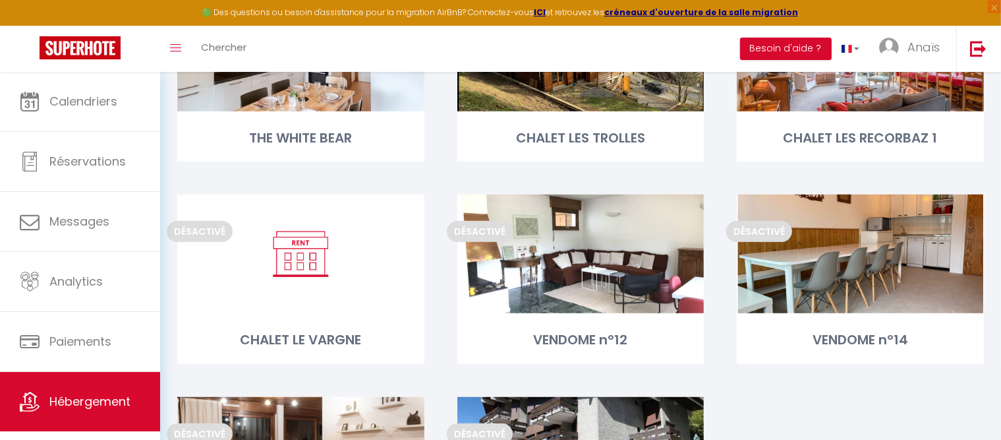
scroll to position [642, 0]
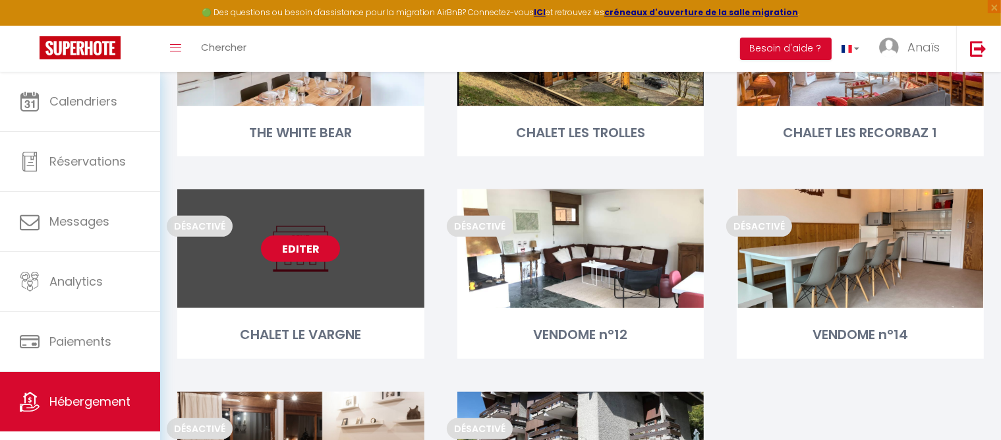
click at [314, 259] on link "Editer" at bounding box center [300, 248] width 79 height 26
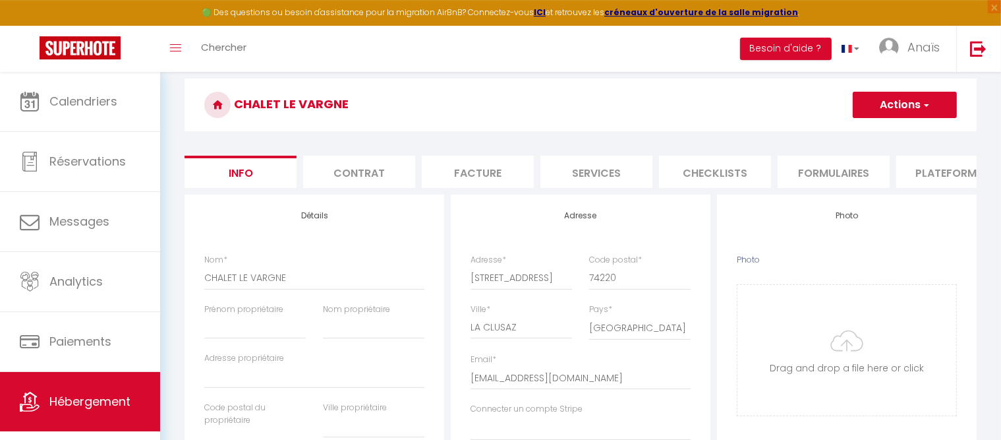
scroll to position [105, 0]
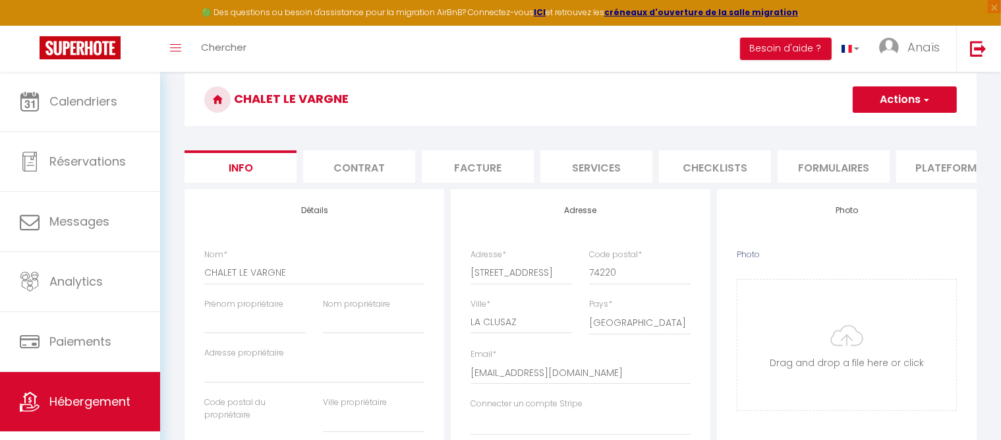
click at [827, 334] on input "Photo" at bounding box center [847, 345] width 219 height 131
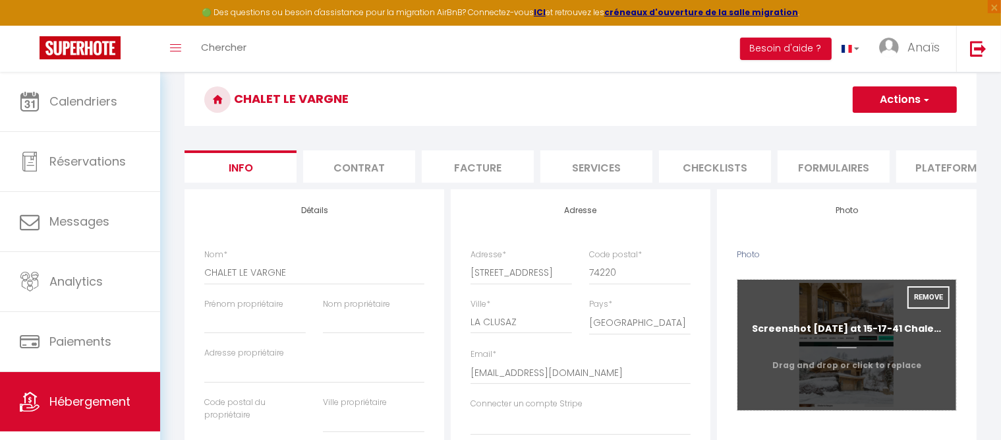
click at [837, 357] on input "Photo" at bounding box center [847, 345] width 219 height 131
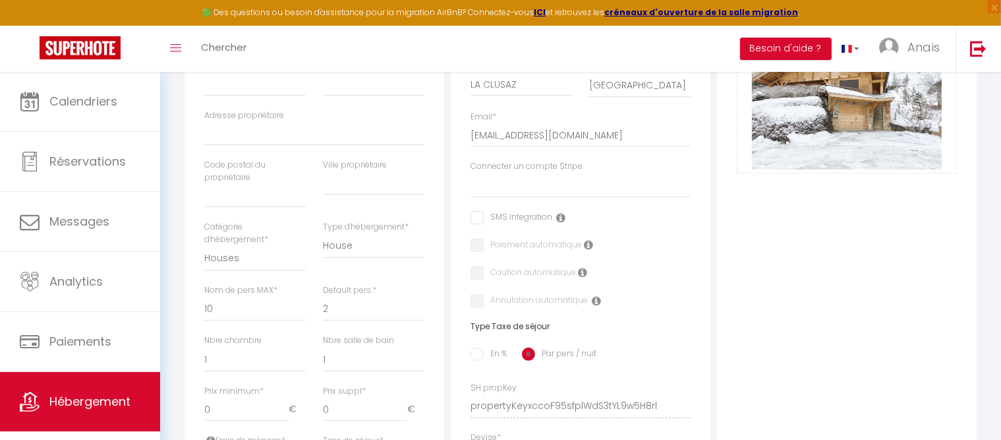
scroll to position [0, 0]
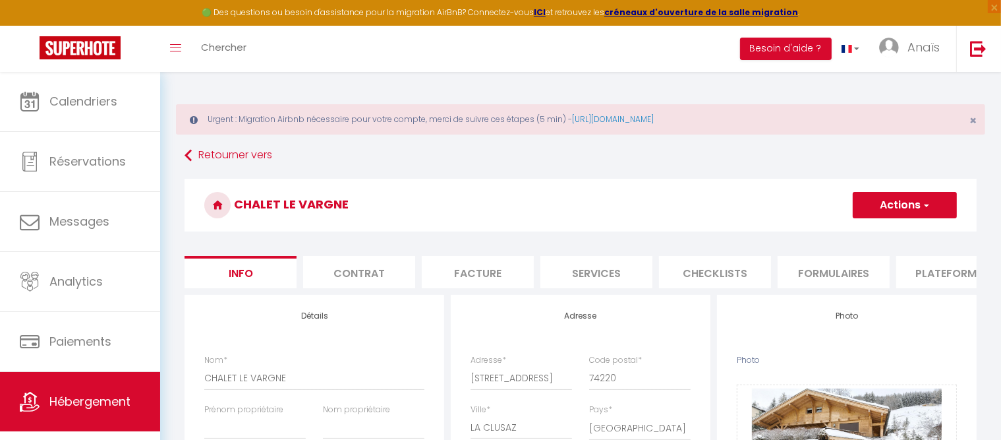
click at [885, 206] on button "Actions" at bounding box center [905, 205] width 104 height 26
click at [858, 231] on input "Enregistrer" at bounding box center [853, 233] width 49 height 13
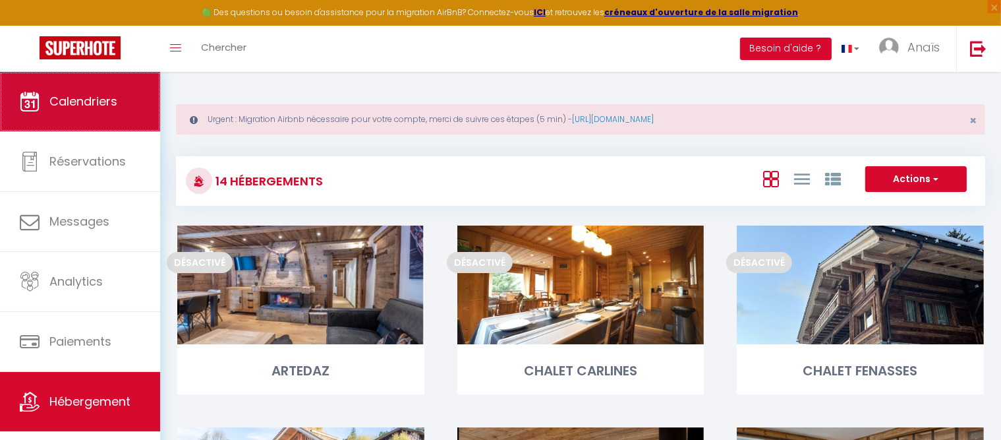
click at [116, 117] on link "Calendriers" at bounding box center [80, 101] width 160 height 59
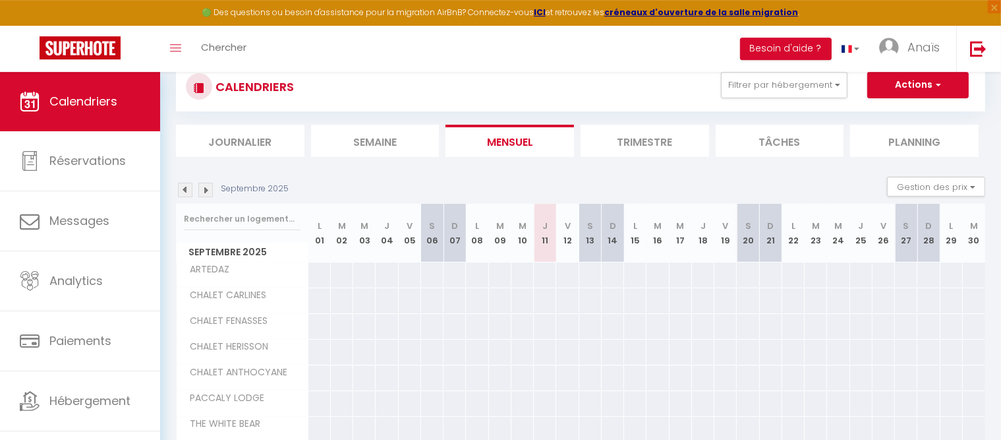
scroll to position [86, 0]
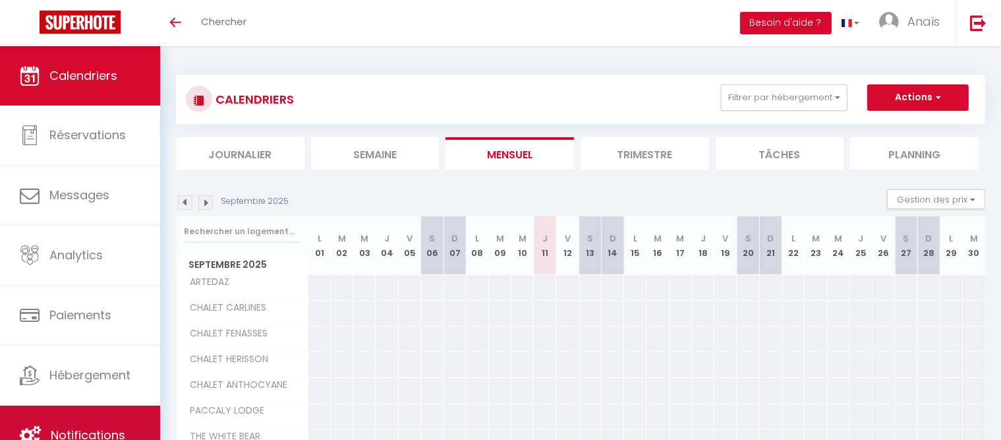
scroll to position [25, 0]
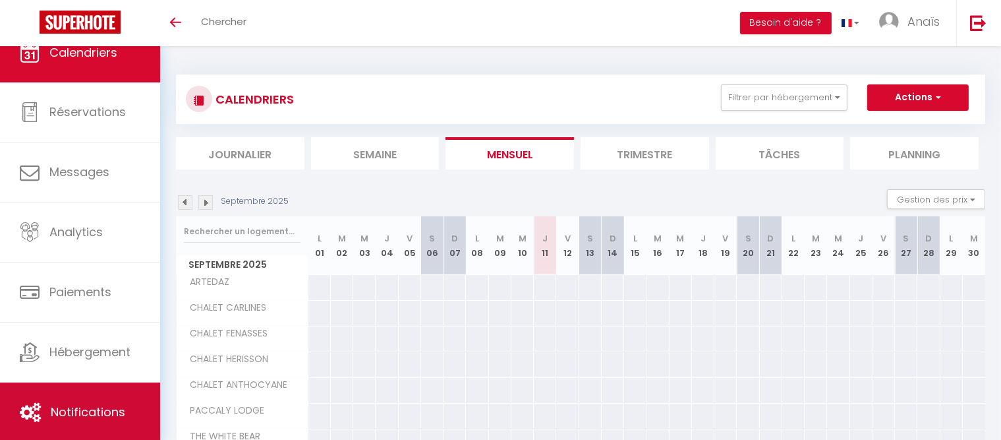
click at [71, 422] on link "Notifications" at bounding box center [80, 411] width 160 height 59
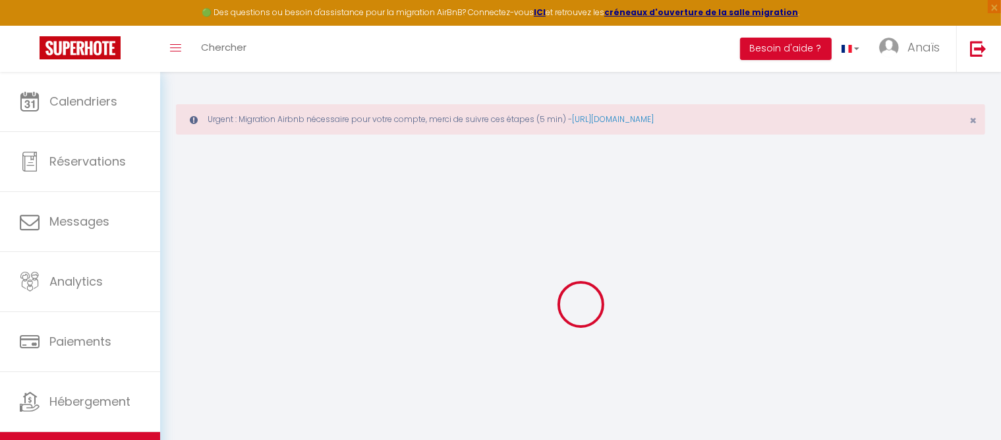
select select
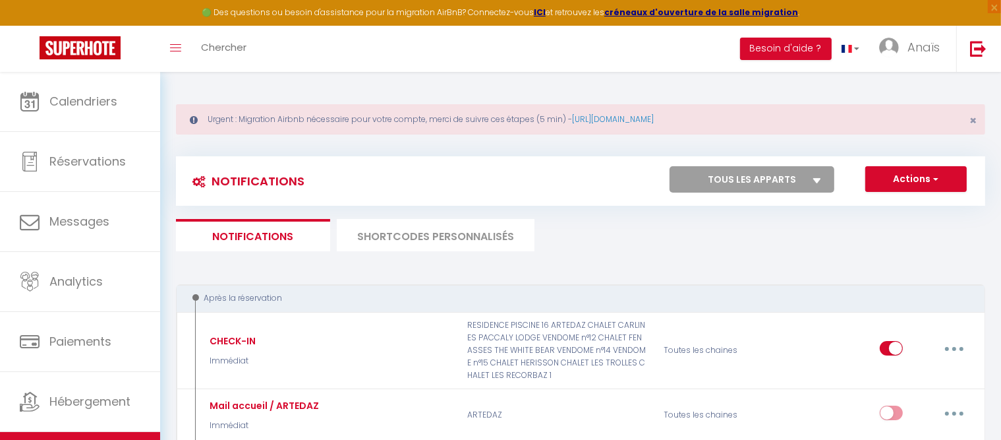
checkbox input "false"
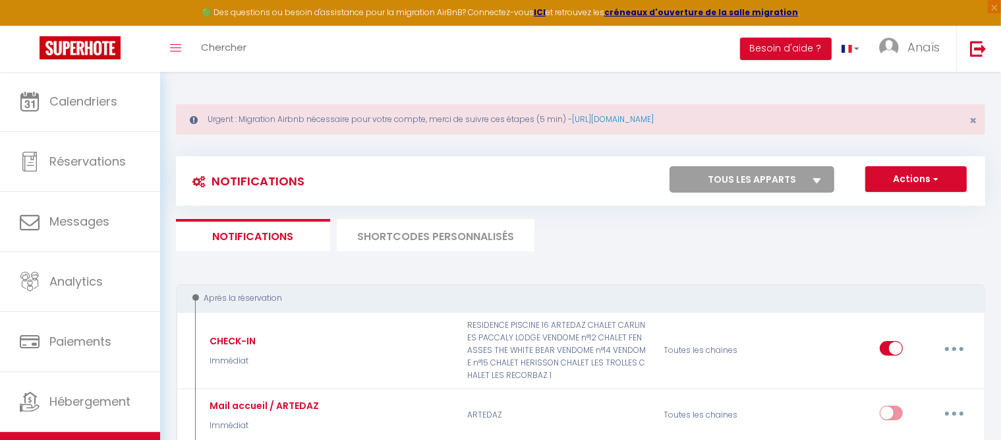
checkbox input "false"
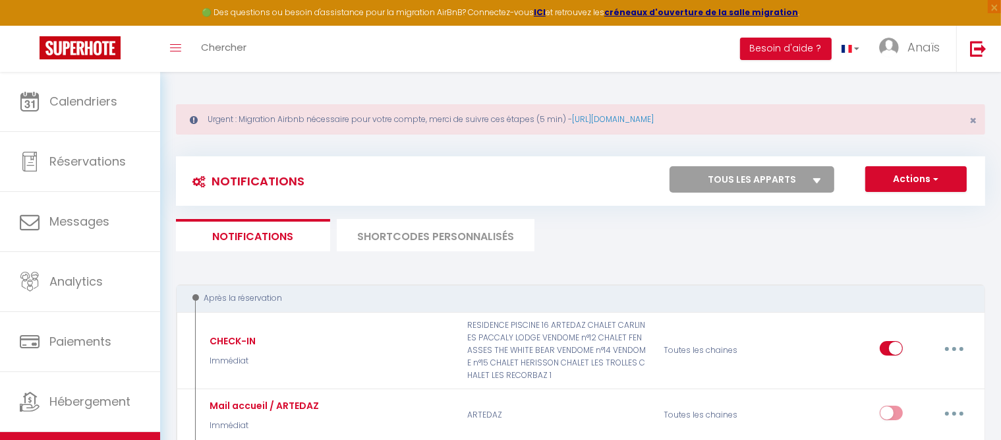
checkbox input "false"
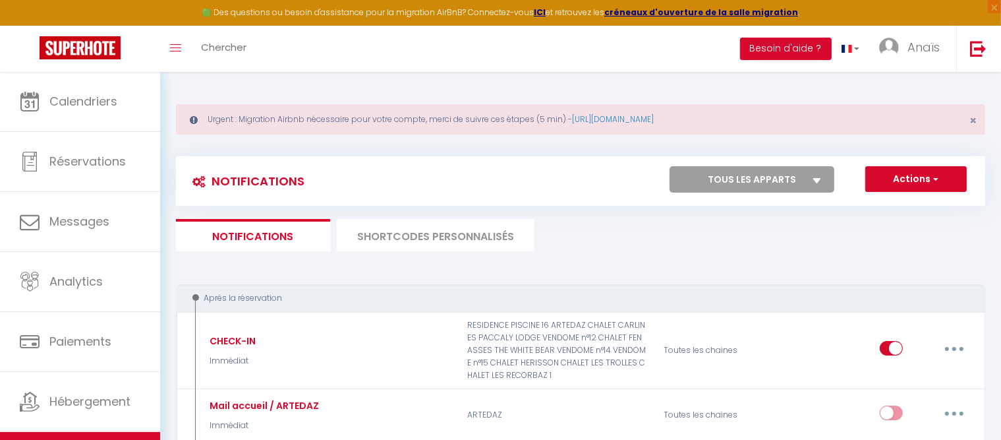
select select
checkbox input "false"
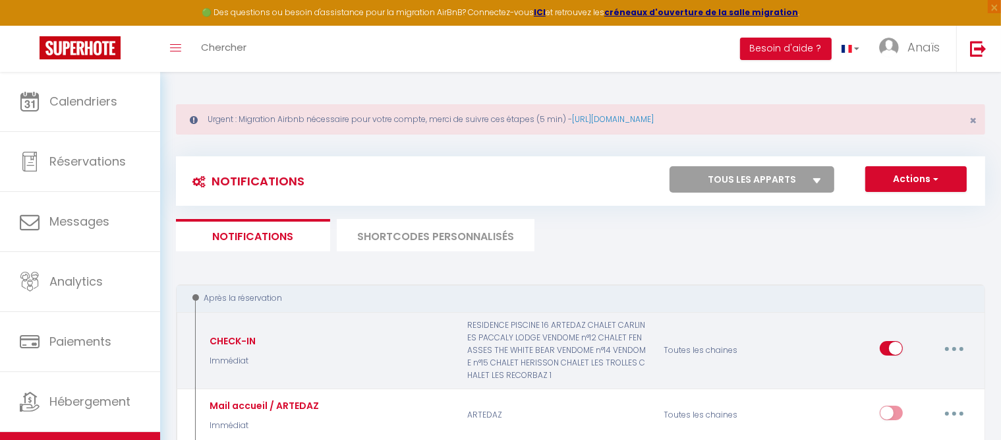
click at [956, 347] on icon "button" at bounding box center [955, 349] width 4 height 4
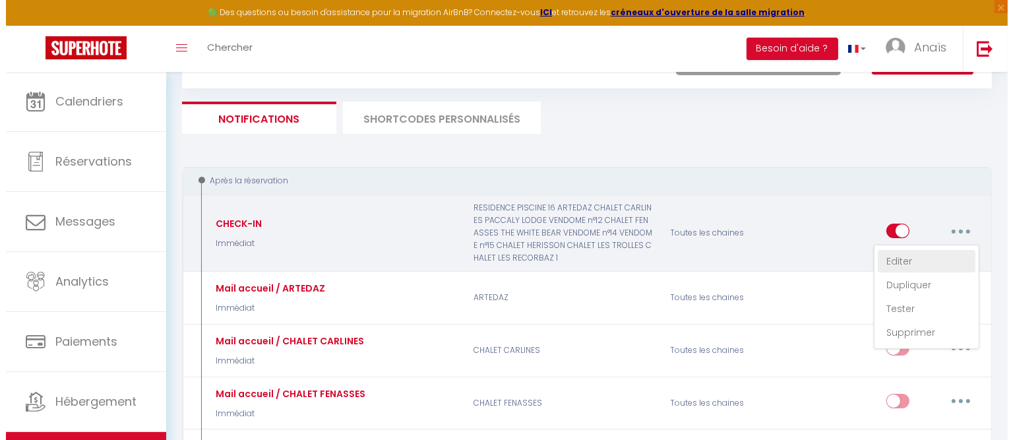
scroll to position [118, 0]
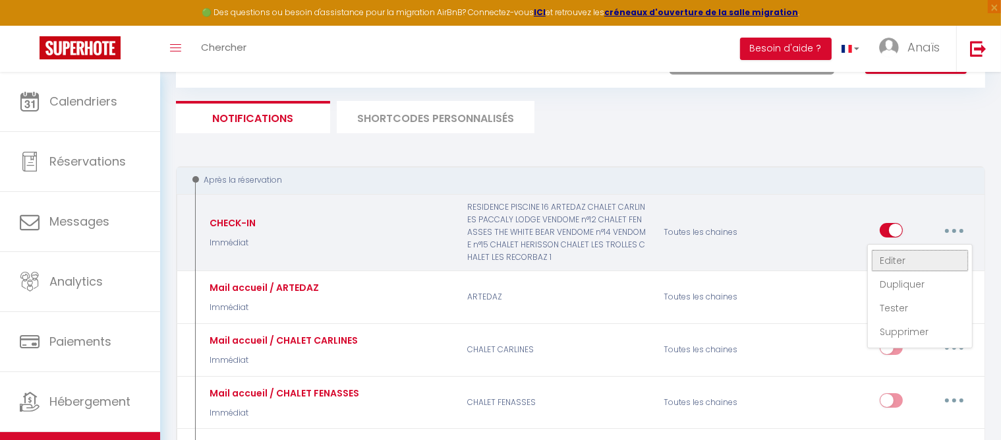
click at [899, 256] on link "Editer" at bounding box center [921, 260] width 98 height 22
type input "CHECK-IN"
checkbox input "true"
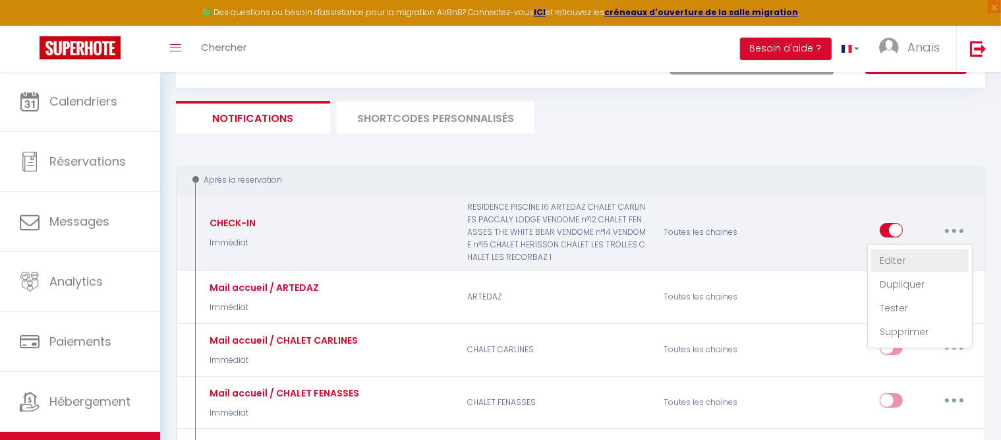
checkbox input "true"
checkbox input "false"
checkbox input "true"
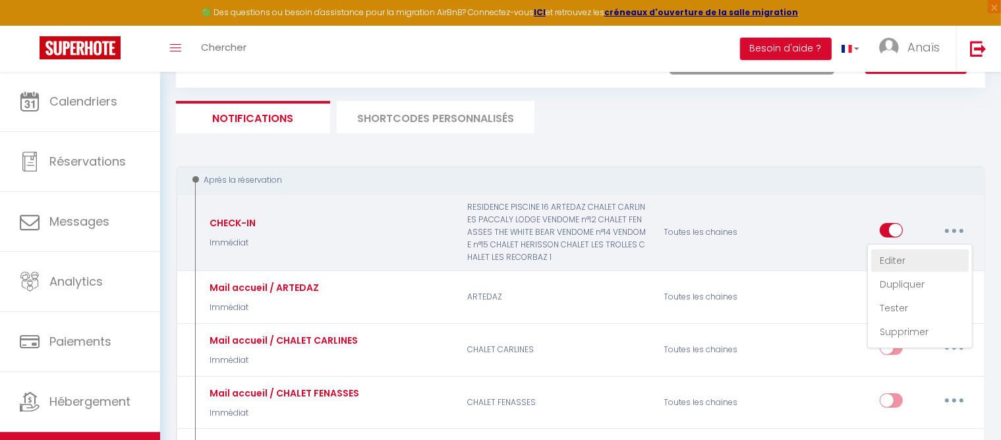
checkbox input "true"
checkbox input "false"
checkbox input "true"
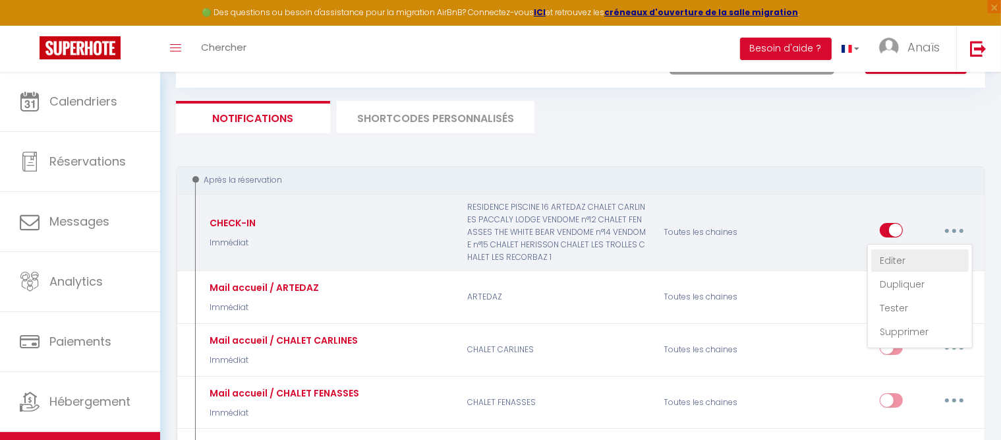
checkbox input "true"
select select "Immédiat"
select select
checkbox input "true"
checkbox input "false"
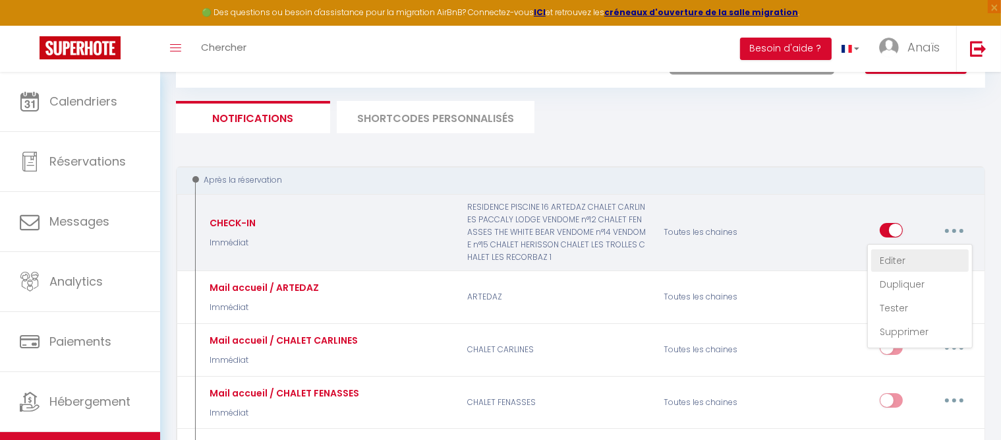
checkbox input "false"
radio input "true"
type input "Informations pour votre arrivée"
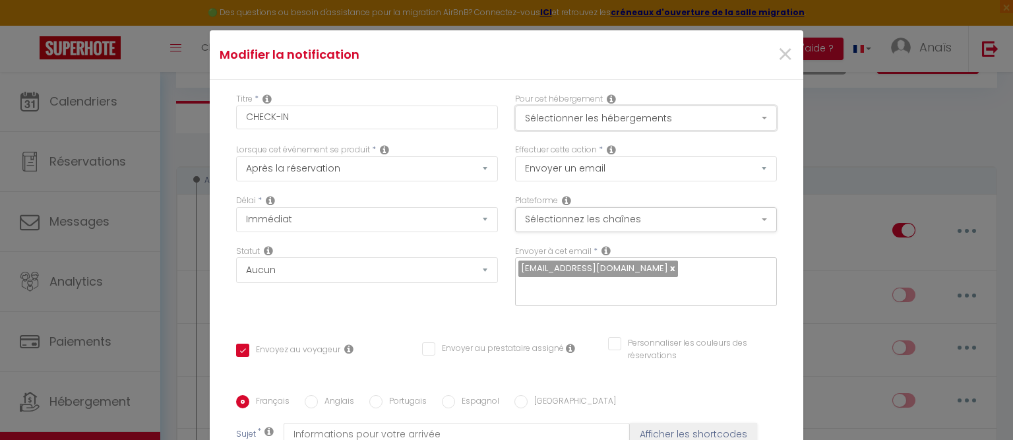
click at [634, 128] on button "Sélectionner les hébergements" at bounding box center [646, 117] width 262 height 25
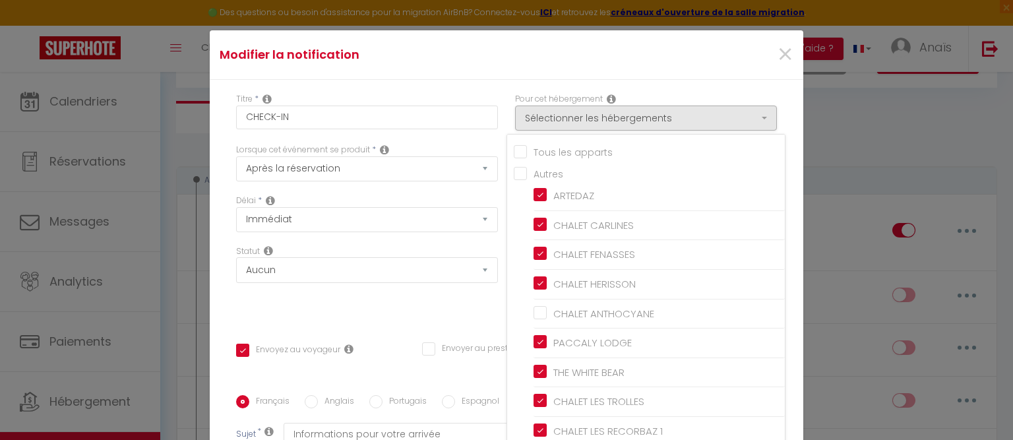
click at [514, 154] on input "Tous les apparts" at bounding box center [649, 150] width 271 height 13
checkbox input "true"
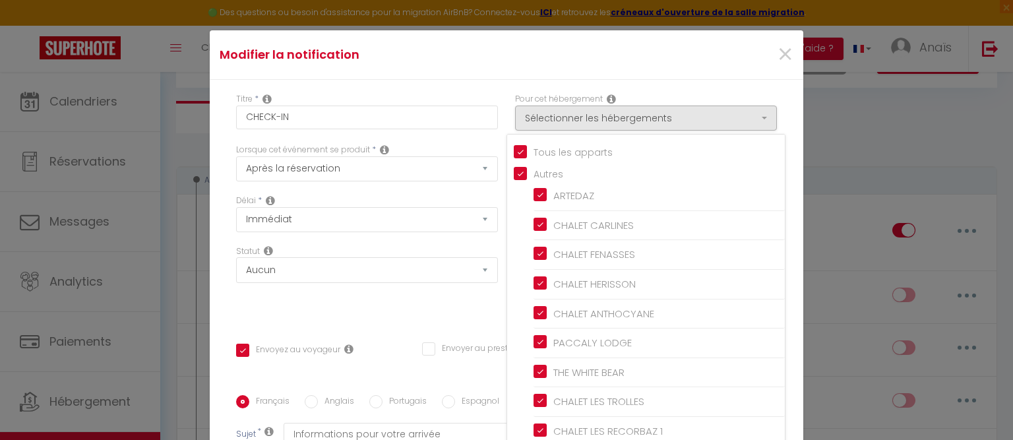
checkbox input "true"
checkbox input "false"
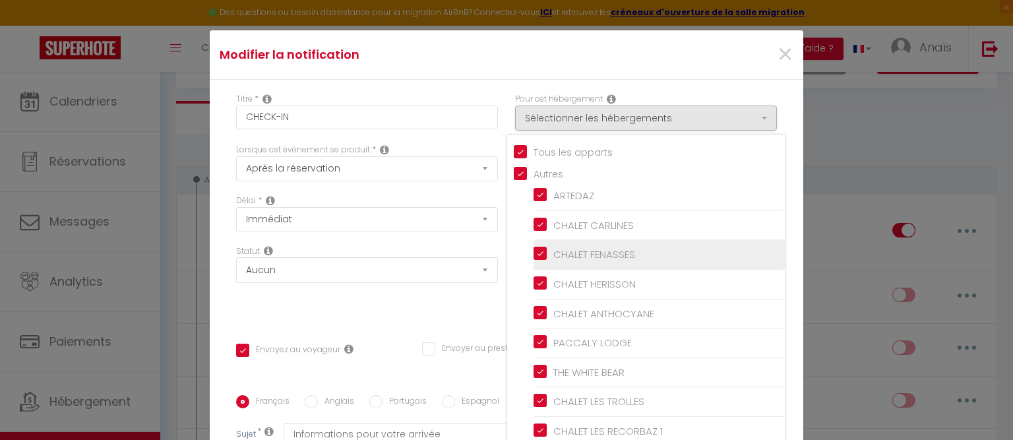
scroll to position [137, 0]
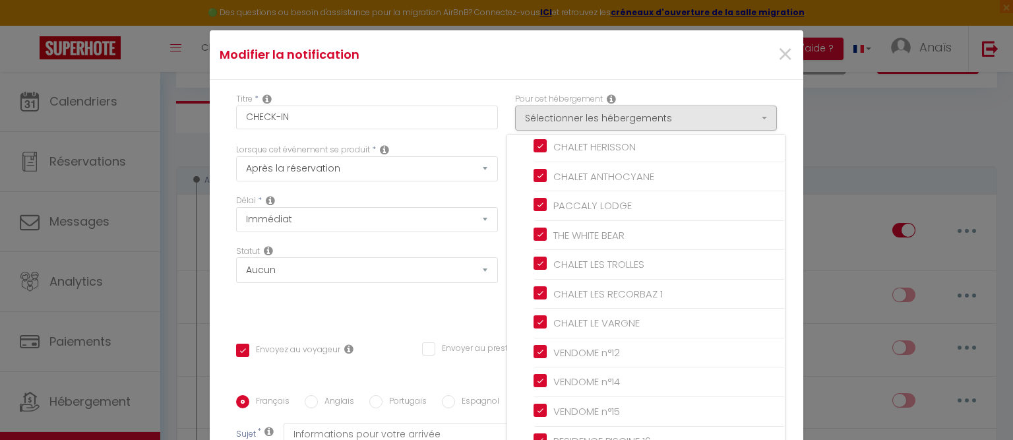
click at [489, 200] on div "Délai * Immédiat + 10 Minutes + 1 Heure + 2 Heures + 3 Heures + 4 Heures + 5 He…" at bounding box center [366, 219] width 279 height 51
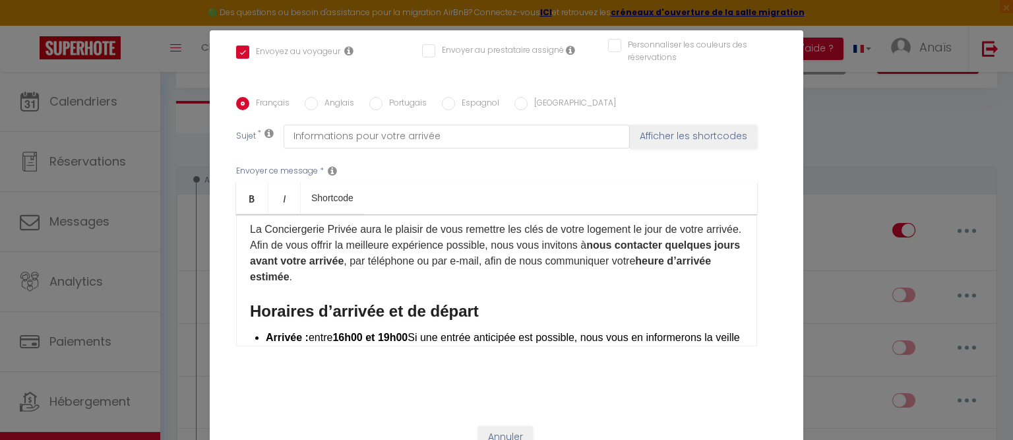
scroll to position [210, 0]
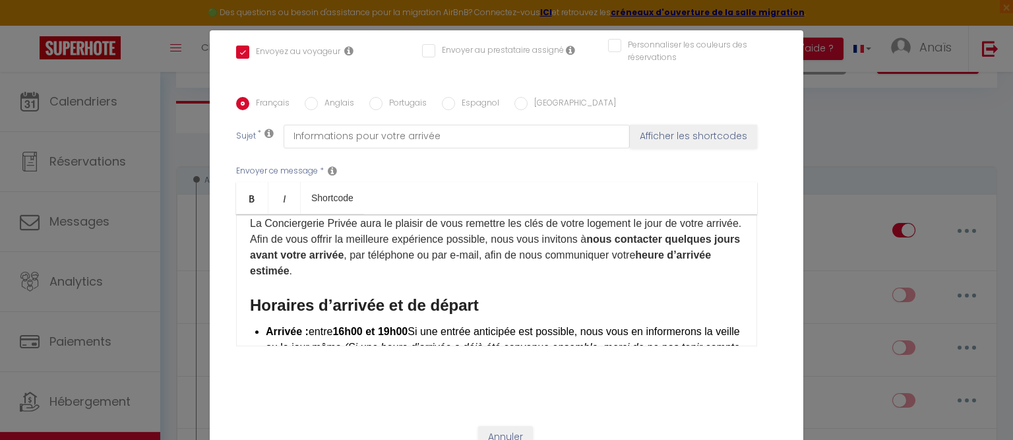
click at [307, 107] on input "Anglais" at bounding box center [311, 103] width 13 height 13
radio input "true"
checkbox input "true"
checkbox input "false"
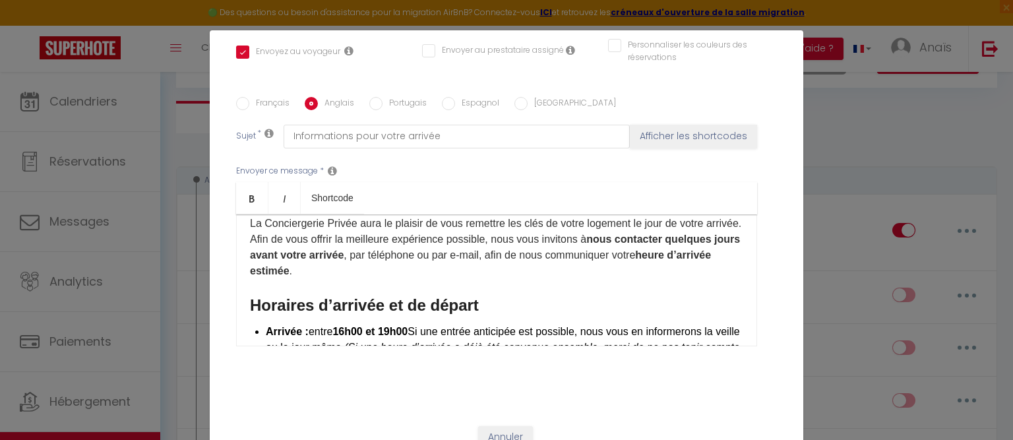
type input "Information for your arrival"
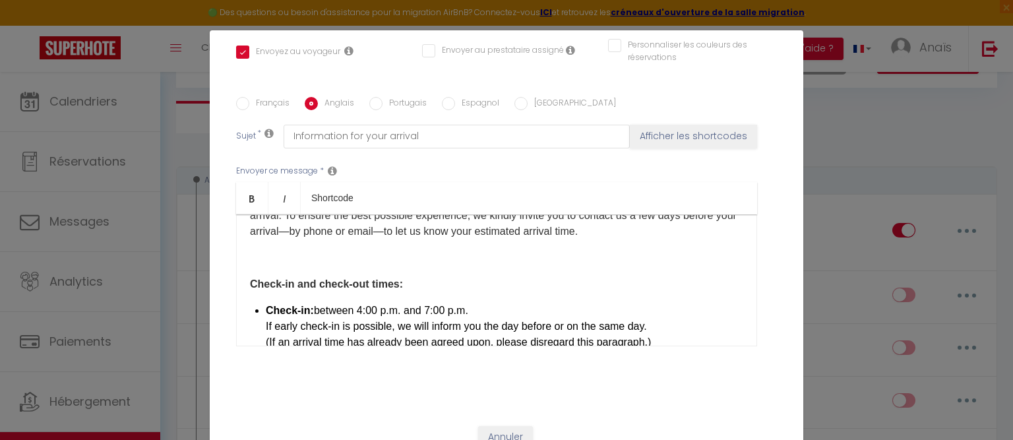
click at [236, 108] on input "Français" at bounding box center [242, 103] width 13 height 13
radio input "true"
checkbox input "true"
checkbox input "false"
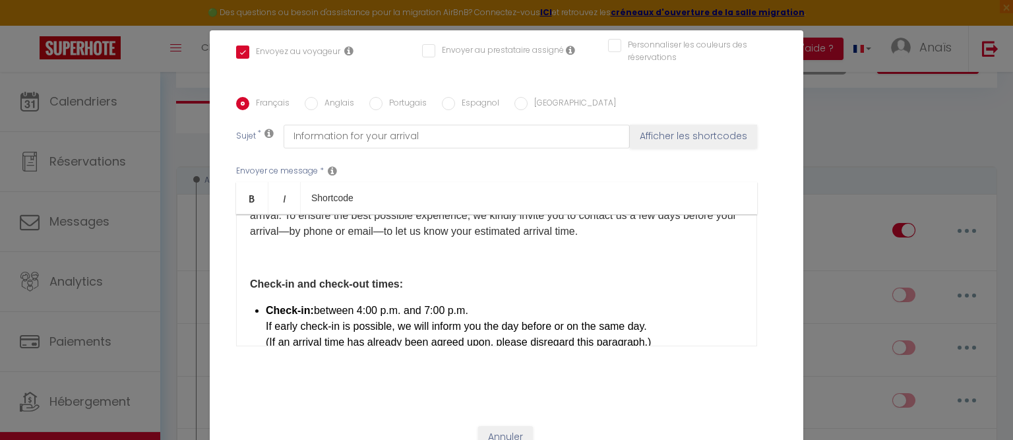
type input "Informations pour votre arrivée"
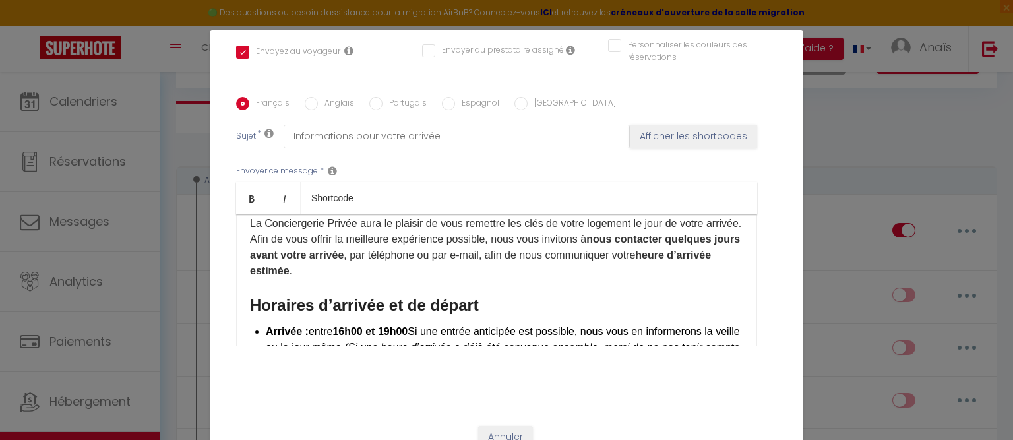
scroll to position [316, 0]
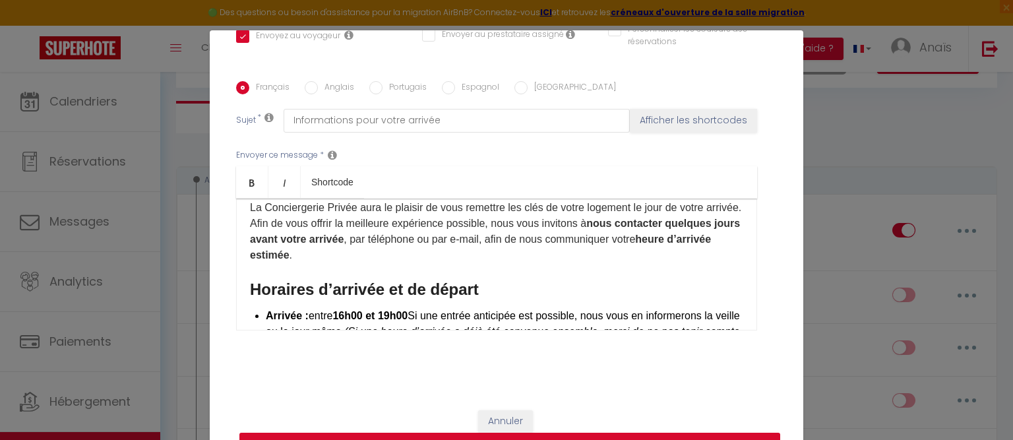
click at [595, 434] on button "Mettre à jour" at bounding box center [509, 444] width 541 height 25
checkbox input "true"
checkbox input "false"
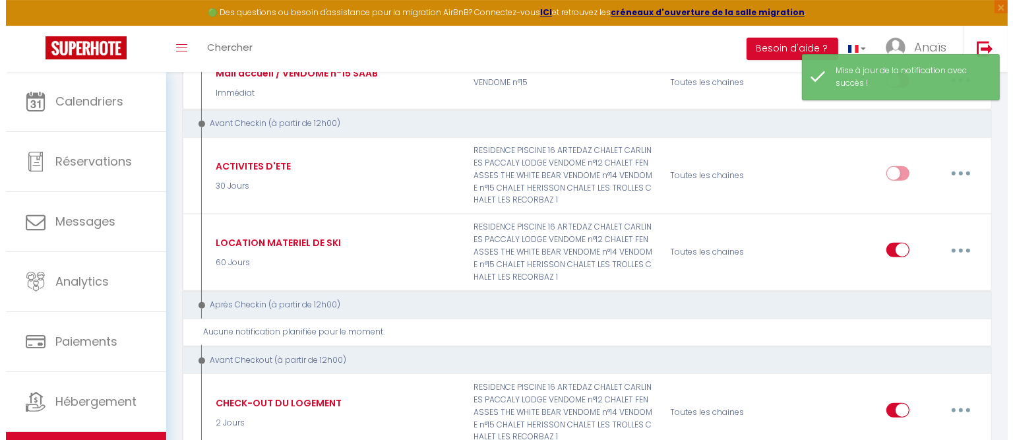
scroll to position [918, 0]
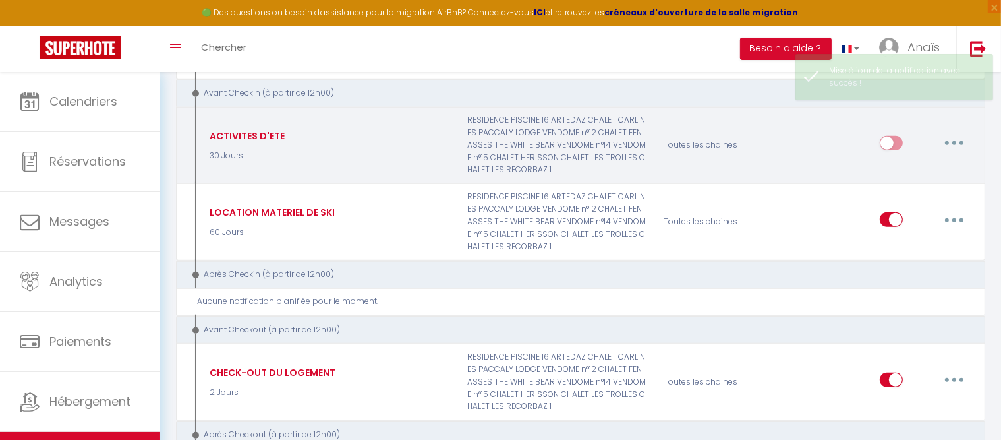
click at [956, 133] on button "button" at bounding box center [954, 143] width 37 height 21
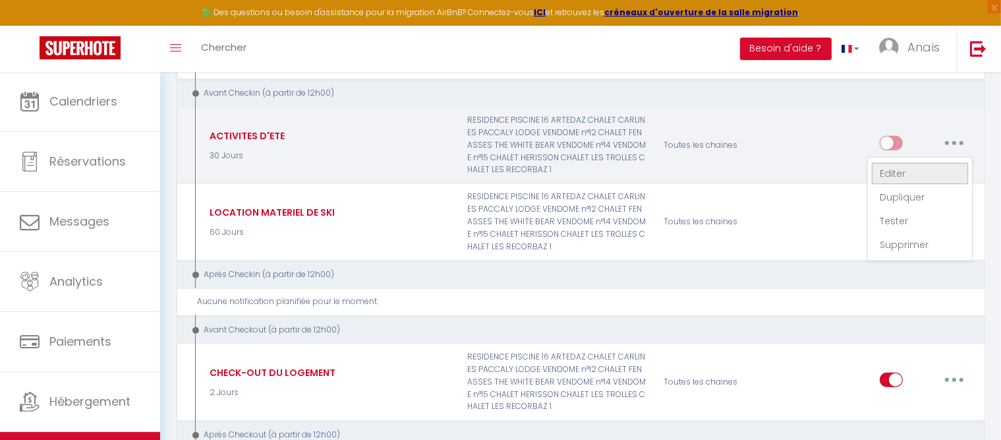
click at [898, 162] on link "Editer" at bounding box center [921, 173] width 98 height 22
type input "ACTIVITES D'ETE"
checkbox input "false"
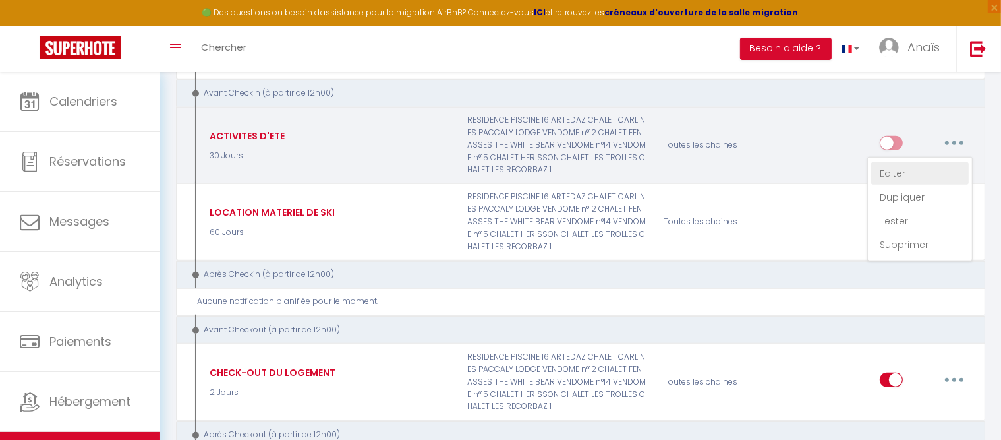
checkbox input "false"
select select "30 Jours"
select select
checkbox input "true"
checkbox input "false"
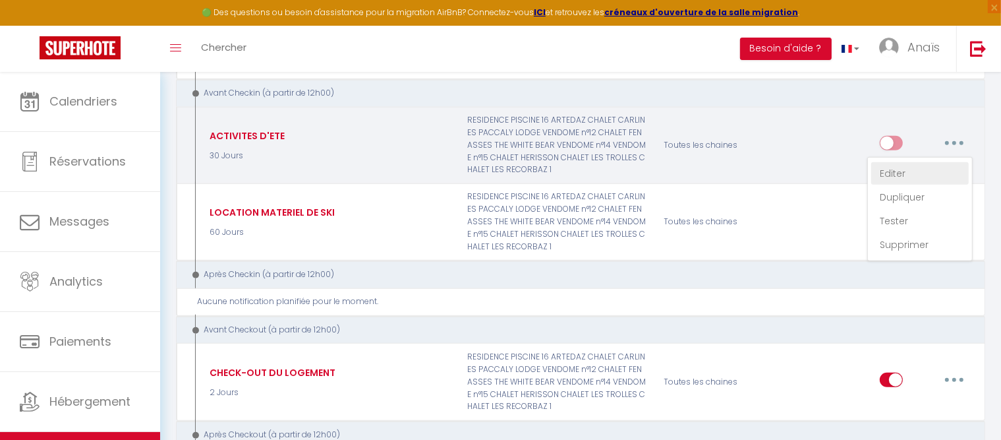
checkbox input "false"
radio input "true"
type input "Découvrez les activités estivales à [GEOGRAPHIC_DATA]"
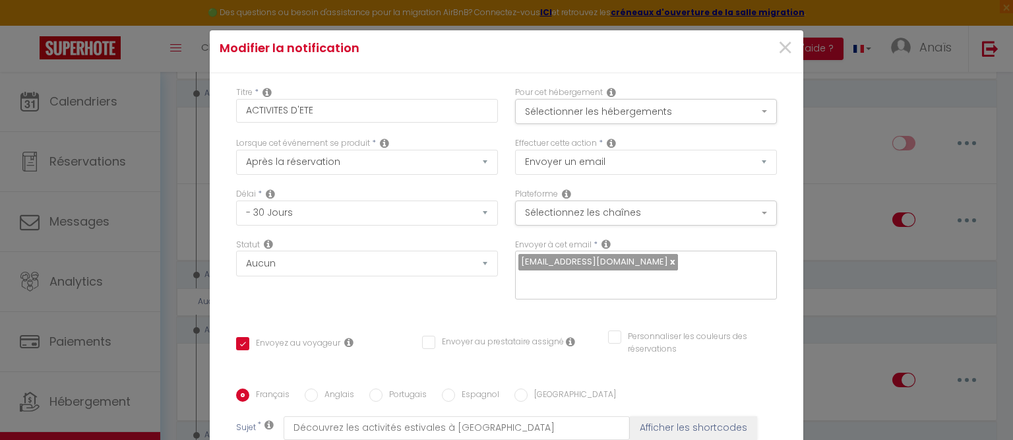
scroll to position [5, 0]
click at [632, 110] on button "Sélectionner les hébergements" at bounding box center [646, 112] width 262 height 25
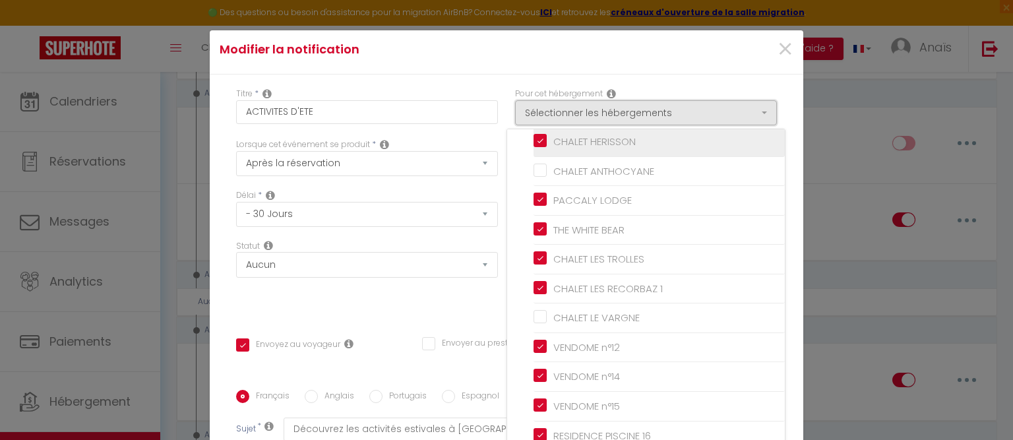
scroll to position [0, 0]
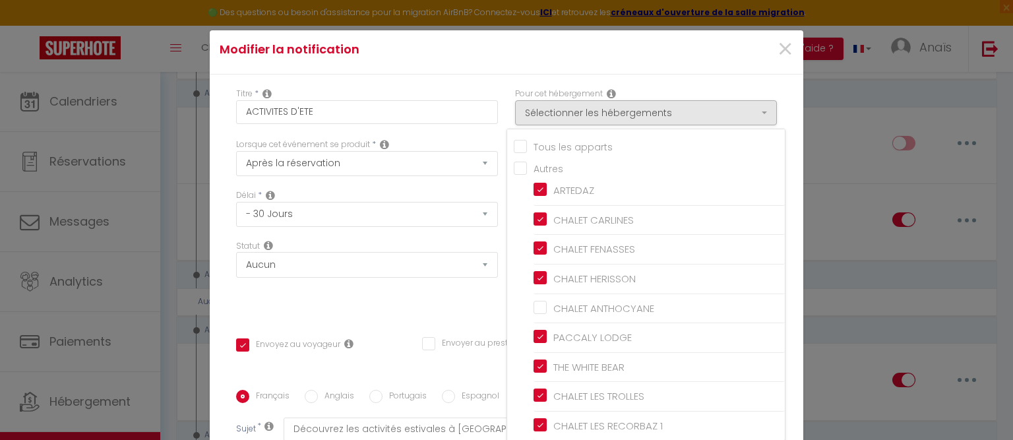
click at [514, 144] on input "Tous les apparts" at bounding box center [649, 145] width 271 height 13
checkbox input "true"
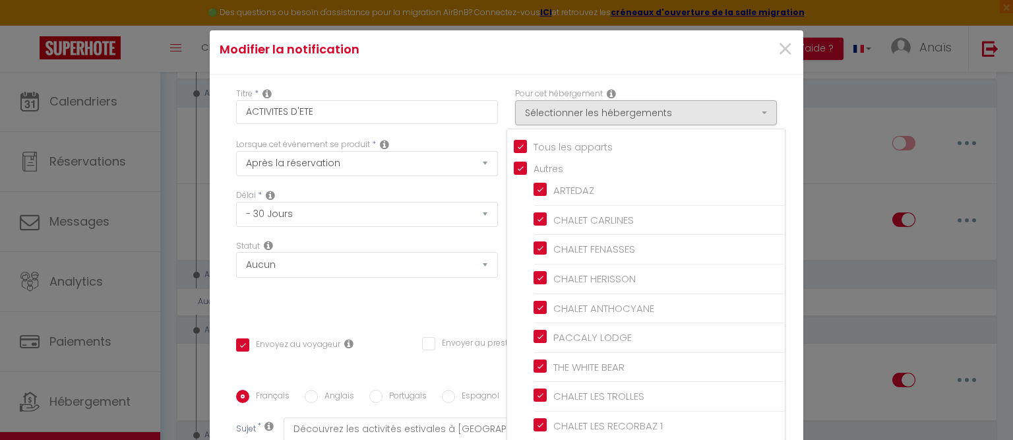
checkbox input "true"
checkbox input "false"
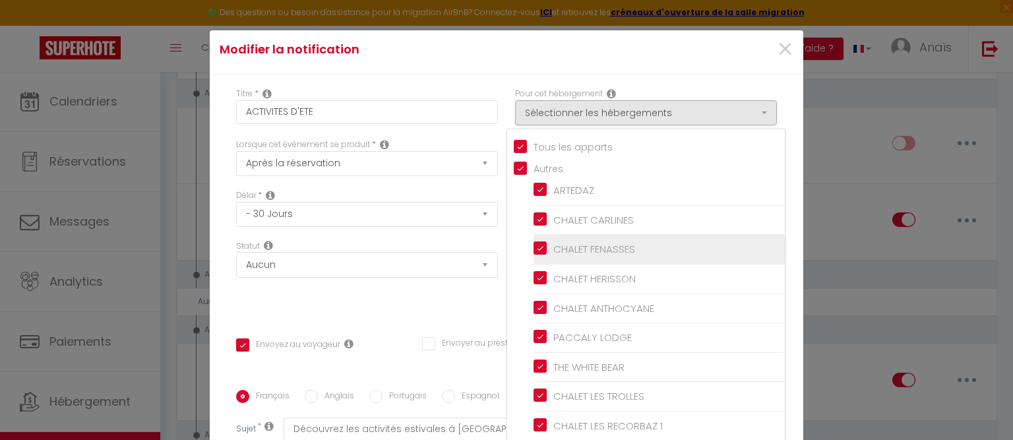
scroll to position [137, 0]
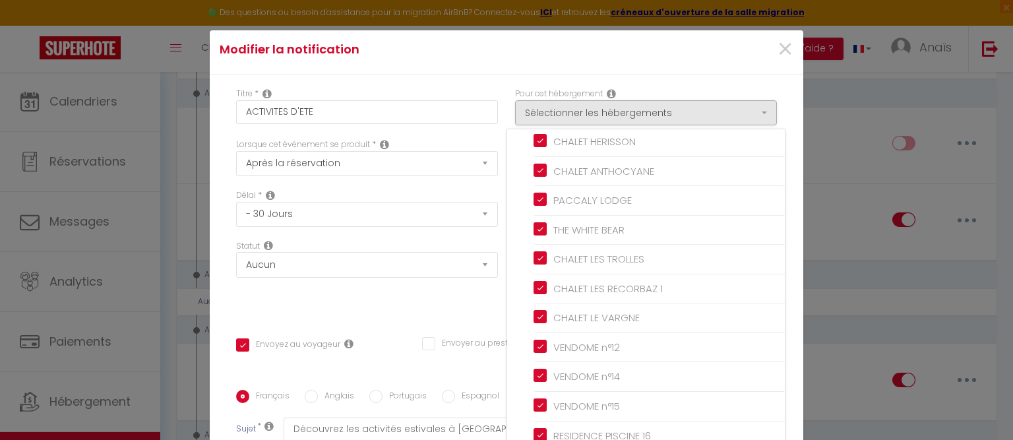
click at [439, 314] on div "Statut Aucun Si la réservation est payée Si réservation non payée Si la caution…" at bounding box center [366, 277] width 279 height 75
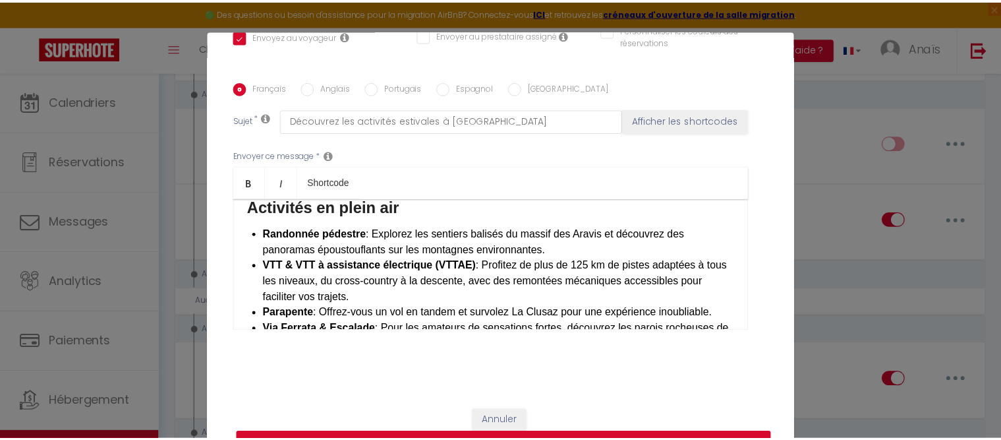
scroll to position [60, 0]
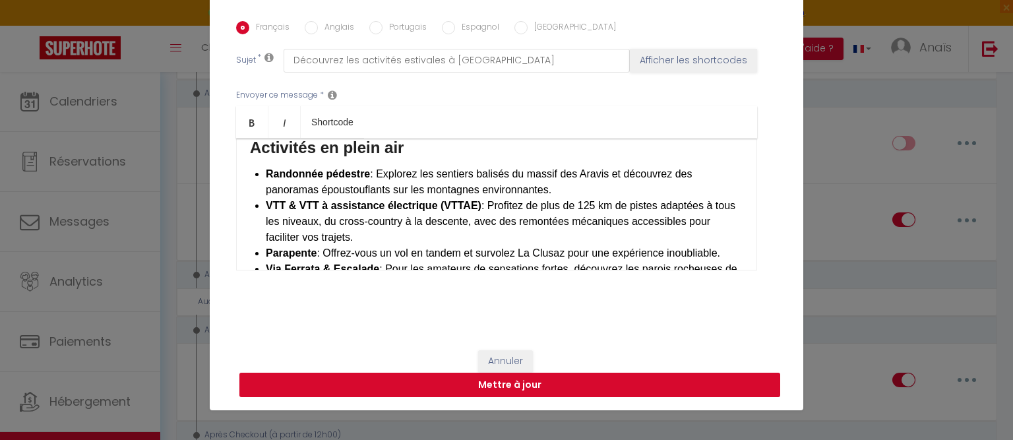
click at [597, 382] on button "Mettre à jour" at bounding box center [509, 385] width 541 height 25
checkbox input "true"
checkbox input "false"
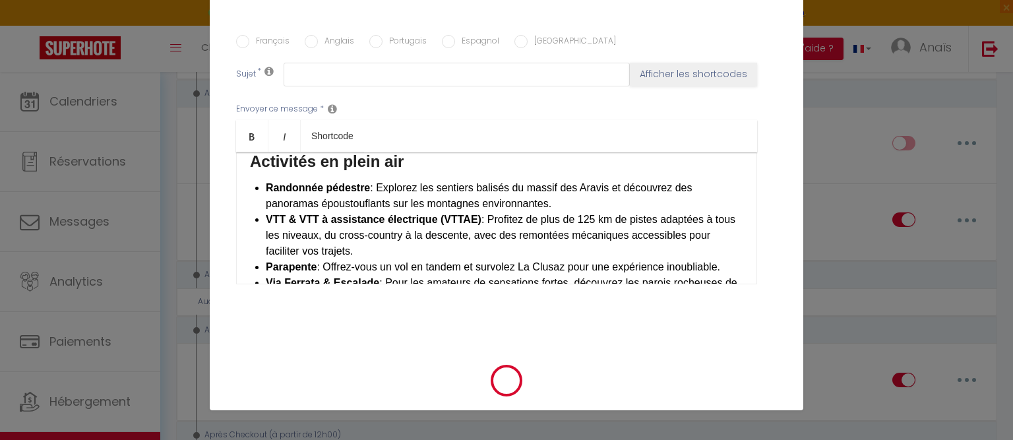
scroll to position [0, 0]
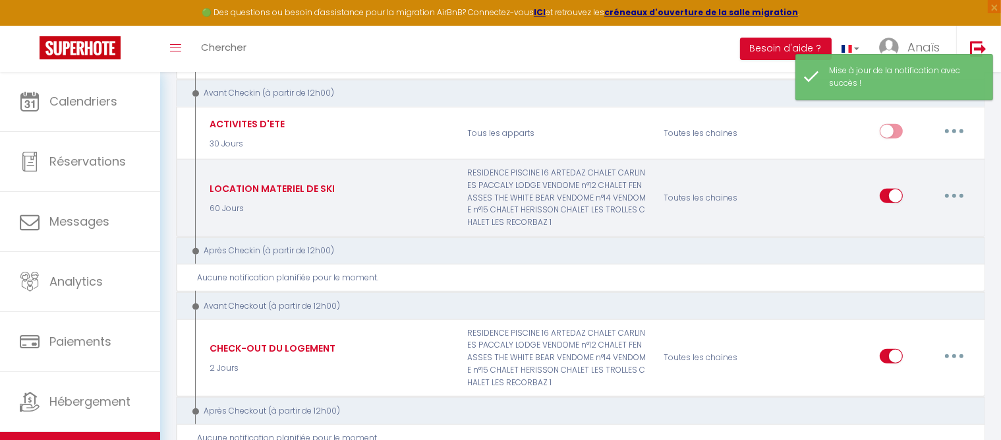
click at [948, 185] on button "button" at bounding box center [954, 195] width 37 height 21
click at [903, 215] on link "Editer" at bounding box center [921, 226] width 98 height 22
type input "LOCATION MATERIEL DE SKI"
select select "60 Jours"
select select
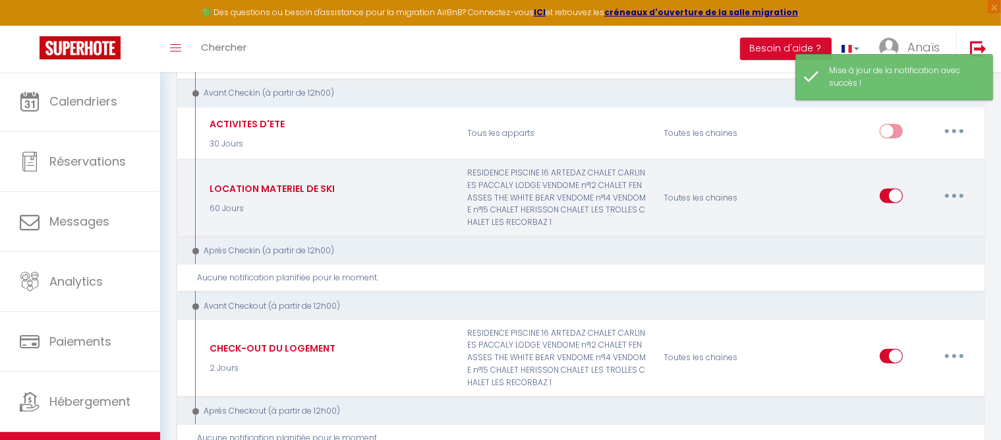
checkbox input "true"
checkbox input "false"
radio input "true"
type input "Location matériel de ski à [GEOGRAPHIC_DATA]"
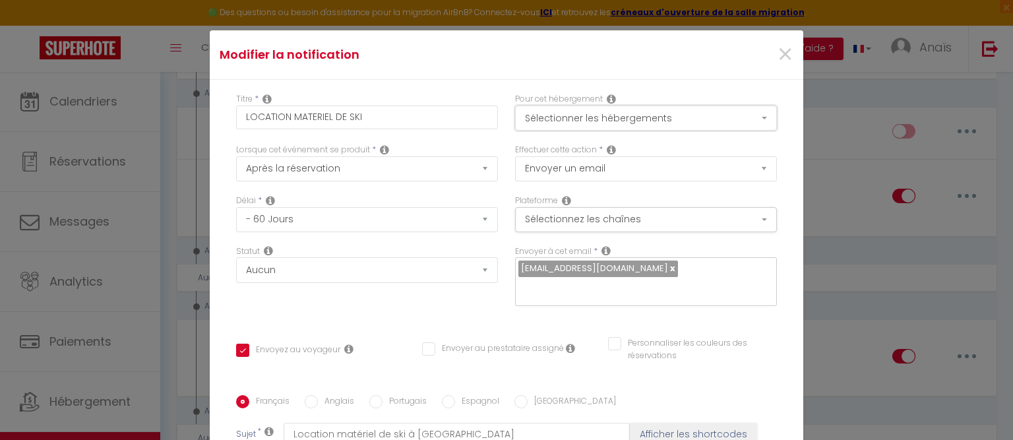
click at [636, 118] on button "Sélectionner les hébergements" at bounding box center [646, 117] width 262 height 25
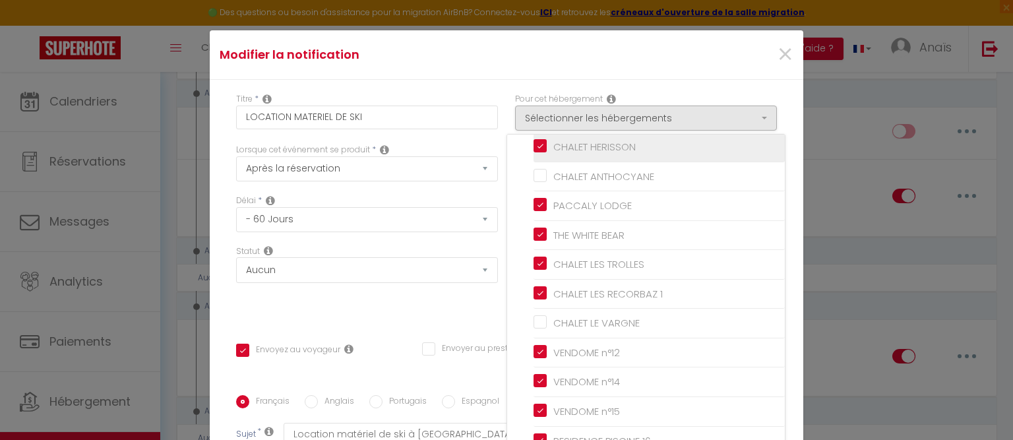
click at [535, 156] on li "CHALET HERISSON" at bounding box center [658, 148] width 251 height 30
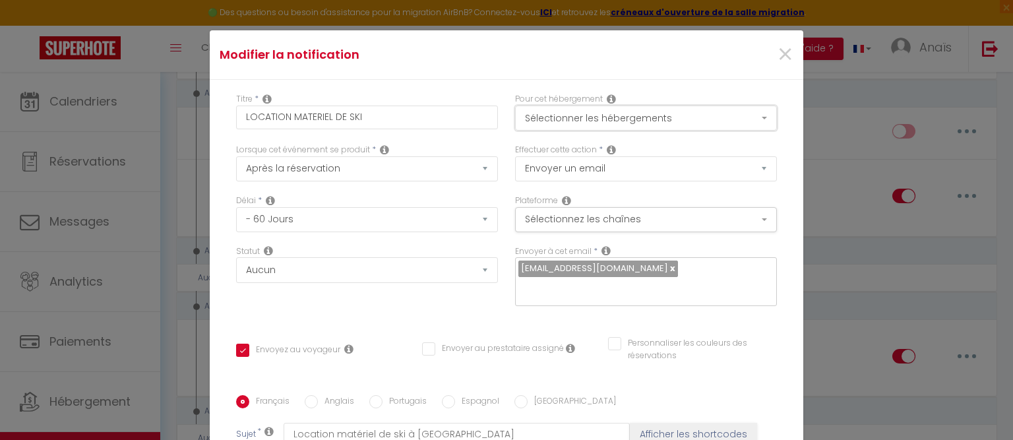
click at [542, 122] on button "Sélectionner les hébergements" at bounding box center [646, 117] width 262 height 25
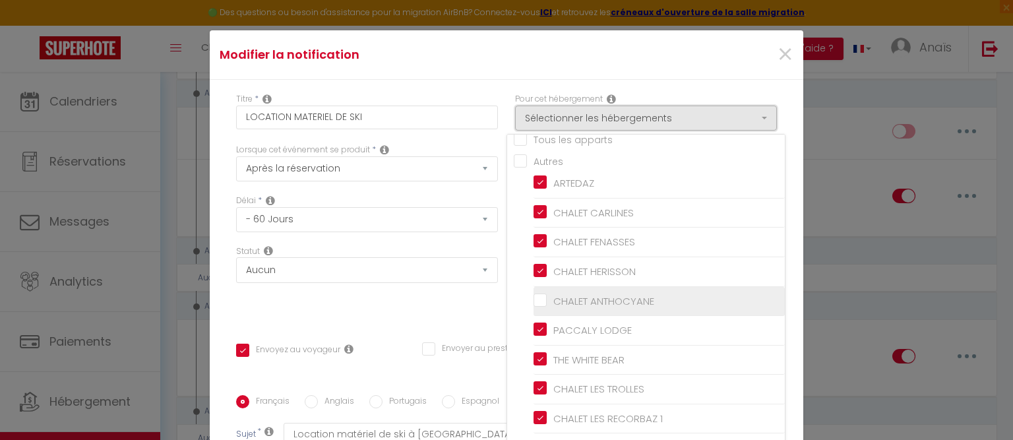
scroll to position [0, 0]
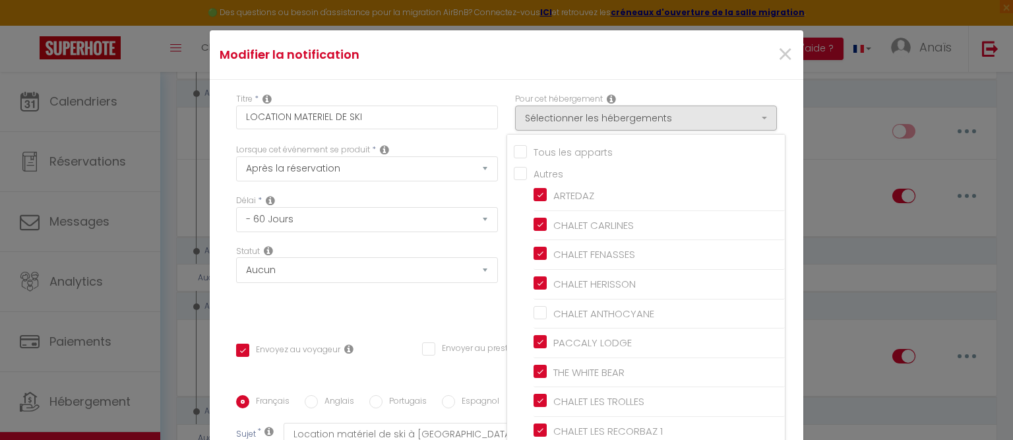
click at [515, 153] on input "Tous les apparts" at bounding box center [649, 150] width 271 height 13
checkbox input "true"
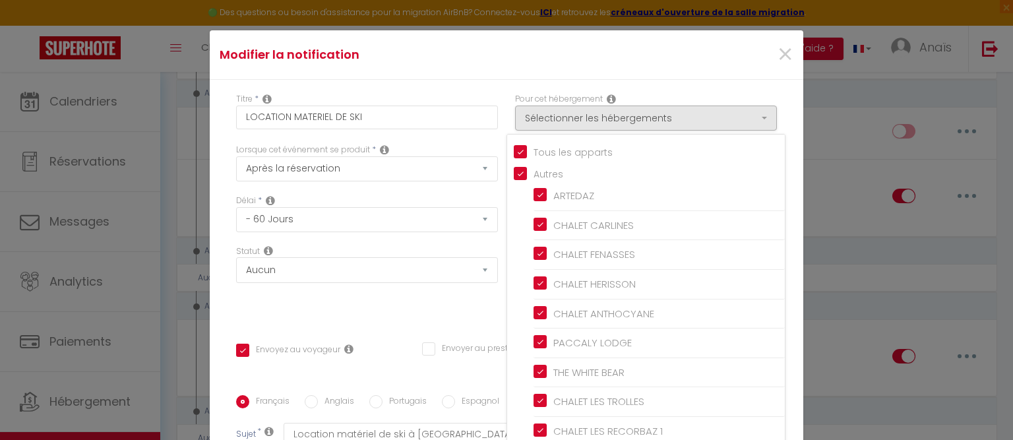
checkbox input "true"
checkbox input "false"
click at [774, 197] on div "Titre * LOCATION MATERIEL DE SKI Pour cet hébergement Sélectionner les hébergem…" at bounding box center [506, 395] width 593 height 631
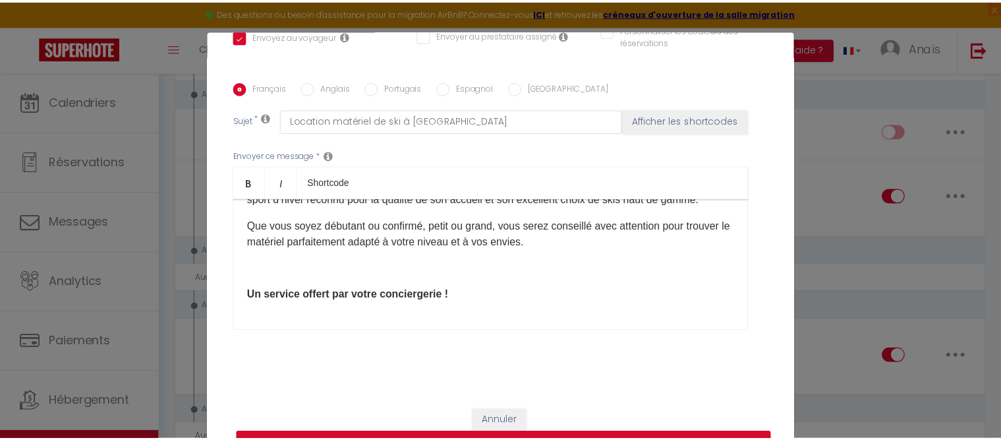
scroll to position [60, 0]
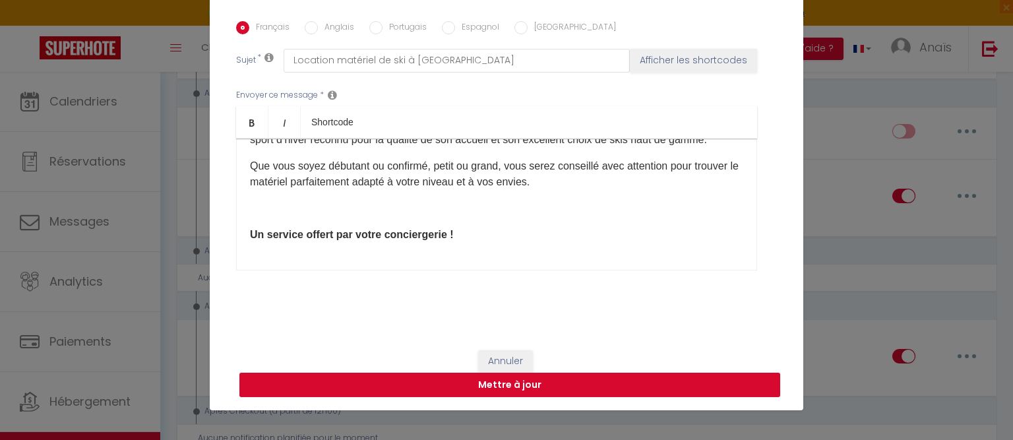
click at [595, 385] on button "Mettre à jour" at bounding box center [509, 385] width 541 height 25
checkbox input "true"
checkbox input "false"
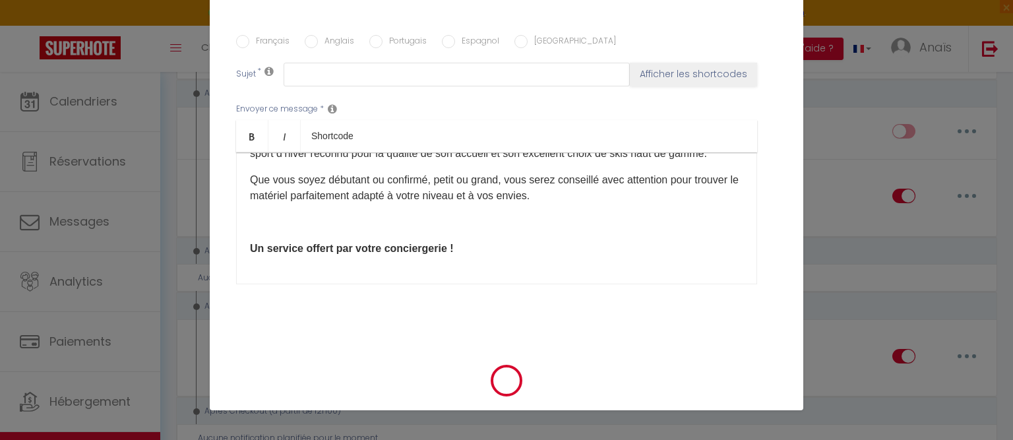
scroll to position [0, 0]
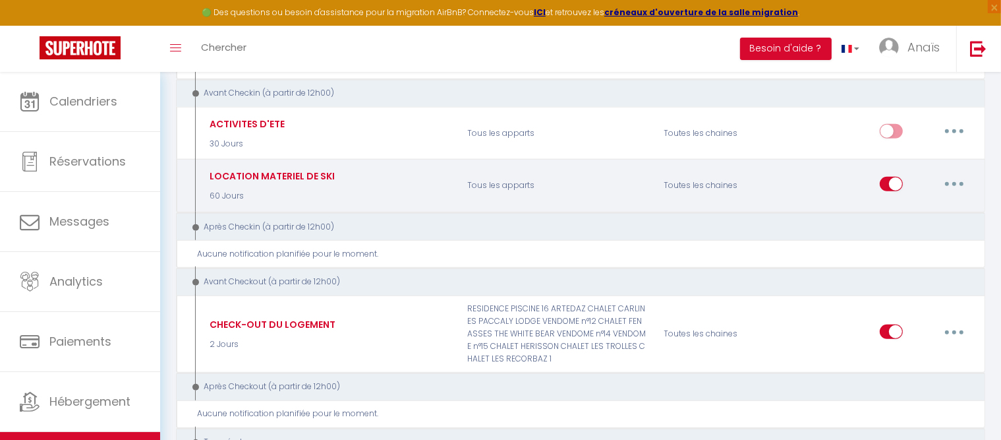
click at [959, 175] on button "button" at bounding box center [954, 183] width 37 height 21
click at [913, 202] on link "Editer" at bounding box center [921, 213] width 98 height 22
type input "LOCATION MATERIEL DE SKI"
select select "60 Jours"
select select
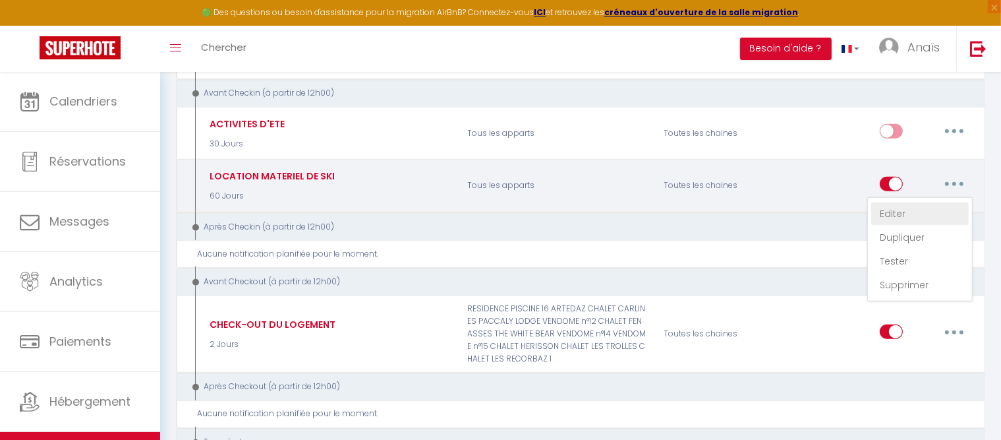
checkbox input "true"
checkbox input "false"
radio input "true"
type input "Location matériel de ski à [GEOGRAPHIC_DATA]"
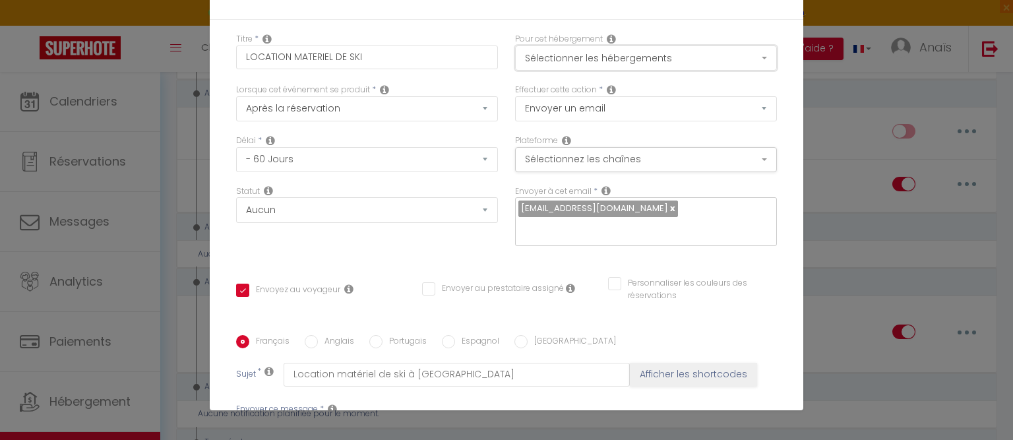
click at [634, 49] on button "Sélectionner les hébergements" at bounding box center [646, 57] width 262 height 25
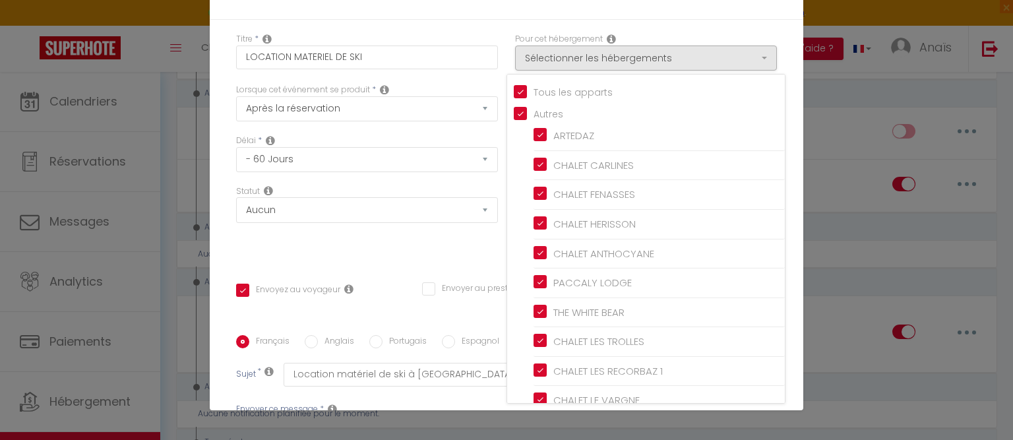
click at [830, 179] on div "Modifier la notification × Titre * LOCATION MATERIEL DE SKI Pour cet hébergemen…" at bounding box center [506, 220] width 1013 height 440
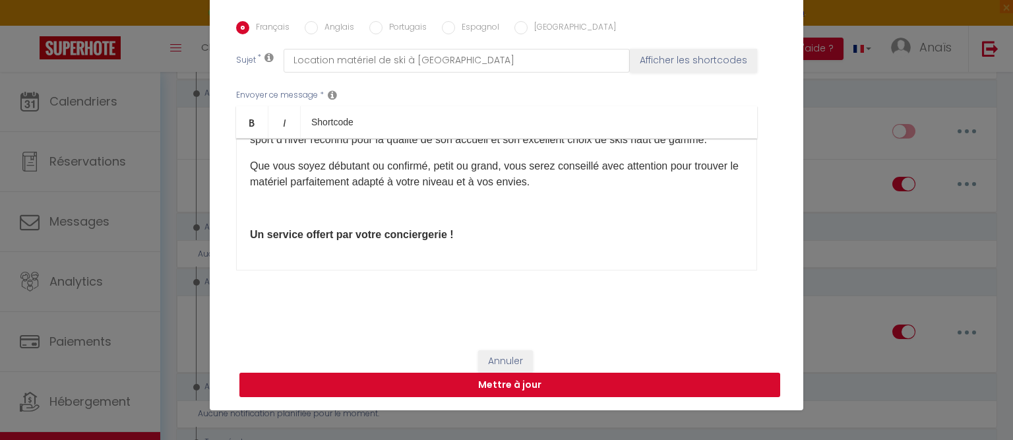
click at [631, 386] on button "Mettre à jour" at bounding box center [509, 385] width 541 height 25
checkbox input "true"
checkbox input "false"
select select "1"
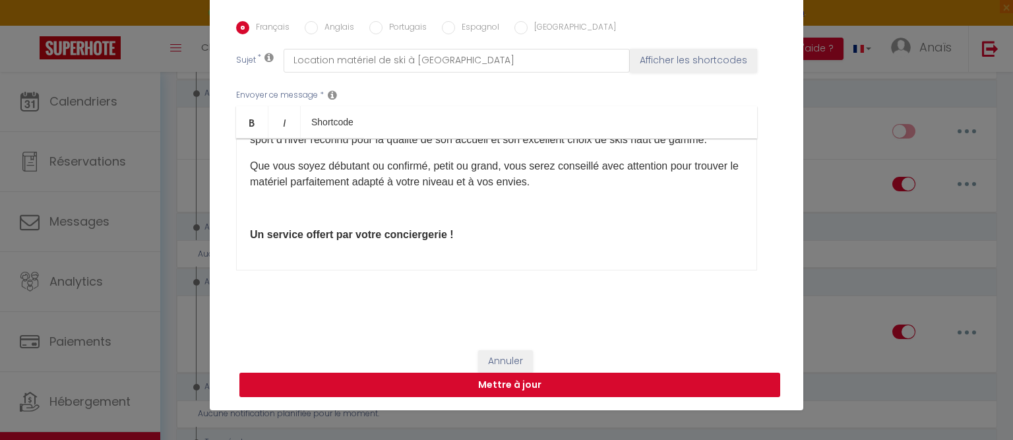
select select
checkbox input "false"
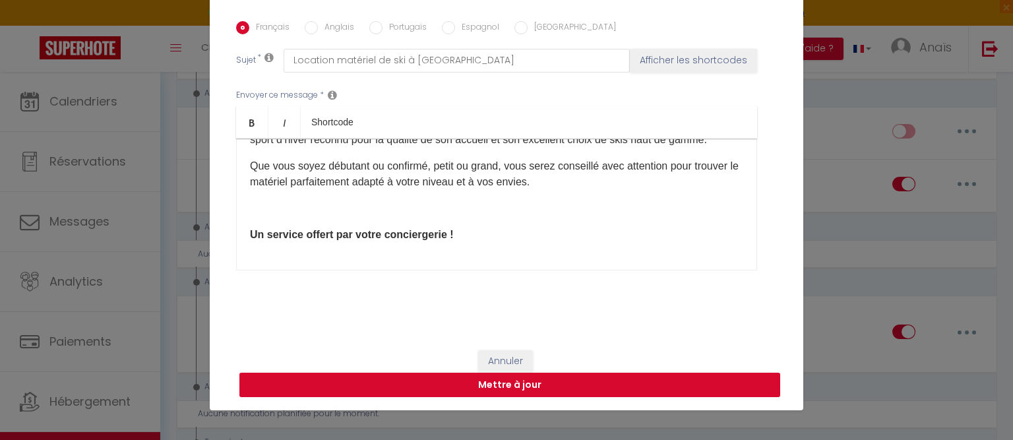
radio input "false"
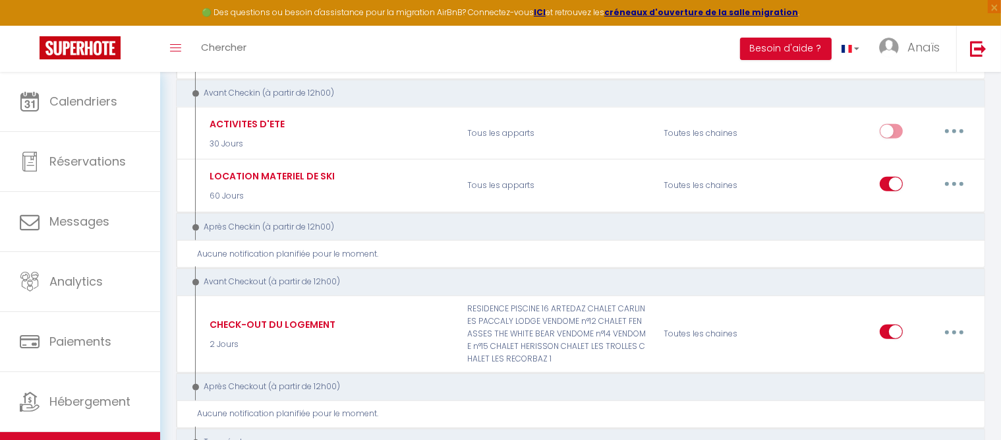
select select
checkbox input "false"
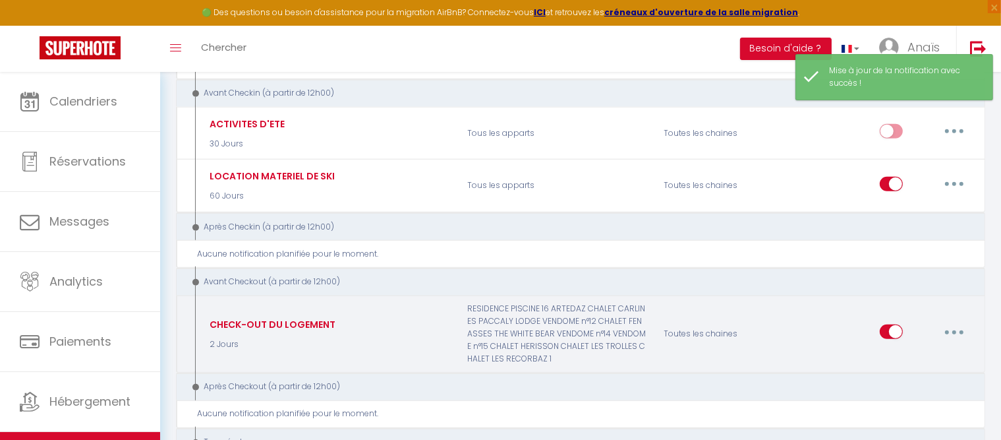
click at [959, 321] on button "button" at bounding box center [954, 331] width 37 height 21
click at [893, 351] on link "Editer" at bounding box center [921, 362] width 98 height 22
type input "CHECK-OUT DU LOGEMENT"
select select "4"
select select "2 Jours"
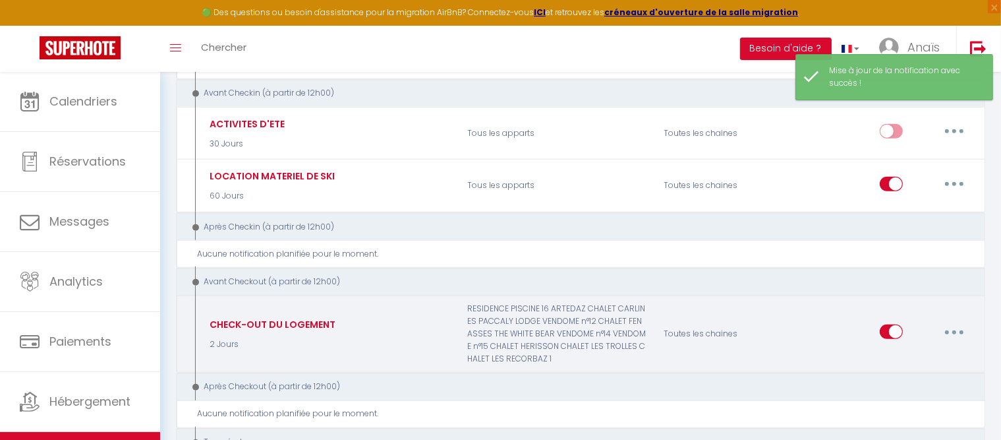
select select
checkbox input "true"
checkbox input "false"
radio input "true"
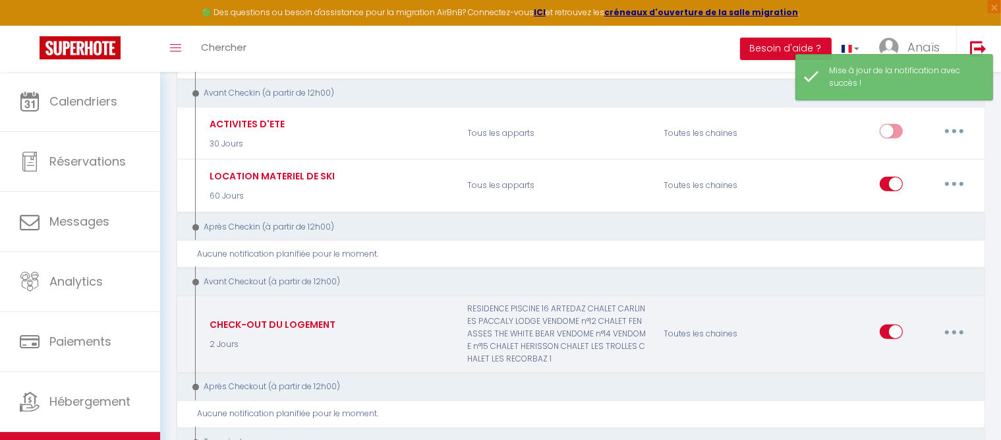
type input "Protocole pour votre départ"
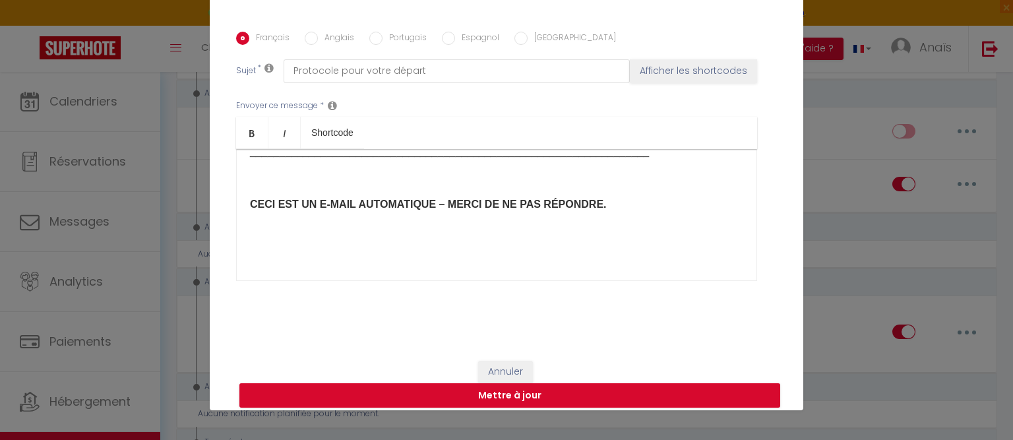
click at [305, 41] on input "Anglais" at bounding box center [311, 38] width 13 height 13
radio input "true"
checkbox input "true"
checkbox input "false"
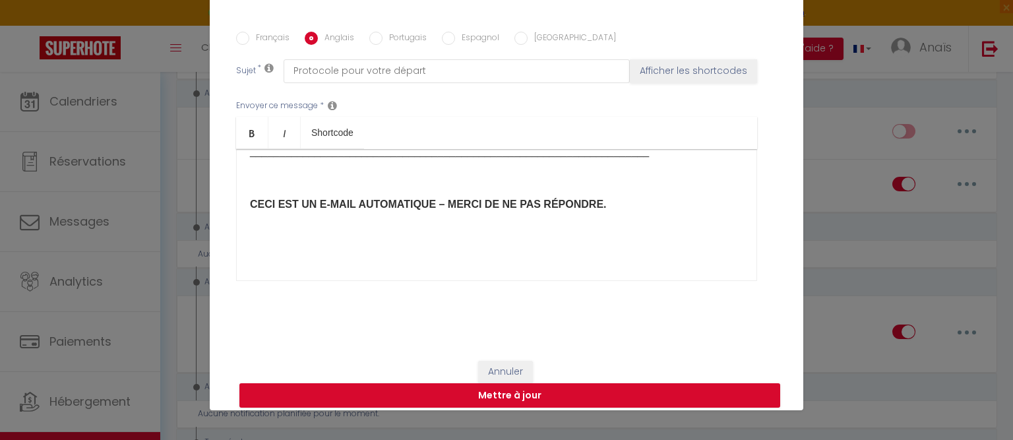
type input "Procedure for your departure"
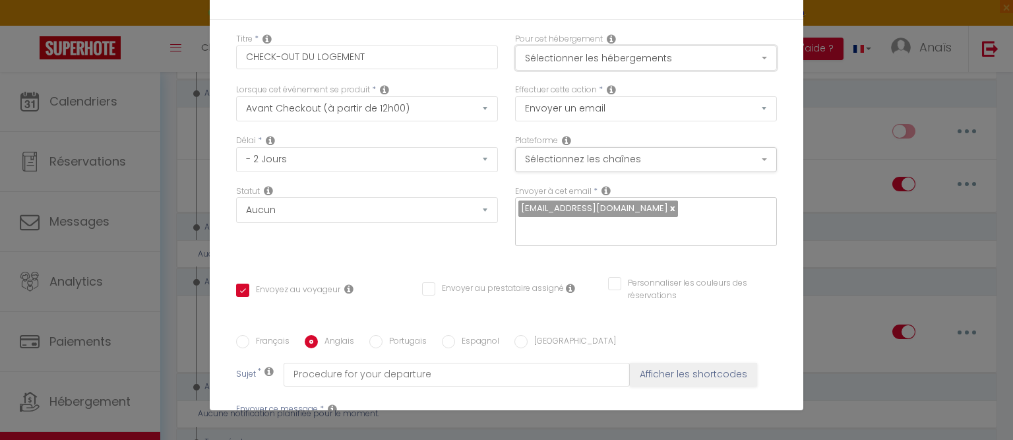
click at [668, 59] on button "Sélectionner les hébergements" at bounding box center [646, 57] width 262 height 25
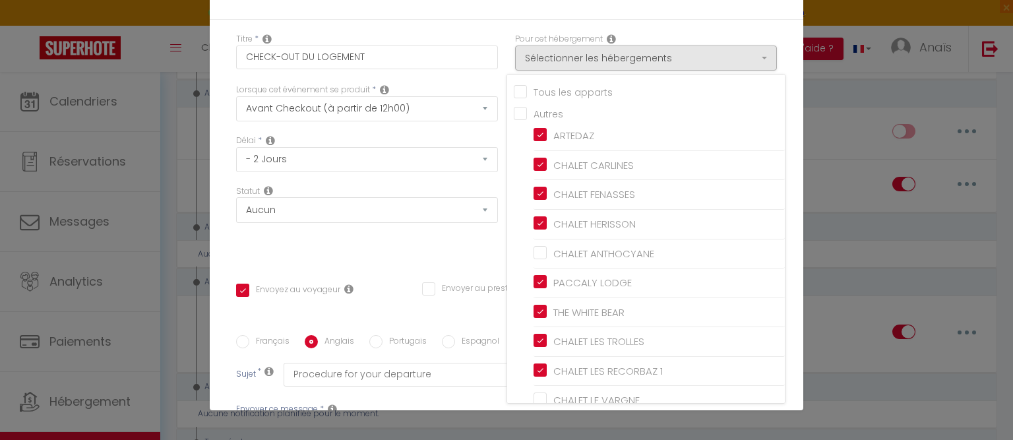
click at [514, 92] on input "Tous les apparts" at bounding box center [649, 90] width 271 height 13
checkbox input "true"
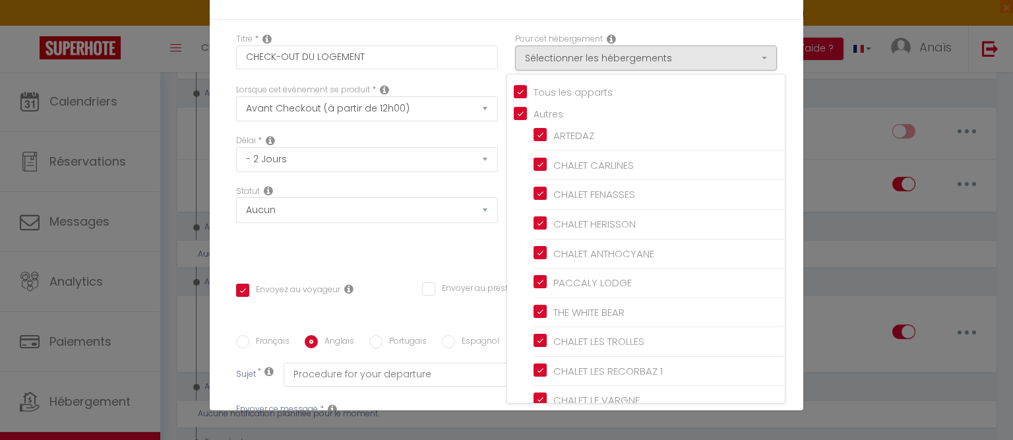
checkbox input "true"
checkbox input "false"
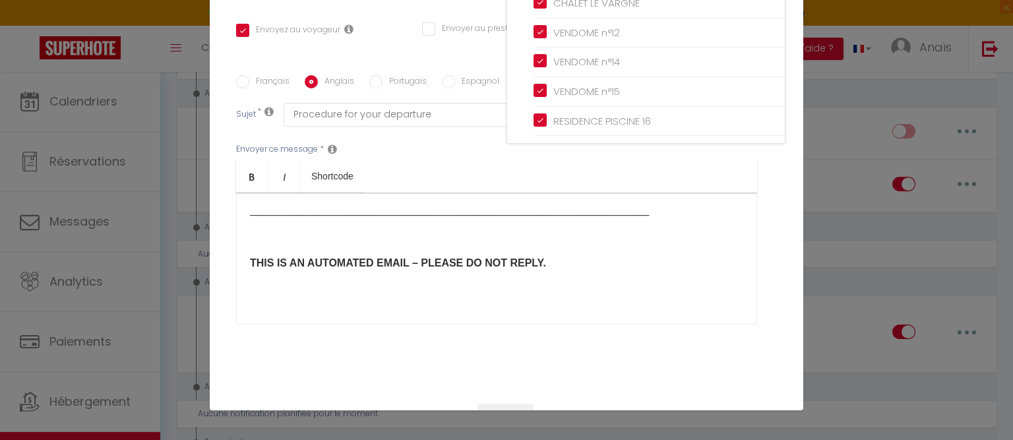
scroll to position [316, 0]
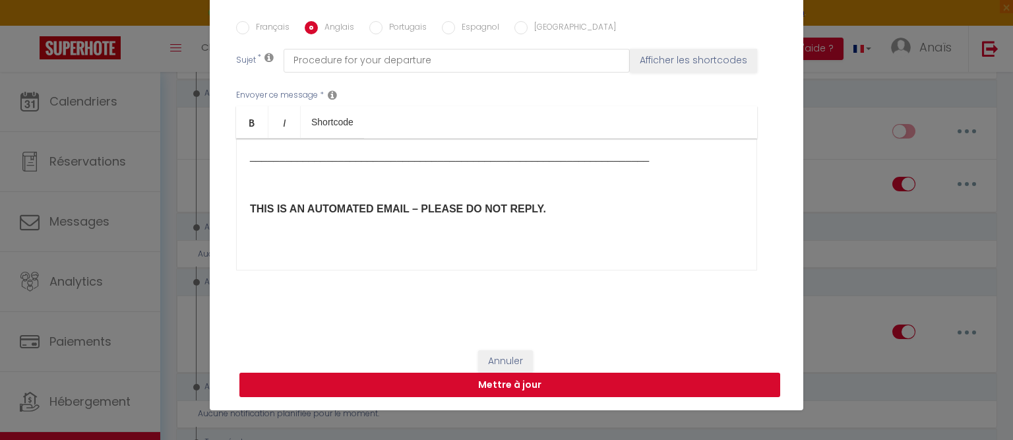
click at [543, 388] on button "Mettre à jour" at bounding box center [509, 385] width 541 height 25
checkbox input "true"
checkbox input "false"
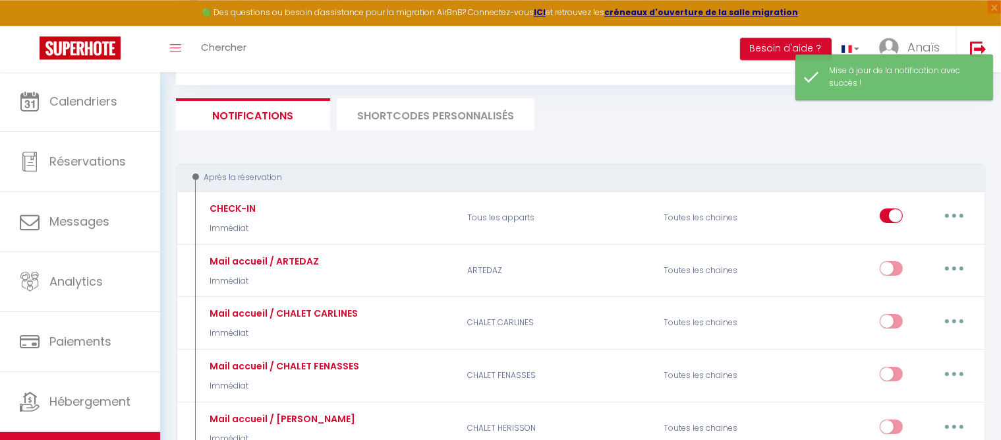
scroll to position [16, 0]
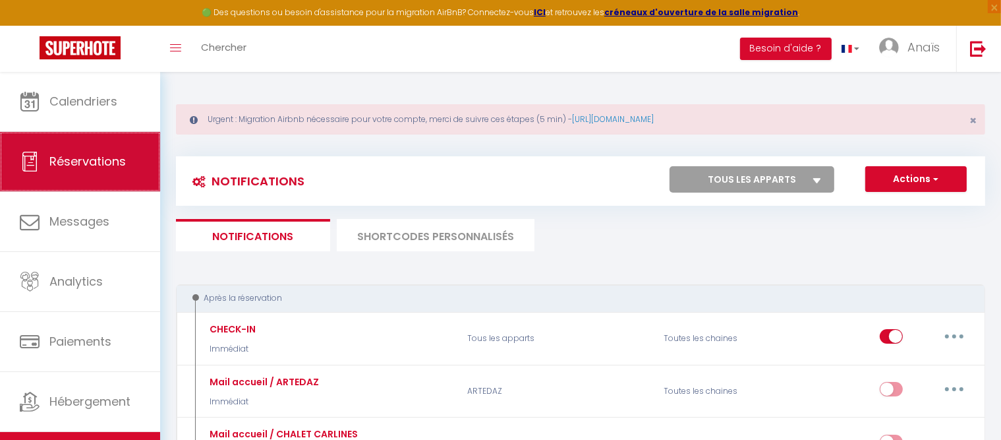
click at [115, 163] on span "Réservations" at bounding box center [87, 161] width 76 height 16
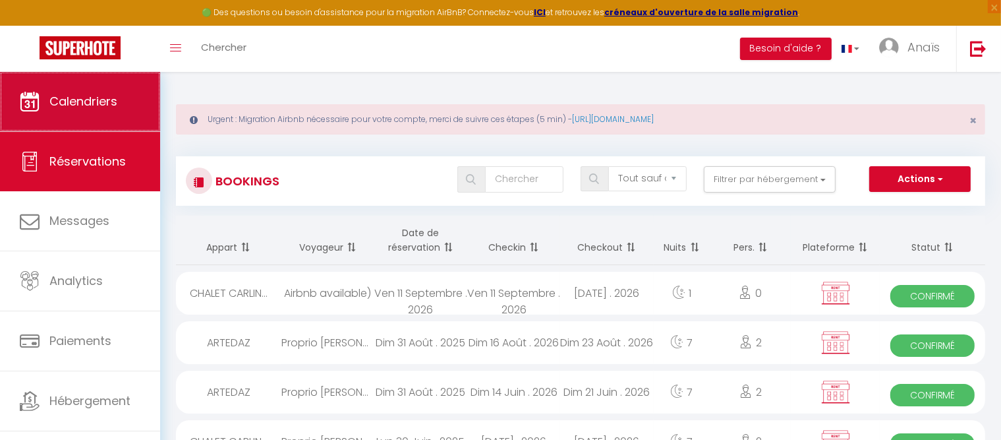
click at [105, 109] on span "Calendriers" at bounding box center [83, 101] width 68 height 16
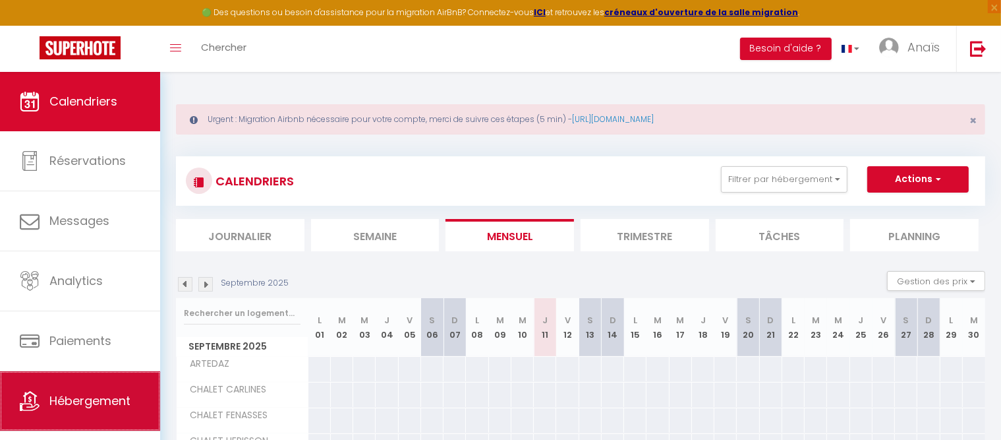
click at [104, 406] on span "Hébergement" at bounding box center [89, 400] width 81 height 16
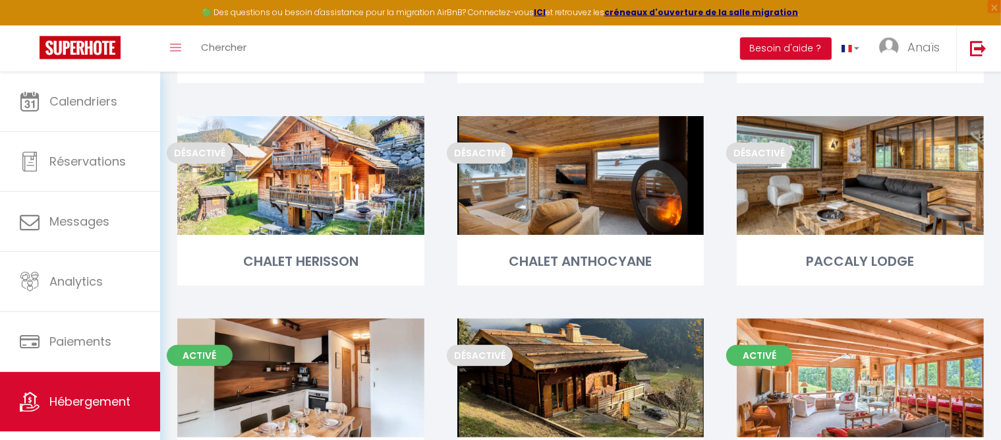
scroll to position [304, 0]
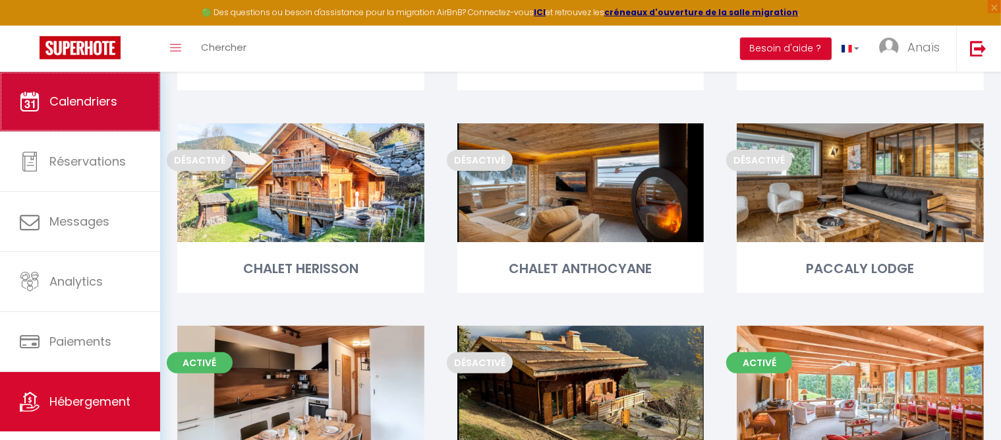
click at [96, 96] on span "Calendriers" at bounding box center [83, 101] width 68 height 16
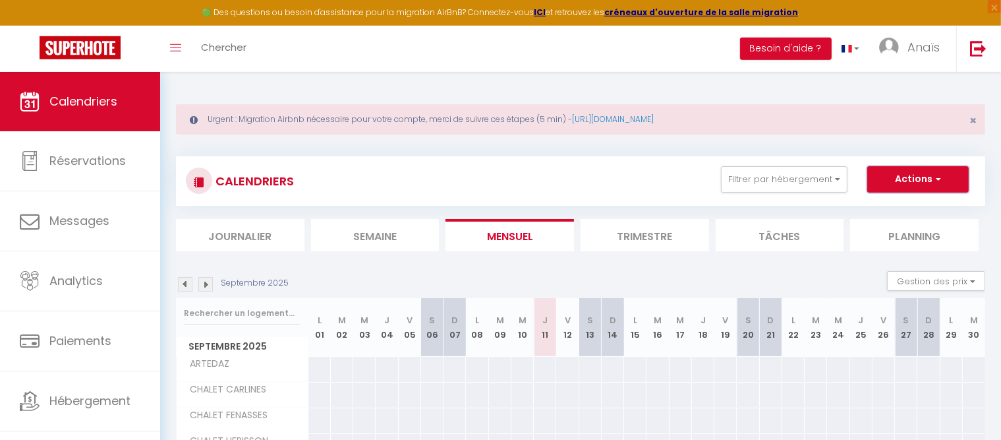
click at [901, 179] on button "Actions" at bounding box center [919, 179] width 102 height 26
click at [884, 210] on link "Nouvelle réservation" at bounding box center [904, 210] width 115 height 20
select select
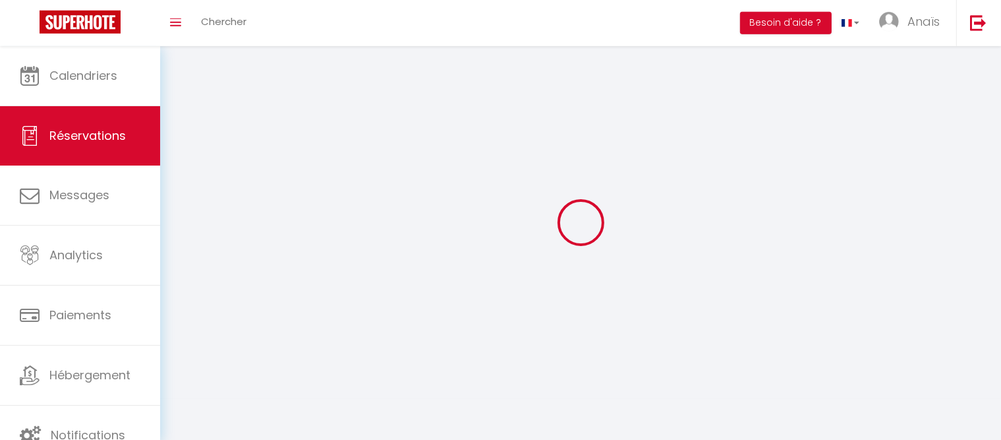
select select
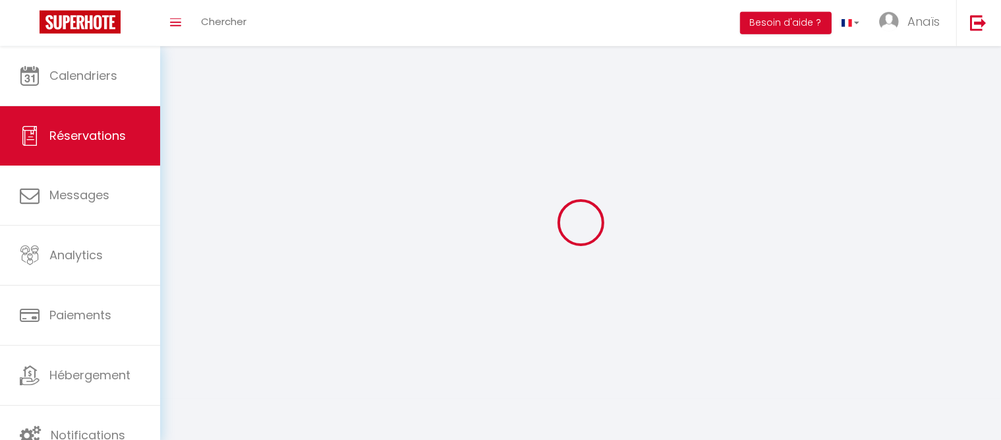
select select
checkbox input "false"
select select
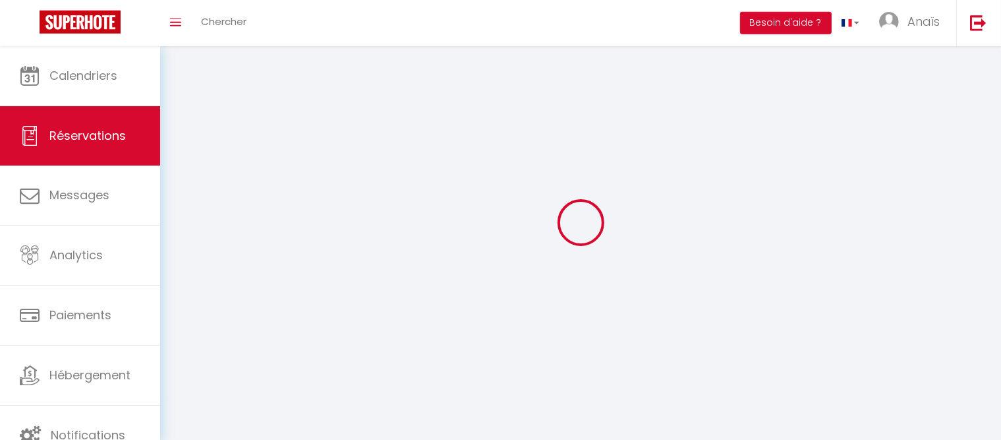
select select
checkbox input "false"
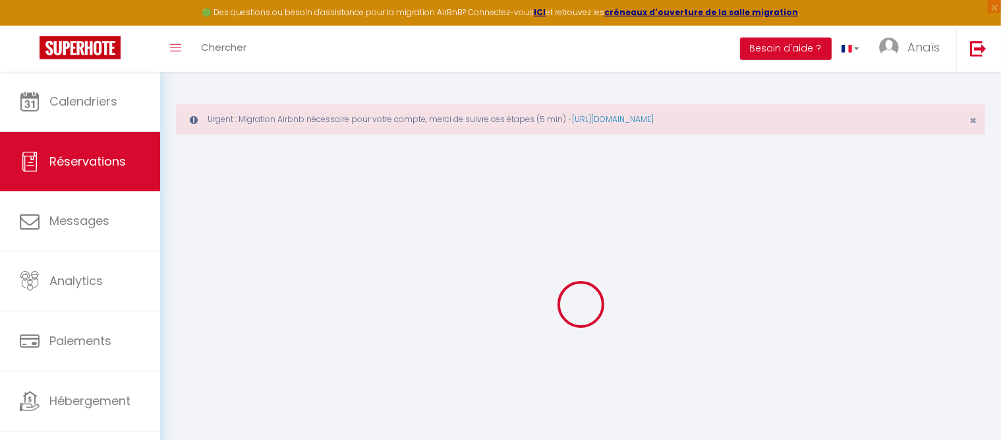
select select
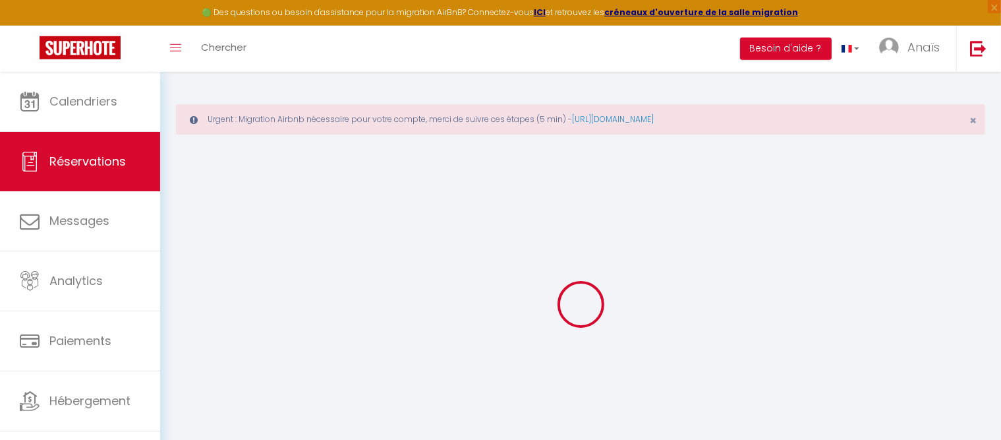
select select
checkbox input "false"
select select
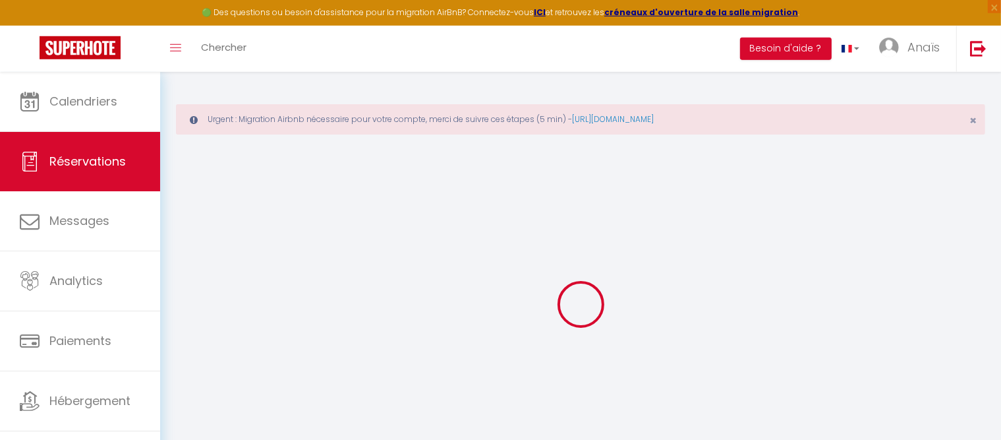
select select
checkbox input "false"
select select
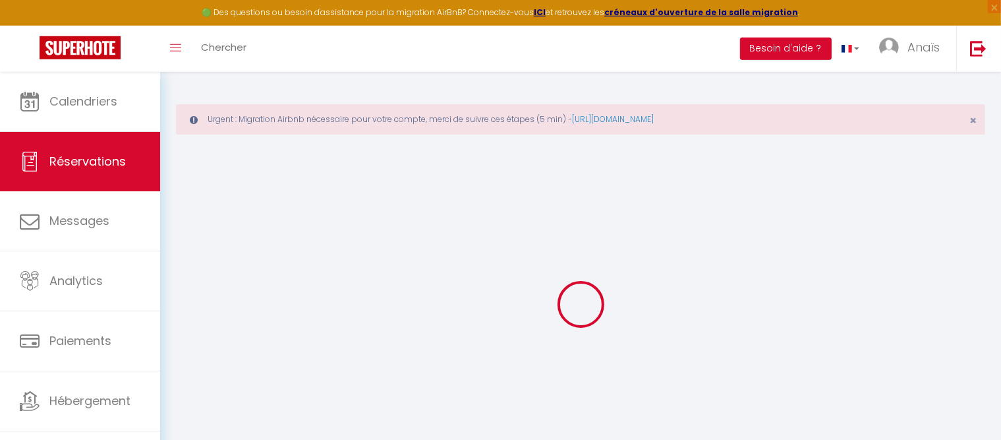
select select
checkbox input "false"
select select
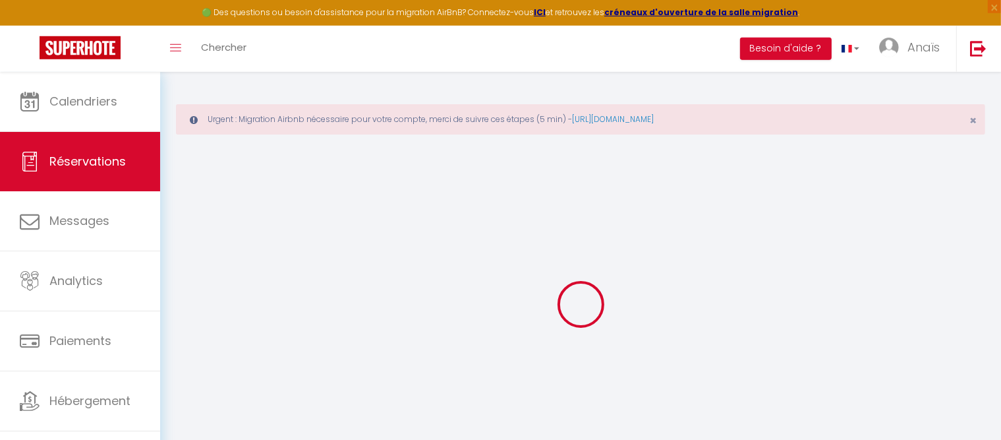
select select
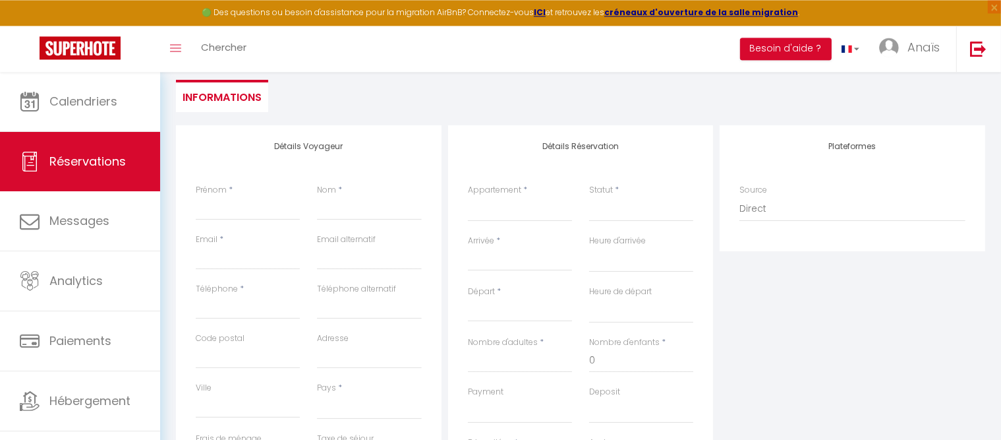
scroll to position [178, 0]
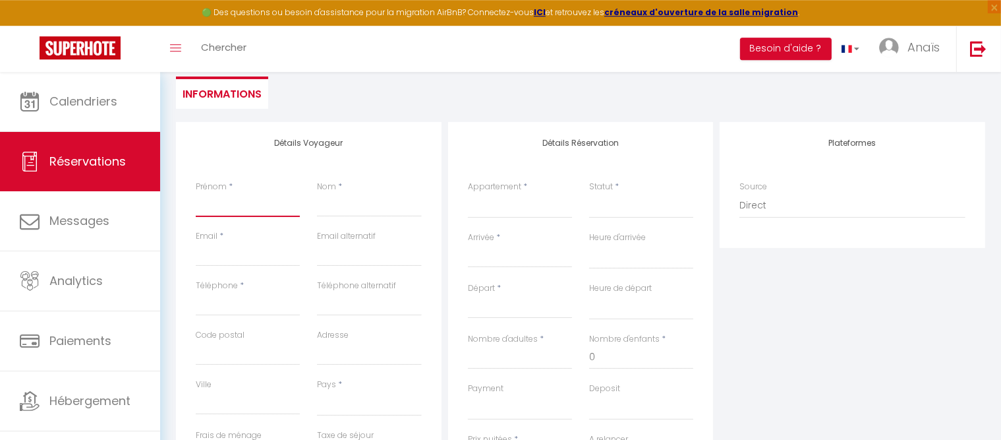
click at [215, 198] on input "Prénom" at bounding box center [248, 205] width 104 height 24
type input "C"
select select
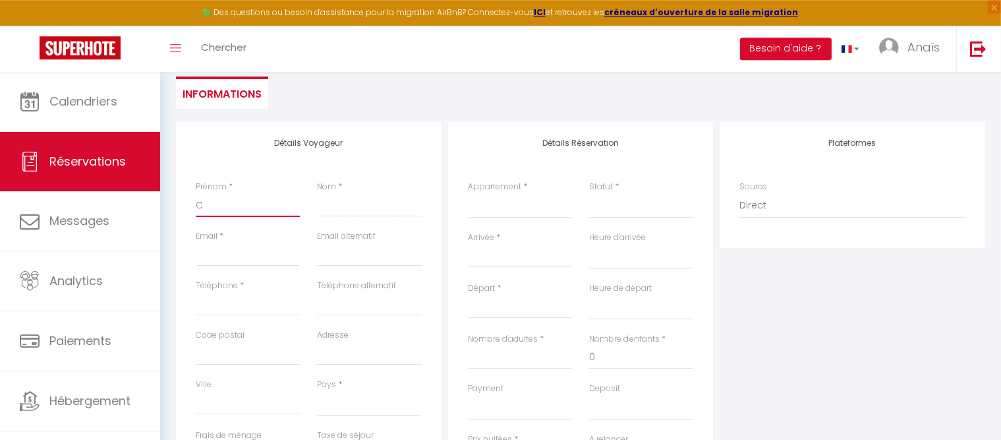
select select
checkbox input "false"
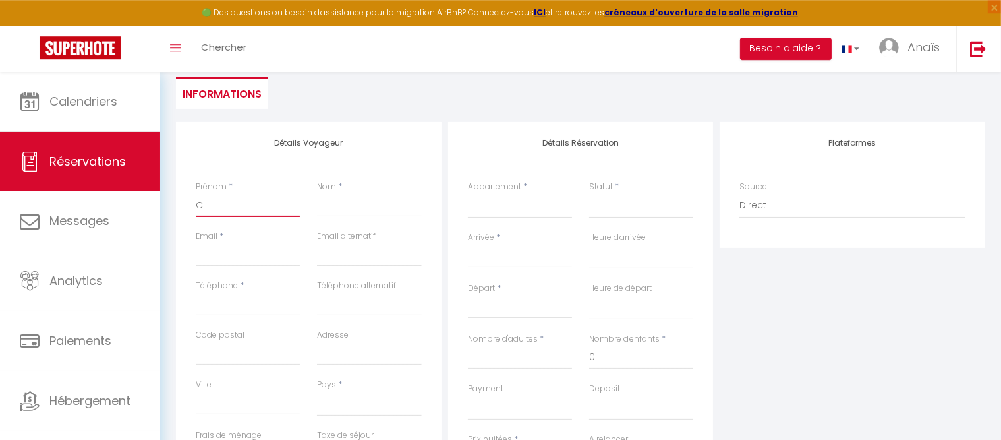
type input "Ch"
select select
click at [359, 209] on input "Nom" at bounding box center [369, 205] width 104 height 24
click at [248, 254] on input "Email client" at bounding box center [248, 255] width 104 height 24
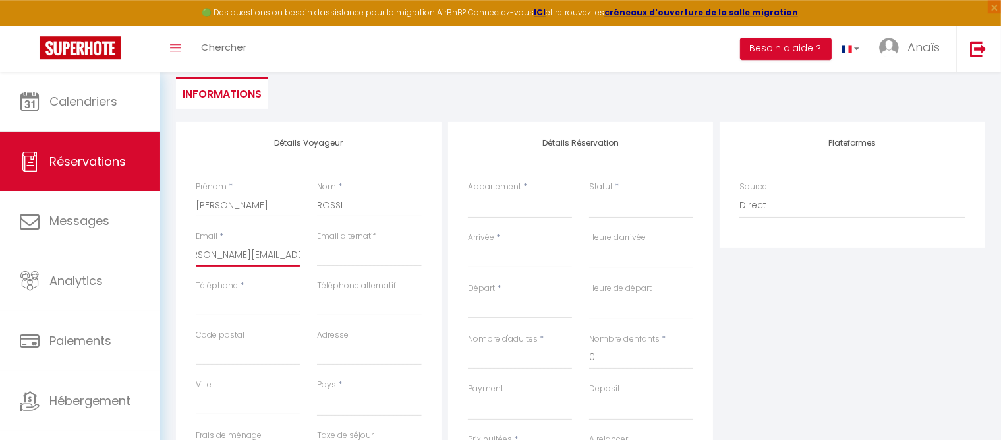
scroll to position [0, 26]
click at [199, 302] on input "Téléphone" at bounding box center [248, 304] width 104 height 24
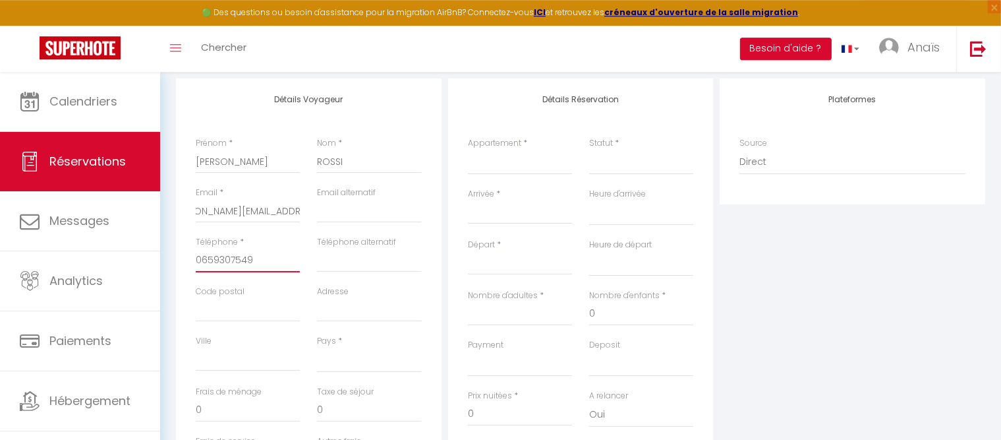
scroll to position [226, 0]
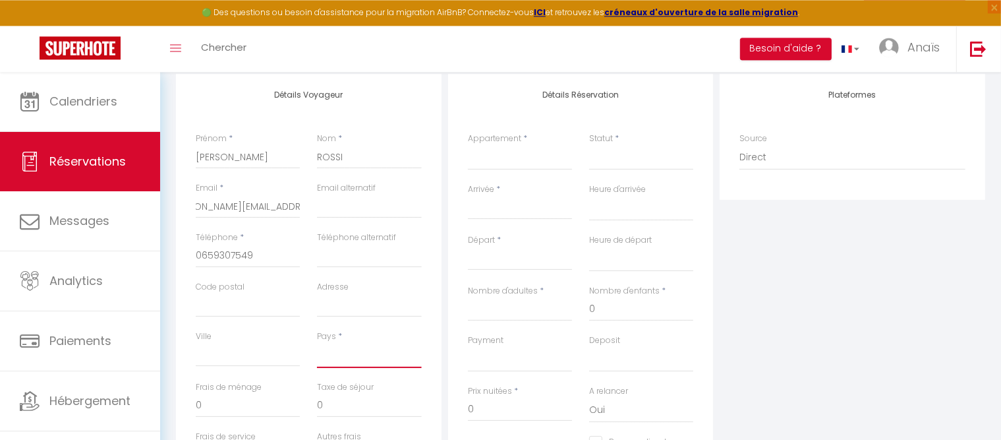
click at [317, 343] on select "France Portugal Afghanistan Albania Algeria American Samoa Andorra Angola Angui…" at bounding box center [369, 355] width 104 height 25
click option "[GEOGRAPHIC_DATA]" at bounding box center [0, 0] width 0 height 0
click at [529, 314] on input "Nombre d'adultes" at bounding box center [520, 309] width 104 height 24
click at [602, 314] on input "0" at bounding box center [641, 309] width 104 height 24
click at [468, 145] on select "ARTEDAZ CHALET CARLINES CHALET FENASSES CHALET HERISSON CHALET ANTHOCYANE PACCA…" at bounding box center [520, 157] width 104 height 25
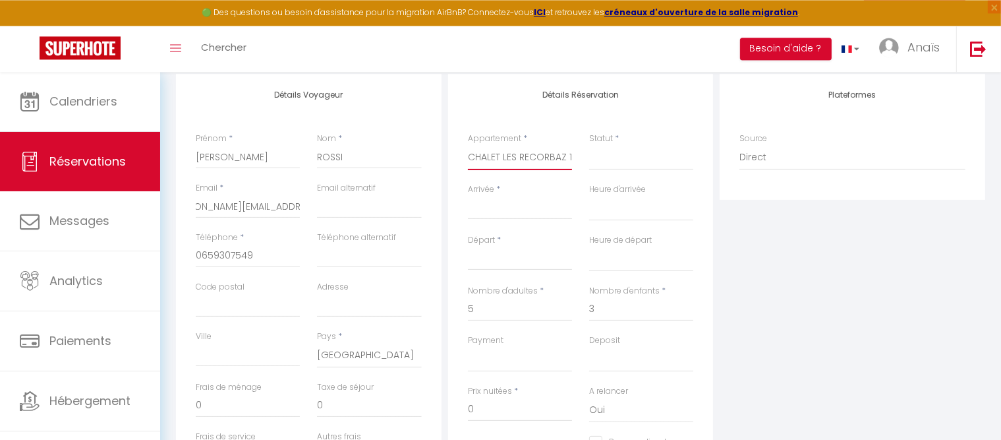
click option "CHALET LES RECORBAZ 1" at bounding box center [0, 0] width 0 height 0
click at [589, 145] on select "Confirmé Non Confirmé Annulé Annulé par le voyageur No Show Request" at bounding box center [641, 157] width 104 height 25
click option "Confirmé" at bounding box center [0, 0] width 0 height 0
click at [493, 206] on input "Arrivée" at bounding box center [520, 208] width 104 height 17
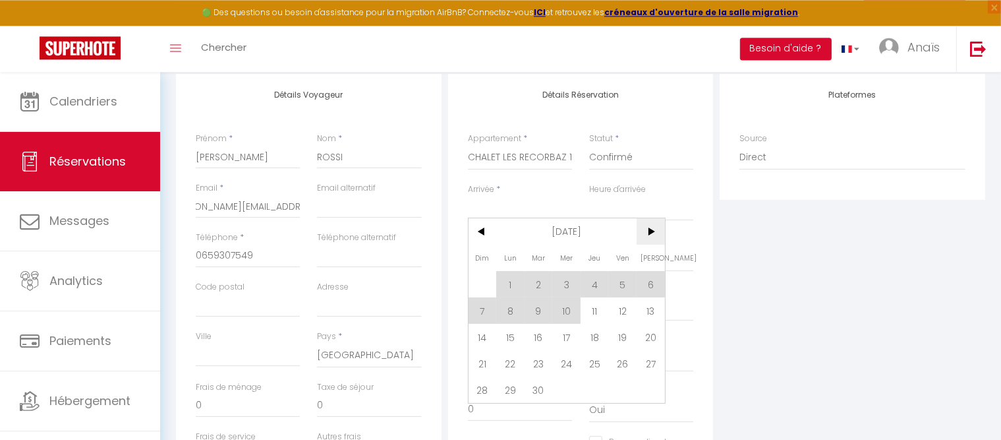
click at [650, 235] on span ">" at bounding box center [651, 231] width 28 height 26
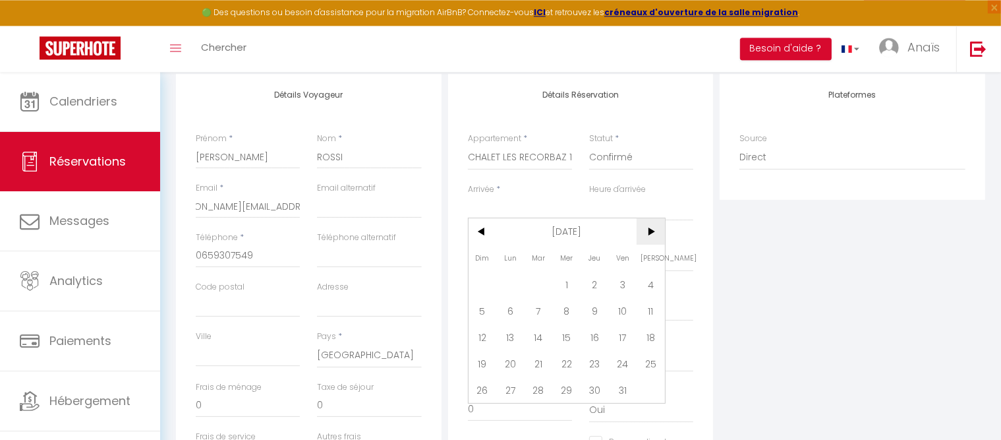
click at [650, 235] on span ">" at bounding box center [651, 231] width 28 height 26
click at [647, 314] on span "14" at bounding box center [651, 310] width 28 height 26
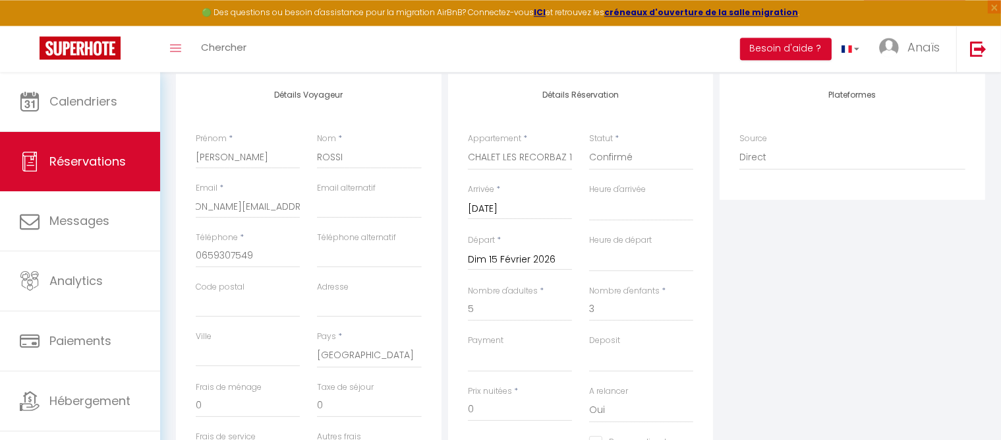
click at [531, 264] on input "Dim 15 Février 2026" at bounding box center [520, 259] width 104 height 17
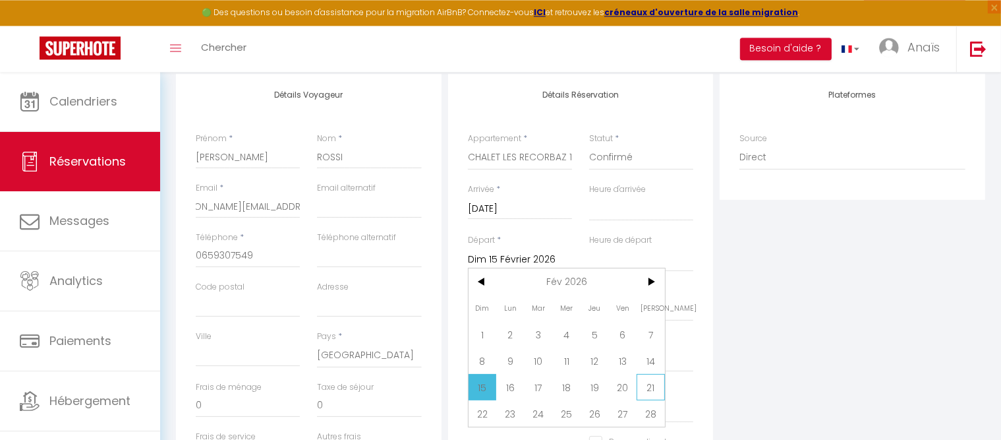
click at [647, 390] on span "21" at bounding box center [651, 387] width 28 height 26
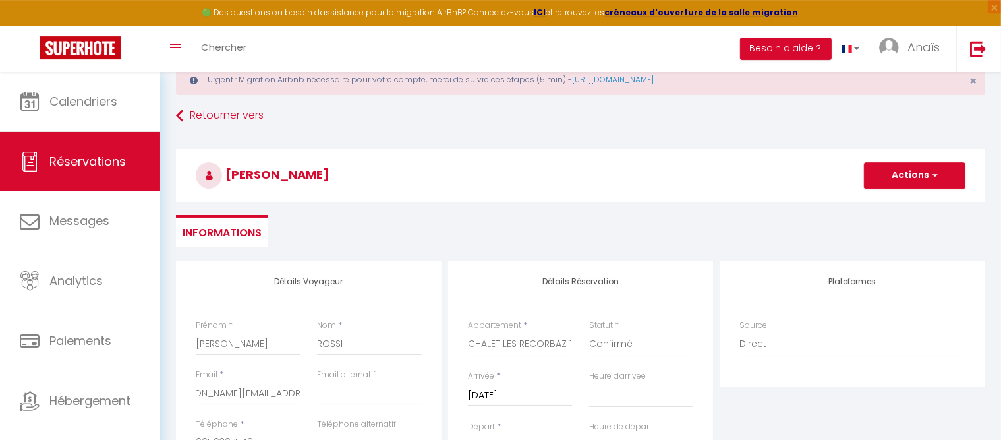
scroll to position [38, 0]
click at [895, 185] on button "Actions" at bounding box center [915, 177] width 102 height 26
click at [587, 240] on ul "Informations" at bounding box center [581, 232] width 810 height 32
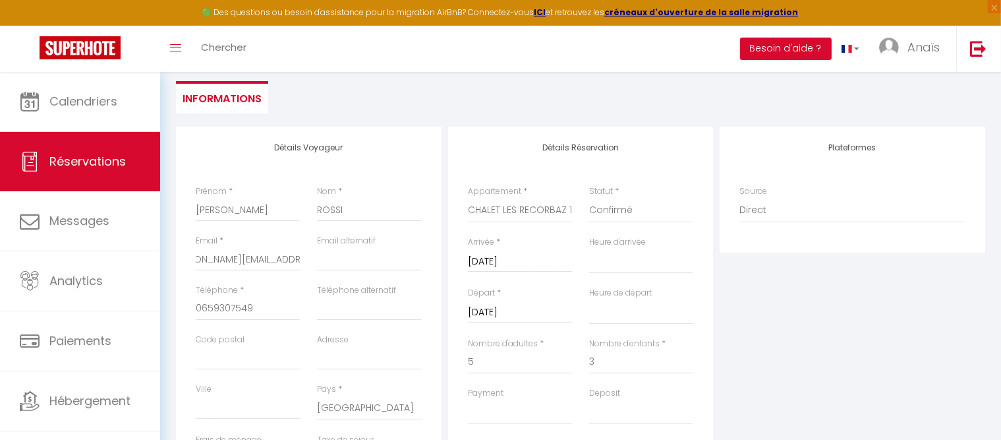
scroll to position [178, 0]
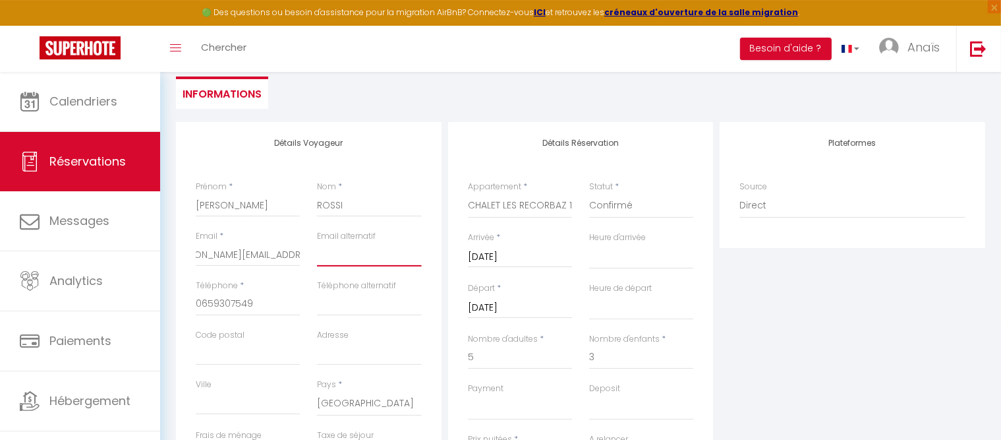
click at [346, 265] on input "email" at bounding box center [369, 255] width 104 height 24
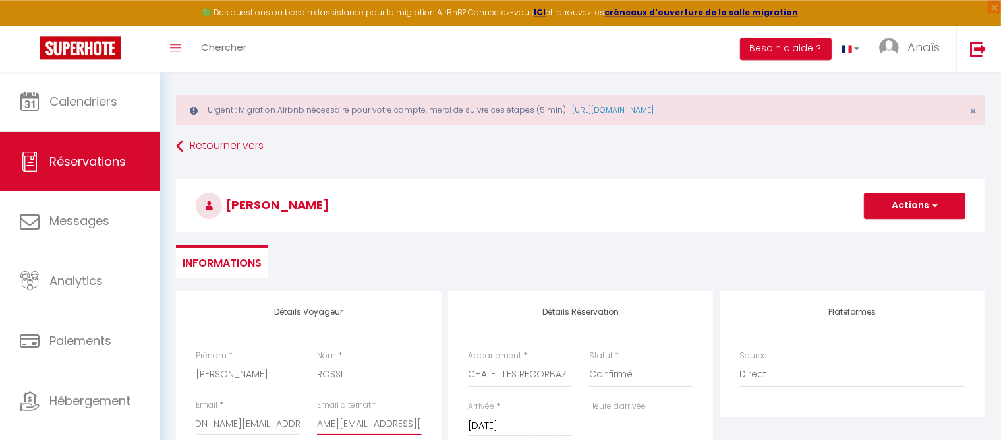
scroll to position [0, 0]
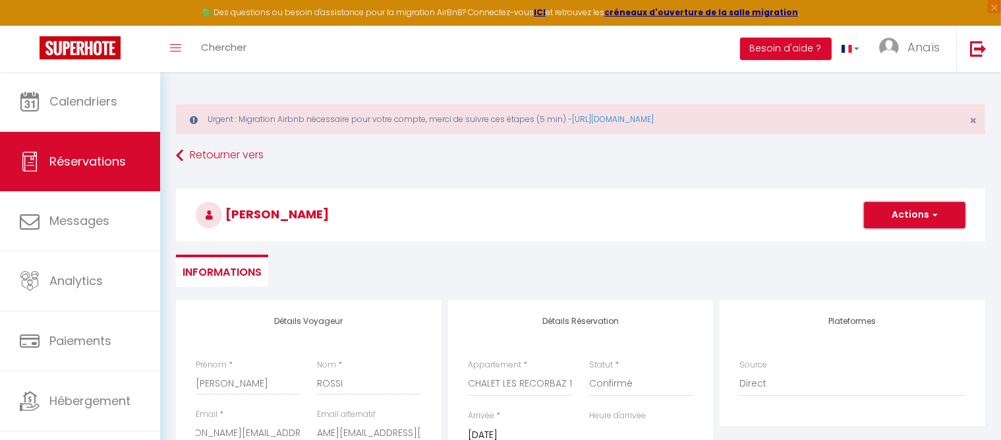
click at [920, 218] on button "Actions" at bounding box center [915, 215] width 102 height 26
click at [888, 241] on link "Enregistrer" at bounding box center [902, 243] width 104 height 17
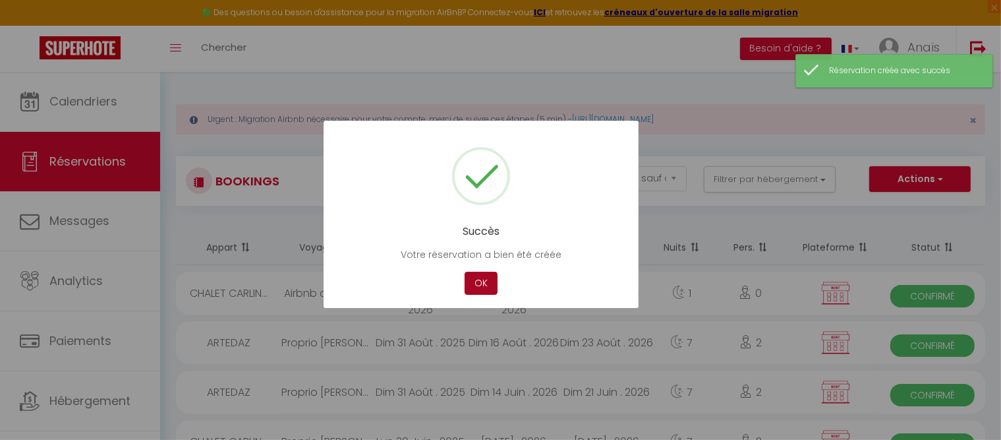
click at [480, 278] on button "OK" at bounding box center [481, 283] width 33 height 23
